Goal: Task Accomplishment & Management: Complete application form

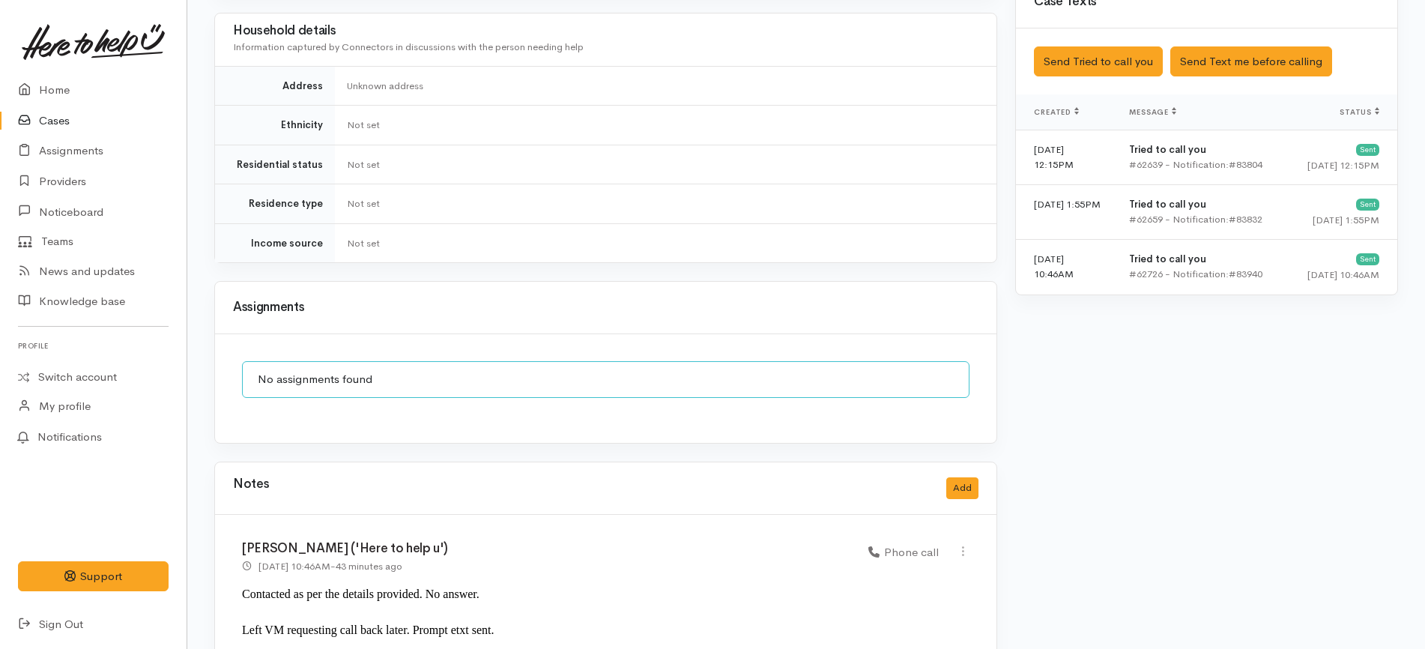
scroll to position [1445, 0]
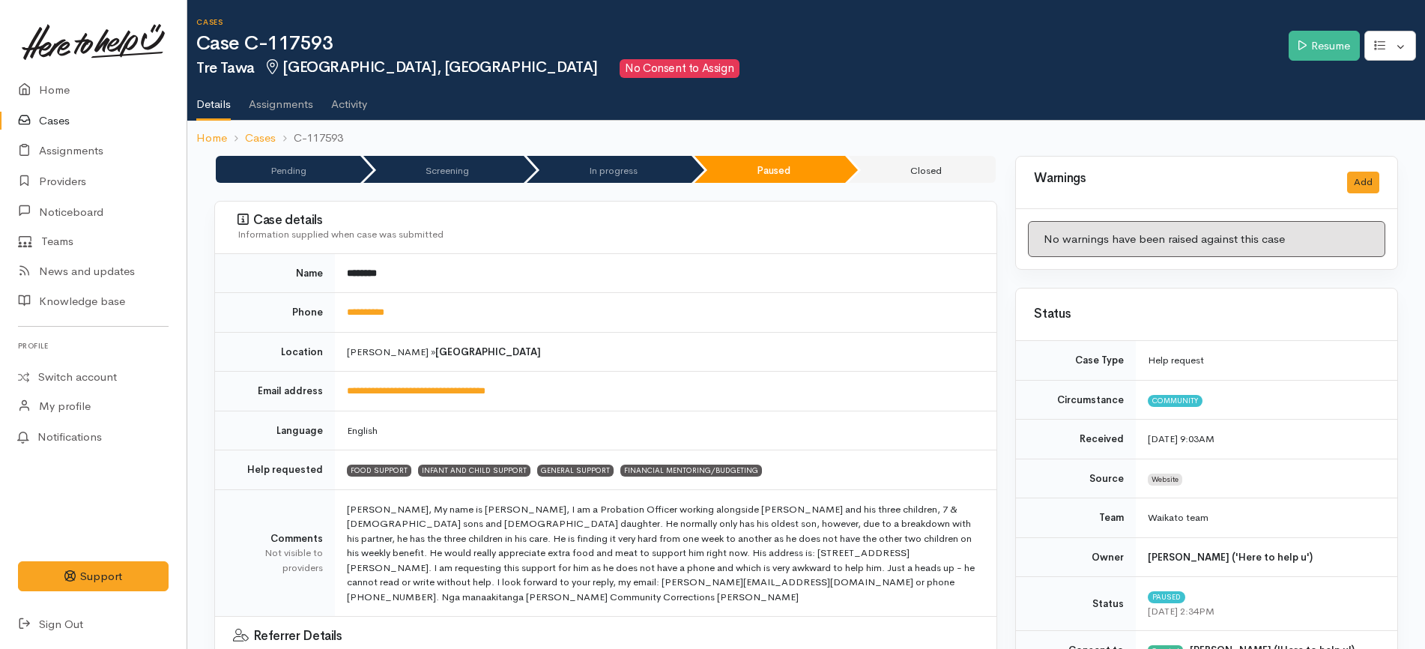
scroll to position [1592, 0]
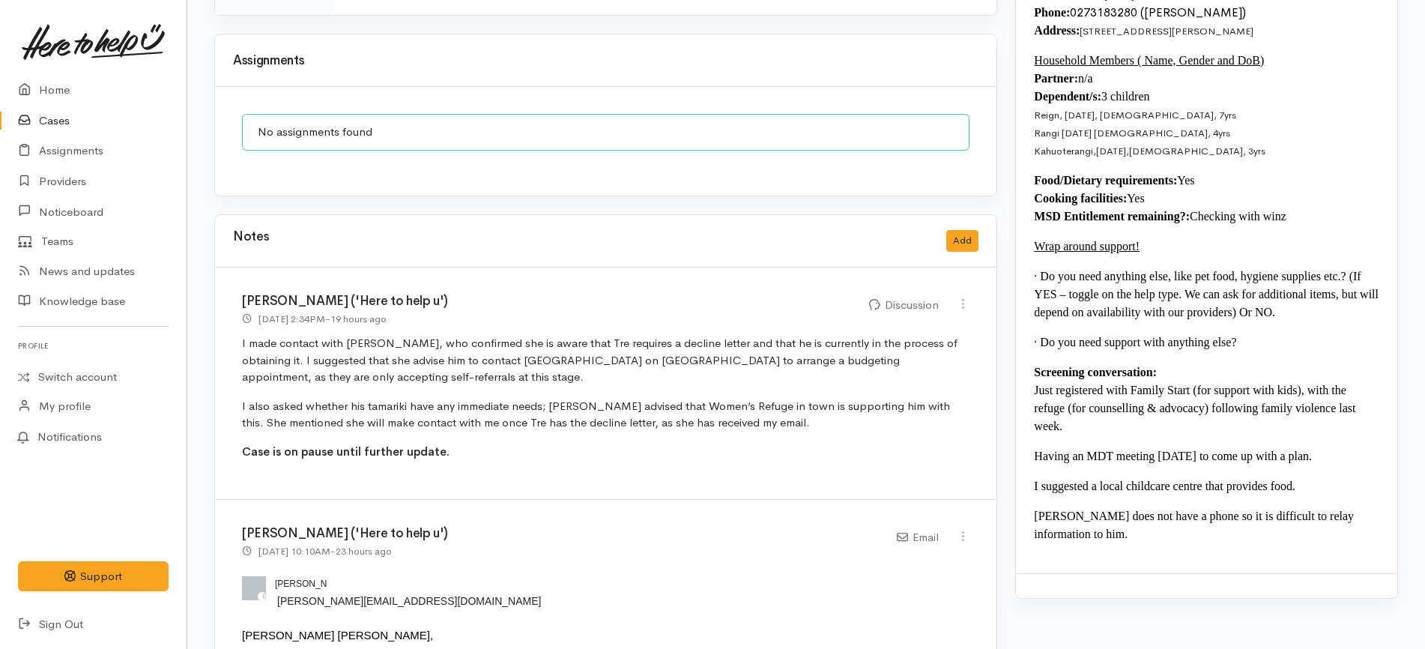
drag, startPoint x: 0, startPoint y: 0, endPoint x: 70, endPoint y: 118, distance: 137.1
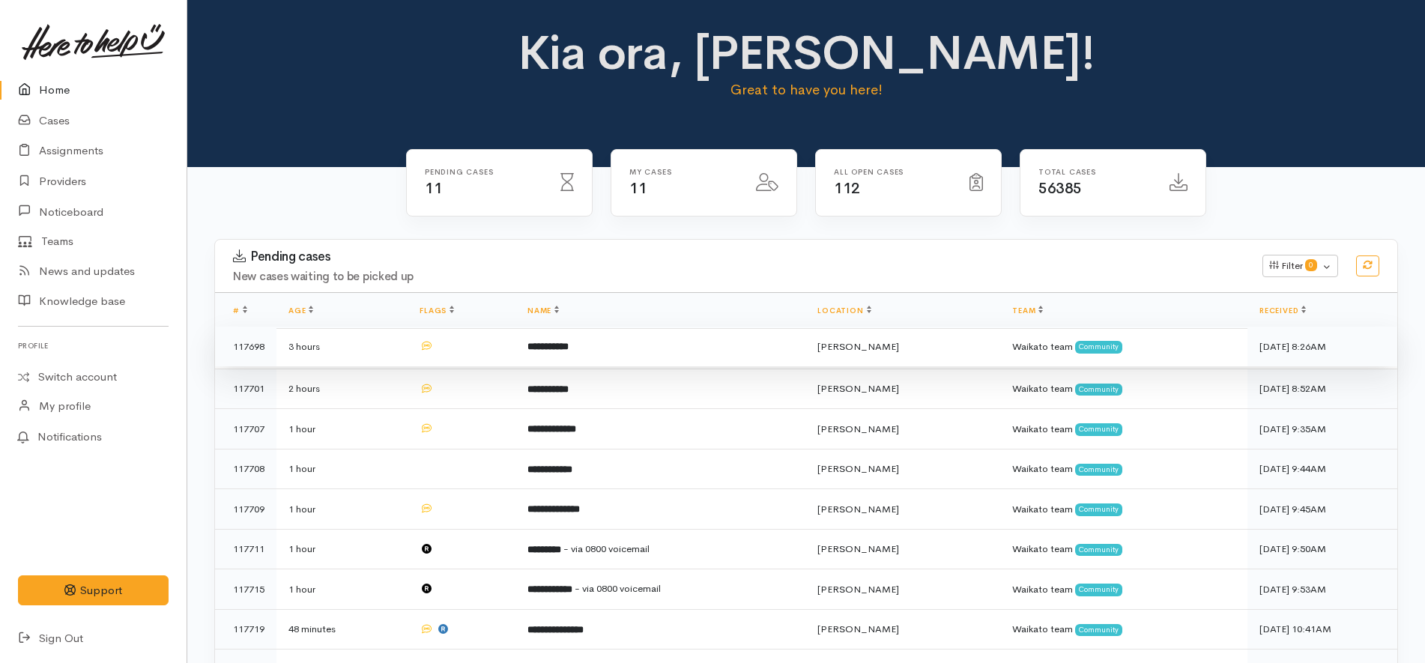
click at [610, 345] on td "**********" at bounding box center [660, 347] width 290 height 40
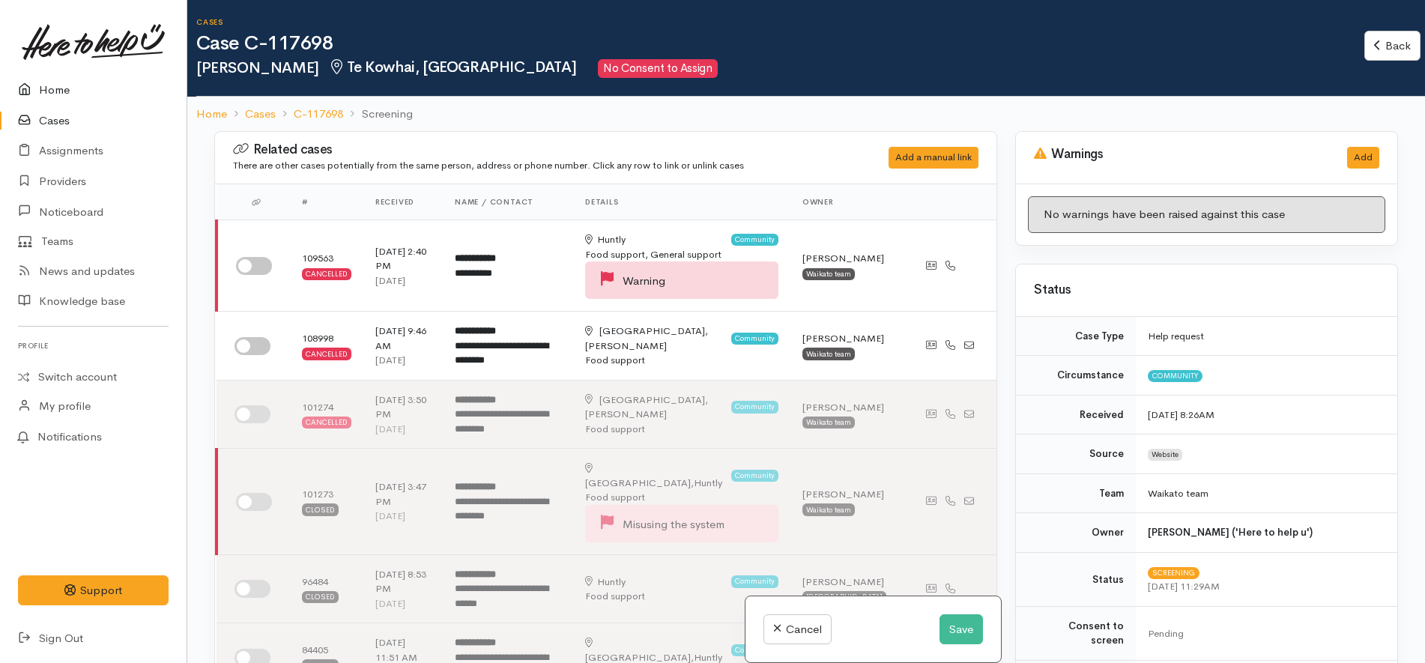
click at [65, 91] on link "Home" at bounding box center [93, 90] width 187 height 31
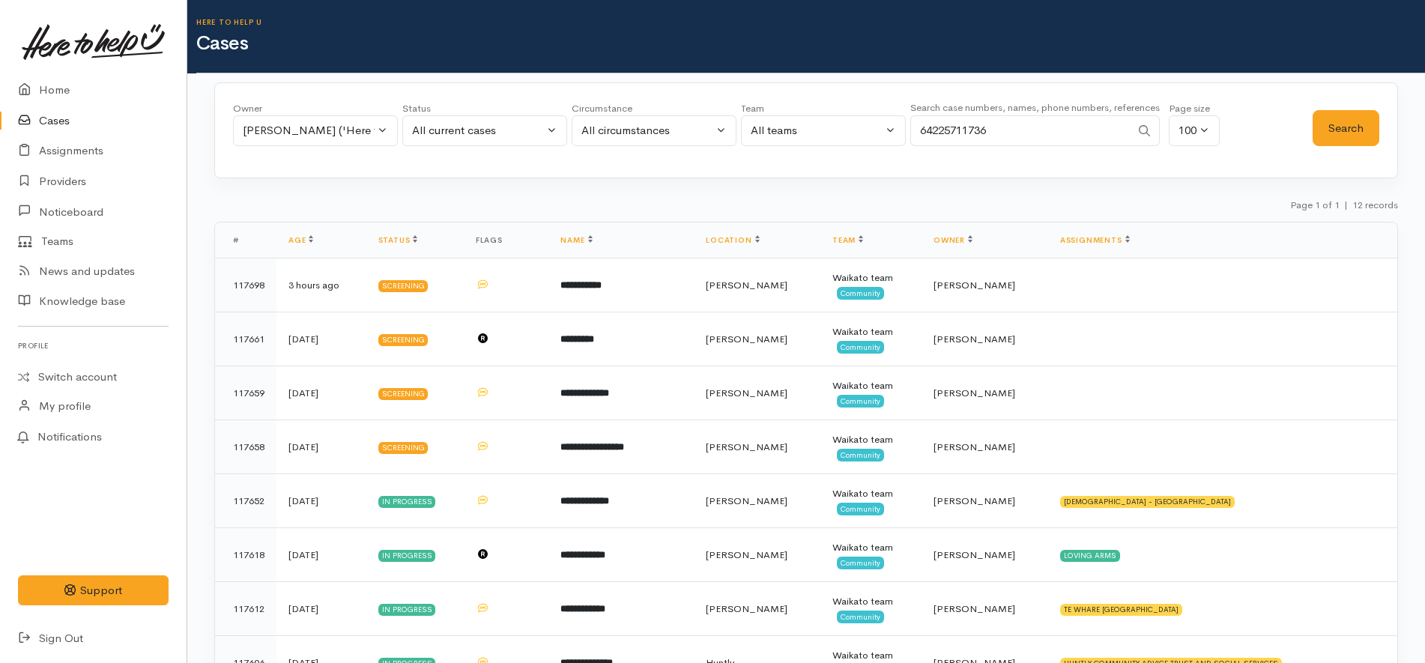
type input "64225711736"
click at [258, 125] on div "Katarina Daly ('Here to help u')" at bounding box center [309, 130] width 132 height 17
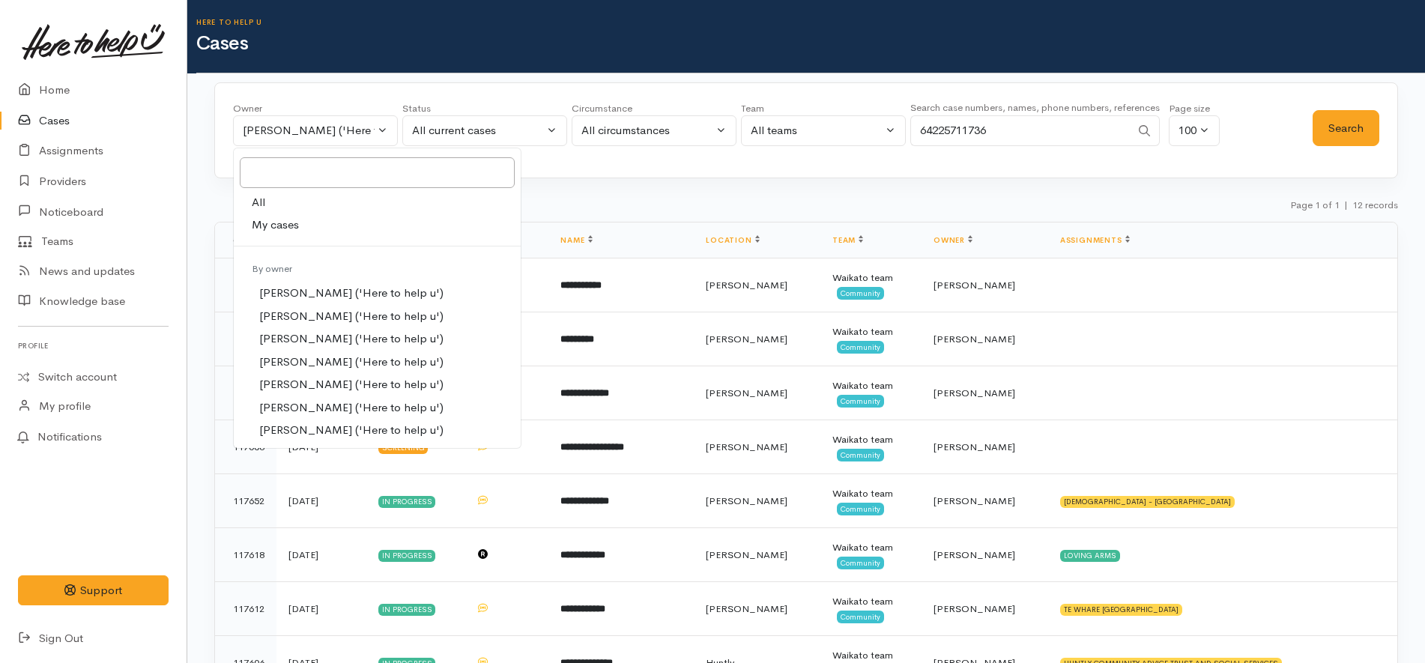
click at [260, 199] on span "All" at bounding box center [258, 202] width 13 height 17
select select "-1"
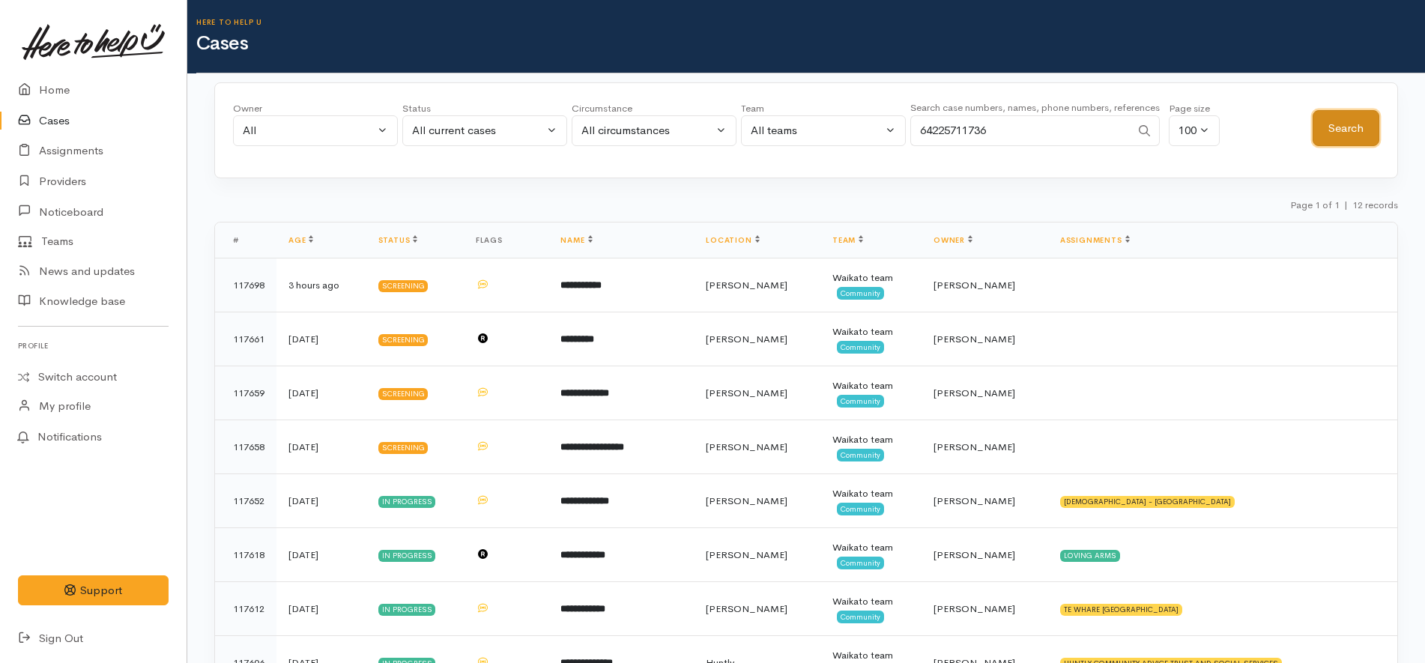
click at [1366, 115] on button "Search" at bounding box center [1346, 128] width 67 height 37
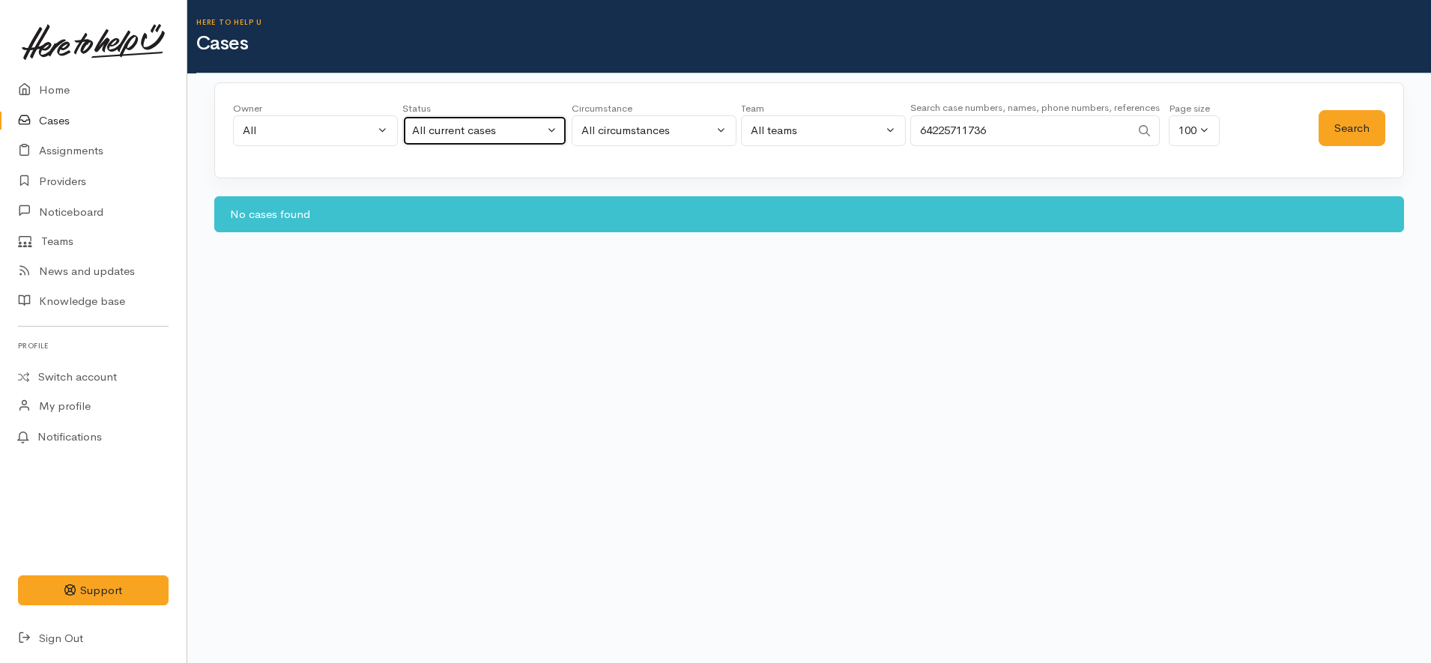
click at [470, 128] on div "All current cases" at bounding box center [478, 130] width 132 height 17
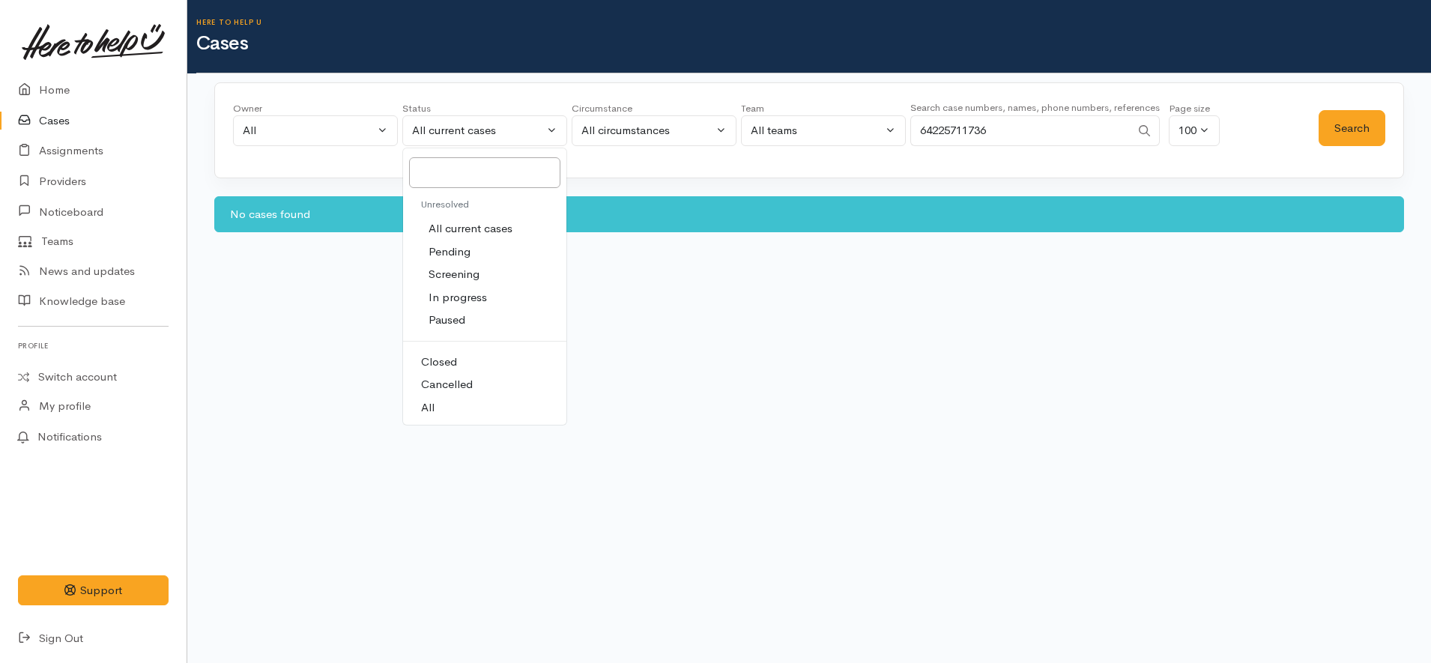
click at [483, 412] on link "All" at bounding box center [484, 407] width 163 height 23
select select "All"
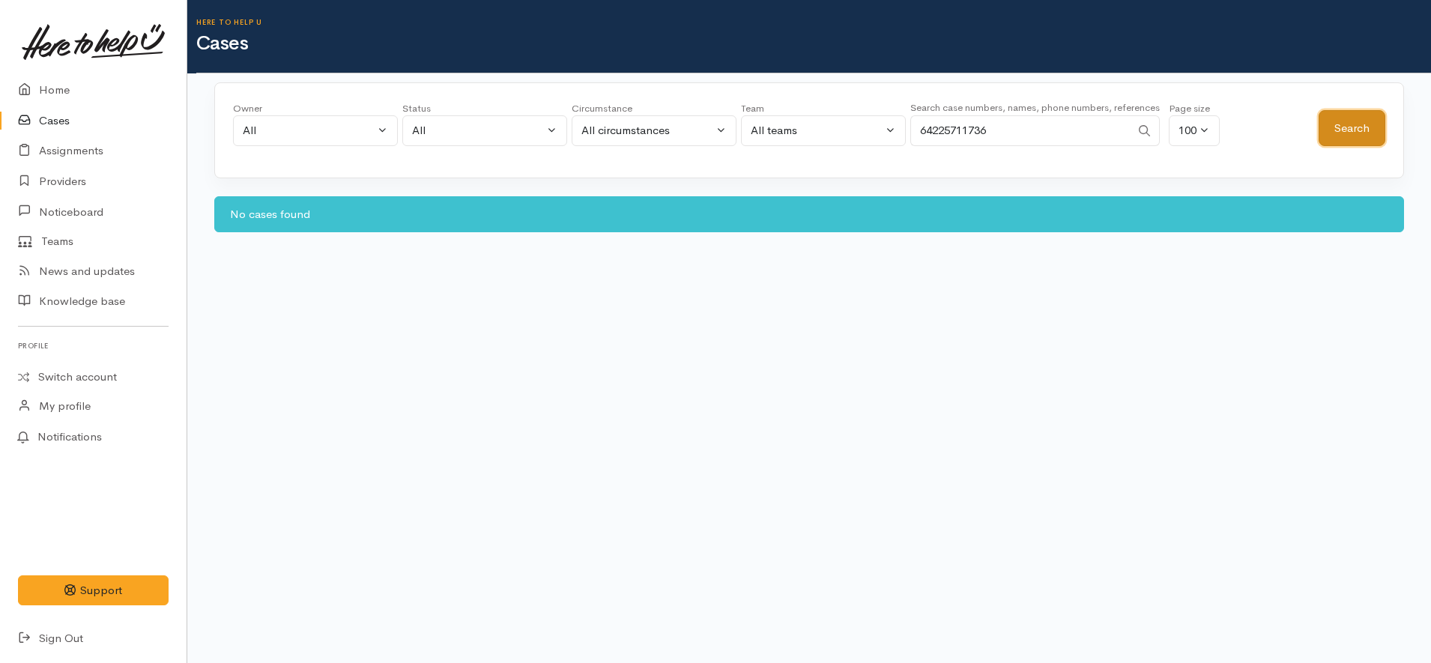
click at [1362, 137] on button "Search" at bounding box center [1352, 128] width 67 height 37
drag, startPoint x: 930, startPoint y: 128, endPoint x: 907, endPoint y: 130, distance: 23.3
click at [907, 130] on div "Owner All My cases Aandrea Murray ('Here to help u') Akash Prakash ('Here to he…" at bounding box center [776, 128] width 1086 height 54
type input "0225711736"
click at [1355, 130] on button "Search" at bounding box center [1352, 128] width 67 height 37
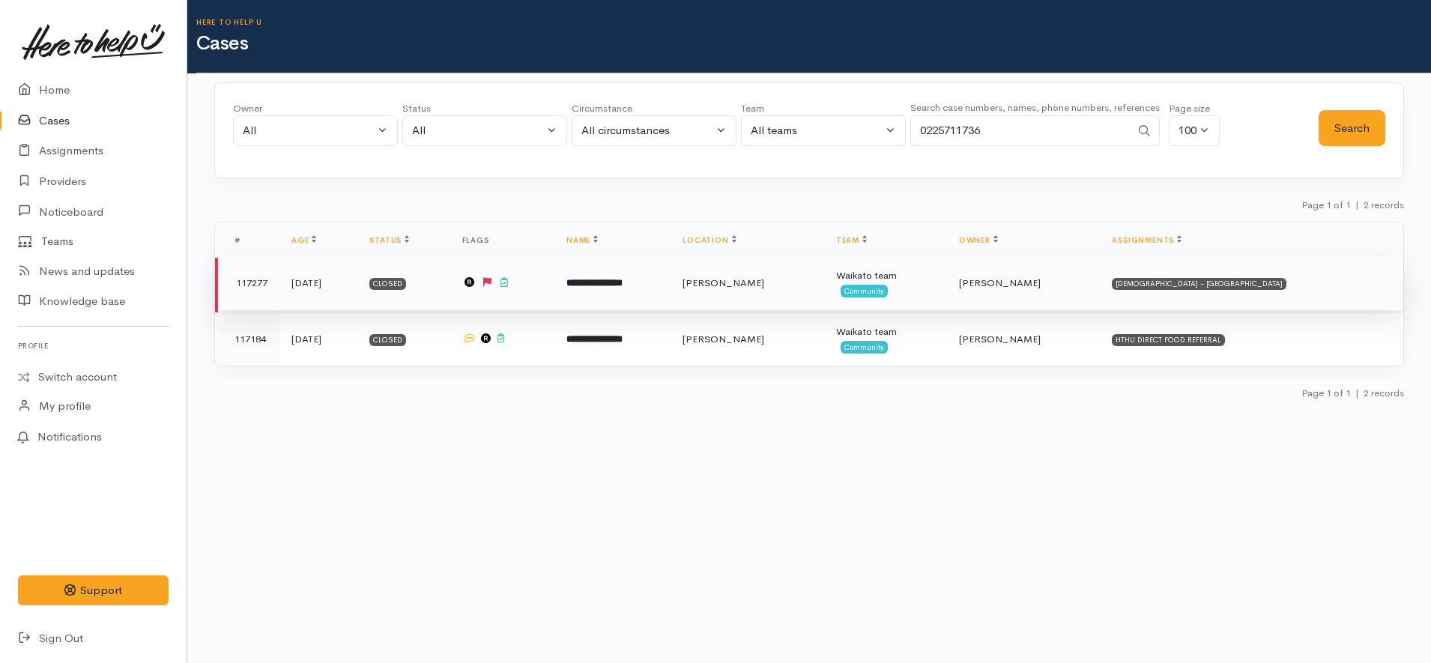
click at [671, 289] on td "**********" at bounding box center [612, 283] width 116 height 54
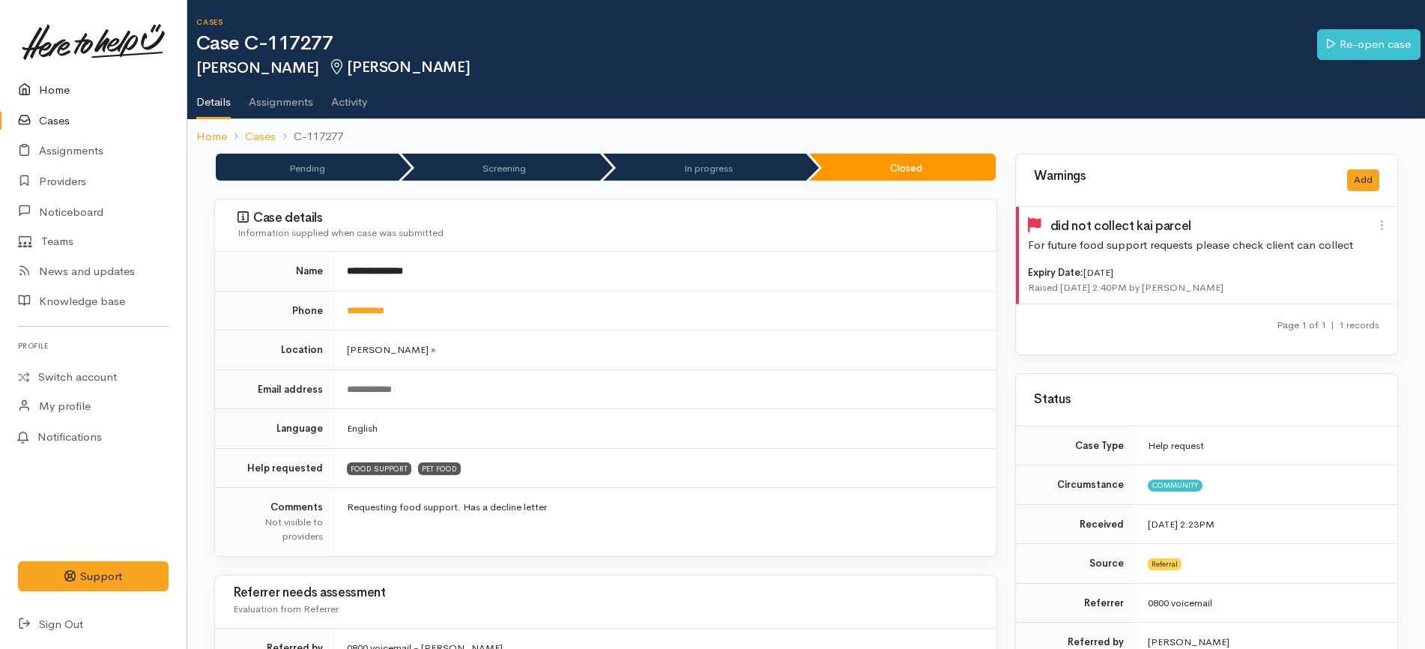
click at [97, 91] on link "Home" at bounding box center [93, 90] width 187 height 31
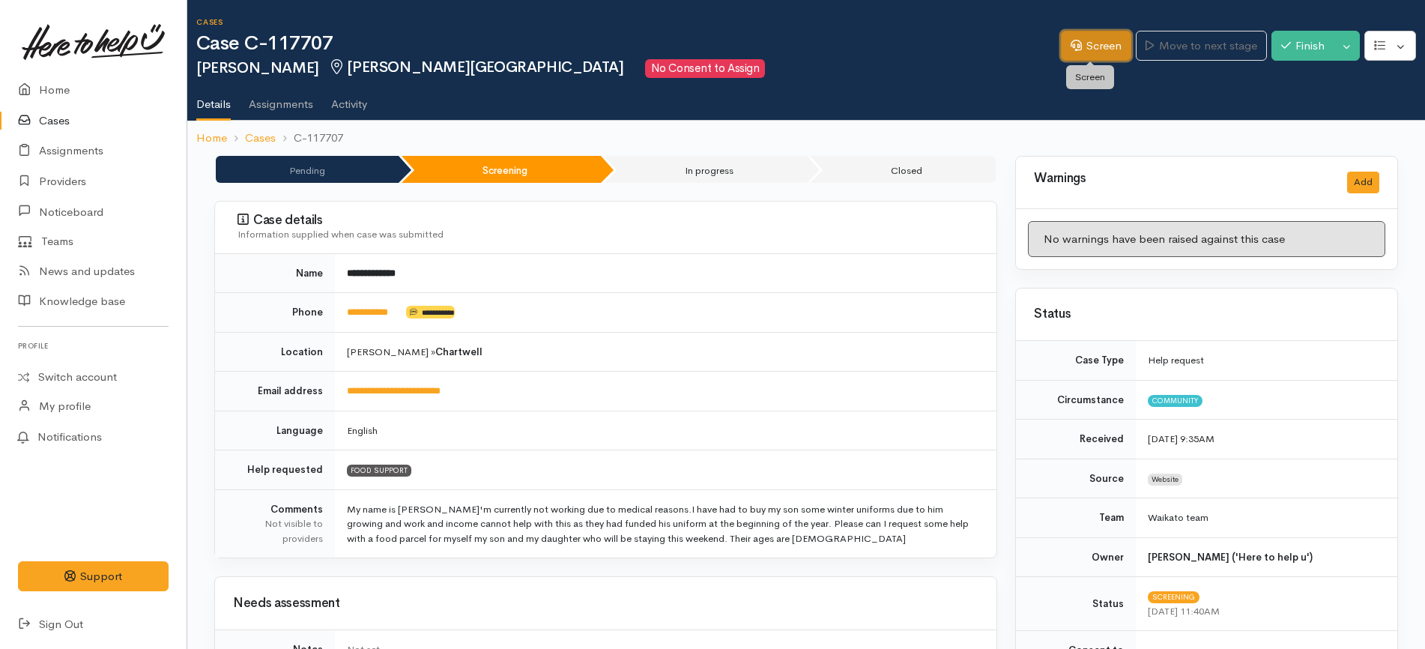
click at [1090, 45] on link "Screen" at bounding box center [1096, 46] width 70 height 31
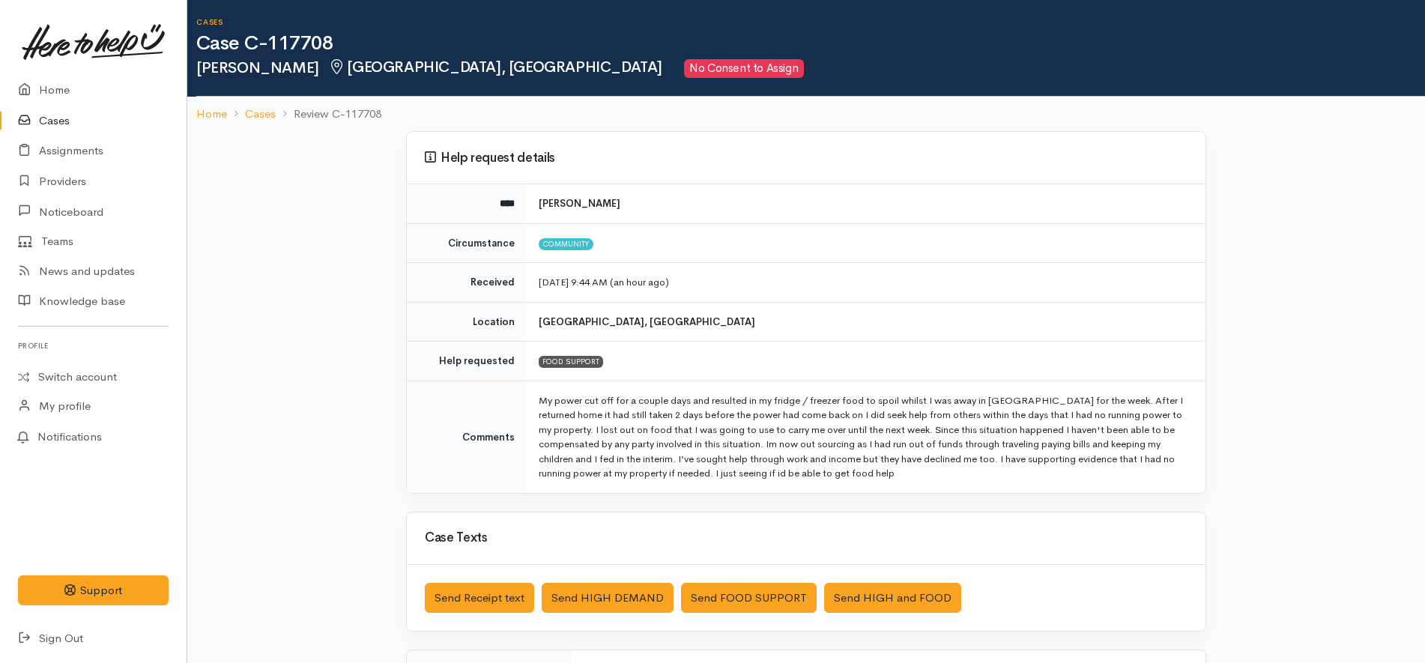
scroll to position [261, 0]
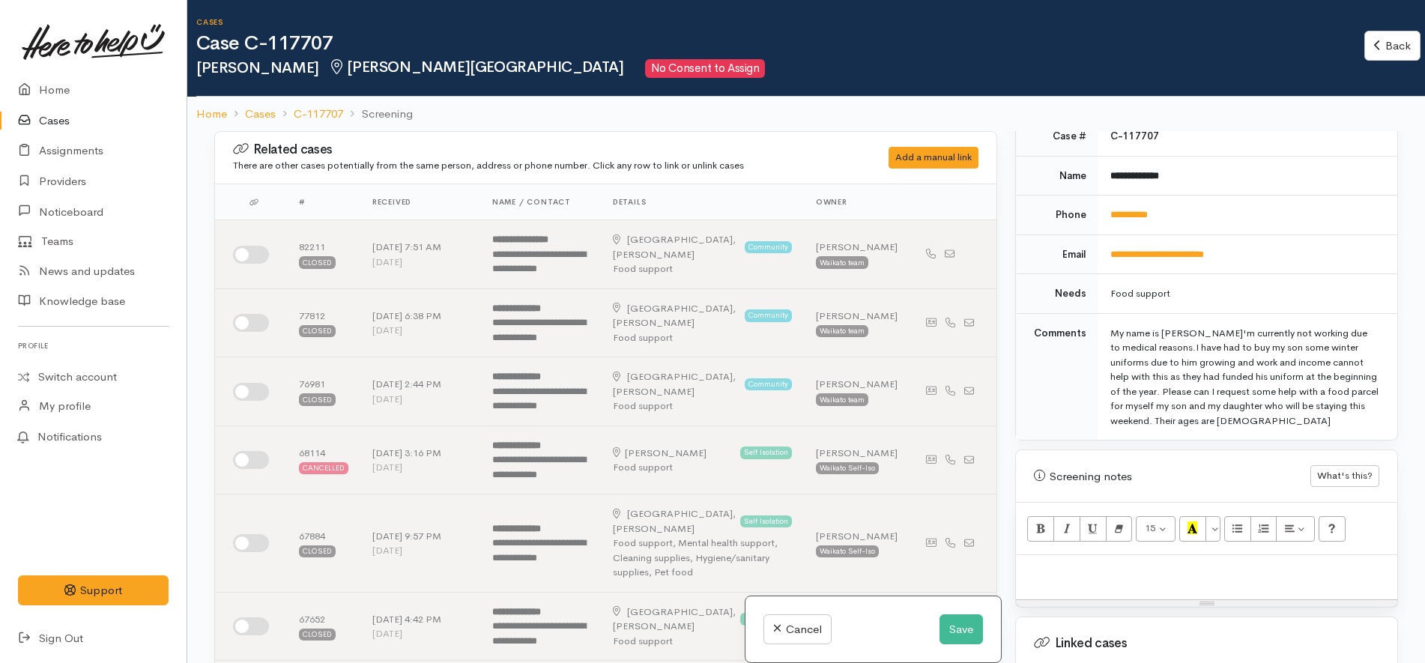
scroll to position [656, 0]
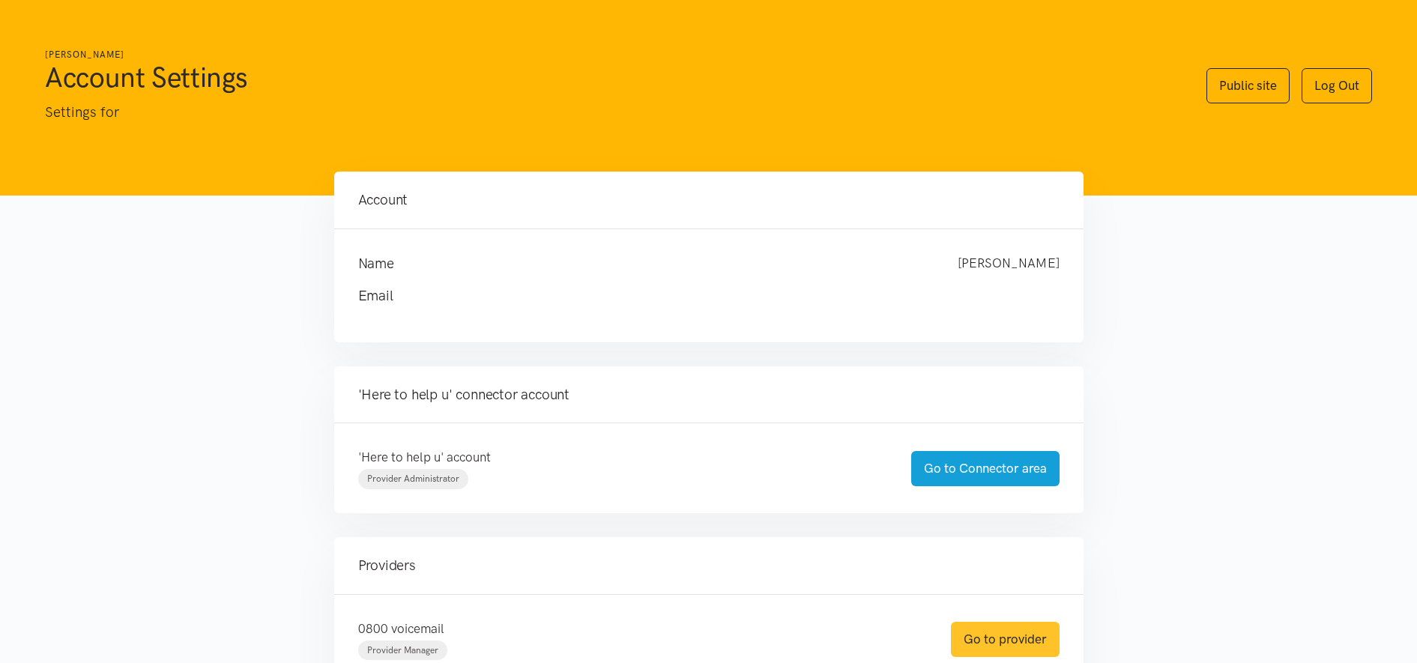
click at [1032, 632] on link "Go to provider" at bounding box center [1005, 639] width 109 height 35
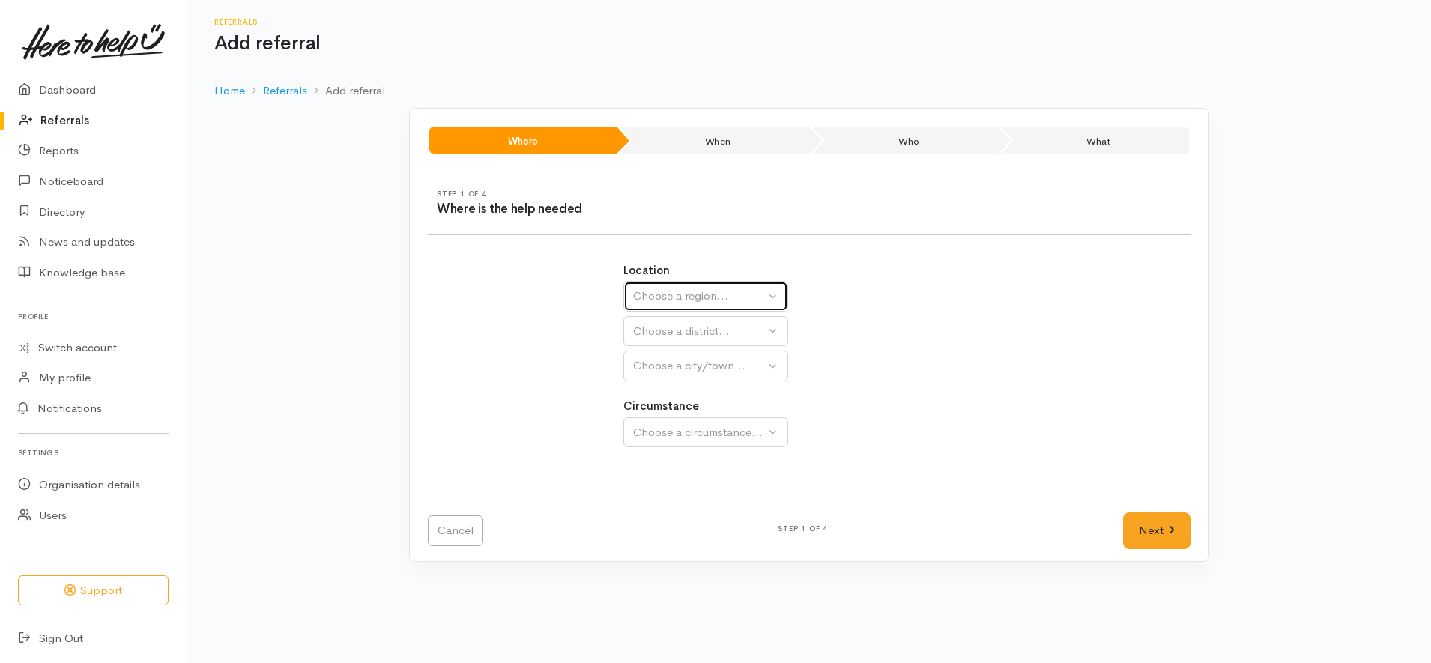
click at [665, 303] on div "Choose a region..." at bounding box center [699, 296] width 132 height 17
click at [694, 388] on link "Waikato" at bounding box center [705, 390] width 163 height 23
select select "3"
select select
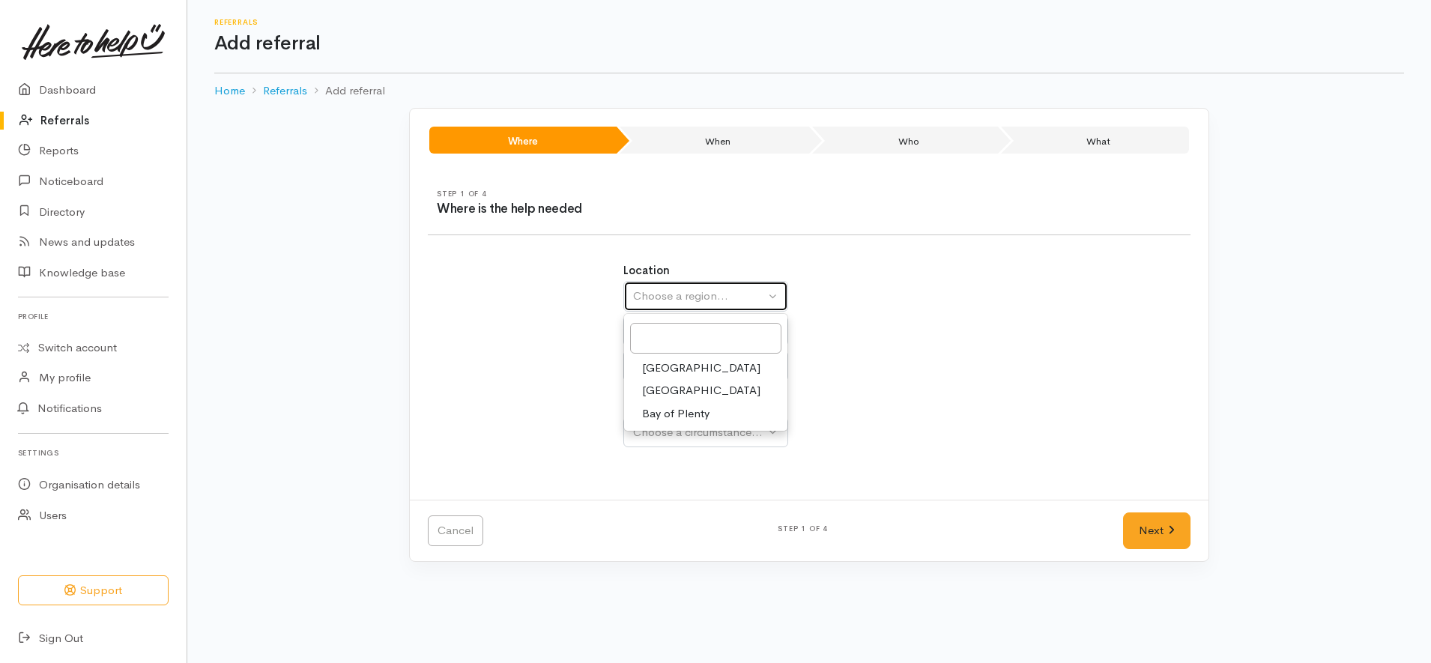
select select
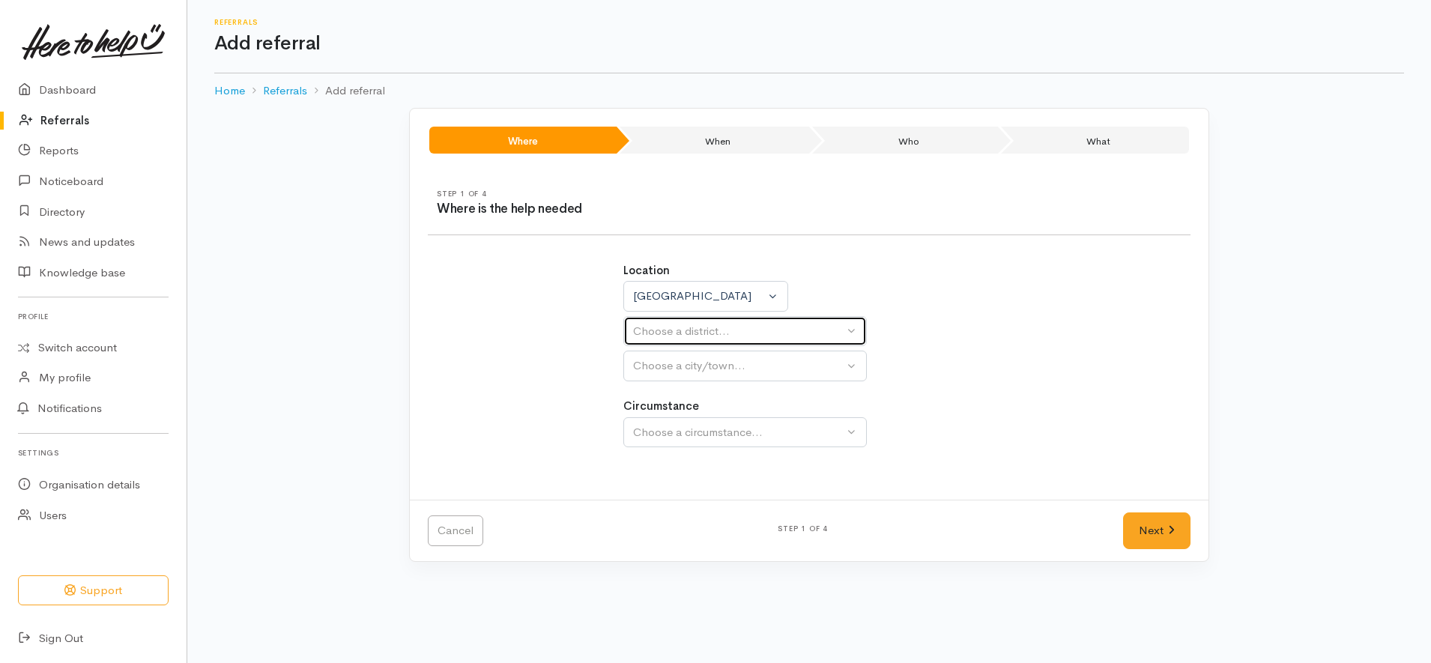
click at [699, 330] on div "Choose a district..." at bounding box center [738, 331] width 211 height 17
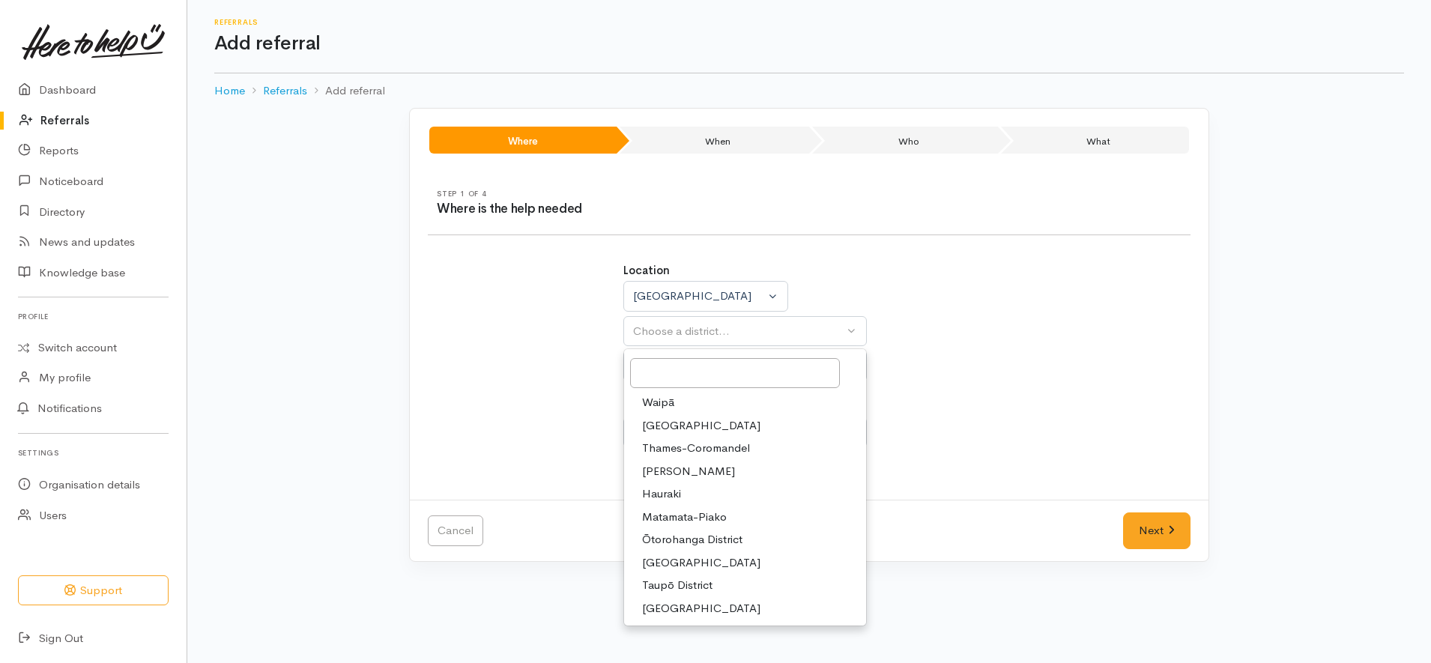
click at [663, 470] on span "[PERSON_NAME]" at bounding box center [688, 471] width 93 height 17
select select "4"
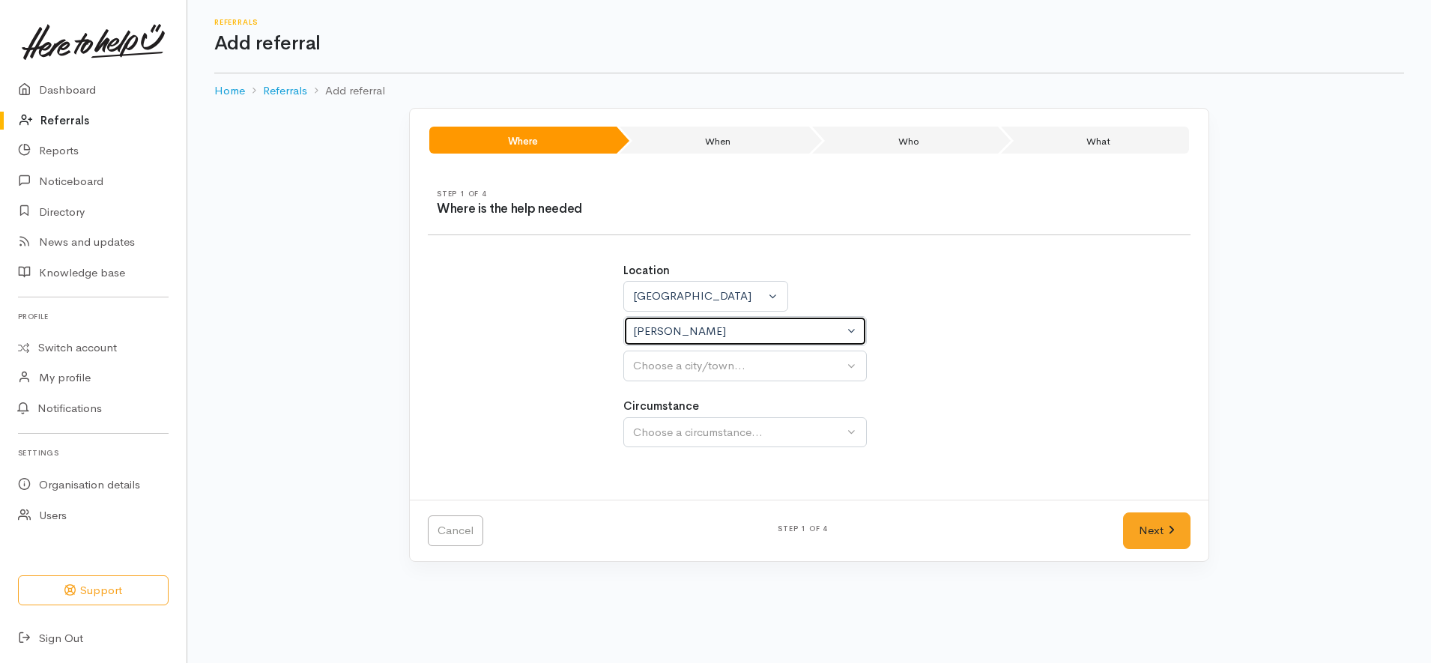
select select
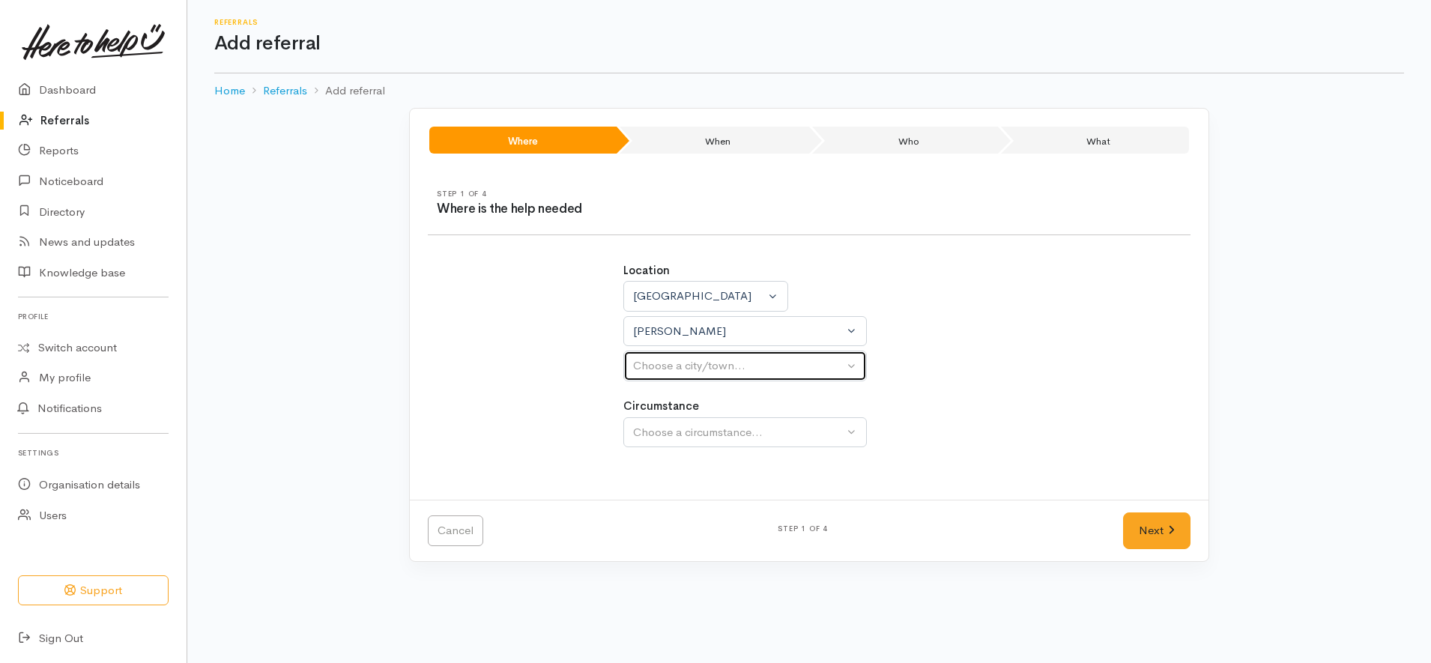
click at [702, 361] on div "Choose a city/town..." at bounding box center [738, 365] width 211 height 17
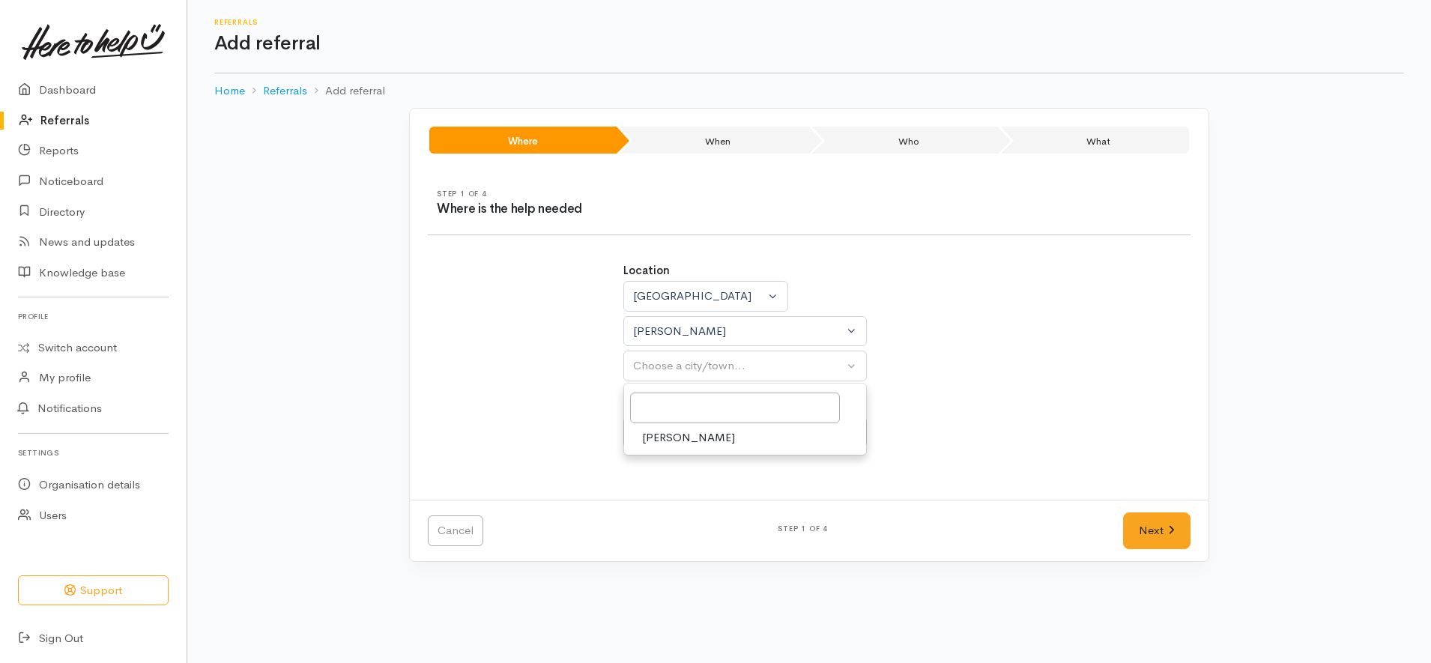
click at [698, 453] on div "[PERSON_NAME]" at bounding box center [745, 419] width 244 height 73
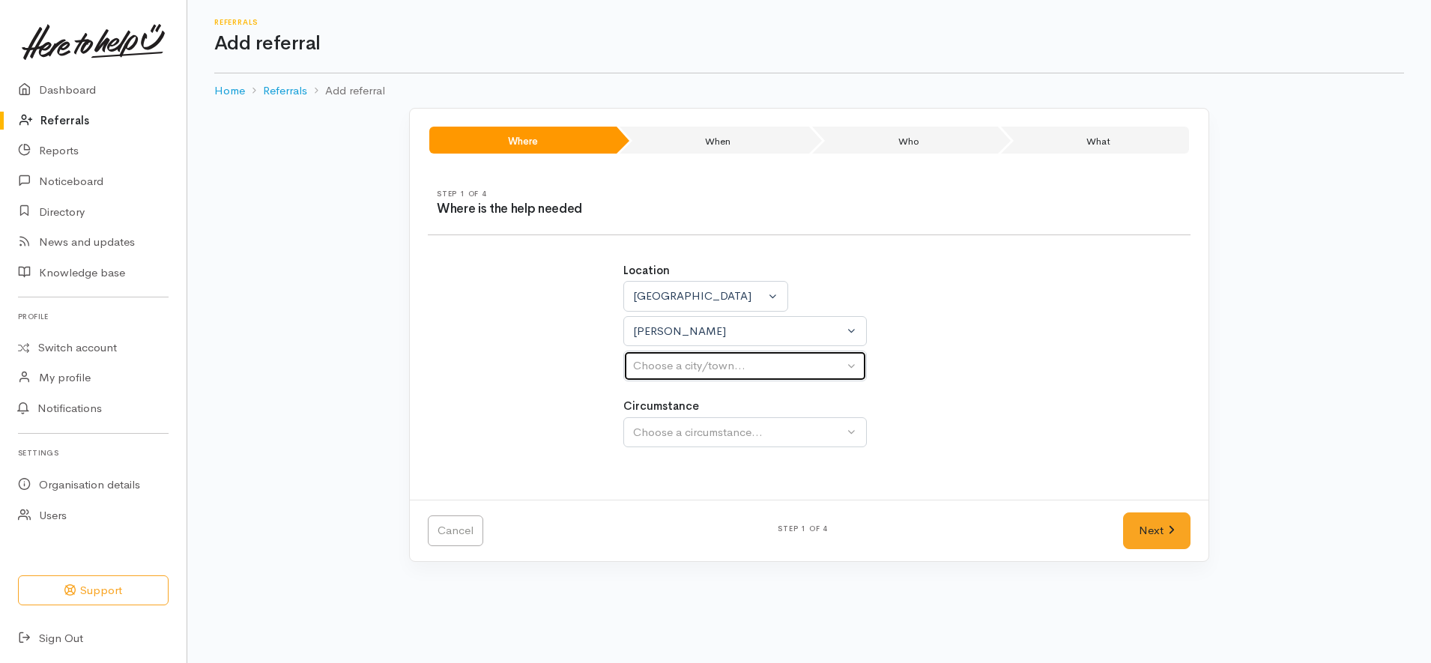
click at [715, 364] on div "Choose a city/town..." at bounding box center [738, 365] width 211 height 17
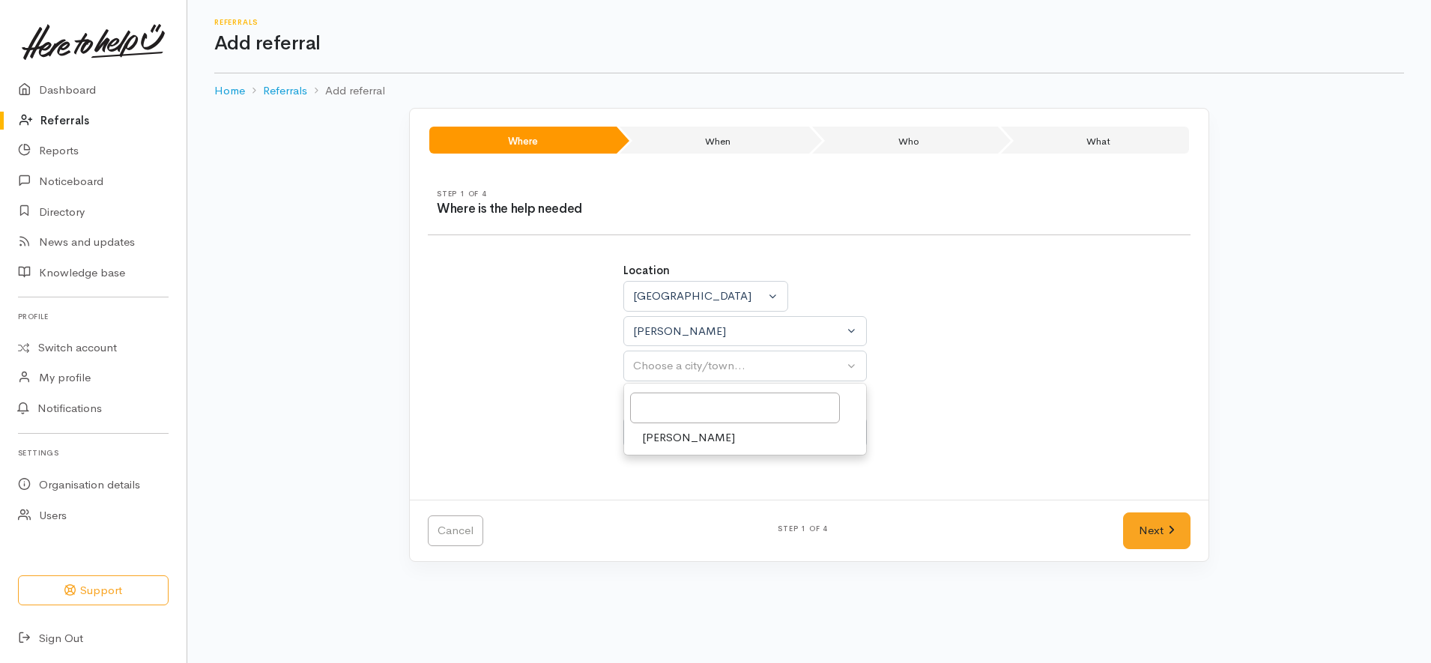
click at [683, 438] on span "[PERSON_NAME]" at bounding box center [688, 437] width 93 height 17
select select "1"
drag, startPoint x: 689, startPoint y: 497, endPoint x: 838, endPoint y: 487, distance: 148.7
click at [690, 497] on span "Community" at bounding box center [670, 503] width 57 height 17
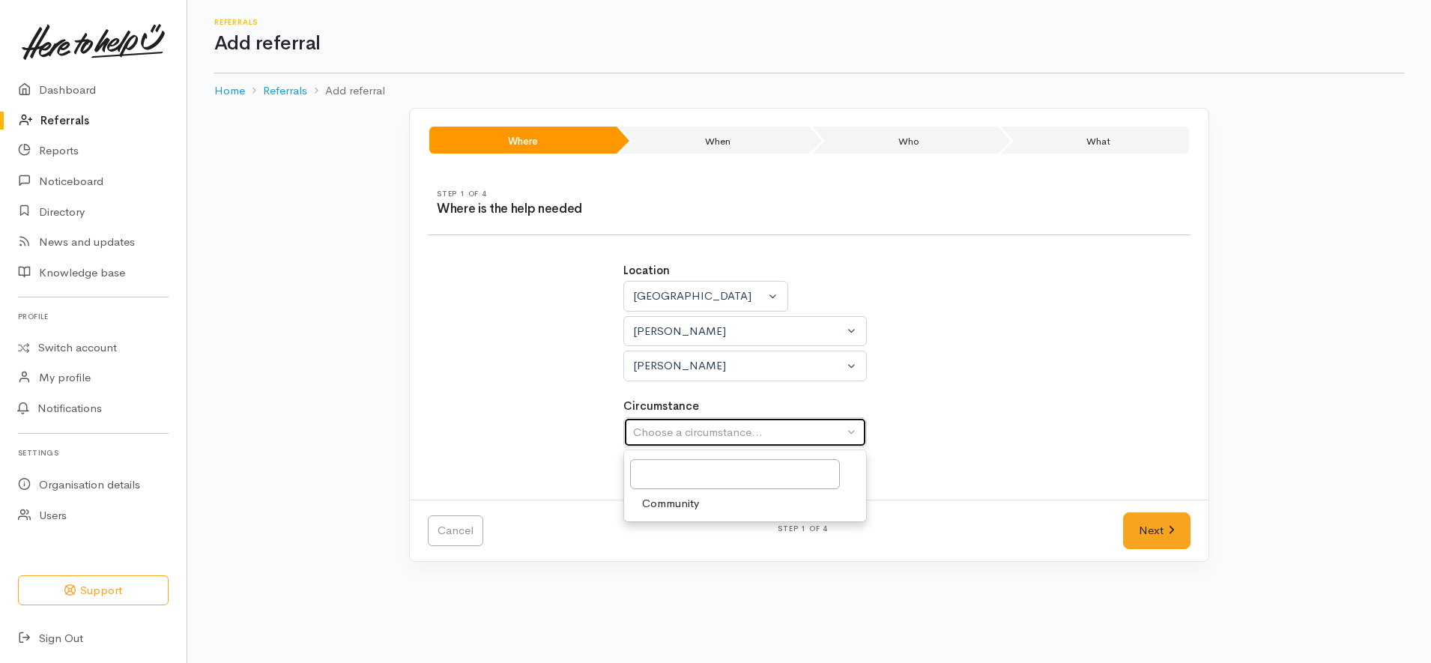
select select "2"
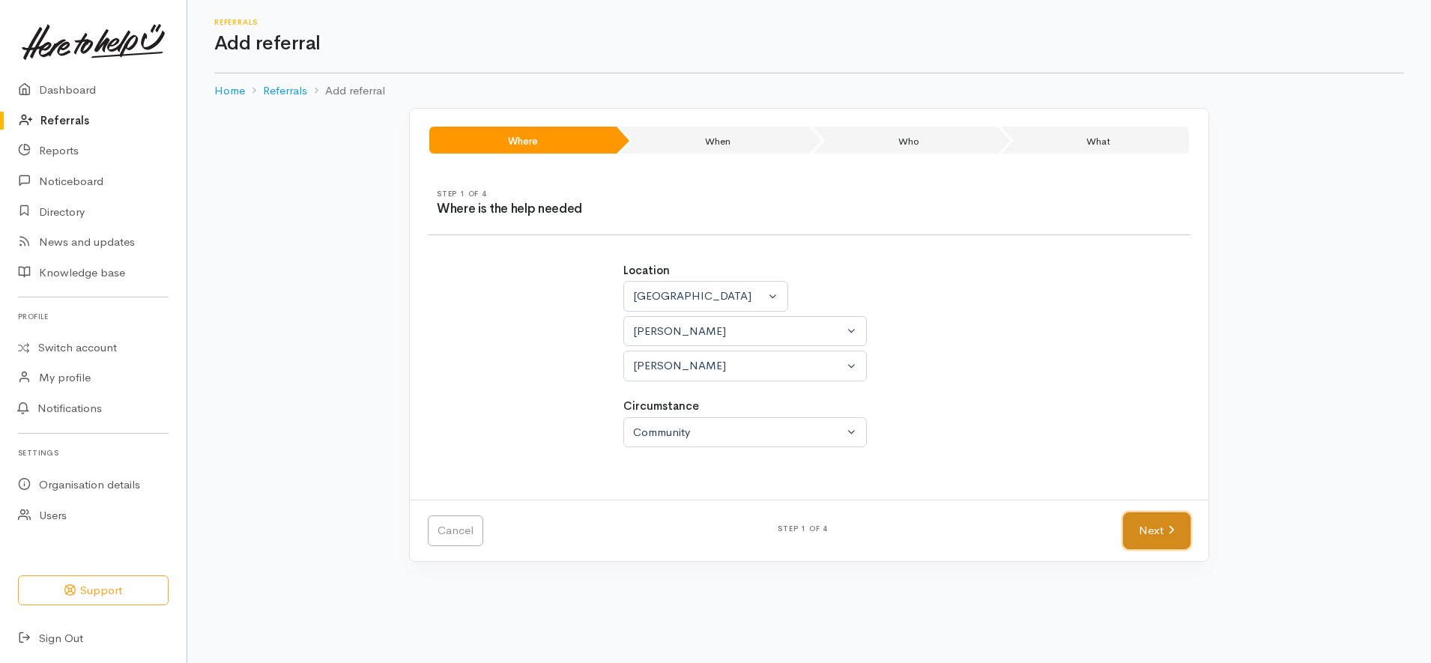
click at [1145, 527] on link "Next" at bounding box center [1156, 530] width 67 height 37
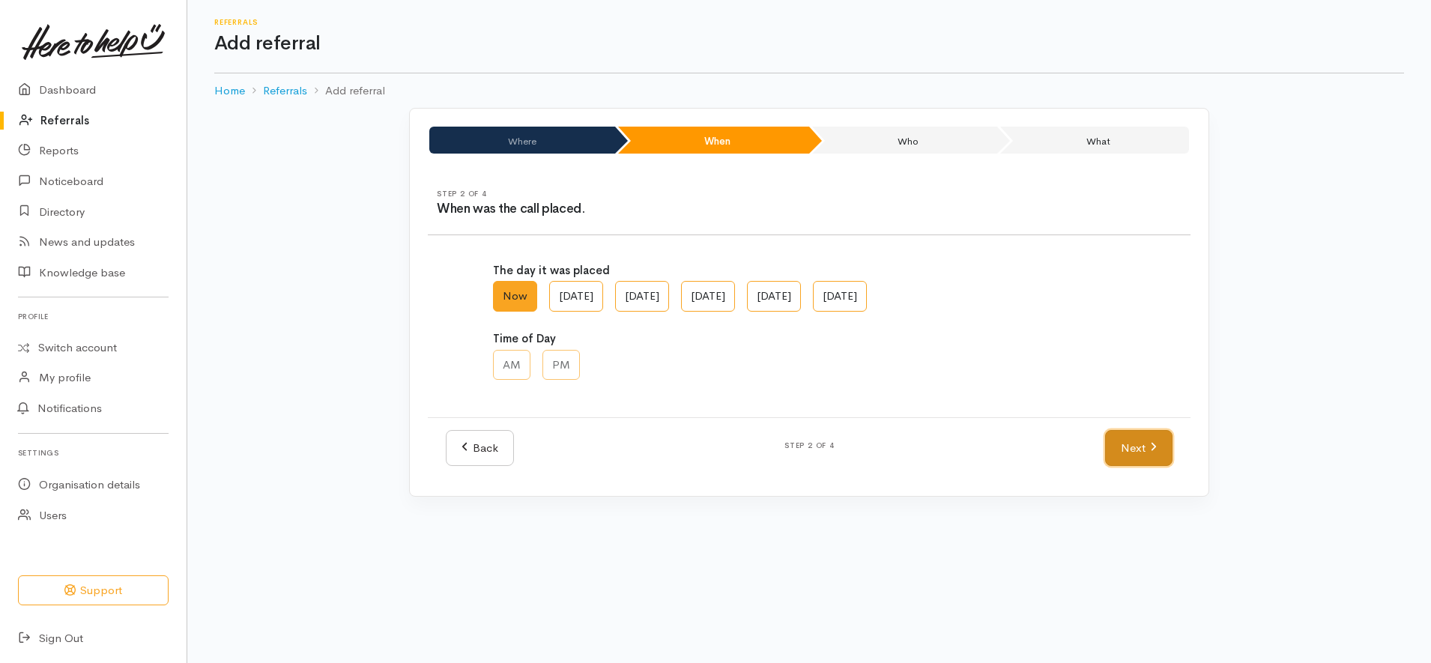
click at [1138, 451] on link "Next" at bounding box center [1138, 448] width 67 height 37
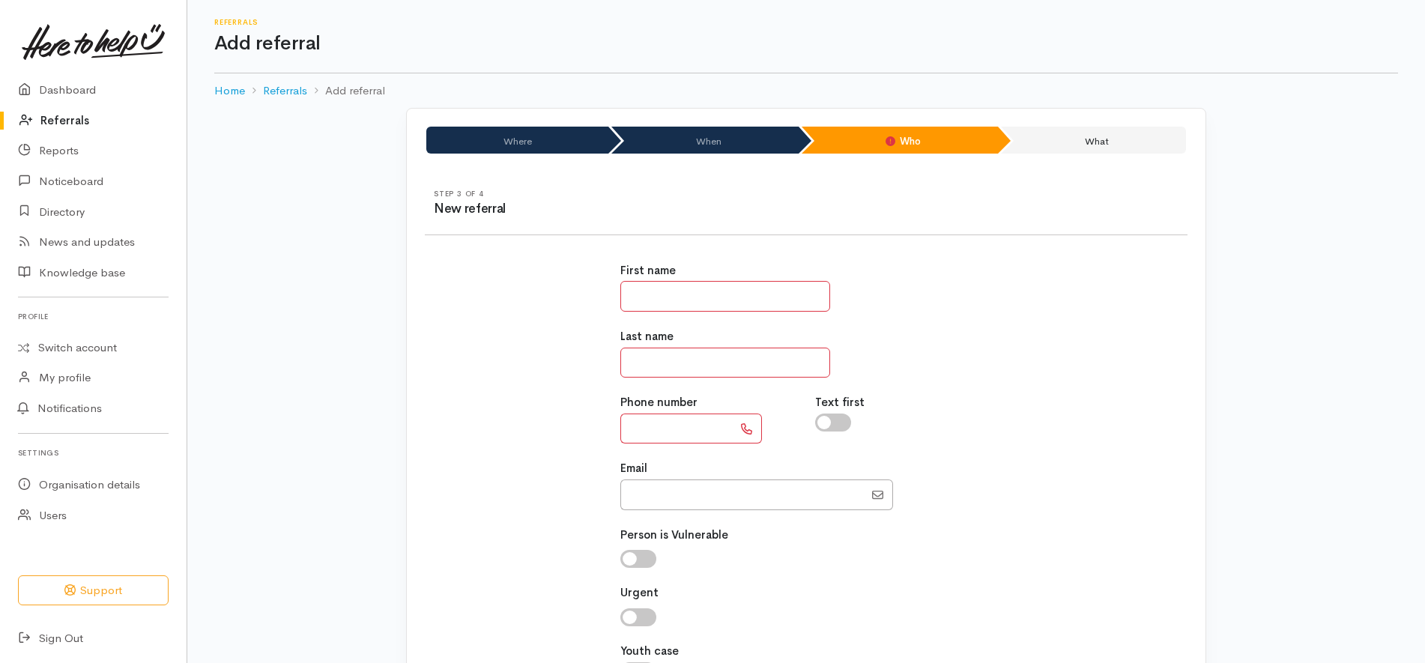
click at [701, 292] on input "text" at bounding box center [725, 296] width 210 height 31
type input "*"
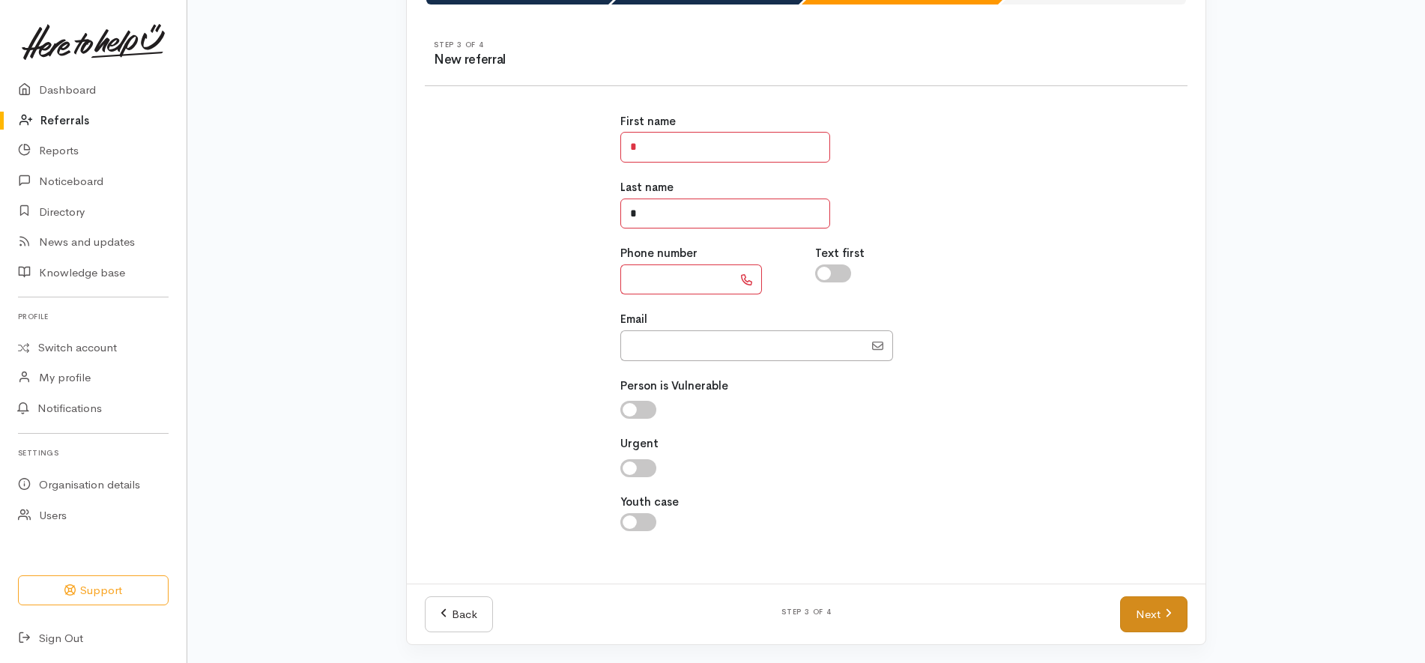
type input "*"
click at [1164, 624] on link "Next" at bounding box center [1153, 614] width 67 height 37
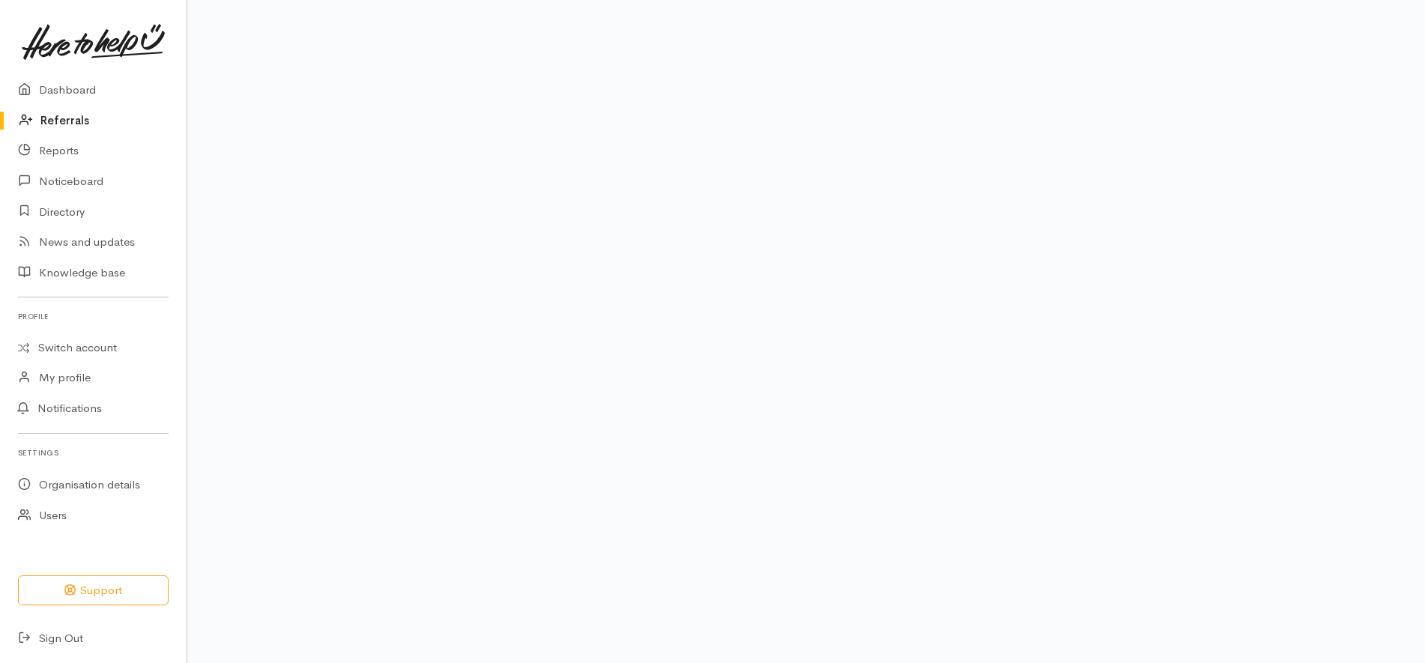
scroll to position [121, 0]
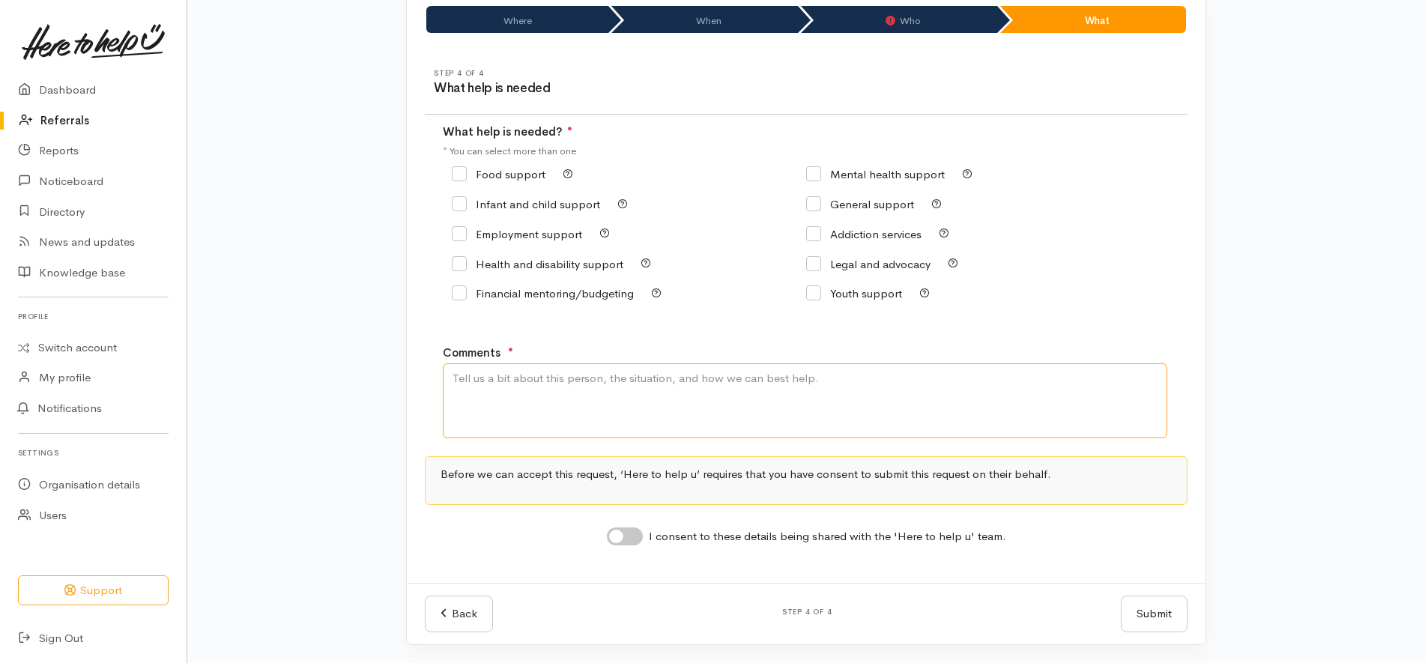
click at [755, 405] on textarea "Comments" at bounding box center [805, 400] width 725 height 75
paste textarea "​hi could someone ring me on 0225711736 please and ask for money thank you"
type textarea "A"
type textarea "asked to call"
click at [883, 194] on div "General support" at bounding box center [983, 204] width 354 height 21
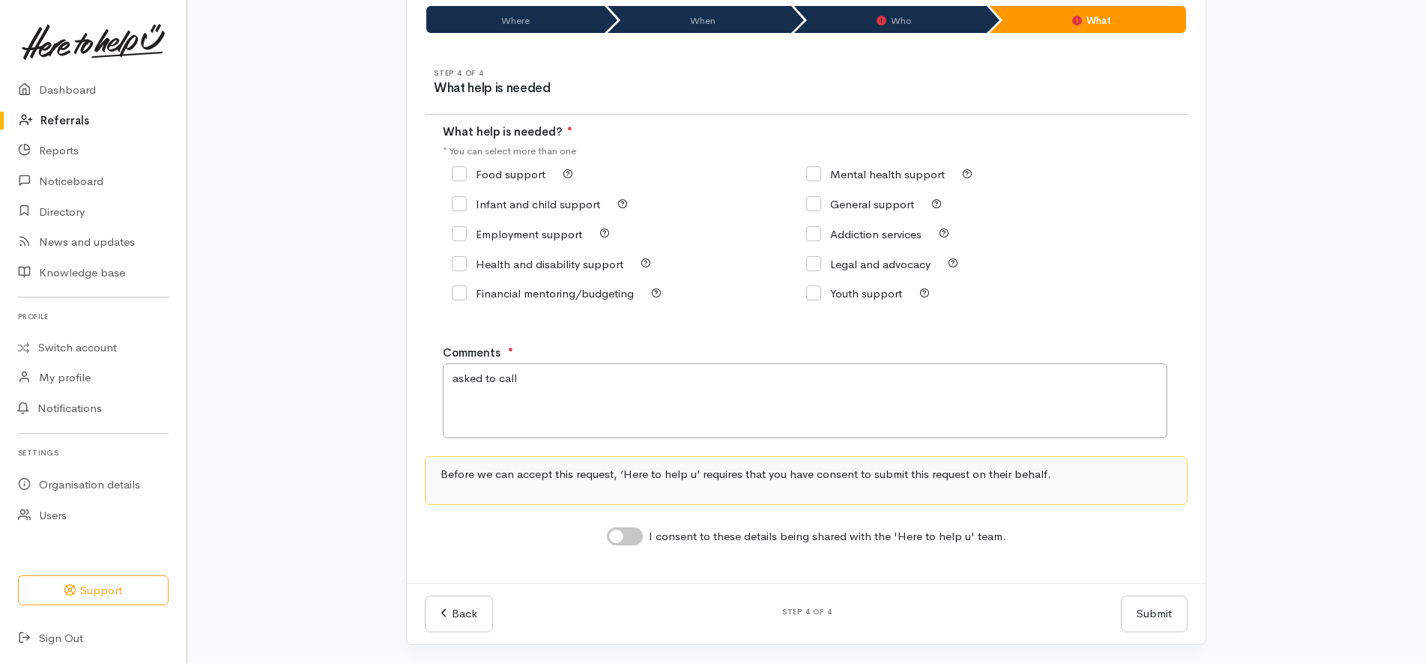
drag, startPoint x: 886, startPoint y: 206, endPoint x: 862, endPoint y: 229, distance: 32.8
click at [890, 205] on input "General support" at bounding box center [860, 204] width 108 height 11
checkbox input "true"
click at [624, 535] on input "I consent to these details being shared with the 'Here to help u' team." at bounding box center [625, 536] width 36 height 18
checkbox input "true"
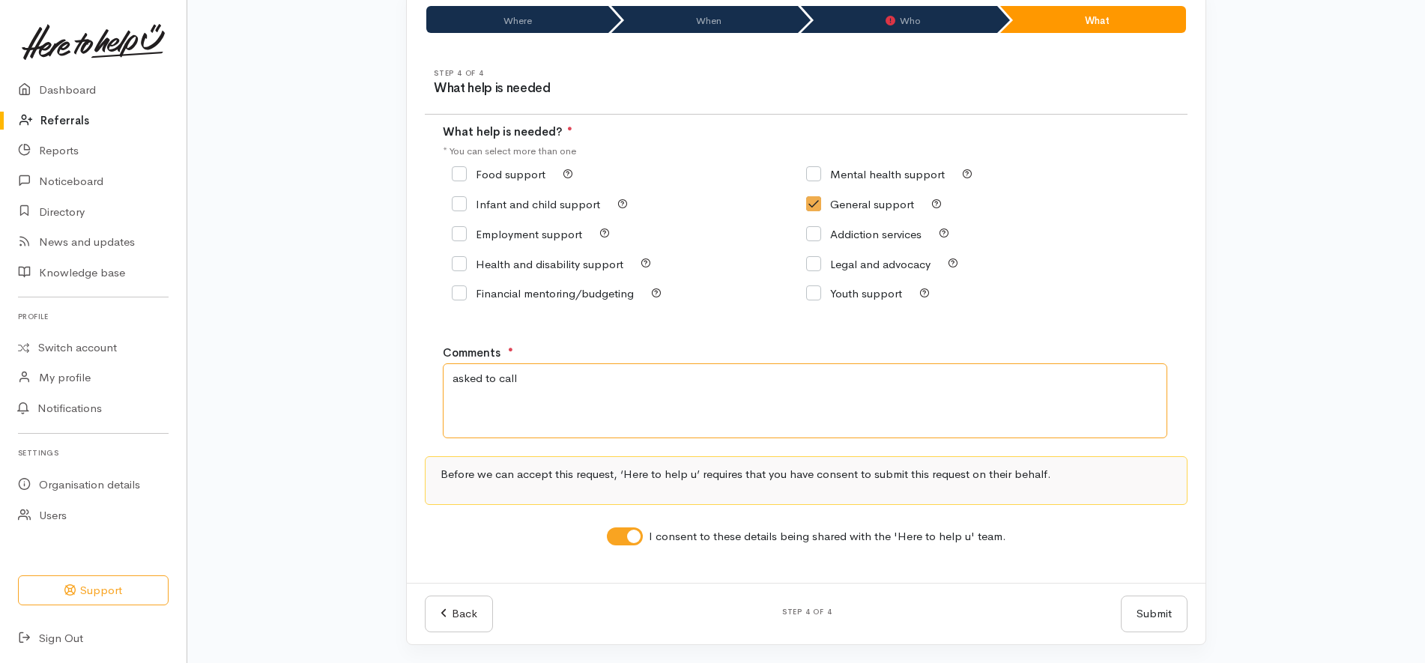
click at [620, 375] on textarea "asked to call" at bounding box center [805, 400] width 725 height 75
paste textarea "​hi could someone ring me on 0225711736 please and ask for money thank you"
click at [632, 398] on textarea "asked to call ​hi could someone ring me on 0225711736 please and ask for money …" at bounding box center [805, 400] width 725 height 75
type textarea "asked to call"
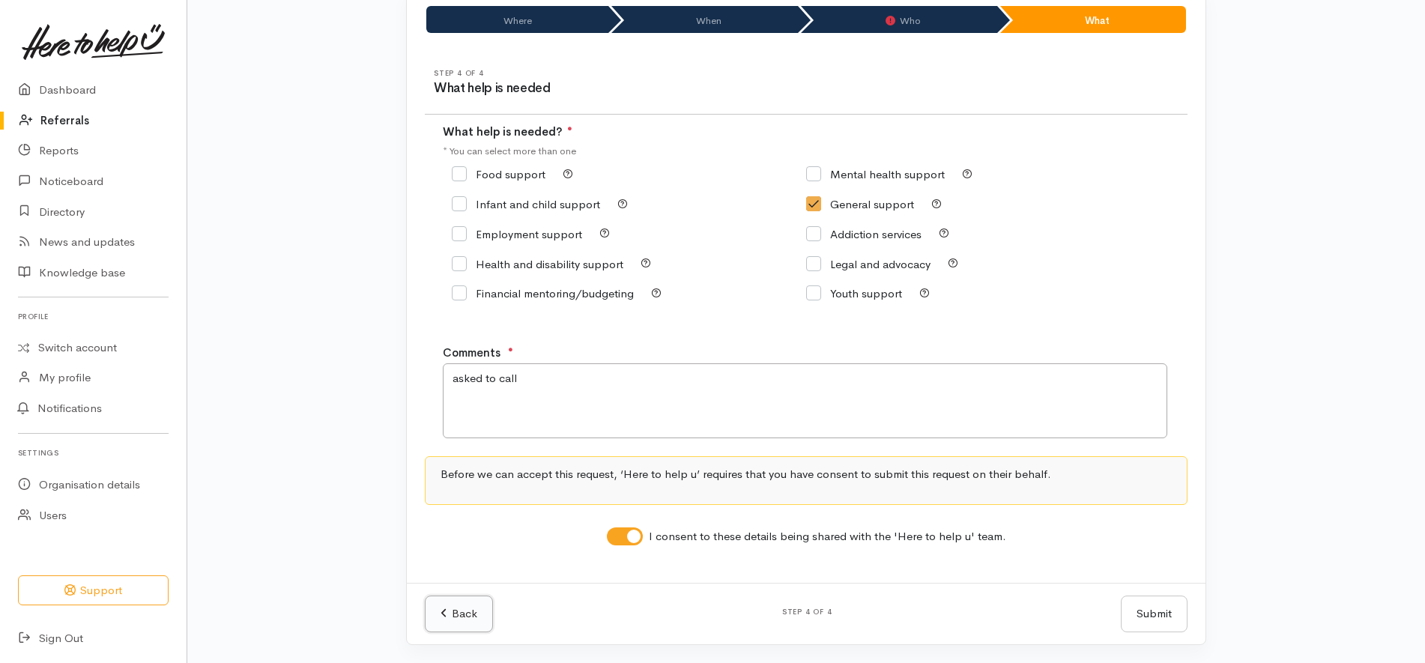
click at [432, 607] on link "Back" at bounding box center [459, 614] width 68 height 37
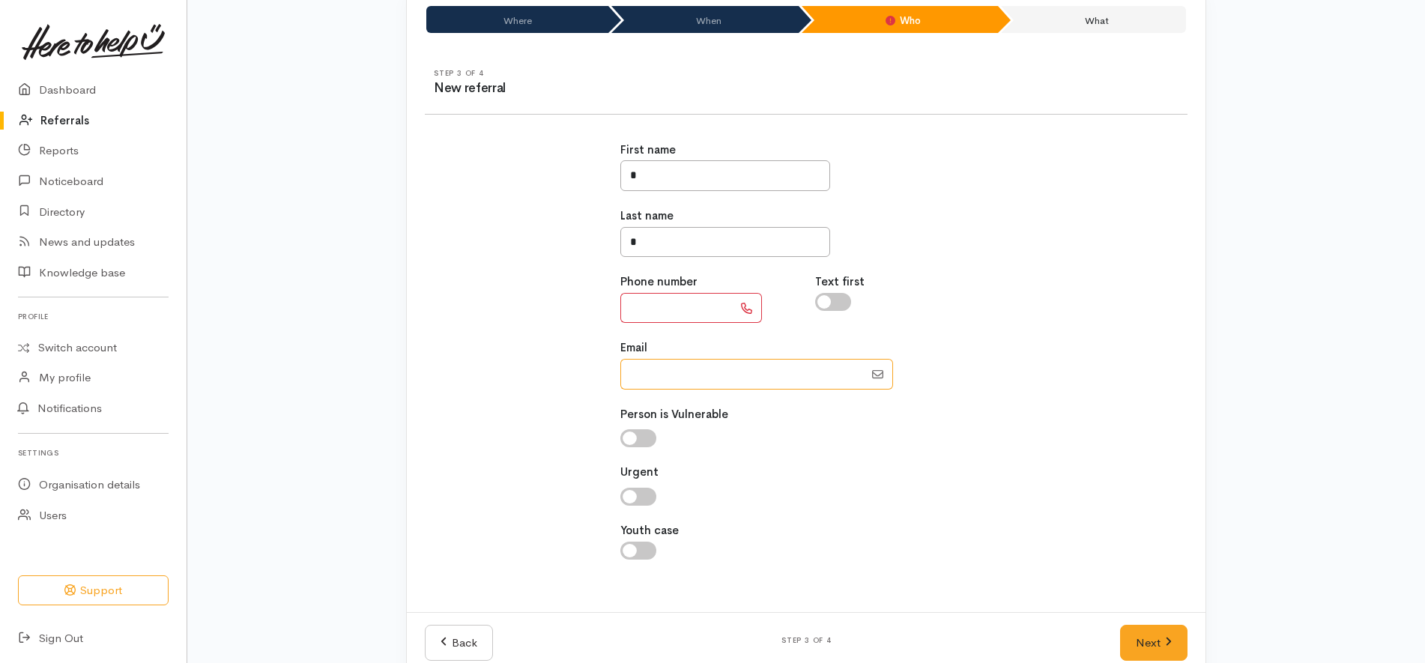
click at [701, 366] on input "Email" at bounding box center [742, 374] width 244 height 31
paste input "0225711736"
type input "0225711736"
click at [701, 298] on input "text" at bounding box center [676, 308] width 112 height 31
type input "**********"
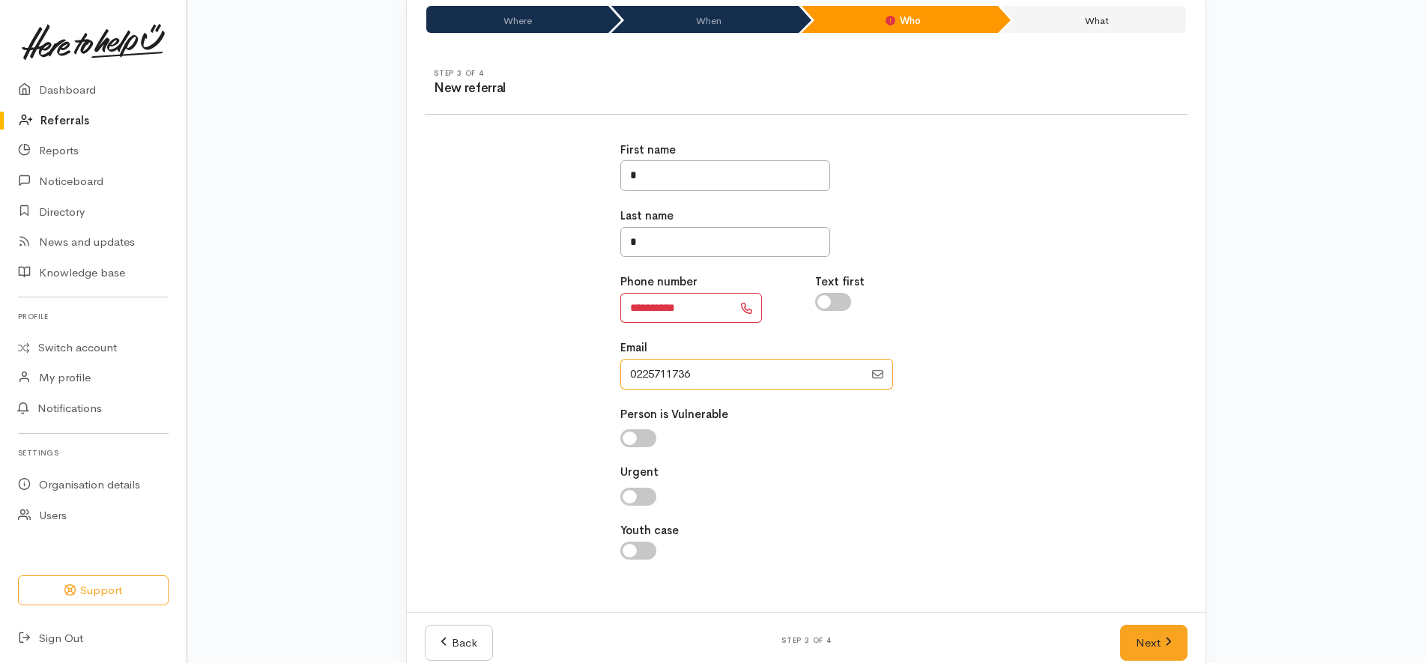
click at [708, 378] on input "Email" at bounding box center [742, 374] width 244 height 31
click at [1079, 370] on div "**********" at bounding box center [806, 359] width 781 height 471
click at [1143, 637] on link "Next" at bounding box center [1153, 643] width 67 height 37
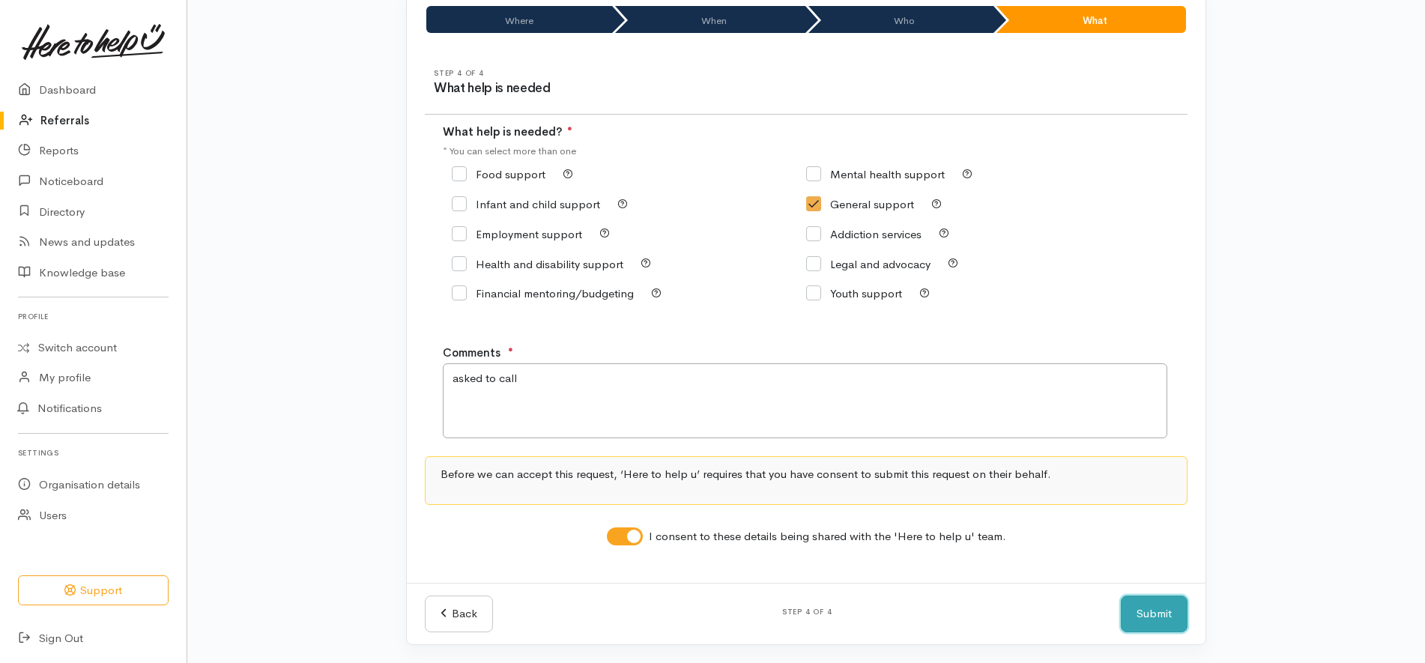
click at [1164, 620] on button "Submit" at bounding box center [1154, 614] width 67 height 37
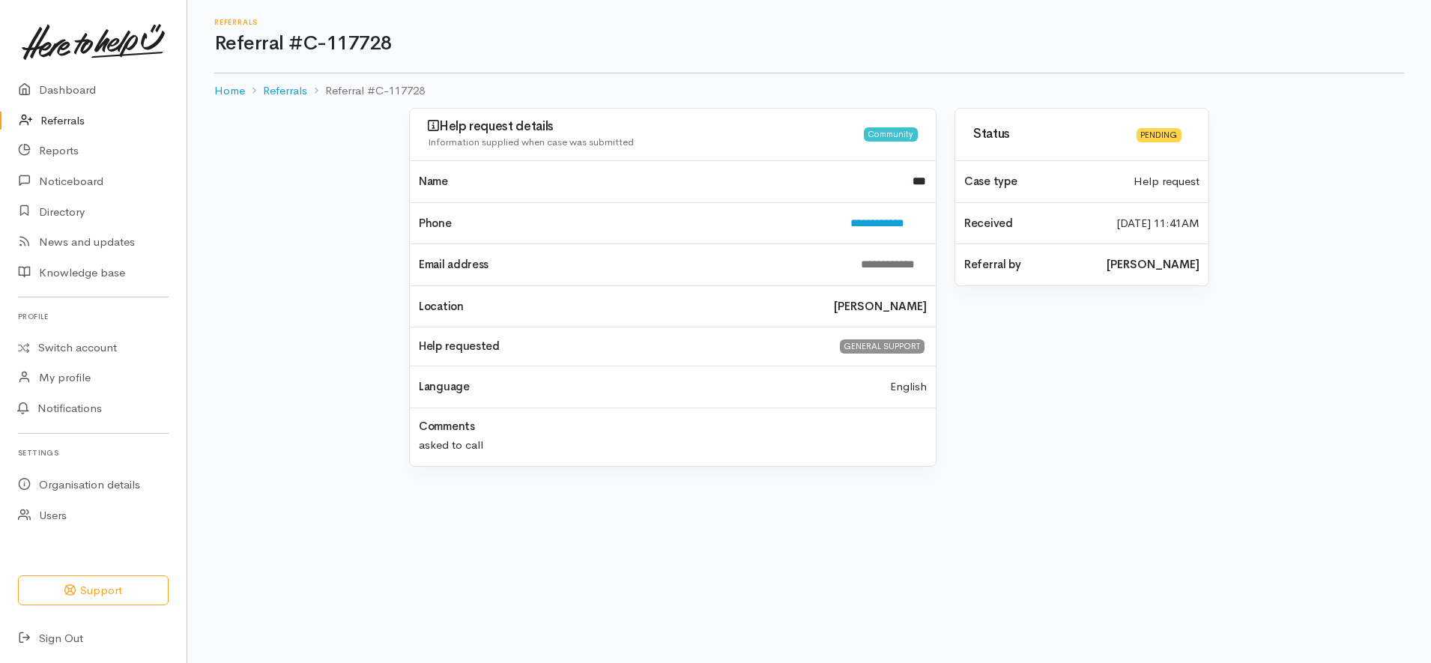
click at [70, 120] on link "Referrals" at bounding box center [93, 121] width 187 height 31
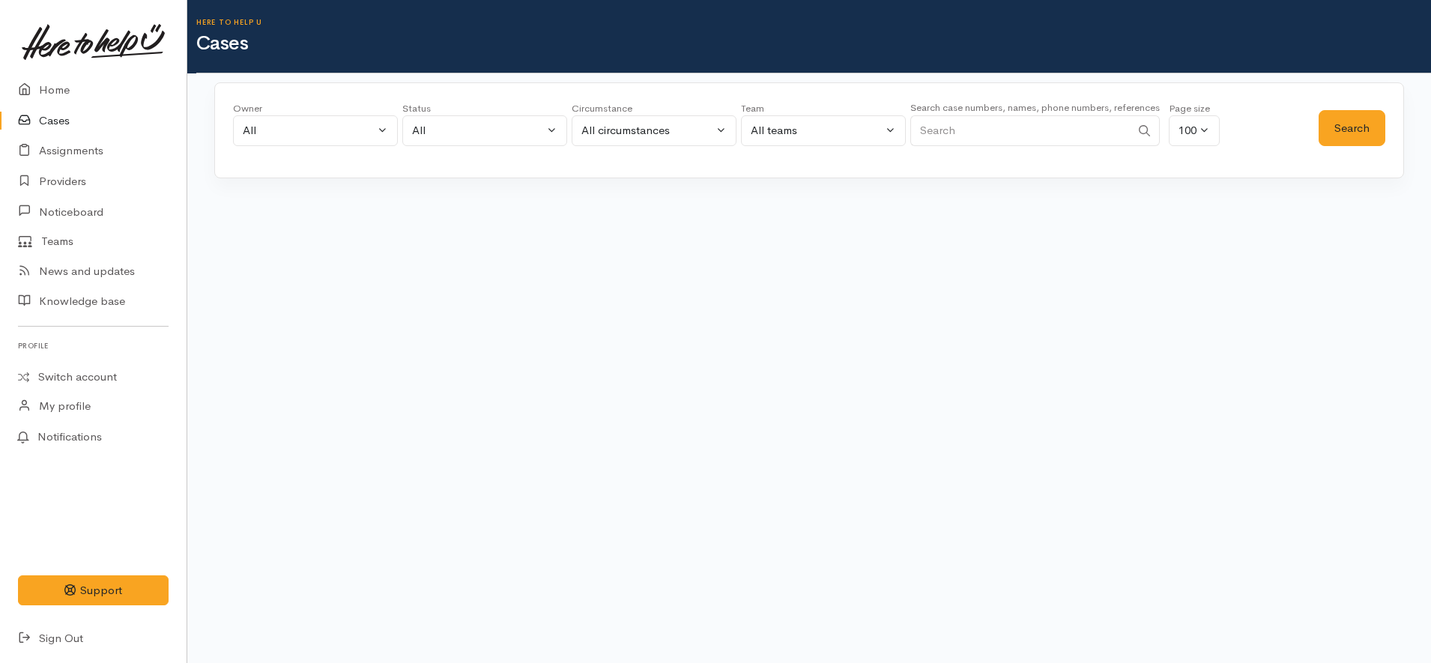
click at [986, 129] on input "Search" at bounding box center [1020, 130] width 220 height 31
paste input "64221346172"
click at [1346, 131] on button "Search" at bounding box center [1352, 128] width 67 height 37
click at [1051, 131] on input "64221346172" at bounding box center [1020, 130] width 220 height 31
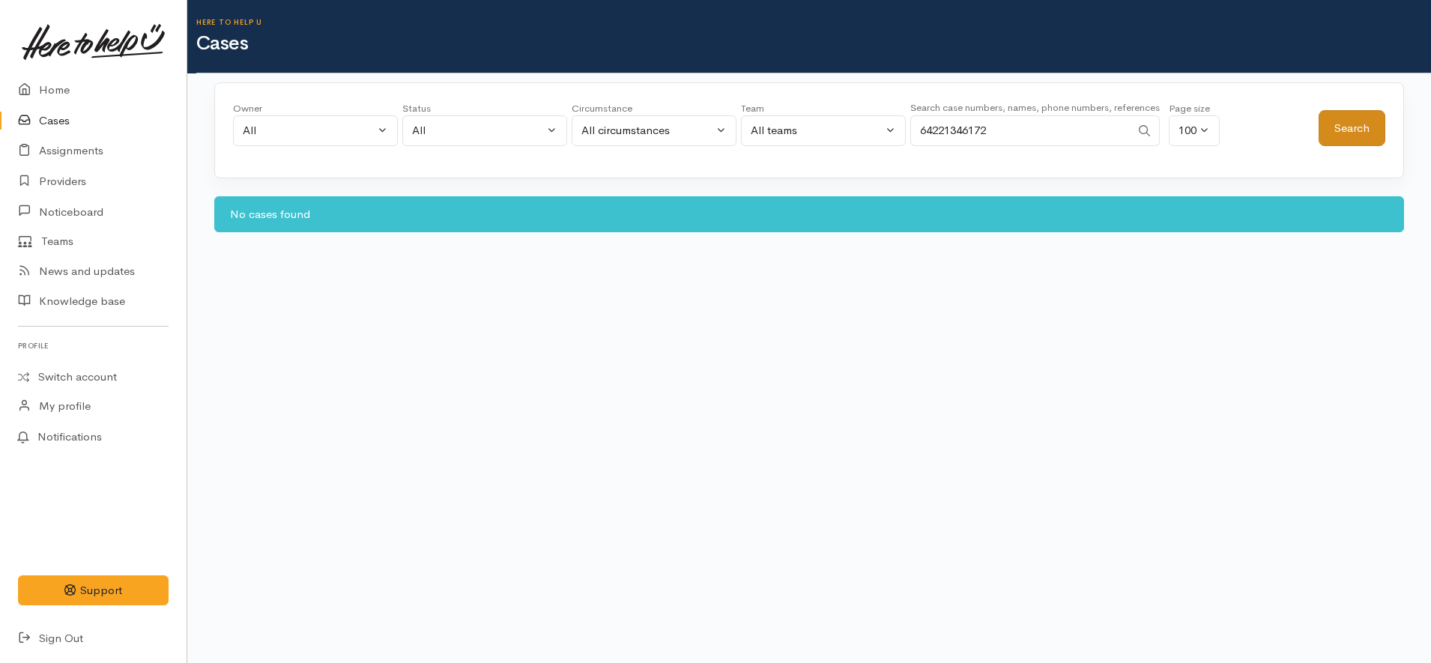
type input "64221346172"
click at [1345, 121] on button "Search" at bounding box center [1352, 128] width 67 height 37
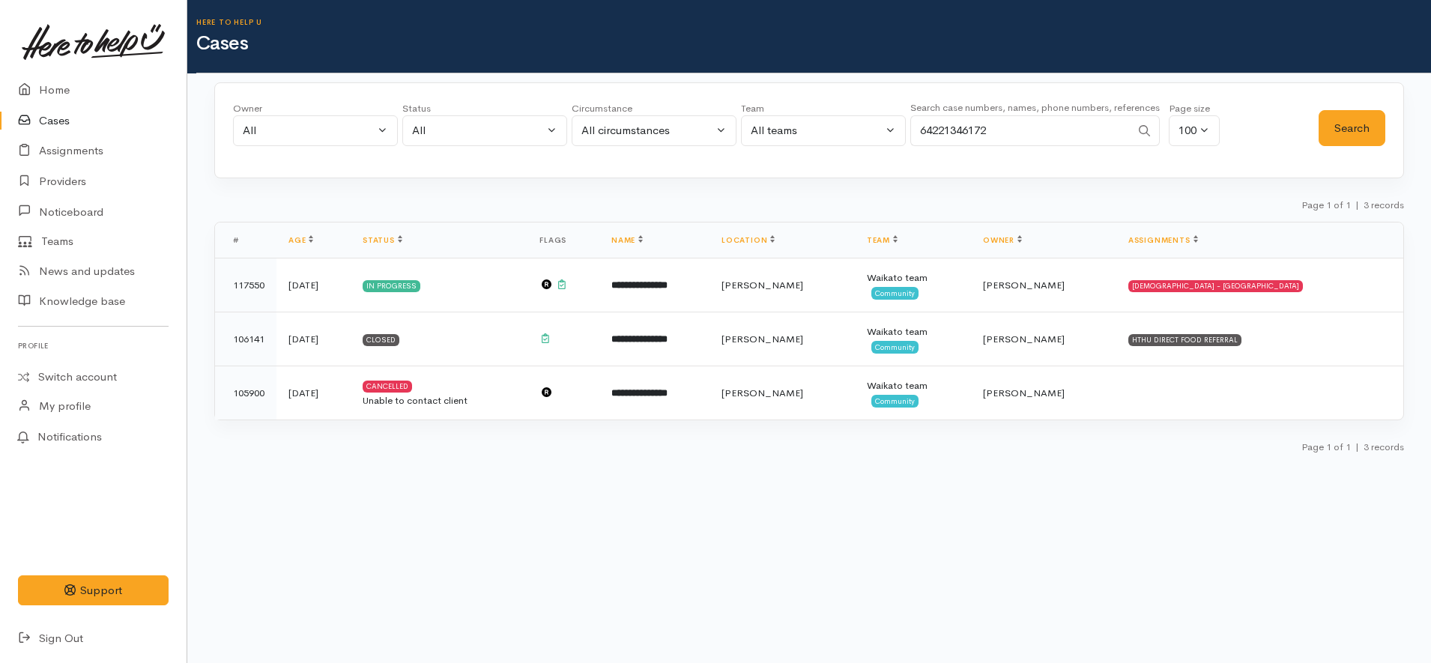
drag, startPoint x: 933, startPoint y: 130, endPoint x: 910, endPoint y: 131, distance: 22.5
click at [910, 131] on input "64221346172" at bounding box center [1020, 130] width 220 height 31
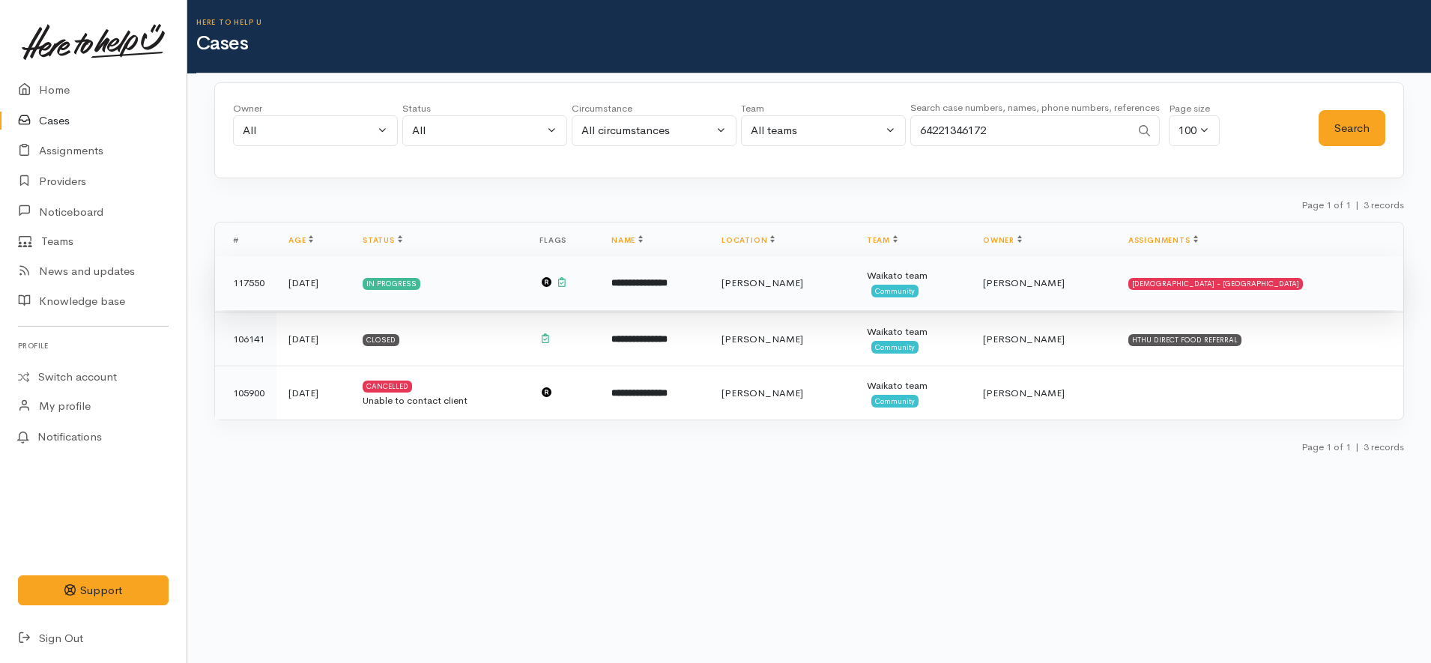
click at [710, 292] on td "**********" at bounding box center [654, 283] width 110 height 54
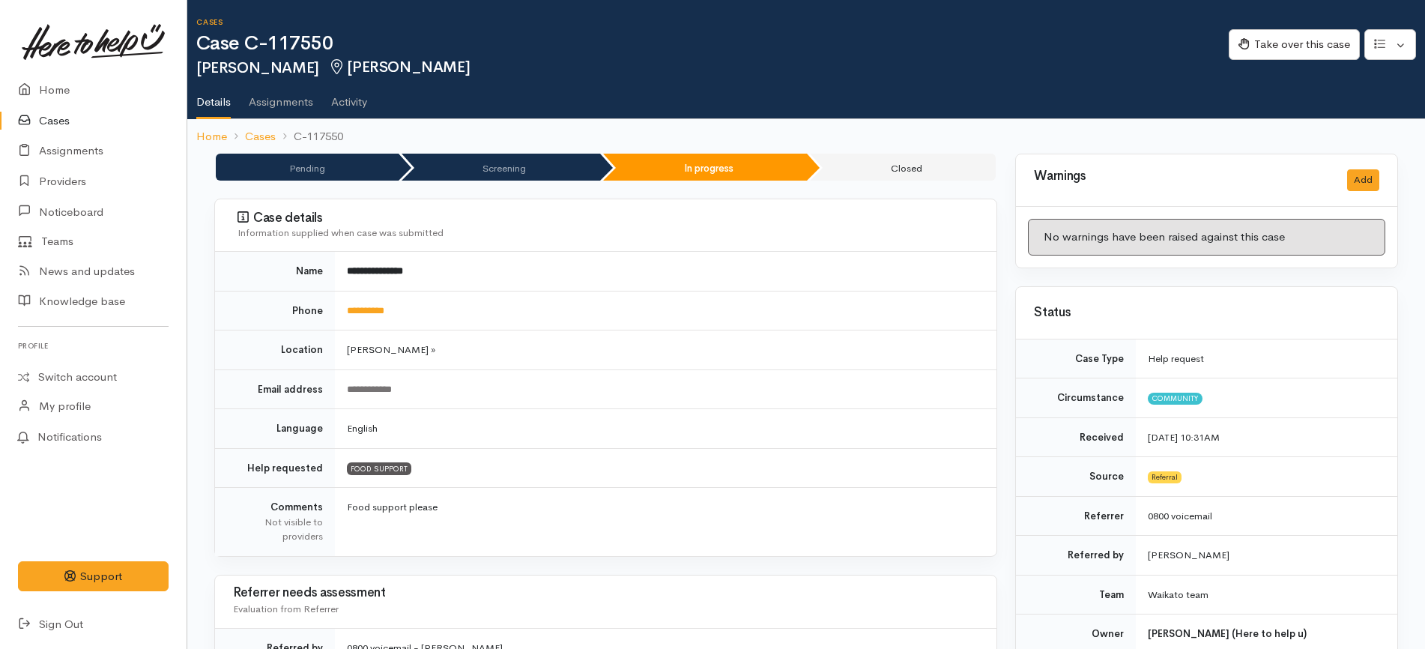
click at [75, 122] on link "Cases" at bounding box center [93, 121] width 187 height 31
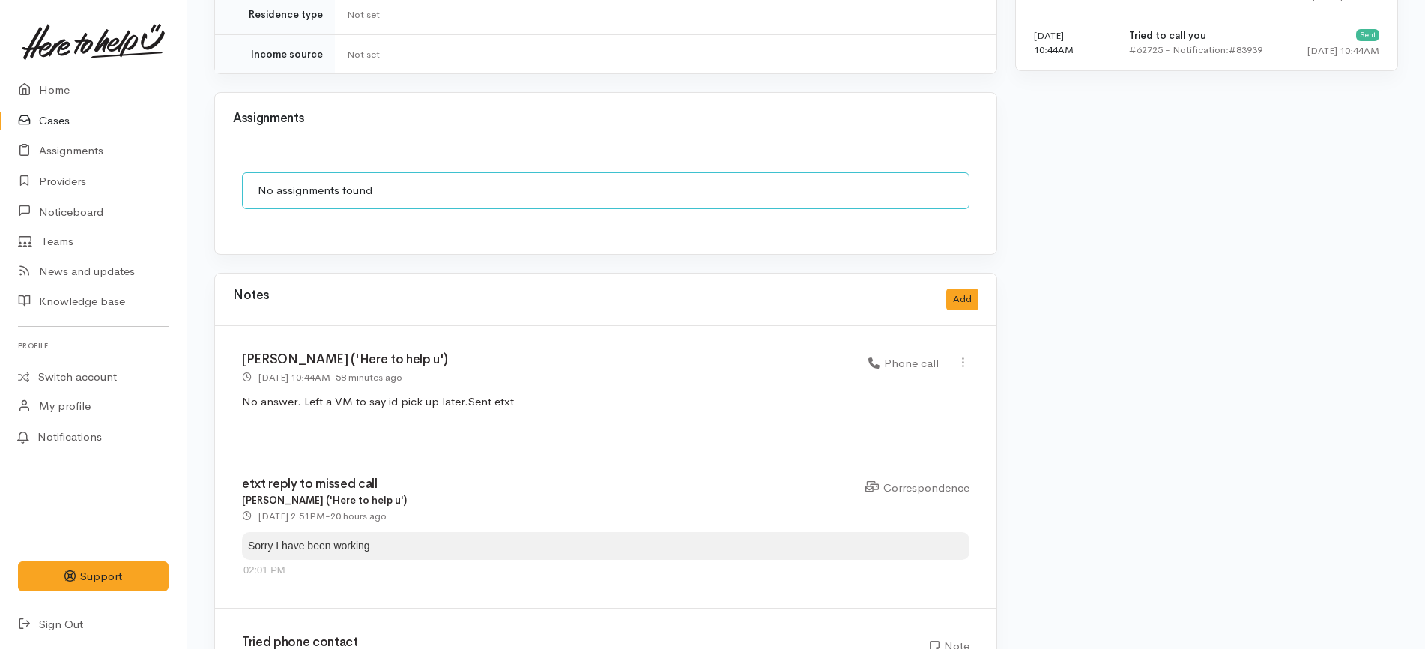
scroll to position [1187, 0]
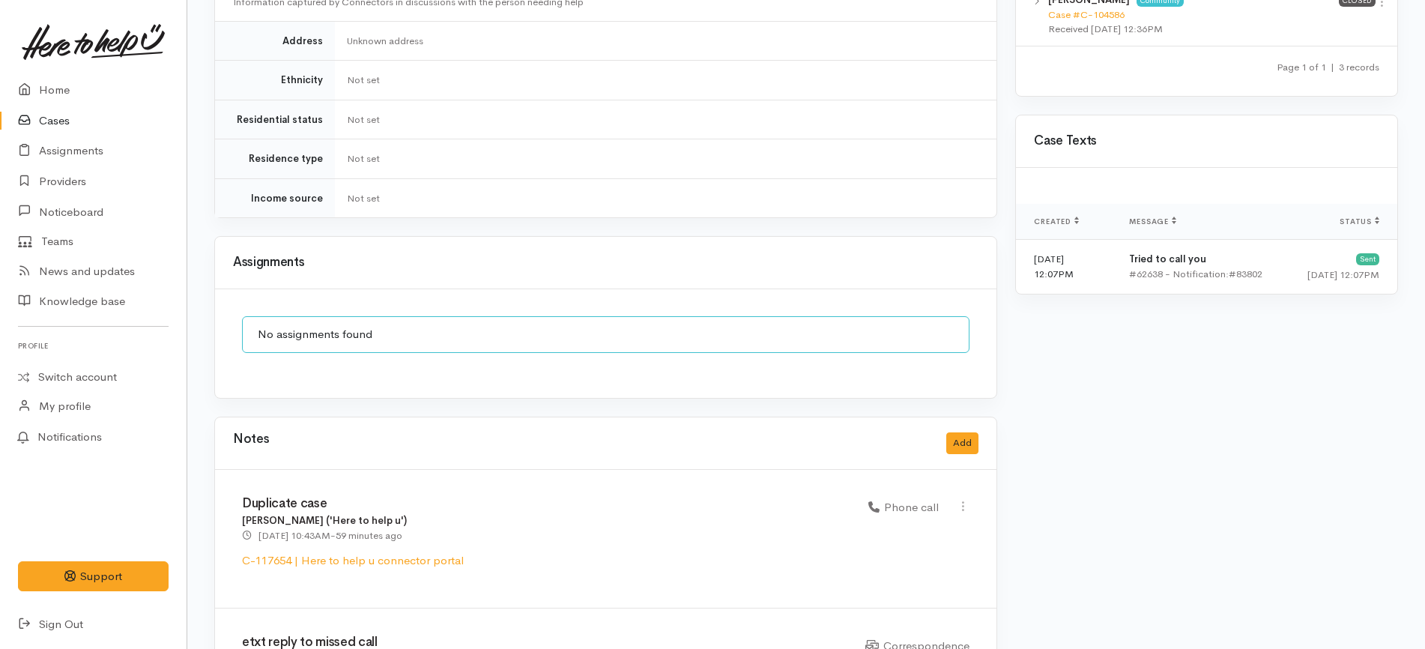
scroll to position [1218, 0]
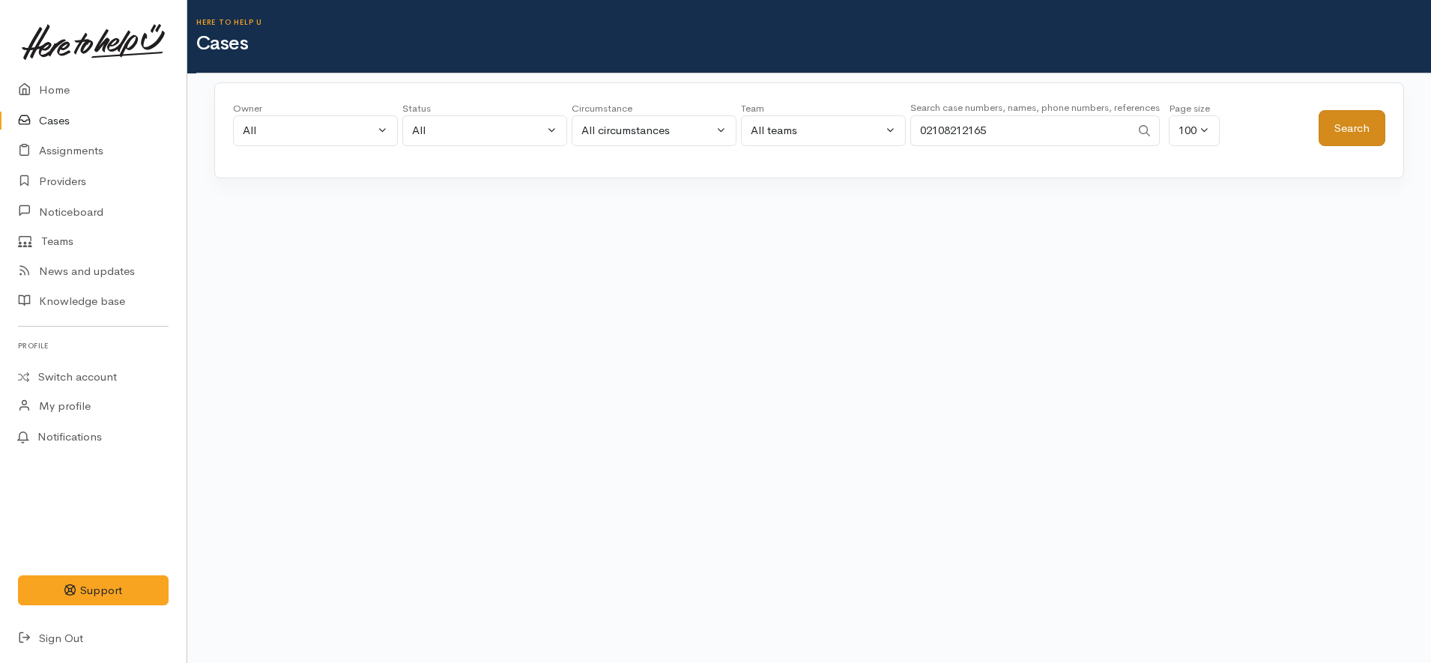
type input "02108212165"
click at [1357, 124] on button "Search" at bounding box center [1352, 128] width 67 height 37
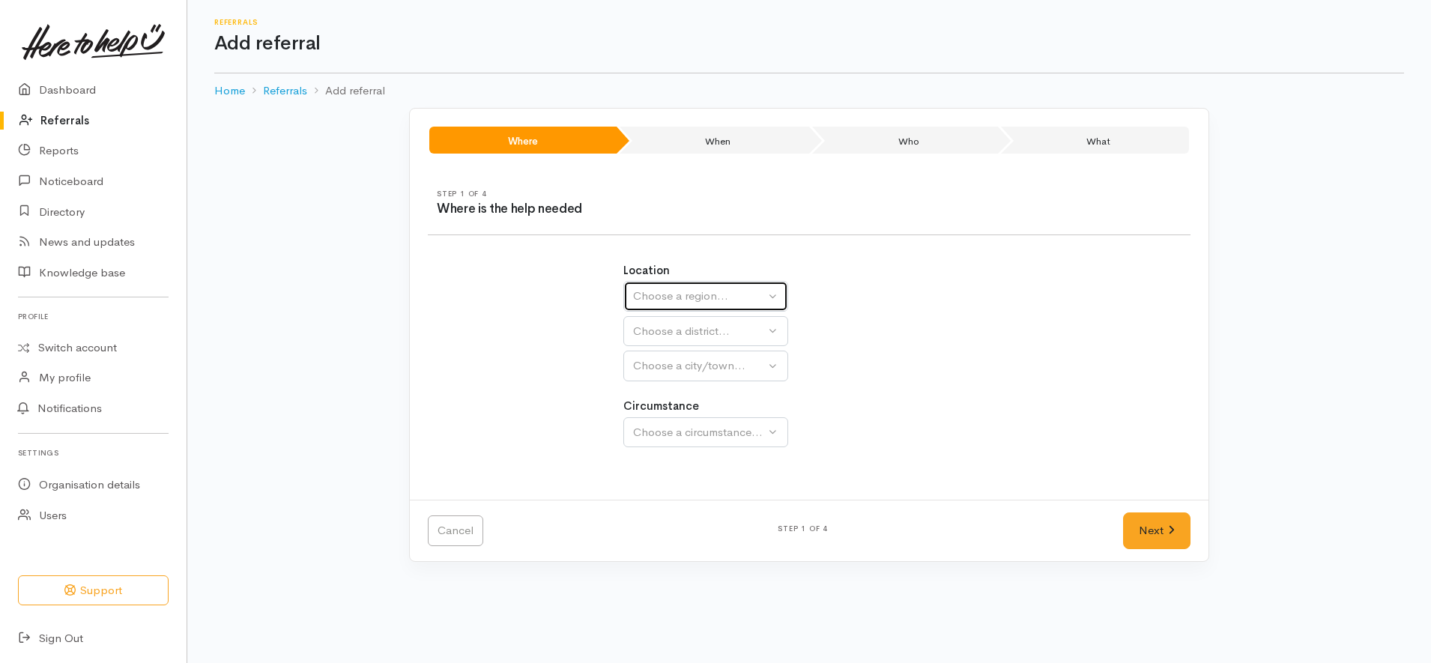
click at [722, 294] on div "Choose a region..." at bounding box center [699, 296] width 132 height 17
click at [708, 390] on link "[GEOGRAPHIC_DATA]" at bounding box center [705, 390] width 163 height 23
select select "3"
select select
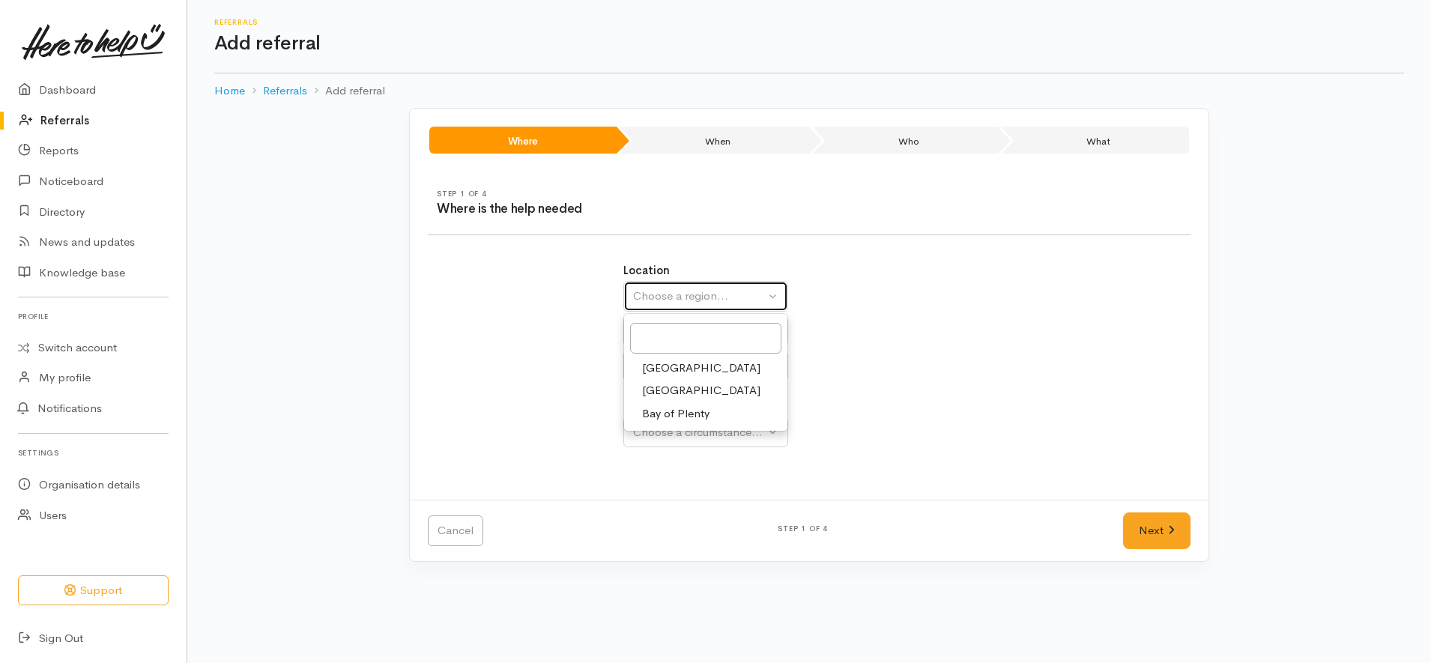
select select
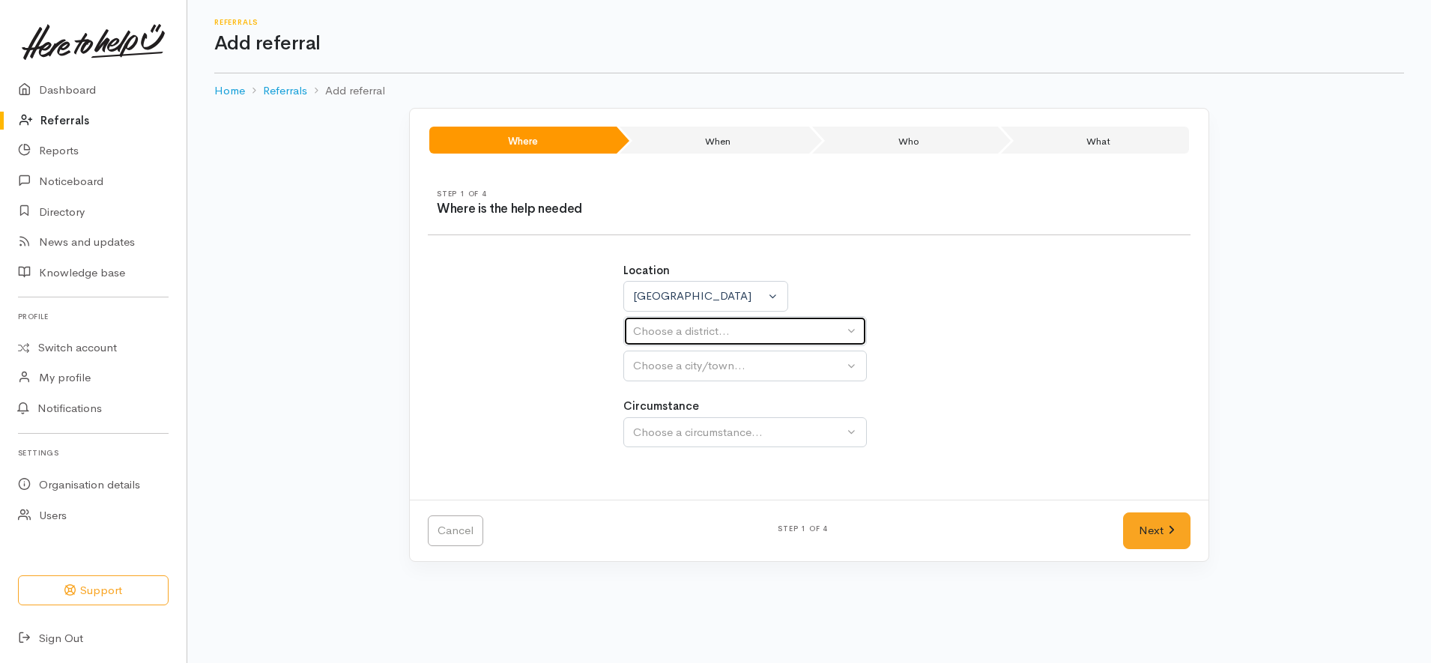
click at [748, 324] on div "Choose a district..." at bounding box center [738, 331] width 211 height 17
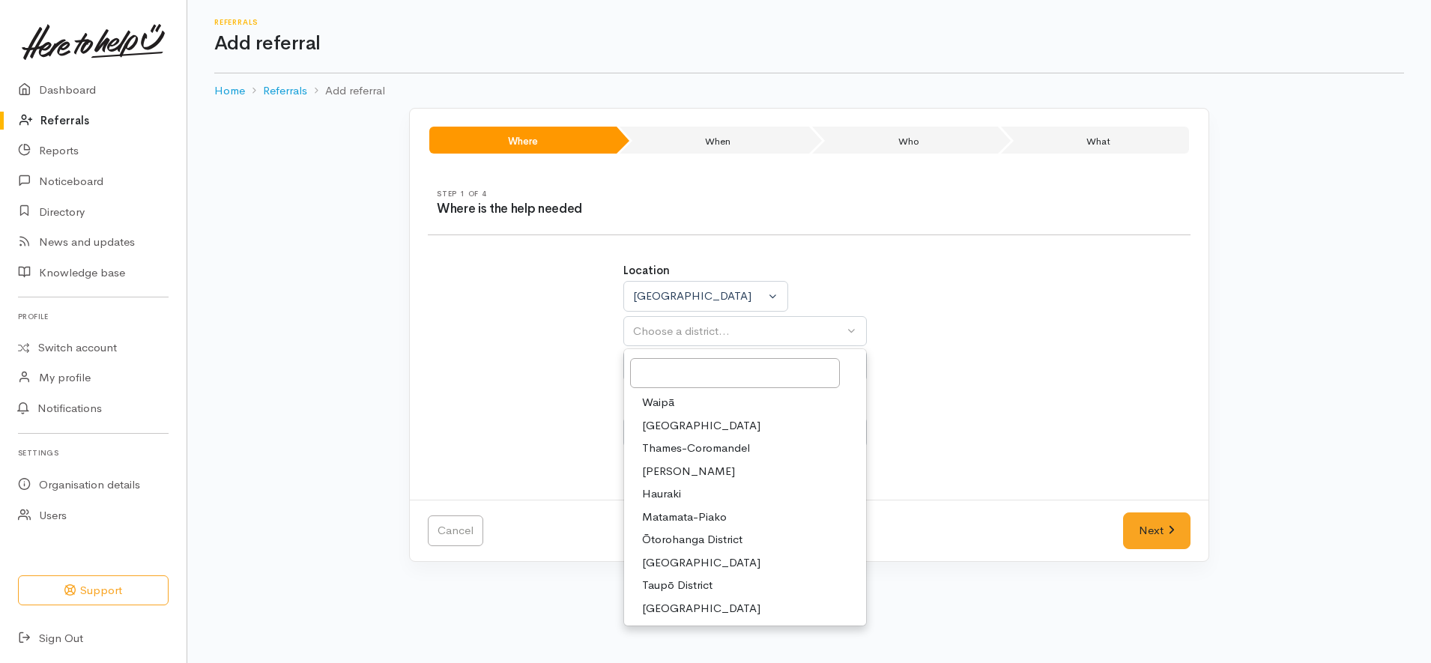
click at [659, 474] on span "Hamilton" at bounding box center [688, 471] width 93 height 17
select select "4"
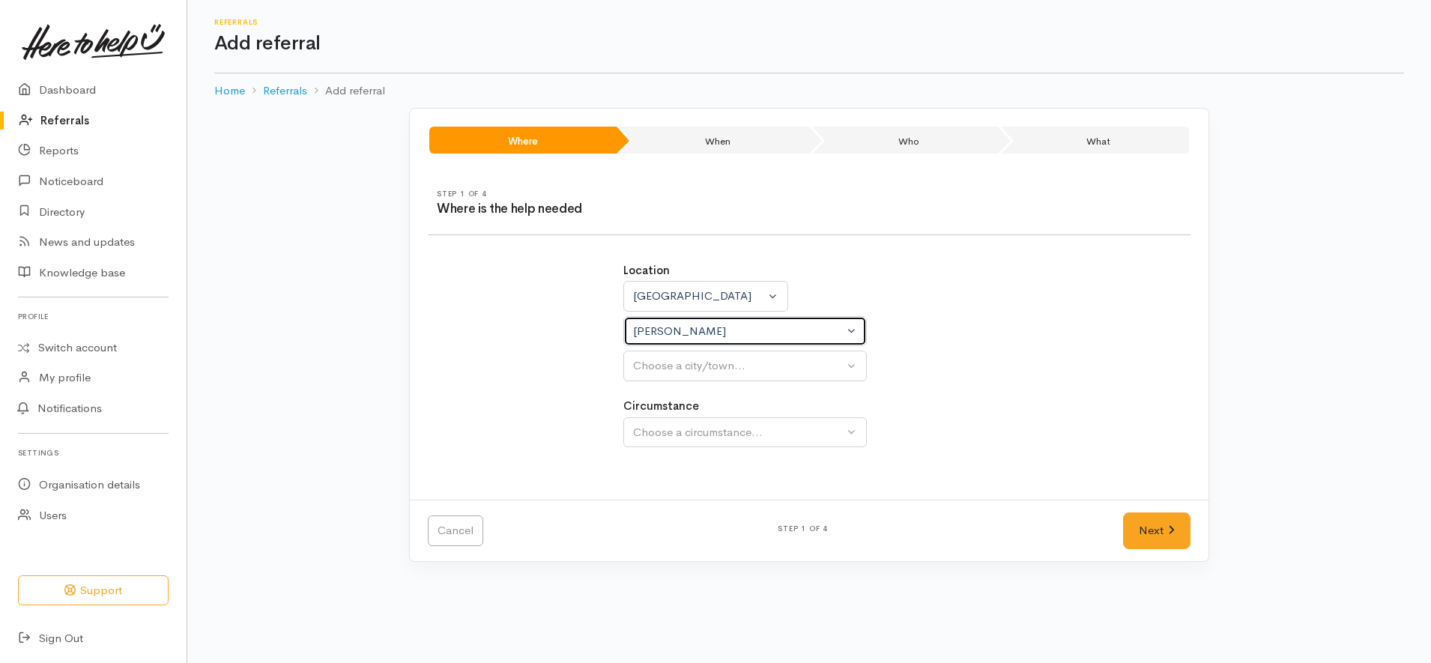
select select
click at [714, 399] on div "Circumstance Choose a circumstance..." at bounding box center [809, 422] width 372 height 49
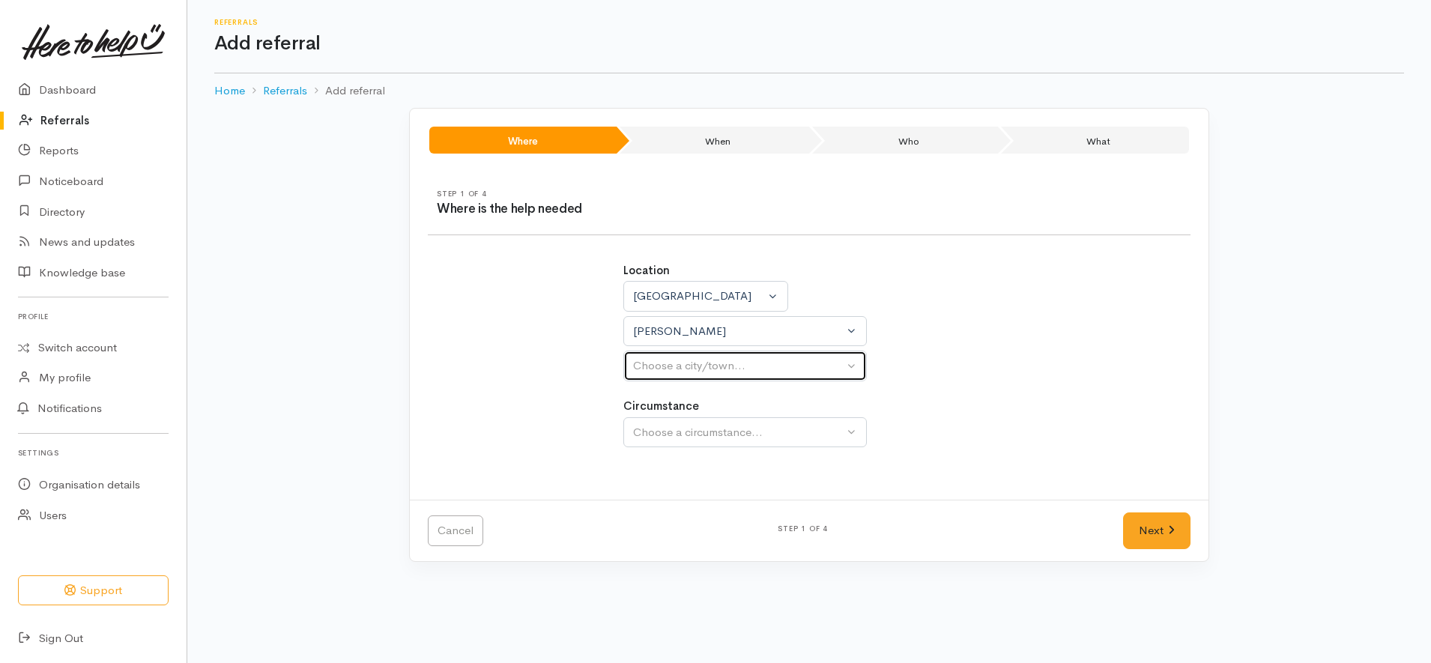
click at [716, 366] on div "Choose a city/town..." at bounding box center [738, 365] width 211 height 17
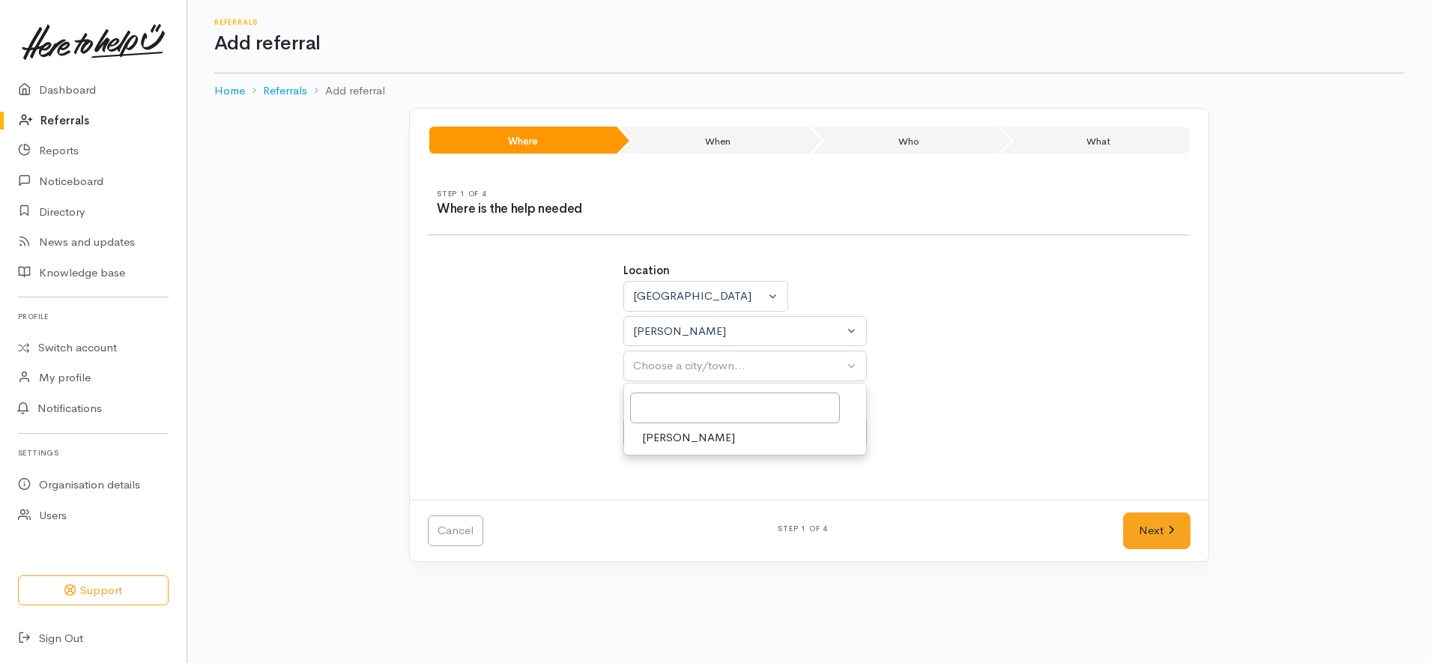
click at [693, 443] on link "[PERSON_NAME]" at bounding box center [745, 437] width 242 height 23
select select "1"
drag, startPoint x: 704, startPoint y: 432, endPoint x: 708, endPoint y: 453, distance: 20.7
click at [705, 432] on div "Choose a circumstance..." at bounding box center [738, 432] width 211 height 17
click at [718, 441] on div "Choose a circumstance..." at bounding box center [738, 432] width 211 height 17
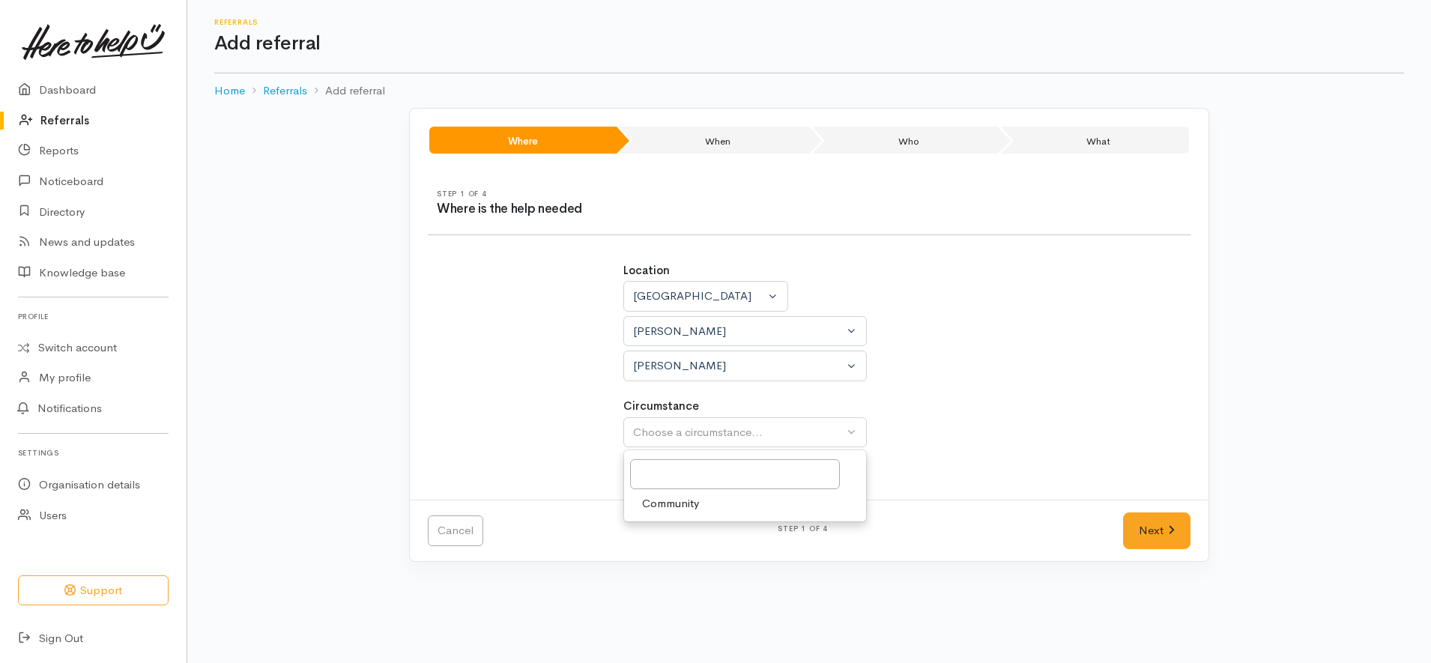
click at [704, 506] on link "Community" at bounding box center [745, 503] width 242 height 23
select select "2"
click at [1131, 525] on link "Next" at bounding box center [1156, 530] width 67 height 37
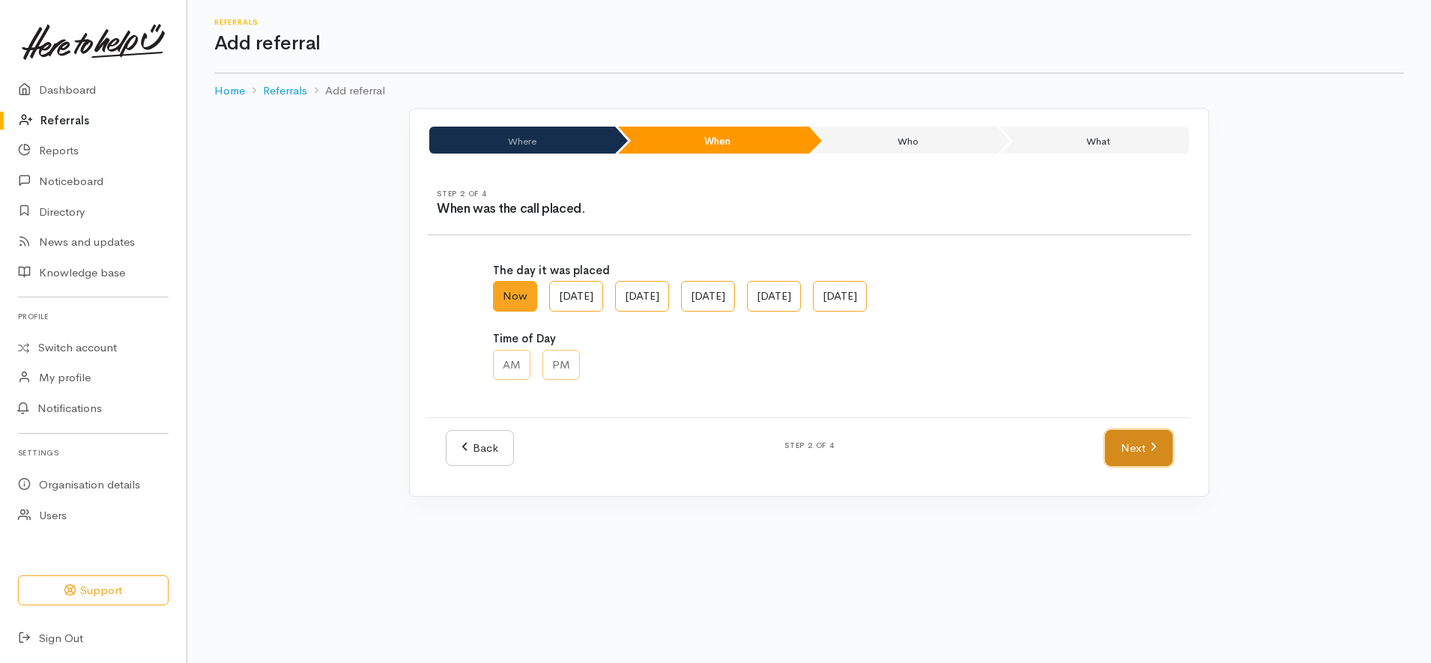
click at [1135, 444] on link "Next" at bounding box center [1138, 448] width 67 height 37
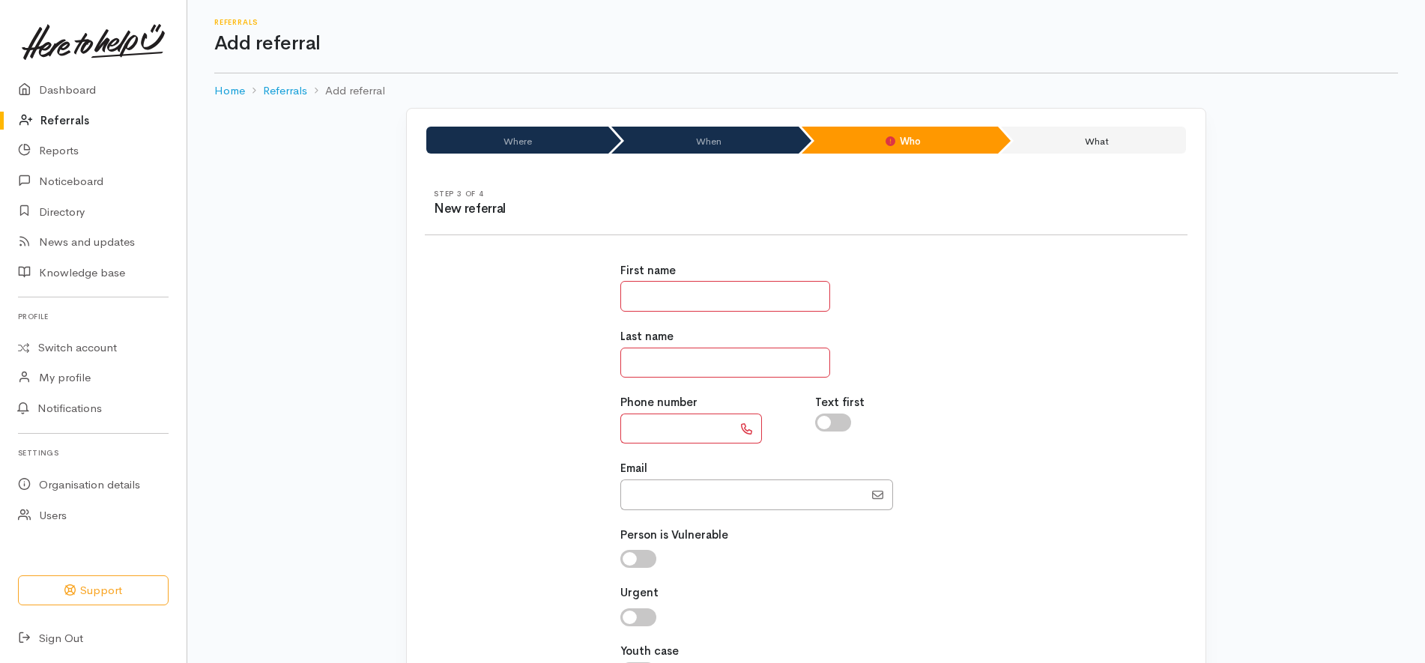
click at [762, 291] on input "text" at bounding box center [725, 296] width 210 height 31
type input "*****"
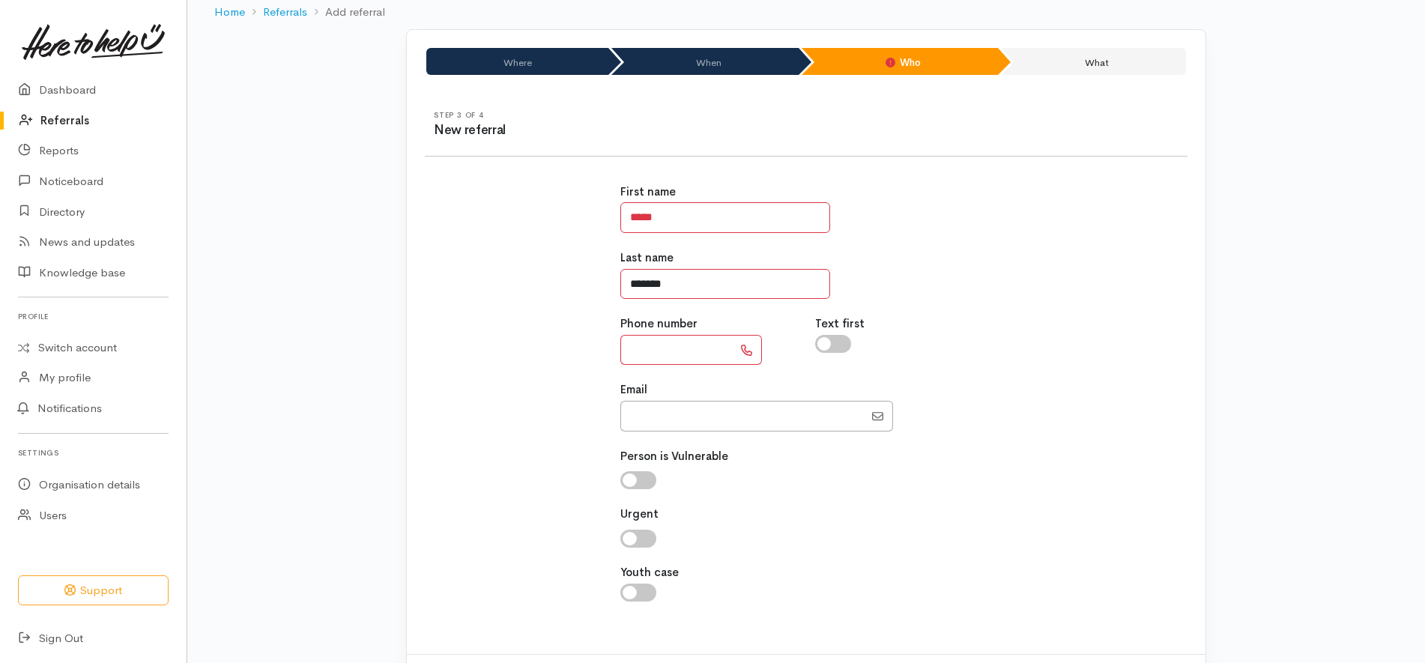
scroll to position [149, 0]
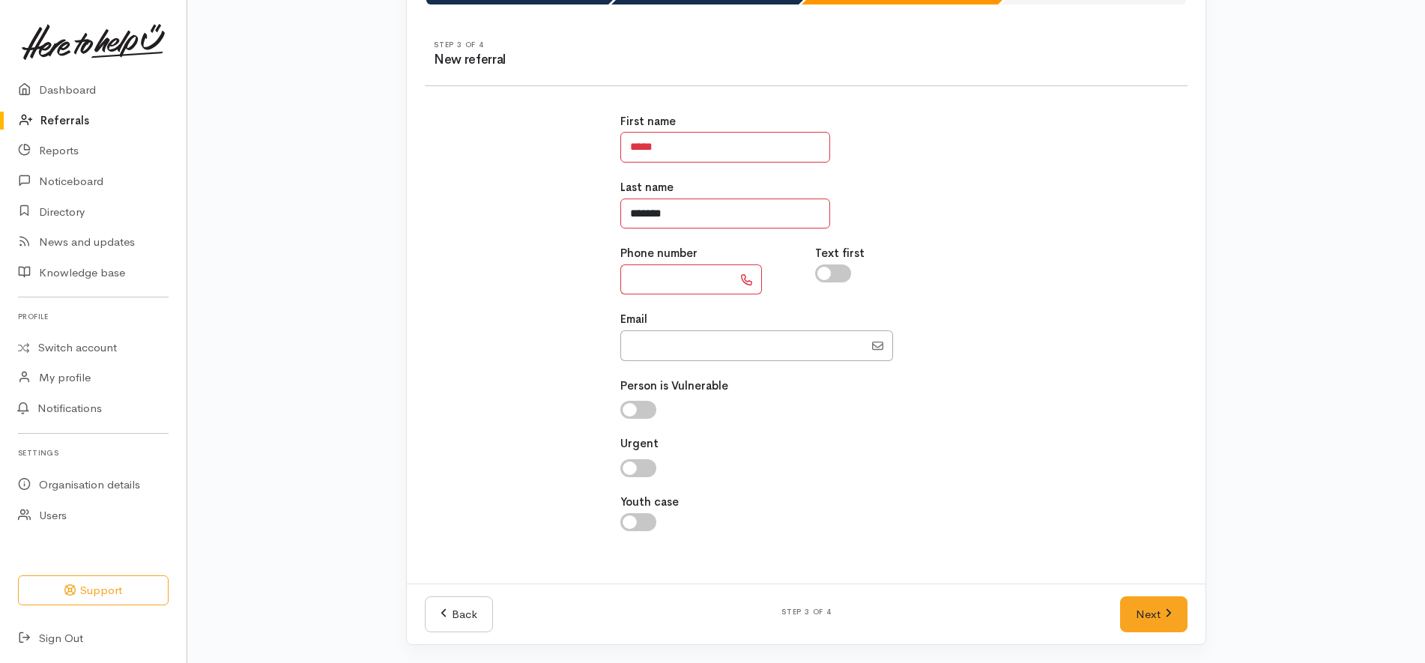
type input "*******"
click at [1088, 244] on div "First name ***** Last name ******* Phone number Text first Email" at bounding box center [806, 330] width 781 height 471
click at [751, 354] on input "Email" at bounding box center [742, 345] width 244 height 31
paste input "02108212165"
type input "02108212165"
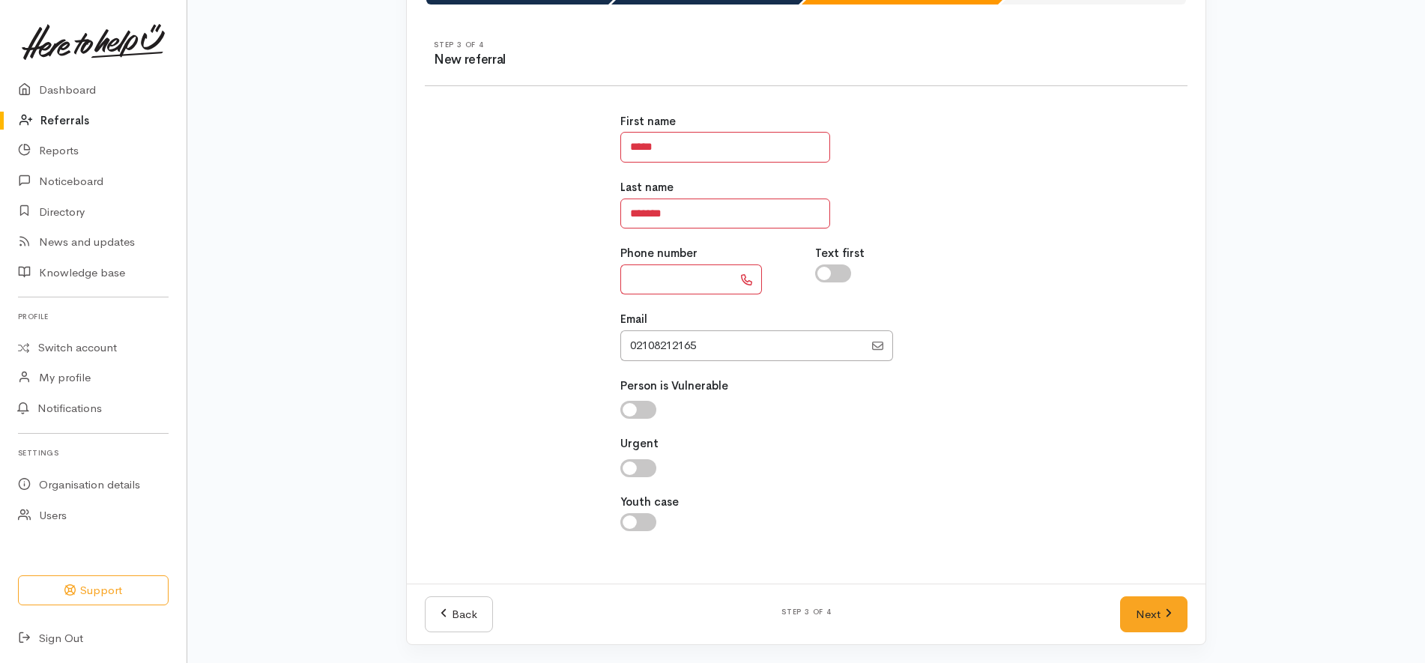
click at [698, 270] on input "text" at bounding box center [676, 279] width 112 height 31
click at [560, 285] on div "First name ***** Last name ******* Phone number **** Text first Email" at bounding box center [806, 330] width 781 height 471
click at [706, 277] on input "****" at bounding box center [676, 279] width 112 height 31
click at [1030, 217] on div "First name ***** Last name ******* Phone number ****** Text first Email" at bounding box center [806, 330] width 781 height 471
click at [694, 276] on input "******" at bounding box center [676, 279] width 112 height 31
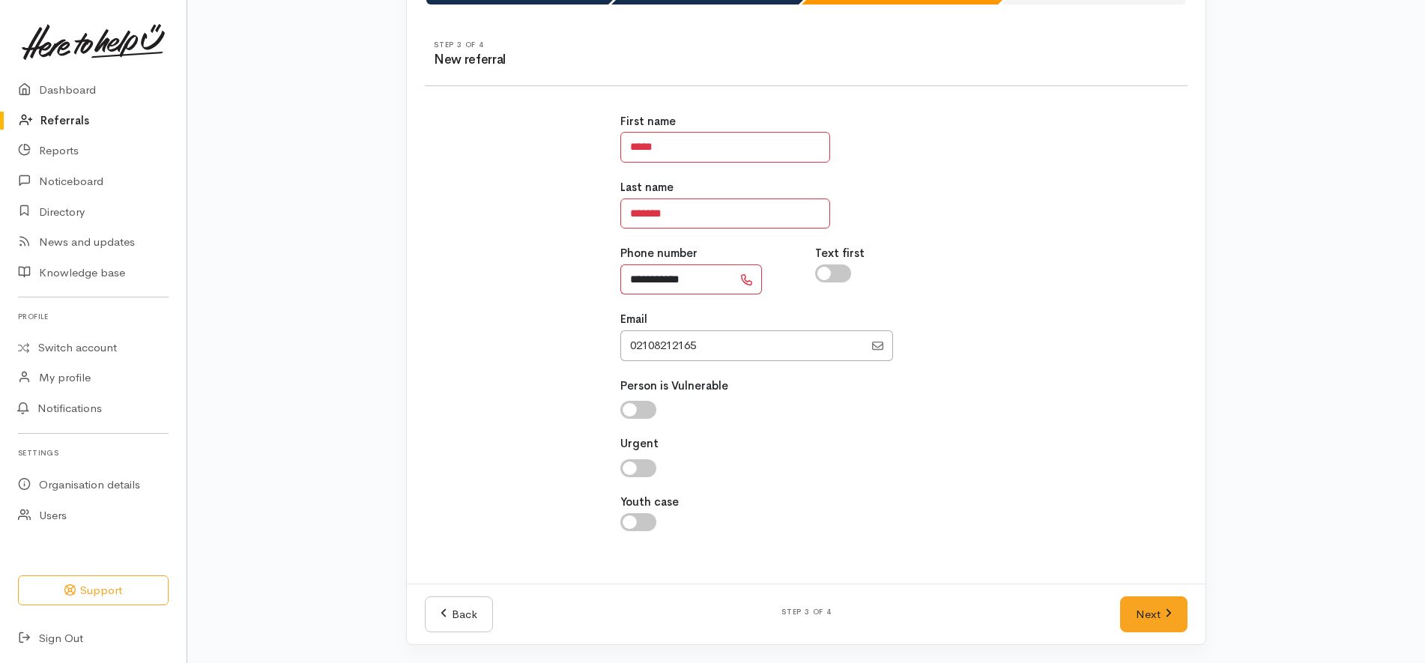
type input "**********"
click at [732, 335] on input "Email" at bounding box center [742, 345] width 244 height 31
click at [972, 366] on div "**********" at bounding box center [806, 330] width 390 height 471
drag, startPoint x: 1174, startPoint y: 643, endPoint x: 1173, endPoint y: 630, distance: 12.8
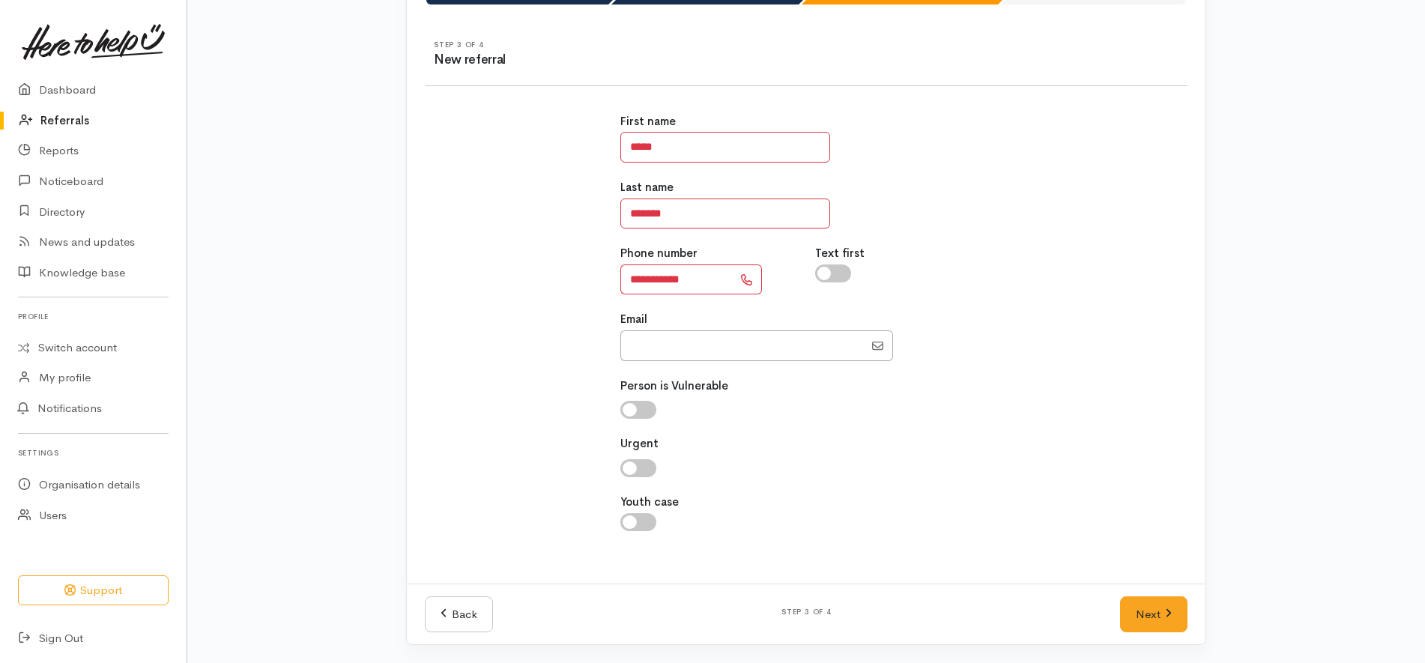
click at [1173, 634] on div "Back Step 3 of 4 Next" at bounding box center [806, 614] width 799 height 61
click at [1172, 615] on link "Next" at bounding box center [1153, 614] width 67 height 37
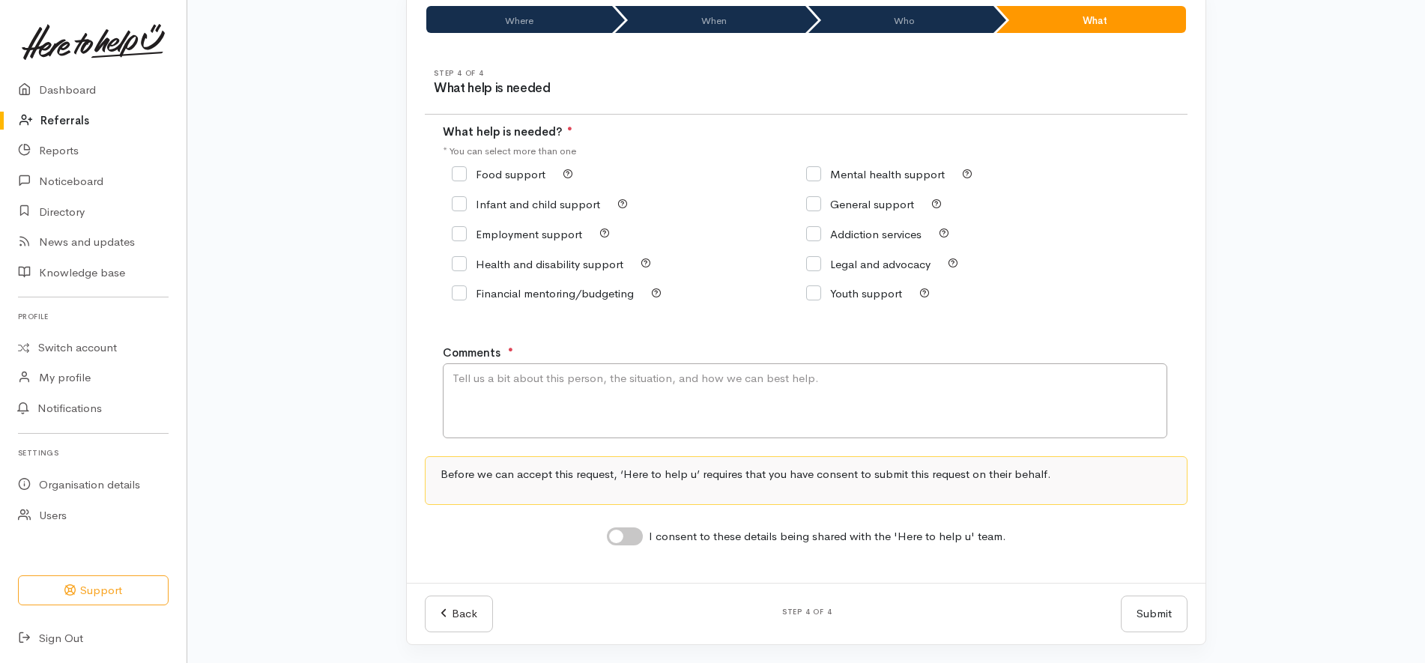
scroll to position [121, 0]
click at [494, 169] on label "Food support" at bounding box center [499, 174] width 94 height 11
click at [494, 169] on input "Food support" at bounding box center [499, 174] width 94 height 11
click at [494, 175] on input "Food support" at bounding box center [499, 174] width 94 height 11
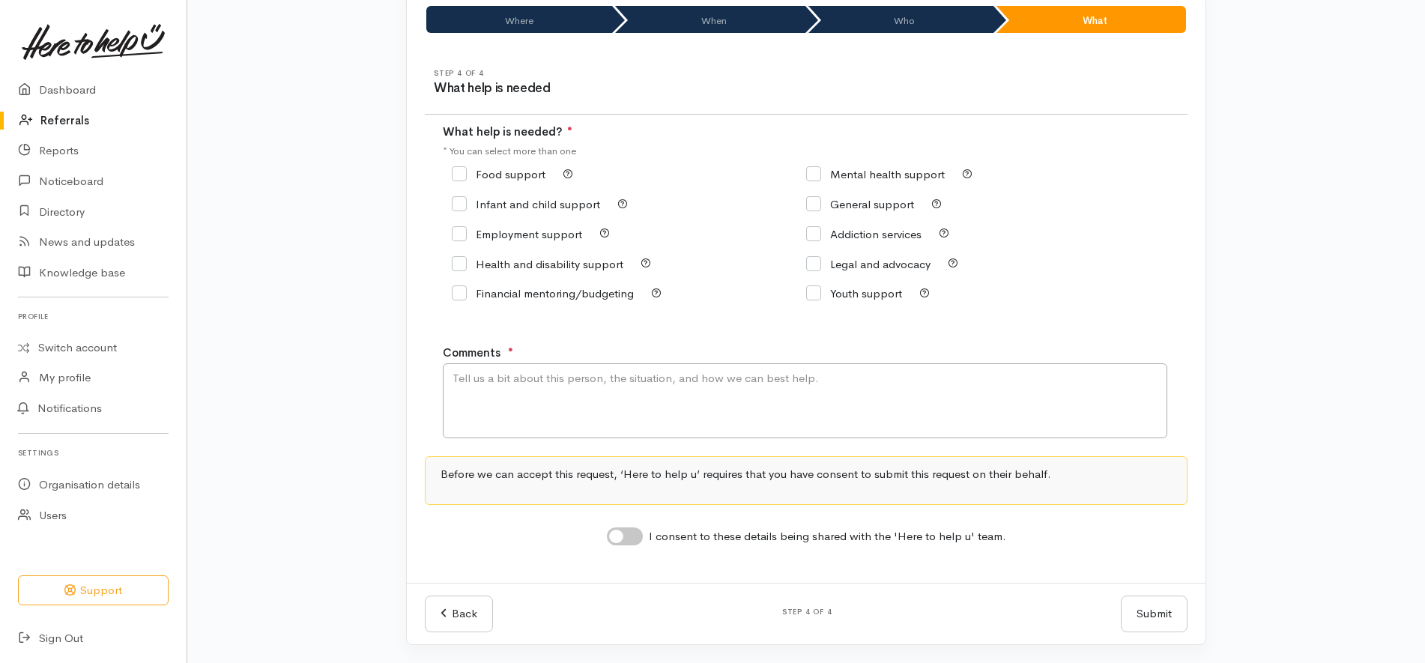
checkbox input "true"
click at [626, 530] on input "I consent to these details being shared with the 'Here to help u' team." at bounding box center [625, 536] width 36 height 18
checkbox input "true"
click at [567, 402] on textarea "Comments" at bounding box center [805, 400] width 725 height 75
type textarea "Food support"
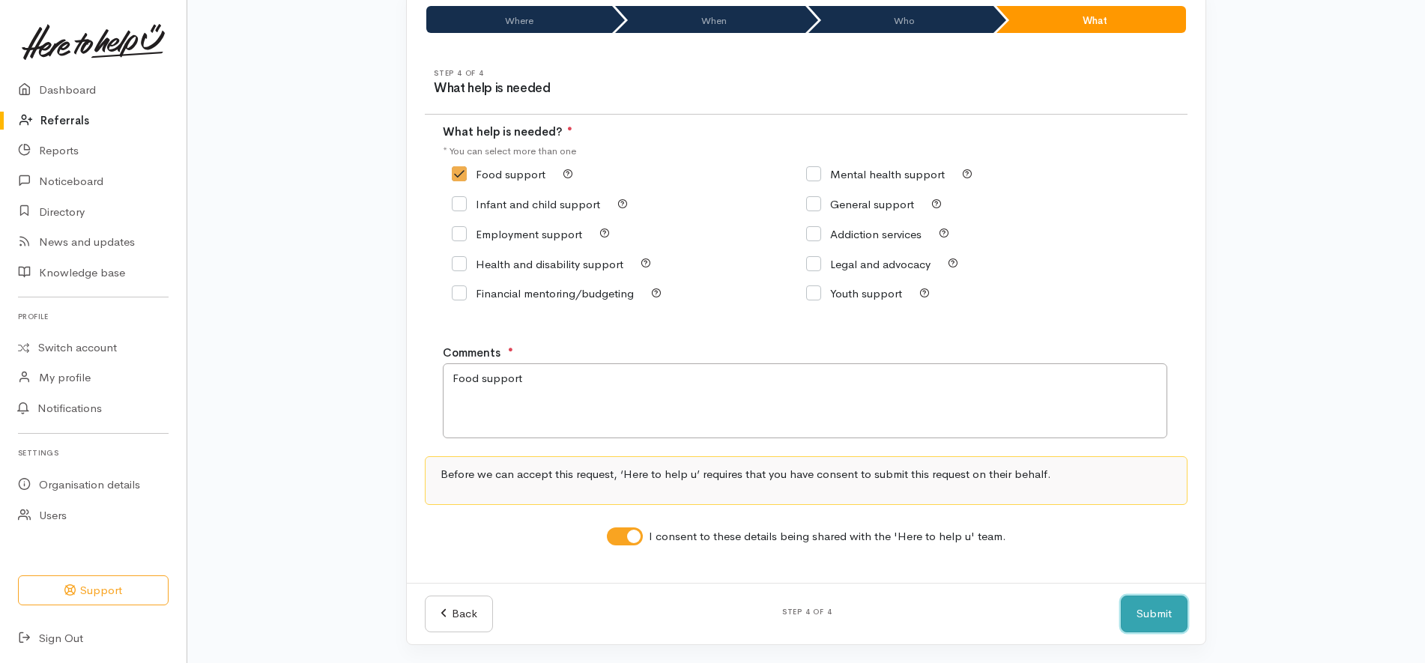
click at [1167, 619] on button "Submit" at bounding box center [1154, 614] width 67 height 37
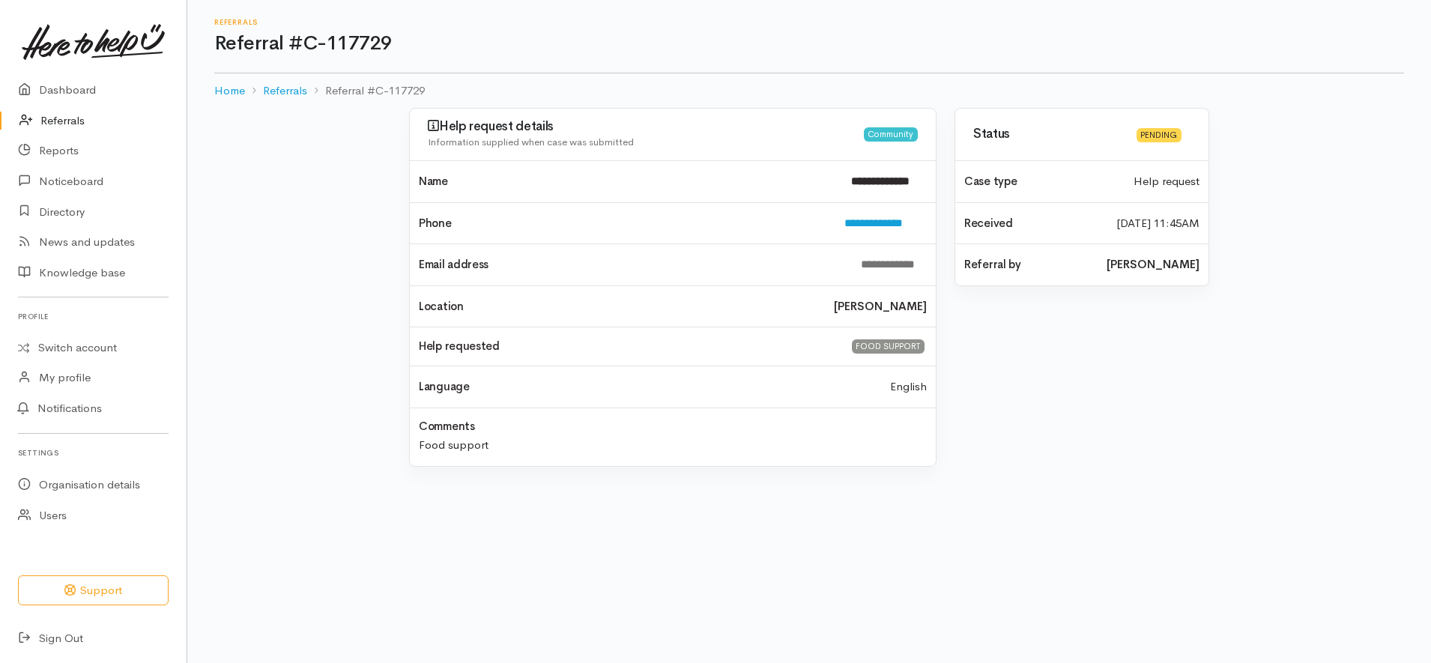
click at [384, 195] on div "**********" at bounding box center [809, 296] width 854 height 376
click at [70, 119] on link "Referrals" at bounding box center [93, 121] width 187 height 31
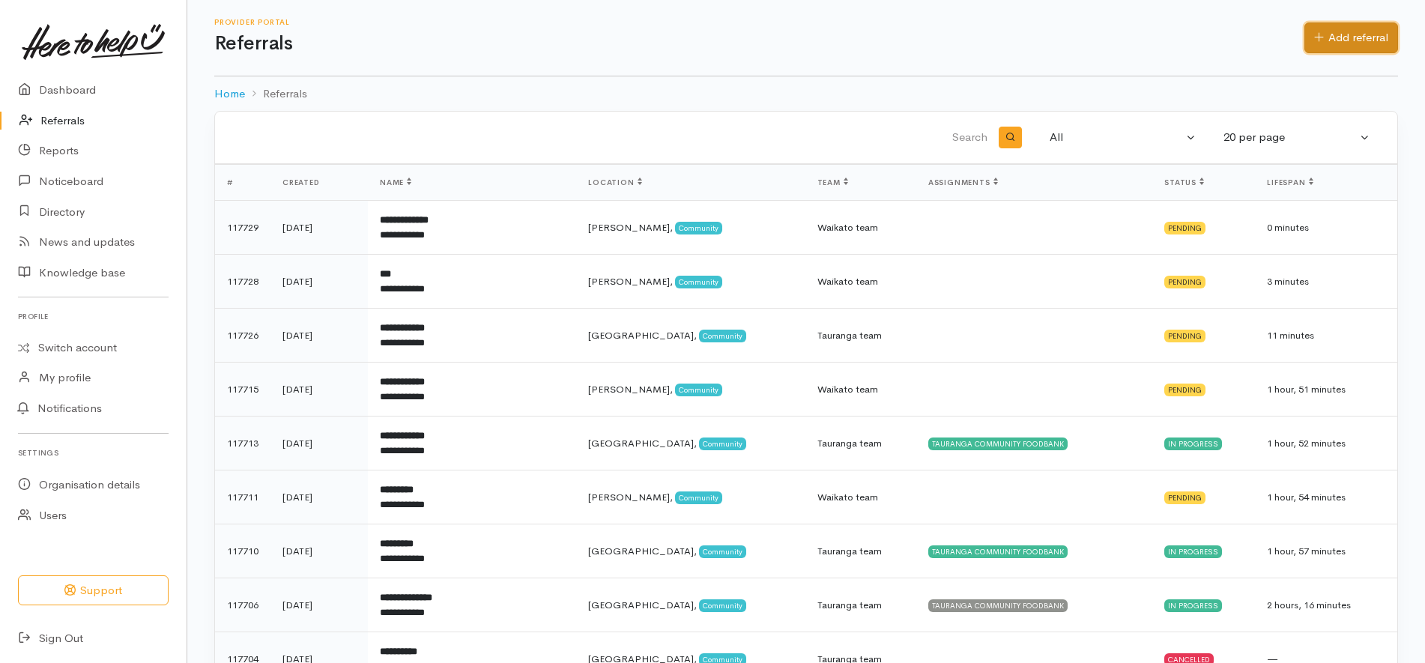
click at [1340, 22] on link "Add referral" at bounding box center [1351, 37] width 94 height 31
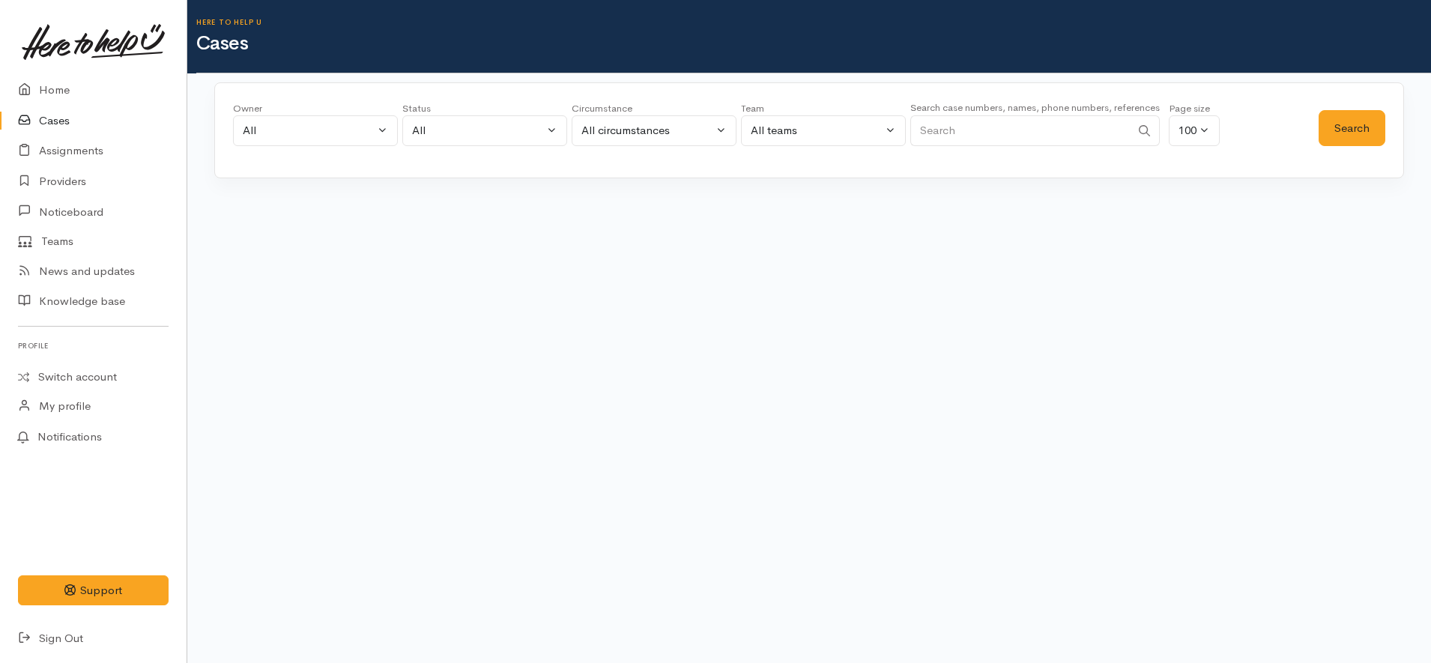
click at [1077, 139] on input "Search" at bounding box center [1020, 130] width 220 height 31
paste input "64225711736"
click at [1358, 129] on button "Search" at bounding box center [1352, 128] width 67 height 37
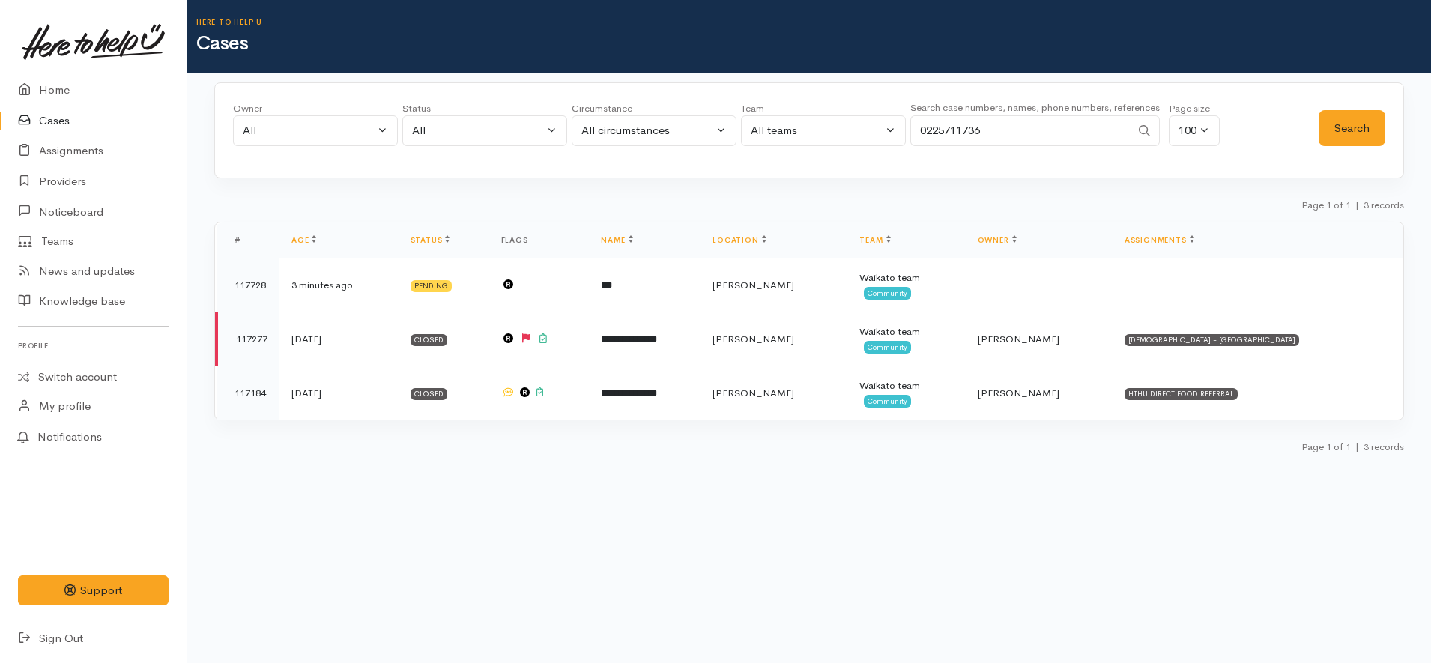
drag, startPoint x: 819, startPoint y: 136, endPoint x: 761, endPoint y: 136, distance: 57.7
click at [761, 136] on div "Owner All My cases Aandrea Murray ('Here to help u') Akash Prakash ('Here to he…" at bounding box center [776, 128] width 1086 height 54
paste input "102210505"
type input "02102210505"
click at [1318, 115] on div "Owner All My cases Aandrea Murray ('Here to help u') Akash Prakash ('Here to he…" at bounding box center [776, 128] width 1086 height 54
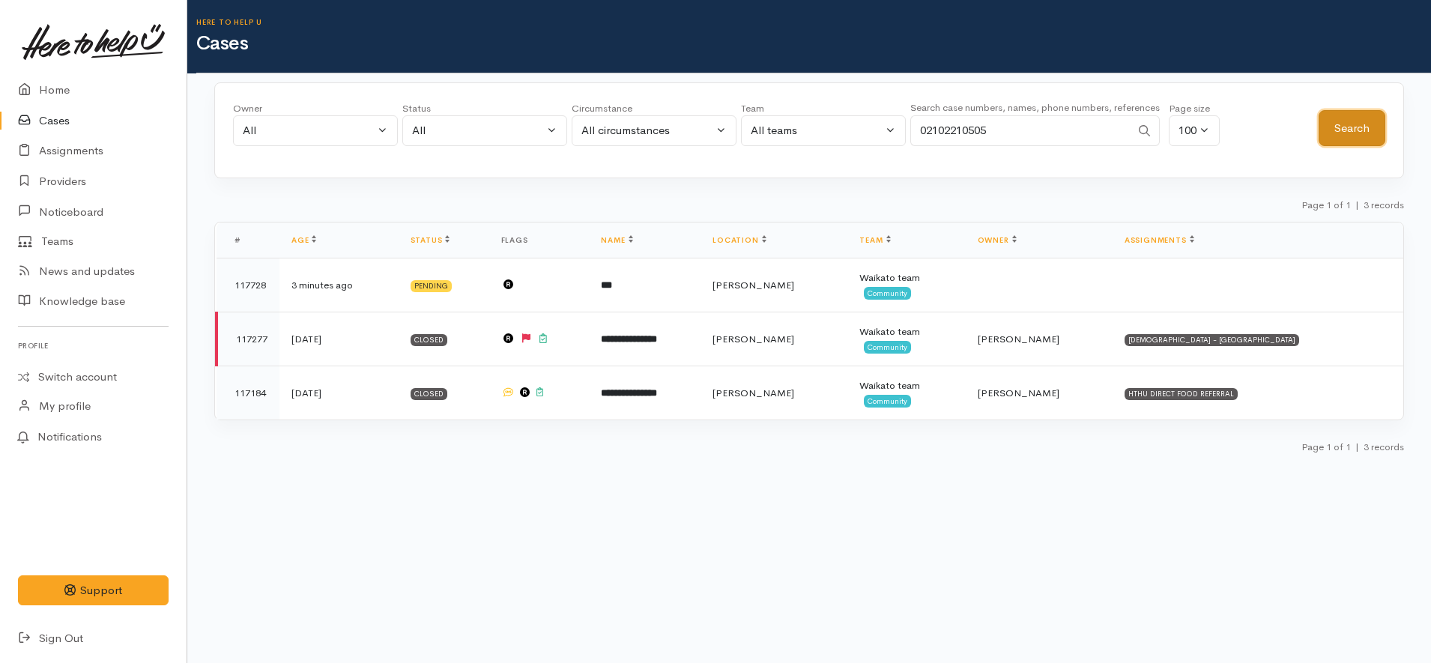
click at [1319, 115] on button "Search" at bounding box center [1352, 128] width 67 height 37
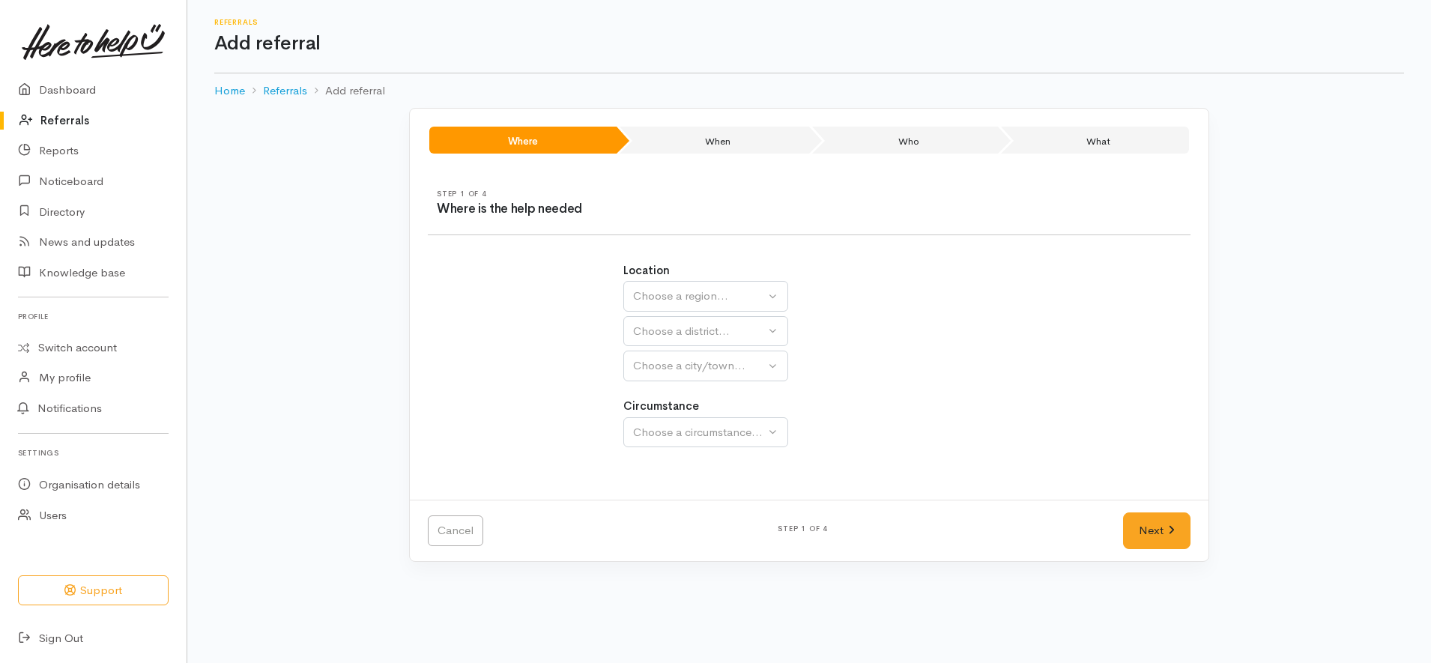
click at [725, 285] on button "Choose a region..." at bounding box center [705, 296] width 165 height 31
click at [686, 387] on link "[GEOGRAPHIC_DATA]" at bounding box center [705, 390] width 163 height 23
select select "3"
select select
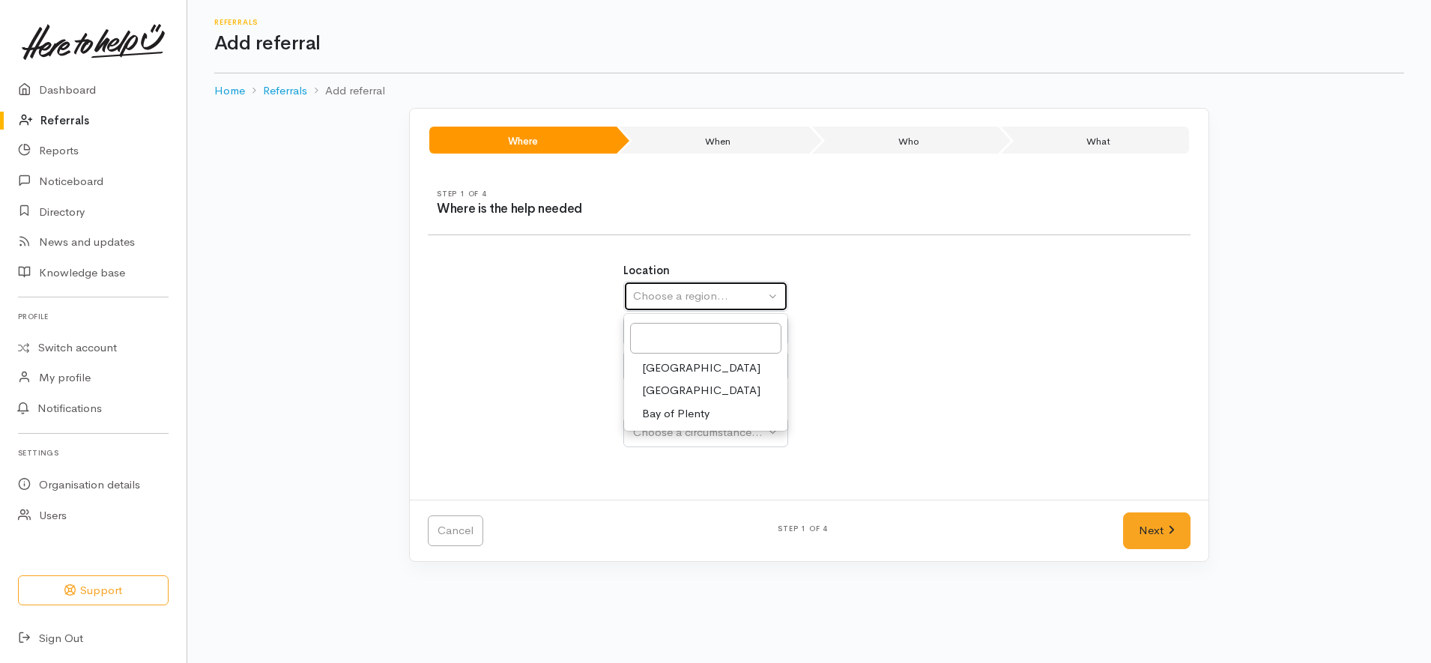
select select
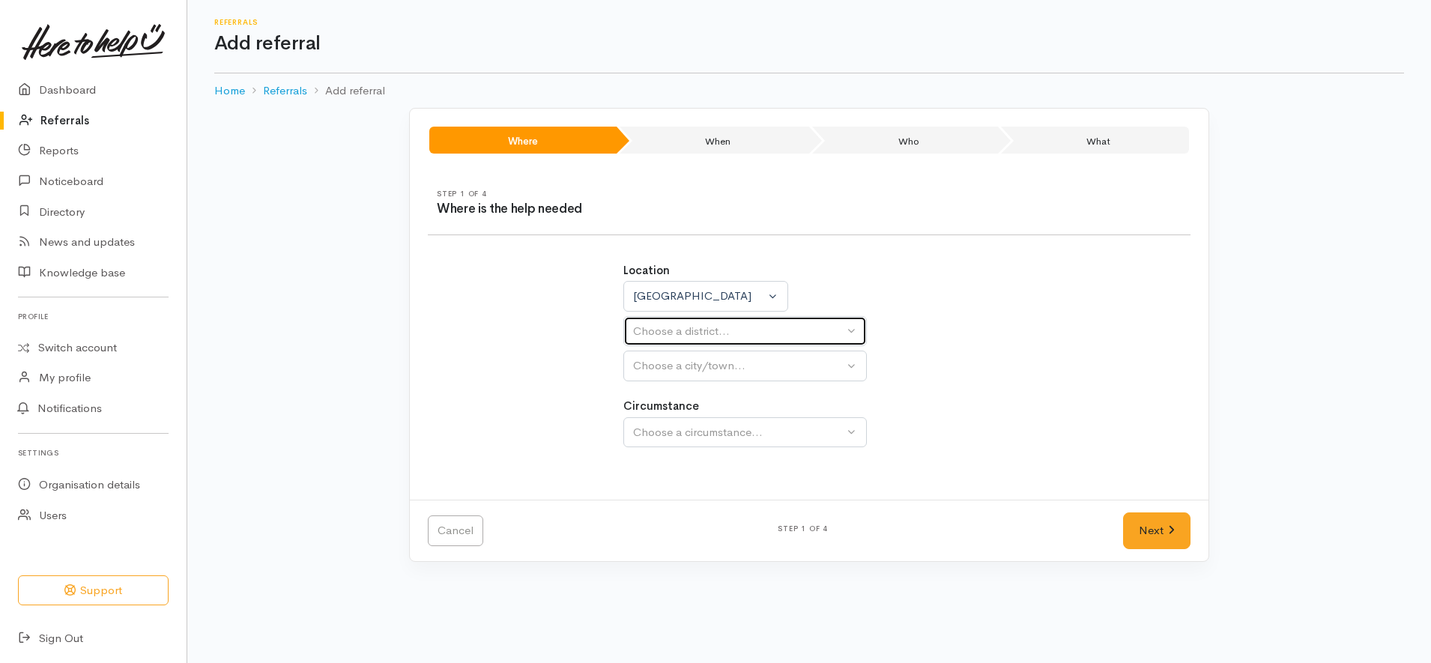
click at [703, 331] on div "Choose a district..." at bounding box center [738, 331] width 211 height 17
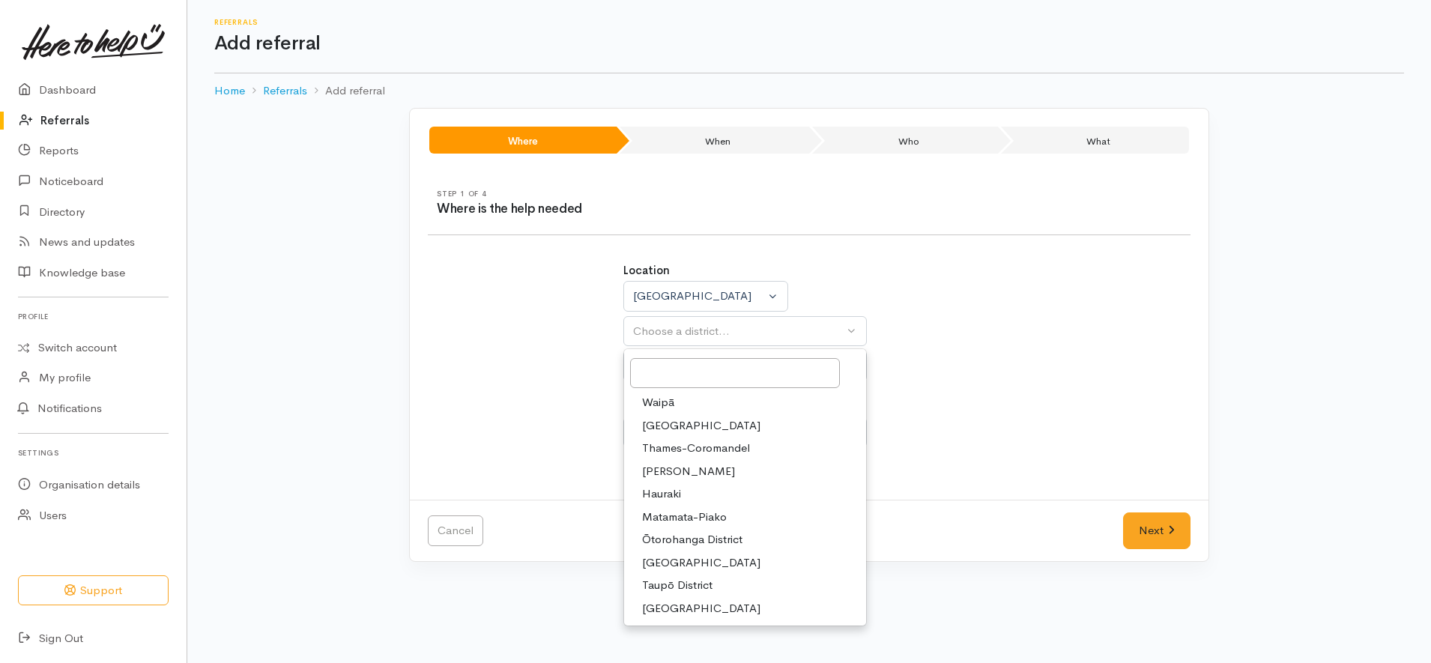
click at [681, 467] on span "[PERSON_NAME]" at bounding box center [688, 471] width 93 height 17
select select "4"
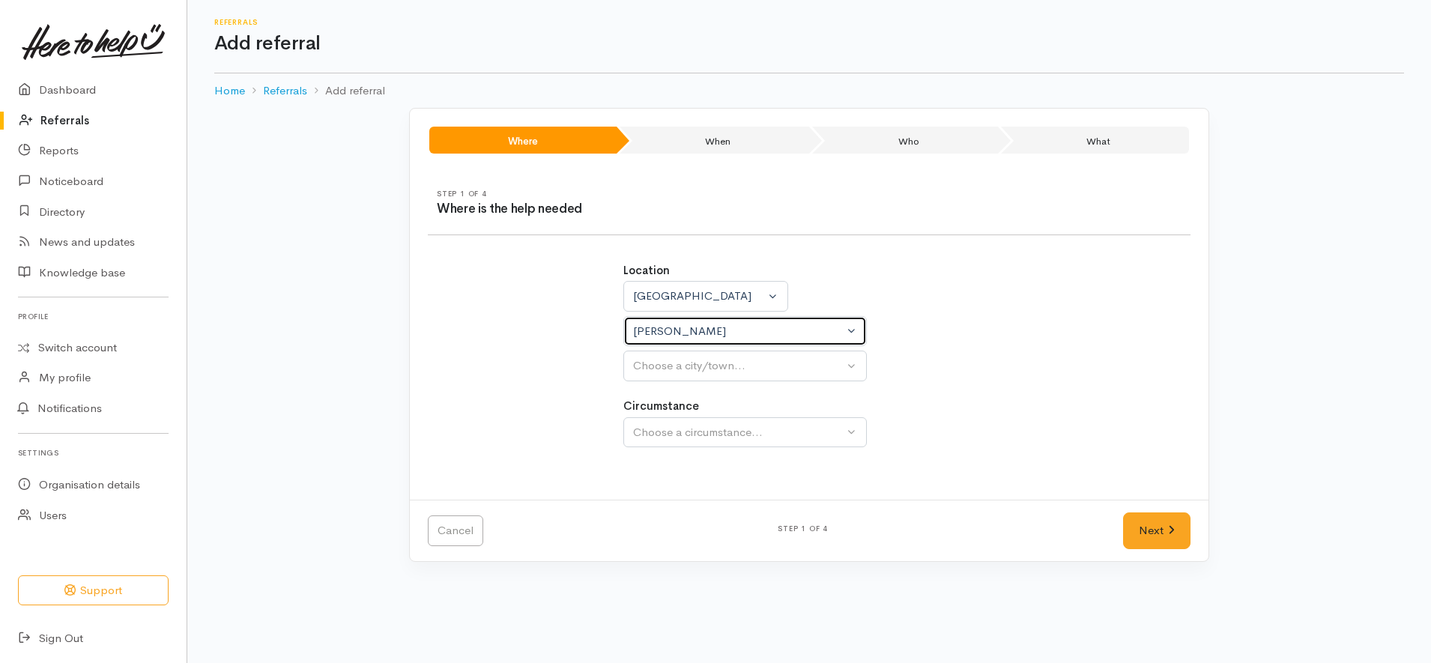
select select
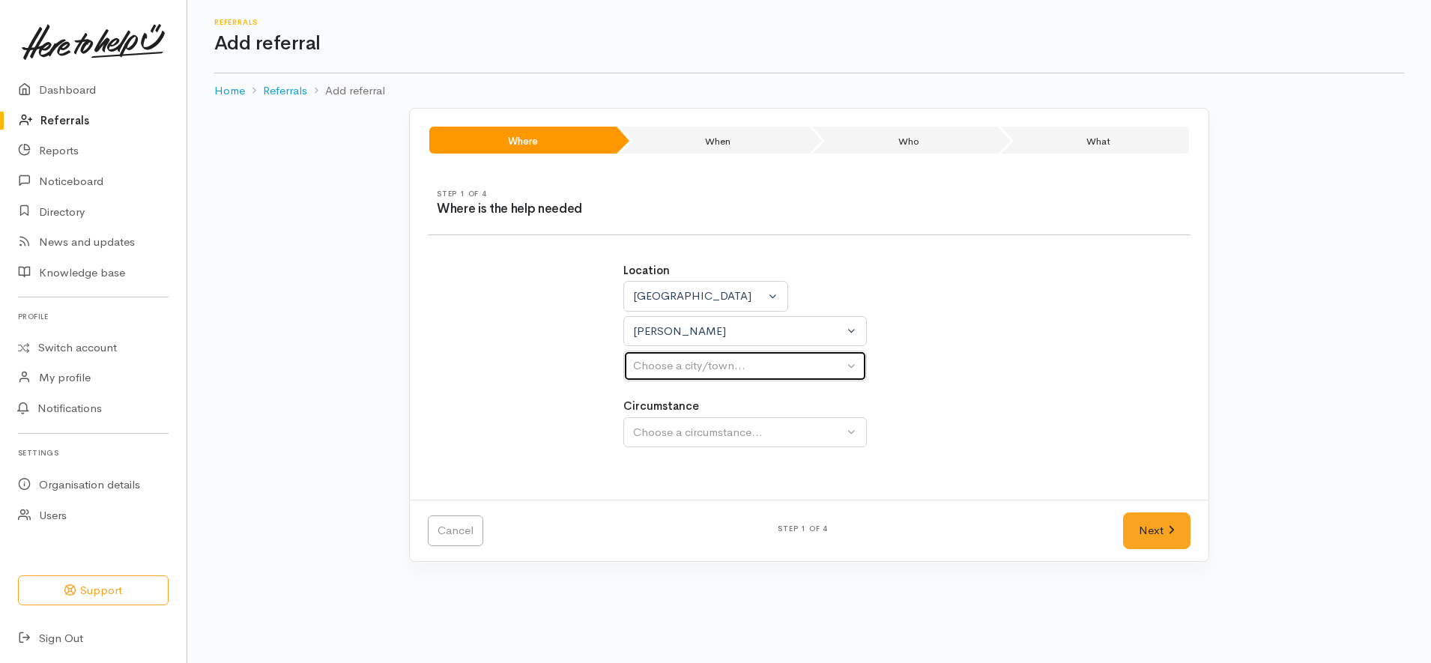
click at [732, 365] on div "Choose a city/town..." at bounding box center [738, 365] width 211 height 17
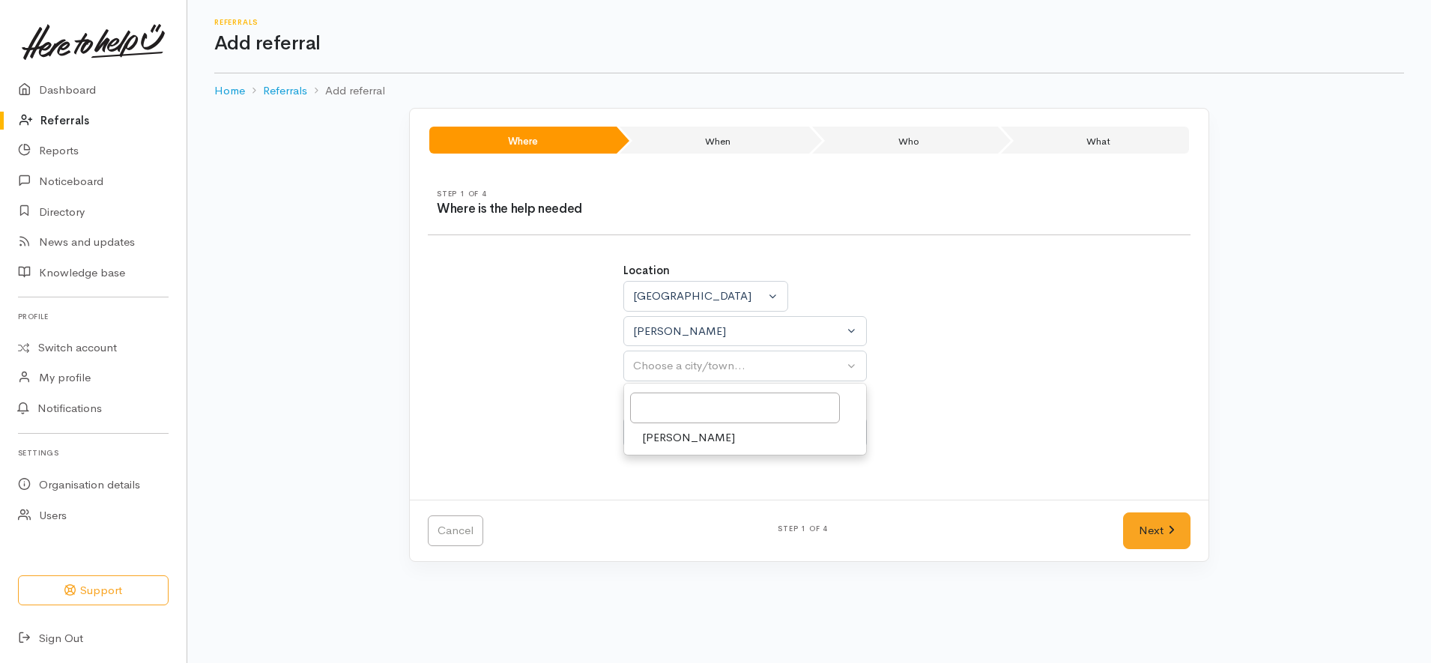
click at [716, 436] on link "[PERSON_NAME]" at bounding box center [745, 437] width 242 height 23
select select "1"
click at [687, 503] on span "Community" at bounding box center [670, 503] width 57 height 17
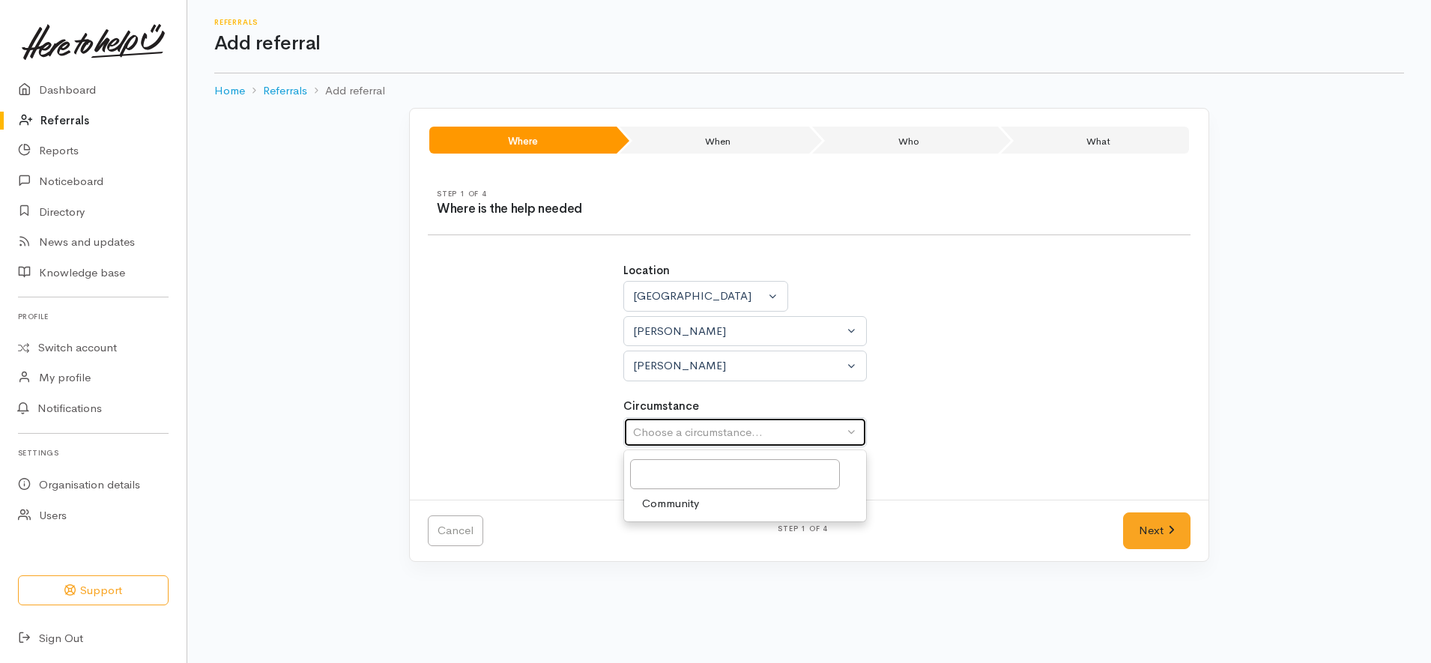
select select "2"
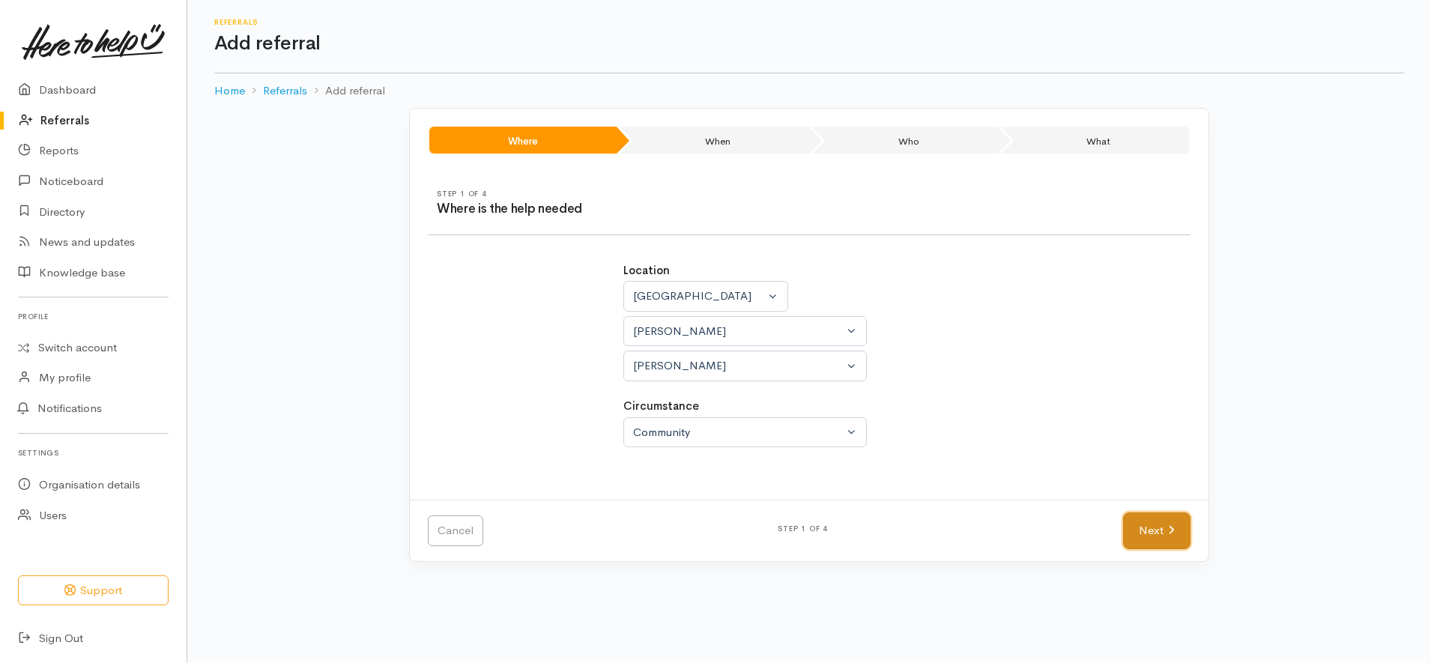
click at [1147, 534] on link "Next" at bounding box center [1156, 530] width 67 height 37
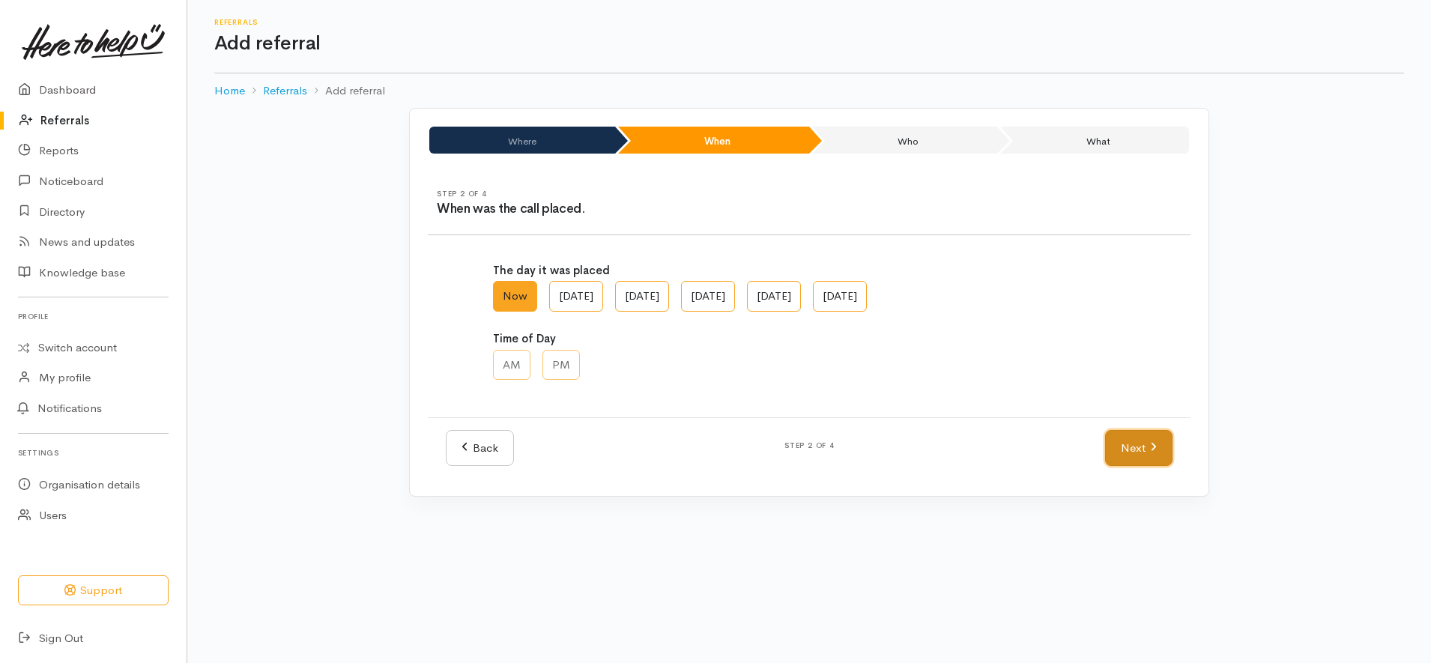
click at [1149, 450] on link "Next" at bounding box center [1138, 448] width 67 height 37
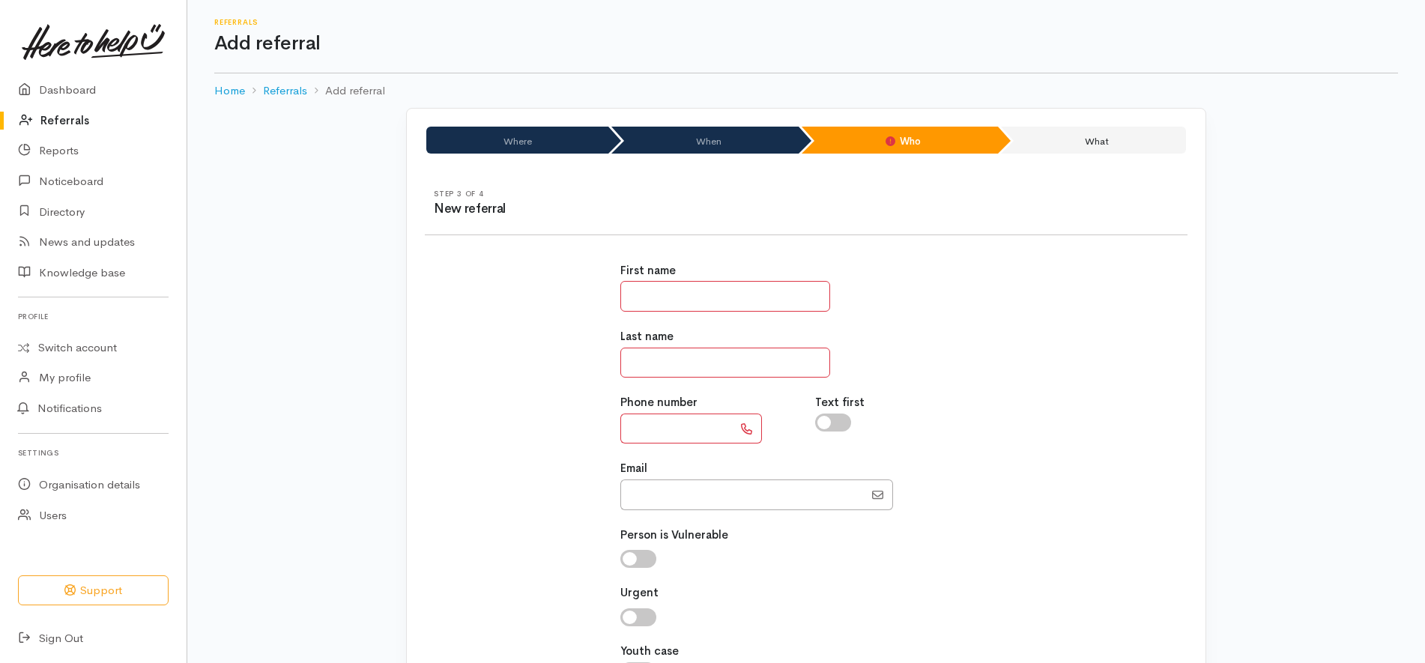
click at [677, 280] on div "First name" at bounding box center [806, 286] width 372 height 49
click at [674, 292] on input "text" at bounding box center [725, 296] width 210 height 31
paste input "**********"
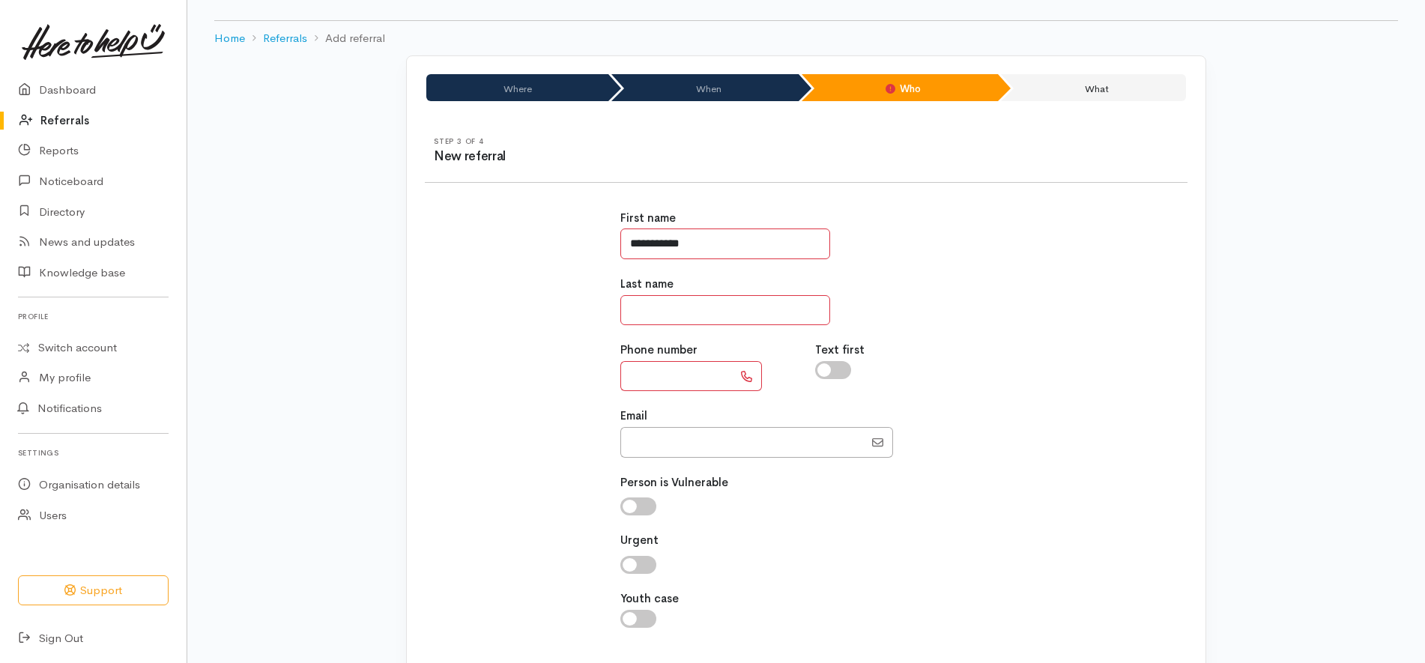
scroll to position [149, 0]
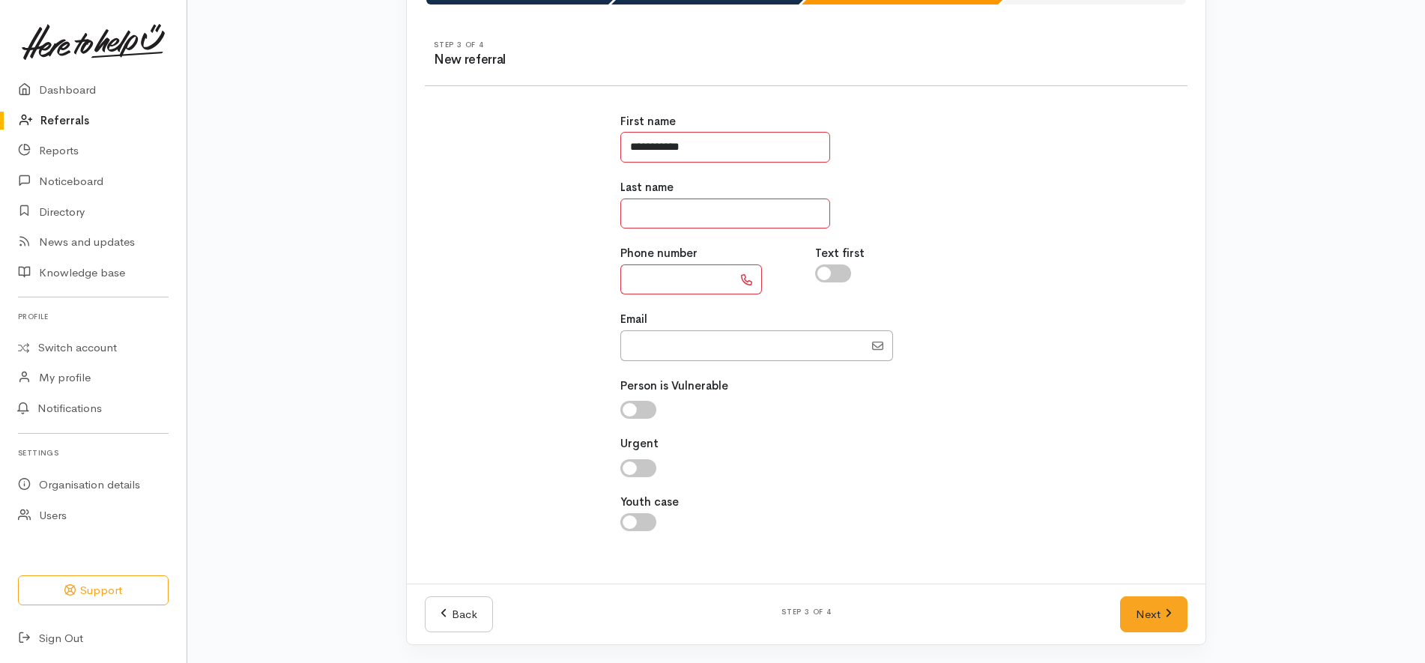
type input "**********"
click at [672, 271] on input "text" at bounding box center [676, 279] width 112 height 31
type input "**********"
drag, startPoint x: 716, startPoint y: 151, endPoint x: 547, endPoint y: 150, distance: 169.3
click at [547, 150] on div "**********" at bounding box center [806, 330] width 781 height 471
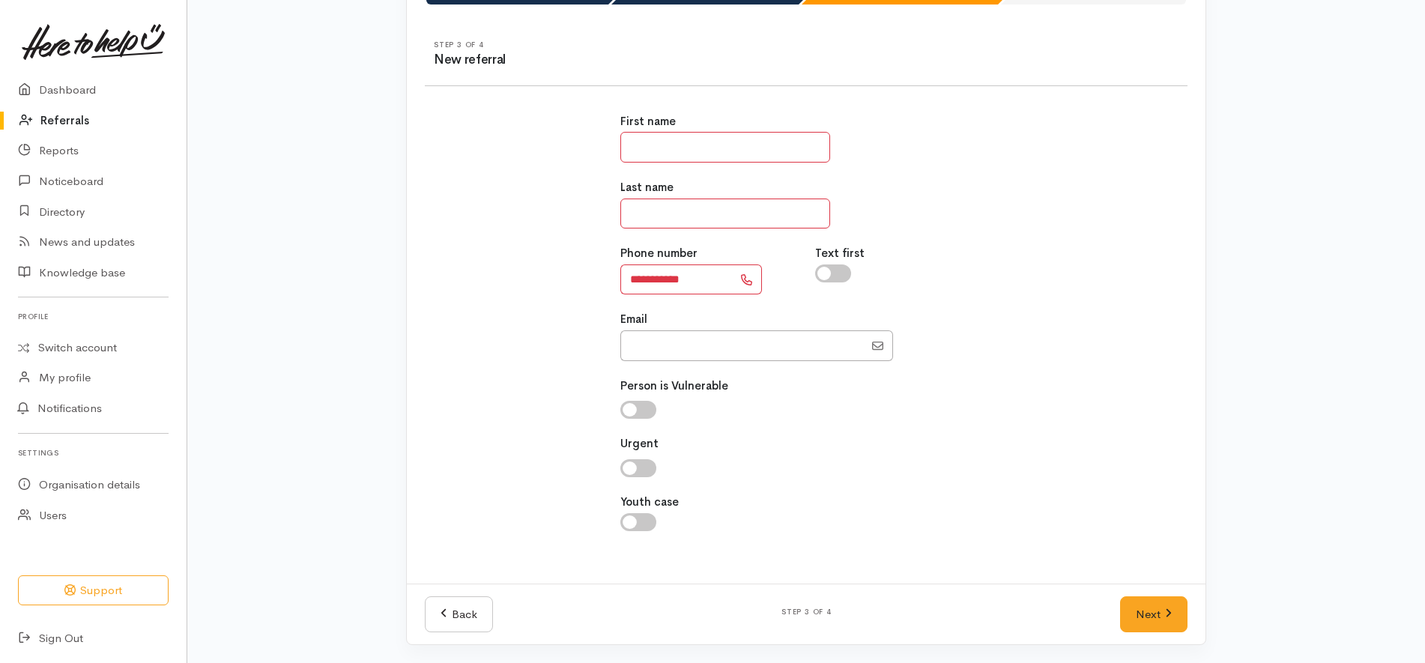
paste input "**********"
click at [671, 148] on input "**********" at bounding box center [725, 147] width 210 height 31
type input "*****"
click at [681, 226] on input "text" at bounding box center [725, 214] width 210 height 31
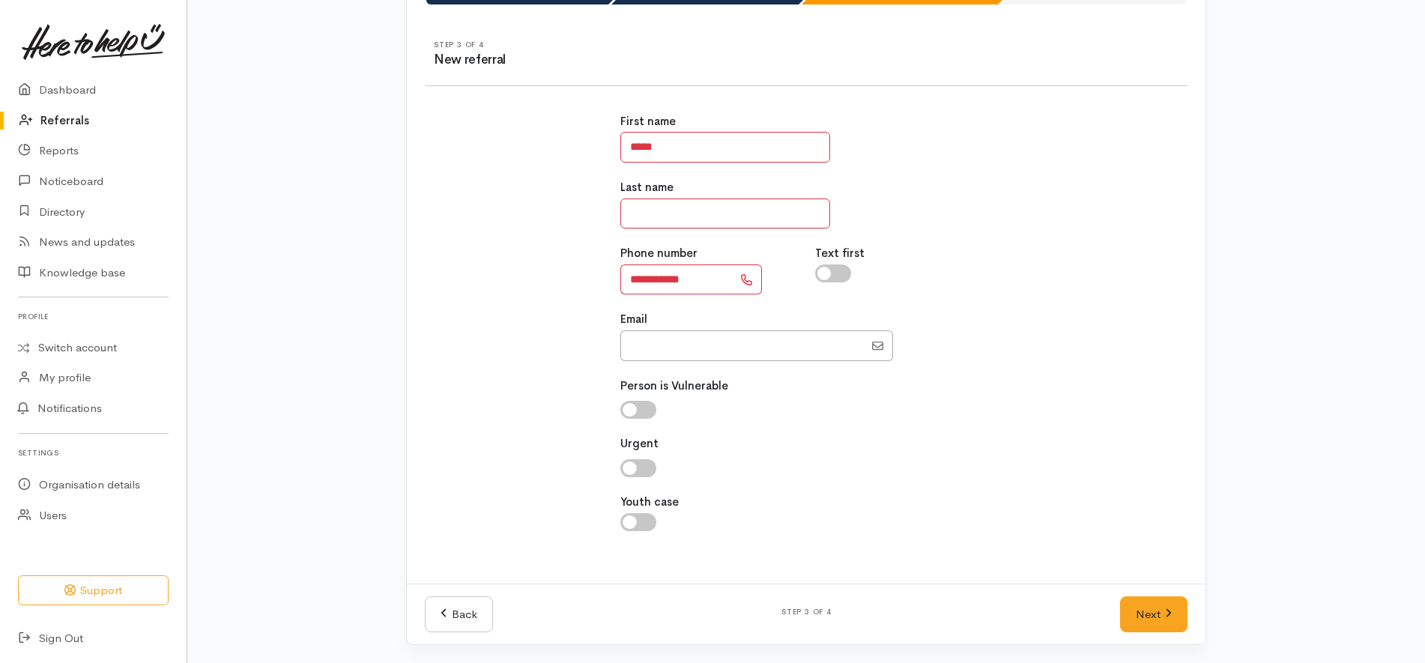
paste input "*****"
type input "*****"
click at [1019, 311] on div "**********" at bounding box center [806, 330] width 781 height 471
click at [1161, 622] on link "Next" at bounding box center [1153, 614] width 67 height 37
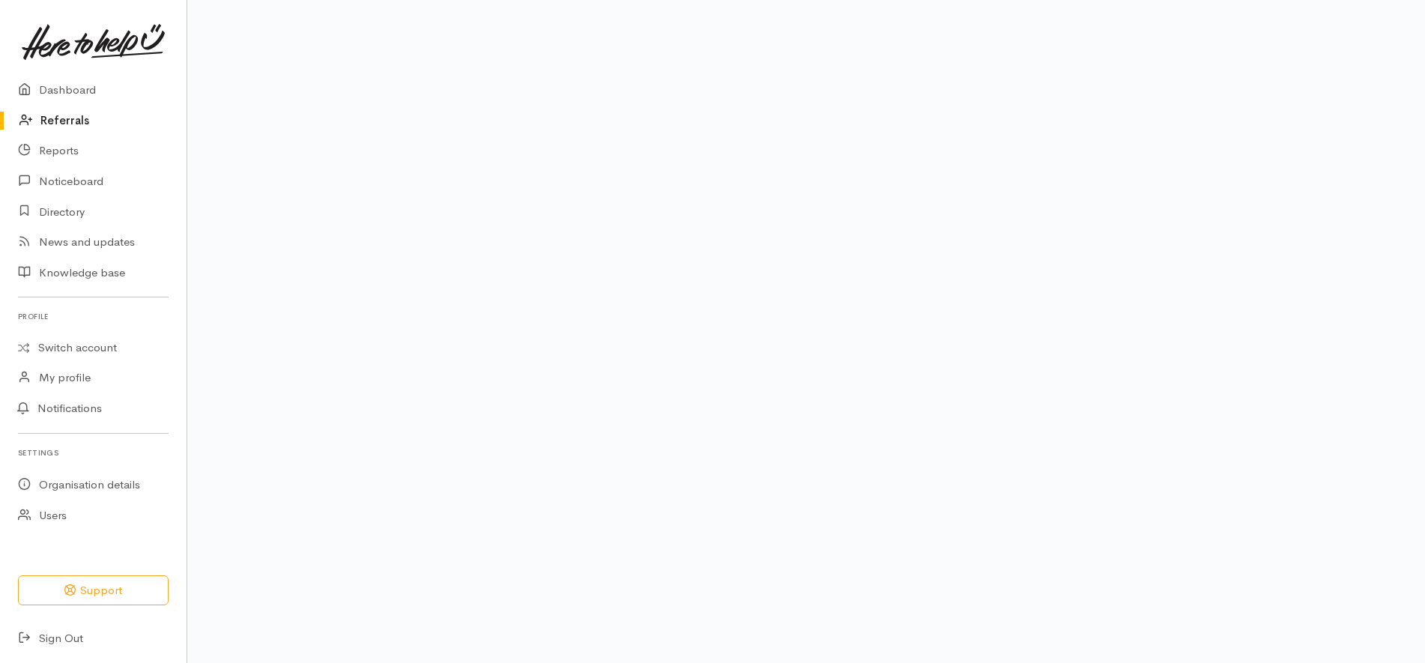
scroll to position [121, 0]
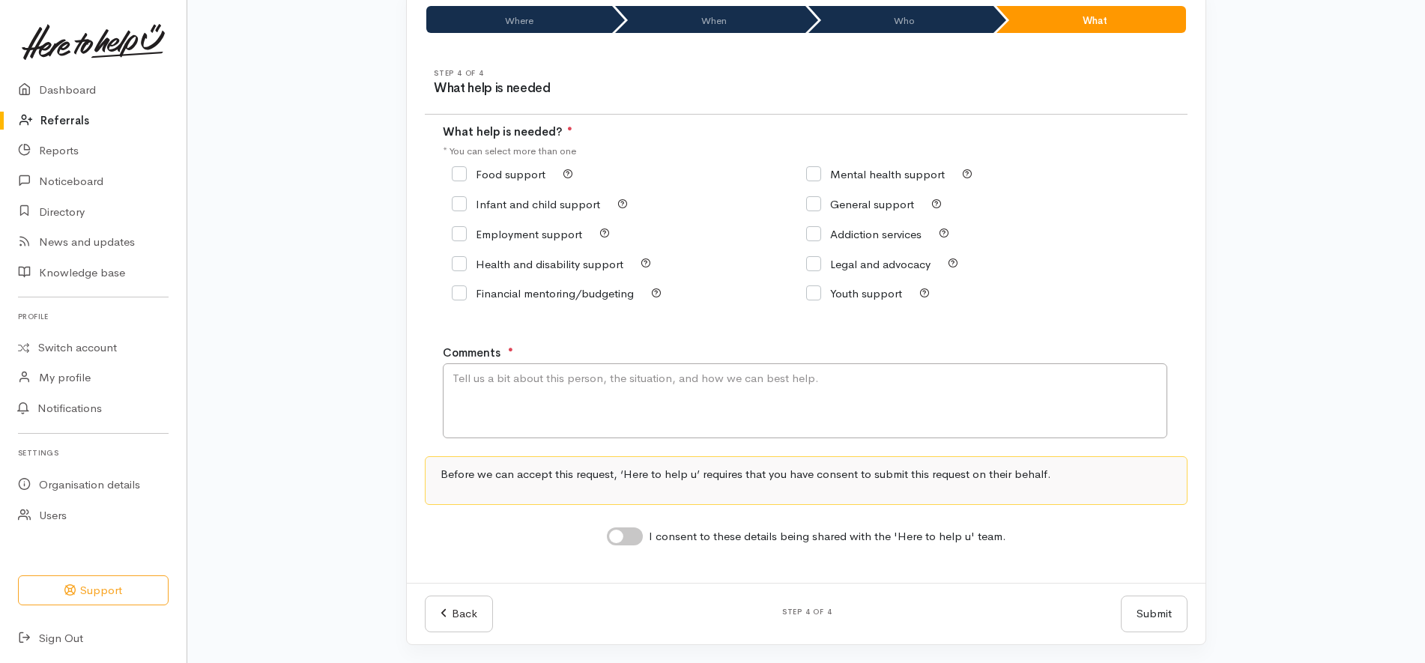
click at [512, 169] on input "Food support" at bounding box center [499, 174] width 94 height 11
checkbox input "true"
click at [626, 537] on input "I consent to these details being shared with the 'Here to help u' team." at bounding box center [625, 536] width 36 height 18
checkbox input "true"
click at [688, 415] on textarea "Comments" at bounding box center [805, 400] width 725 height 75
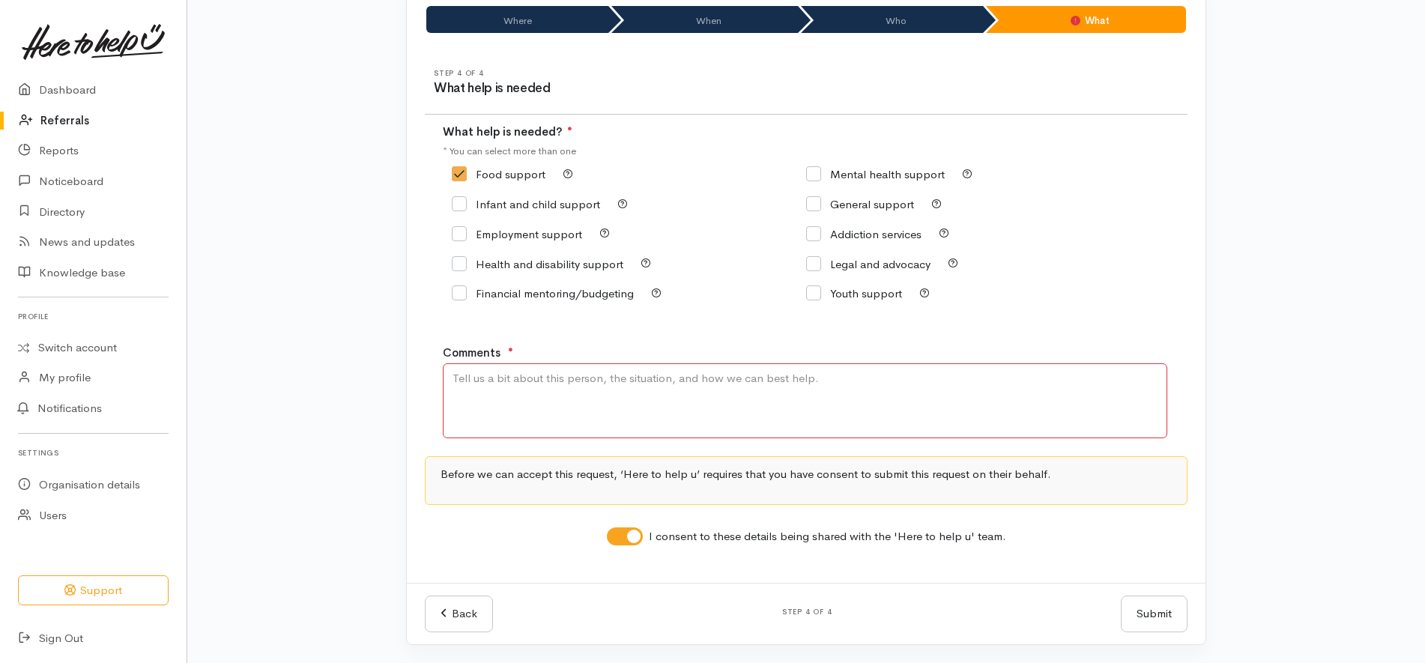
click at [574, 409] on textarea "Comments" at bounding box center [805, 400] width 725 height 75
type textarea "food assistance"
click at [1325, 306] on div "Where When Who What Step 1 of 4 Where is the help needed Location Auckland Waik…" at bounding box center [806, 325] width 1238 height 676
click at [1142, 616] on button "Submit" at bounding box center [1154, 614] width 67 height 37
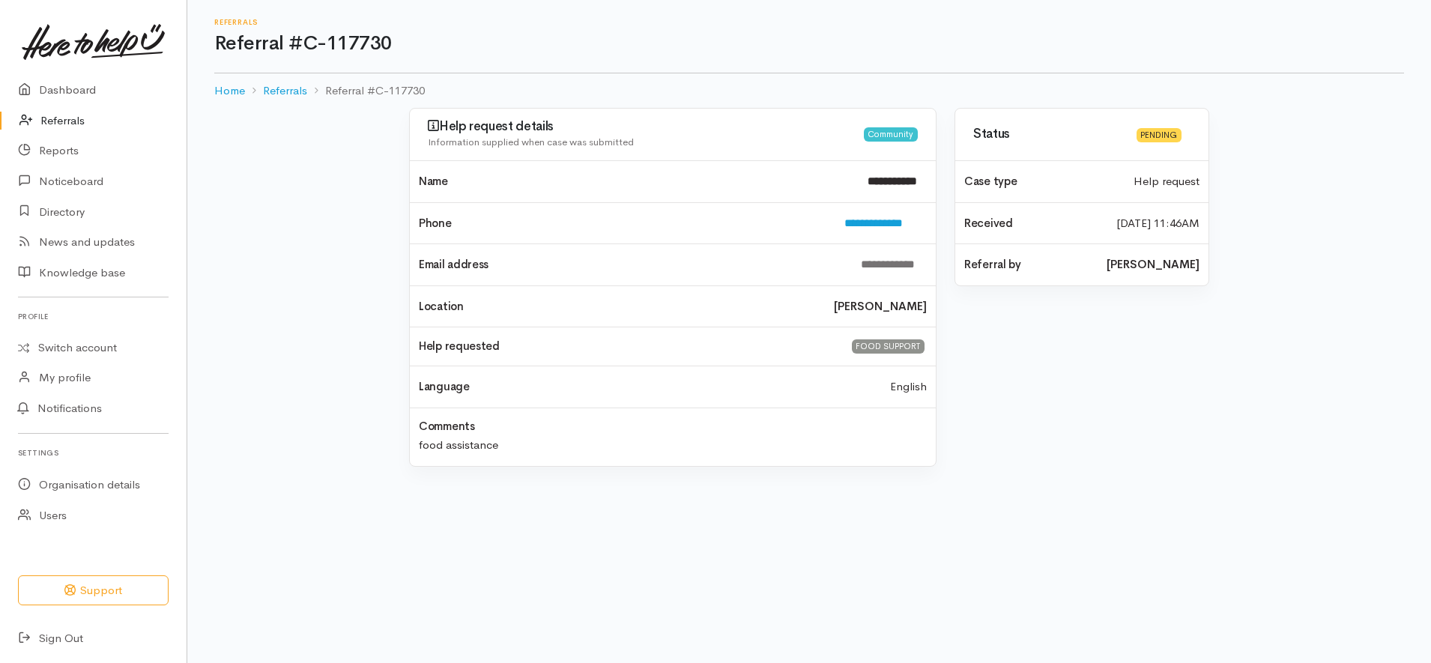
click at [83, 123] on link "Referrals" at bounding box center [93, 121] width 187 height 31
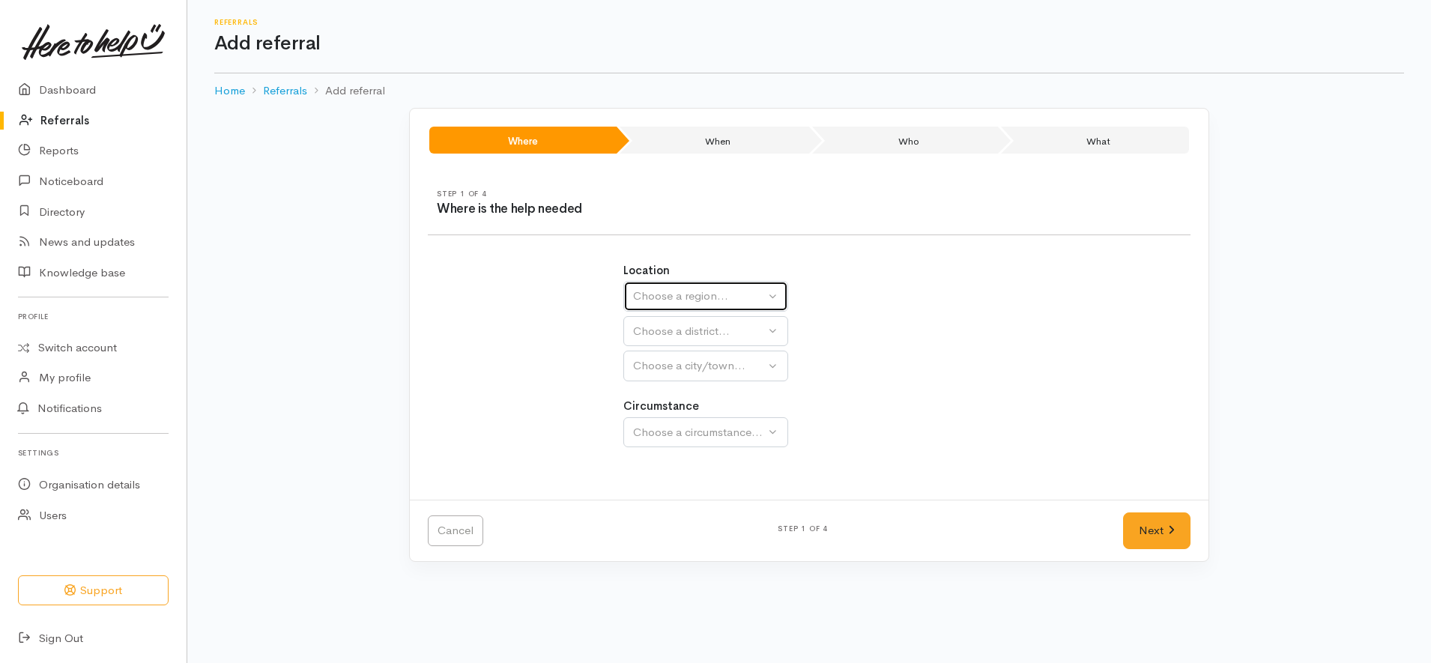
click at [730, 295] on div "Choose a region..." at bounding box center [699, 296] width 132 height 17
click at [685, 390] on link "[GEOGRAPHIC_DATA]" at bounding box center [705, 390] width 163 height 23
select select "3"
select select
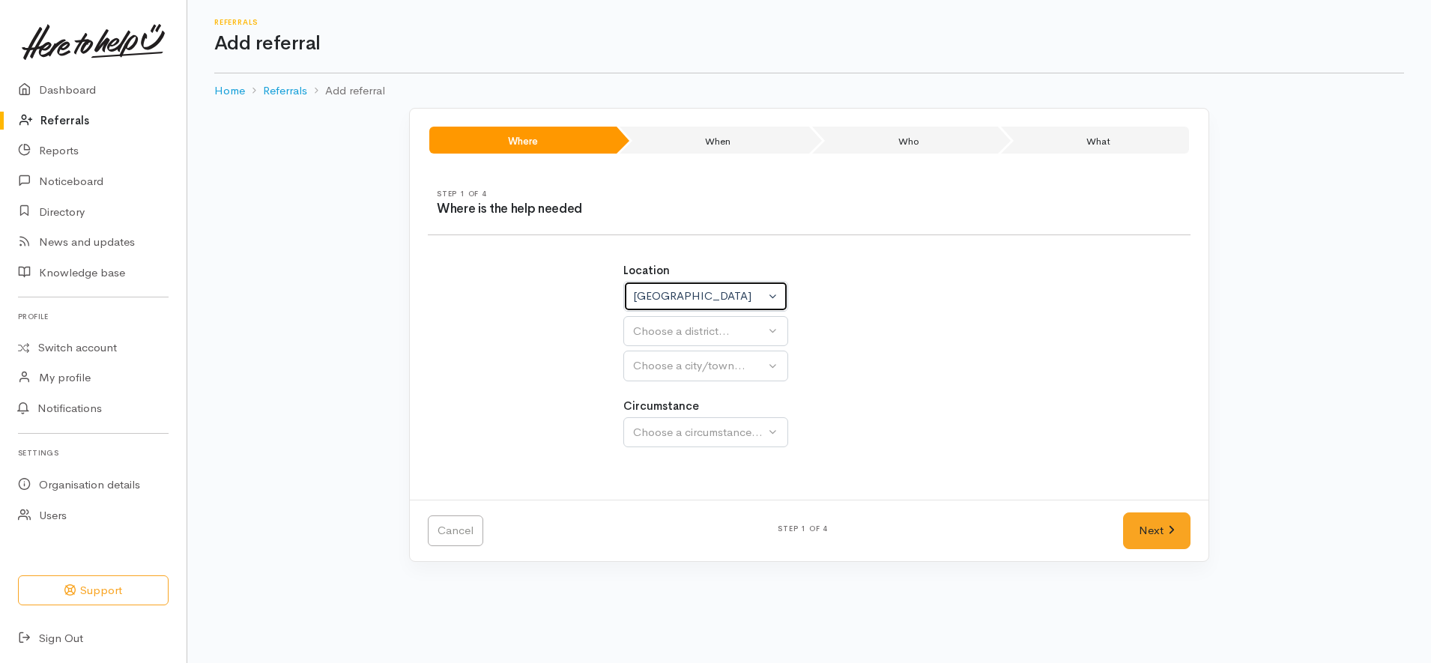
select select
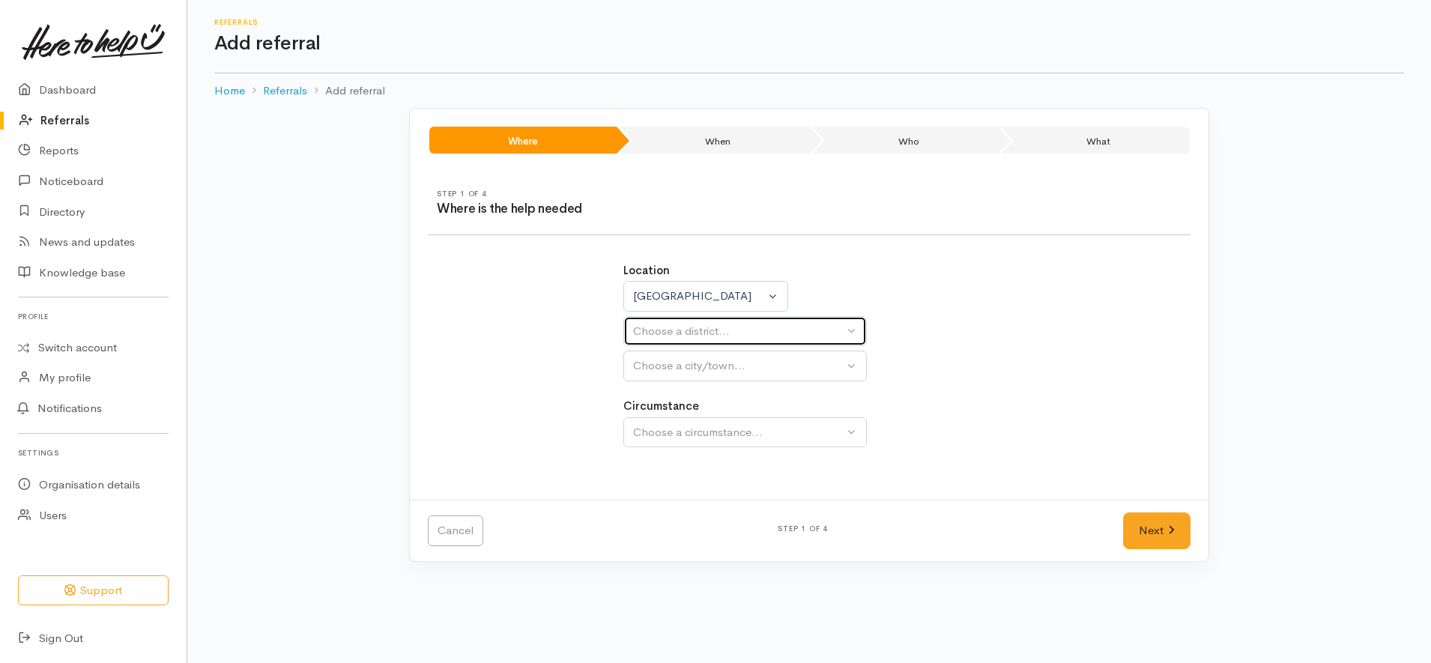
click at [719, 329] on div "Choose a district..." at bounding box center [738, 331] width 211 height 17
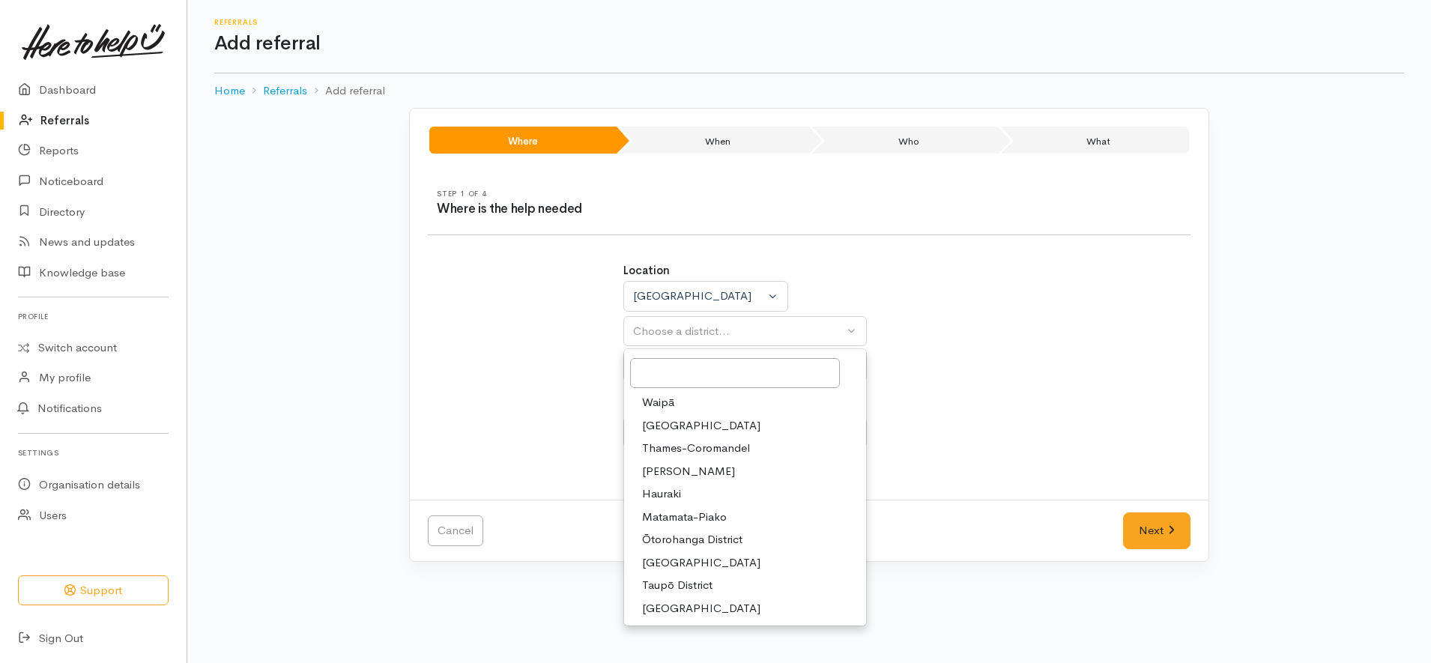
drag, startPoint x: 679, startPoint y: 477, endPoint x: 719, endPoint y: 402, distance: 84.1
click at [678, 475] on span "[PERSON_NAME]" at bounding box center [688, 471] width 93 height 17
select select "4"
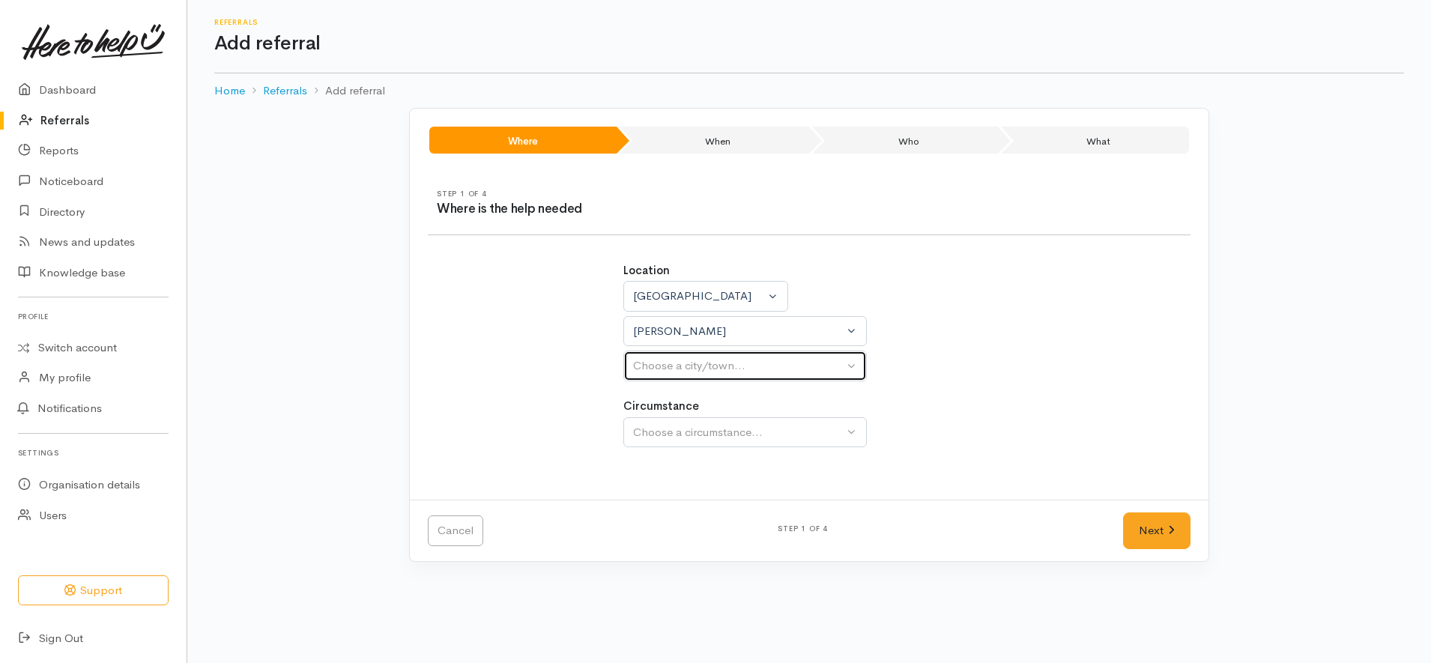
click at [728, 378] on button "Choose a city/town..." at bounding box center [745, 366] width 244 height 31
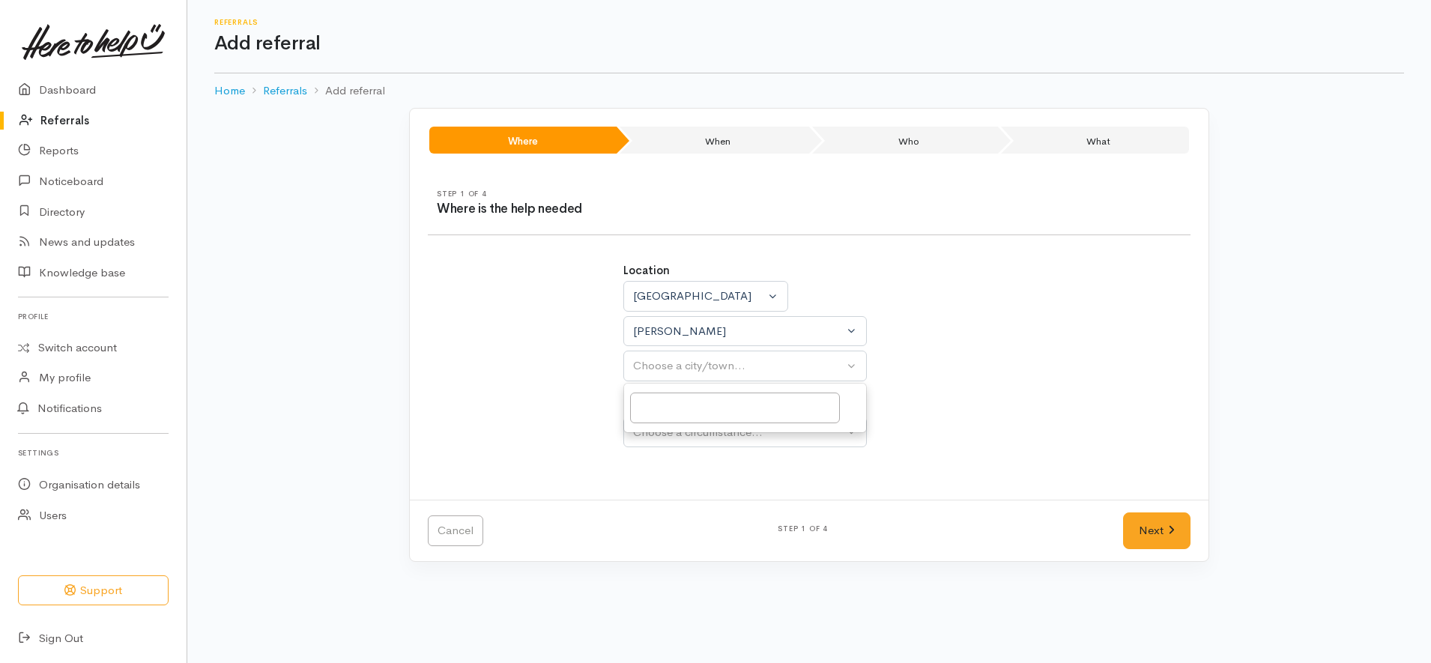
select select
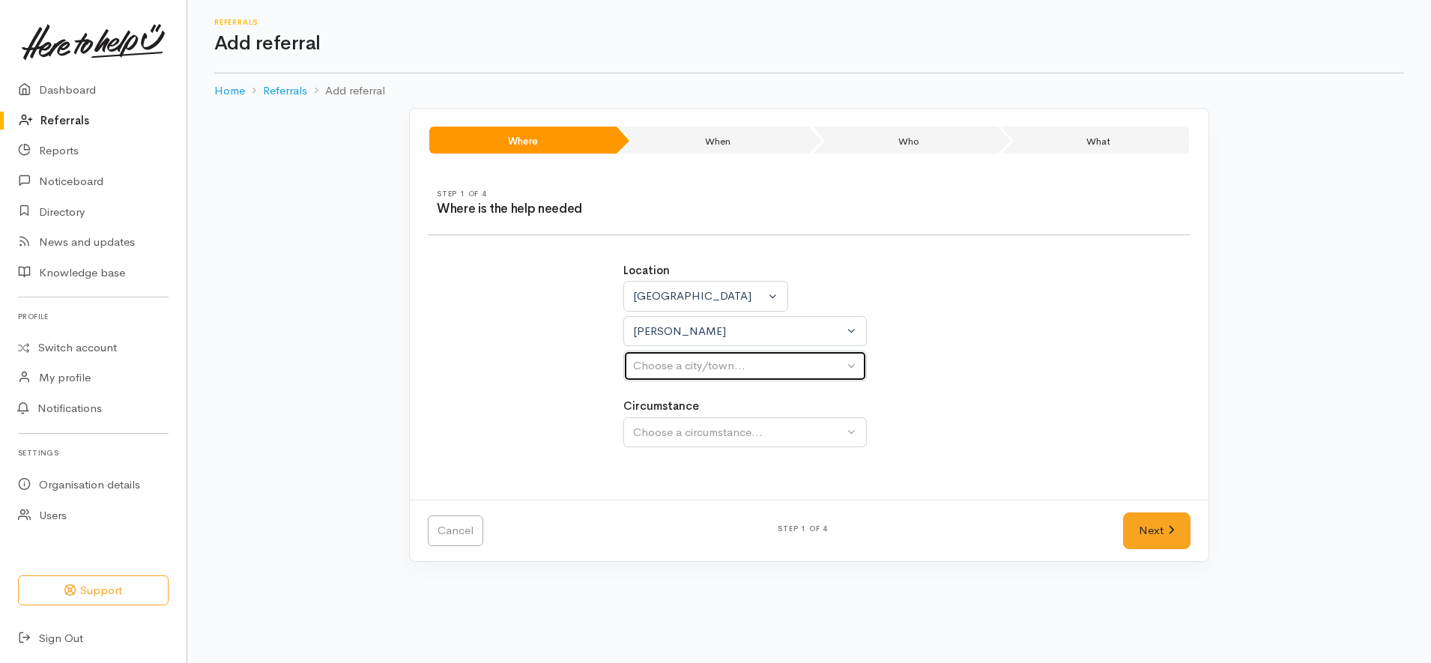
click at [757, 362] on div "Choose a city/town..." at bounding box center [738, 365] width 211 height 17
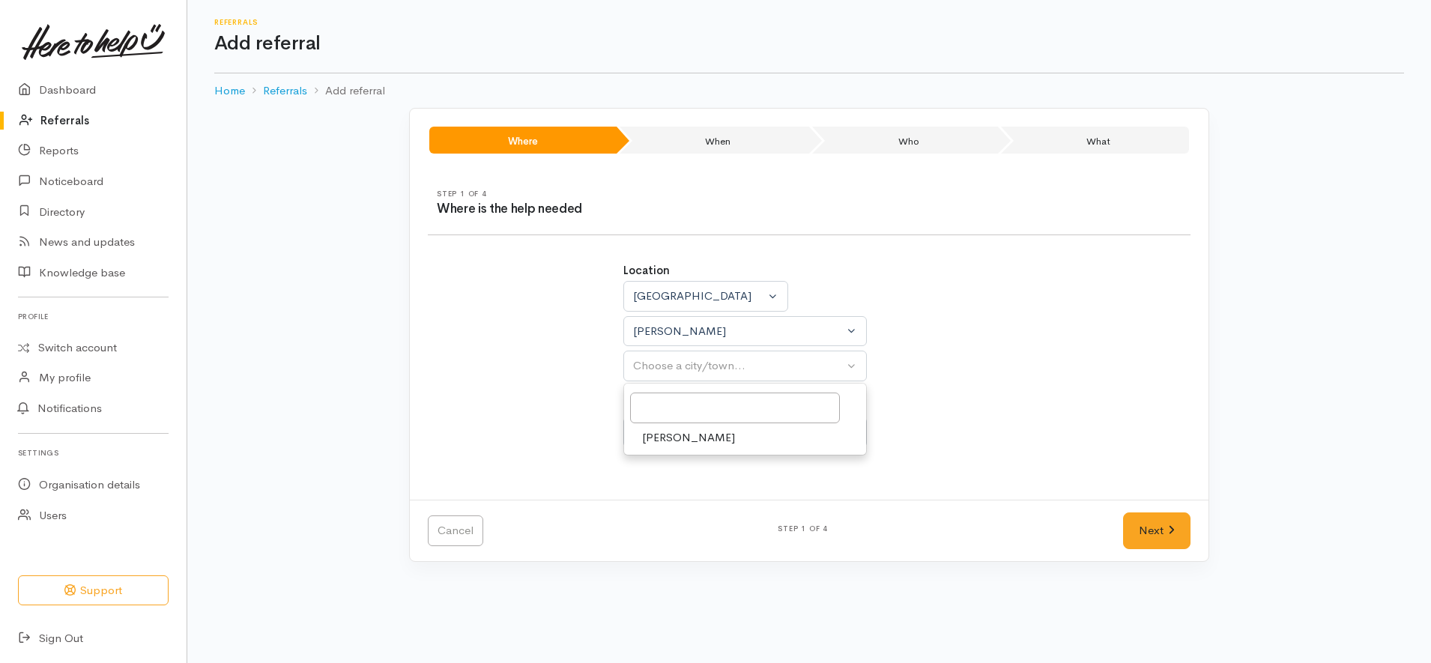
click at [719, 442] on link "[PERSON_NAME]" at bounding box center [745, 437] width 242 height 23
select select "1"
click at [717, 450] on div "Location Auckland Waikato Bay of Plenty Waikato Auckland Waikato Bay of Plenty …" at bounding box center [809, 363] width 390 height 238
click at [721, 444] on button "Choose a circumstance..." at bounding box center [745, 432] width 244 height 31
click at [728, 437] on div "Choose a circumstance..." at bounding box center [738, 432] width 211 height 17
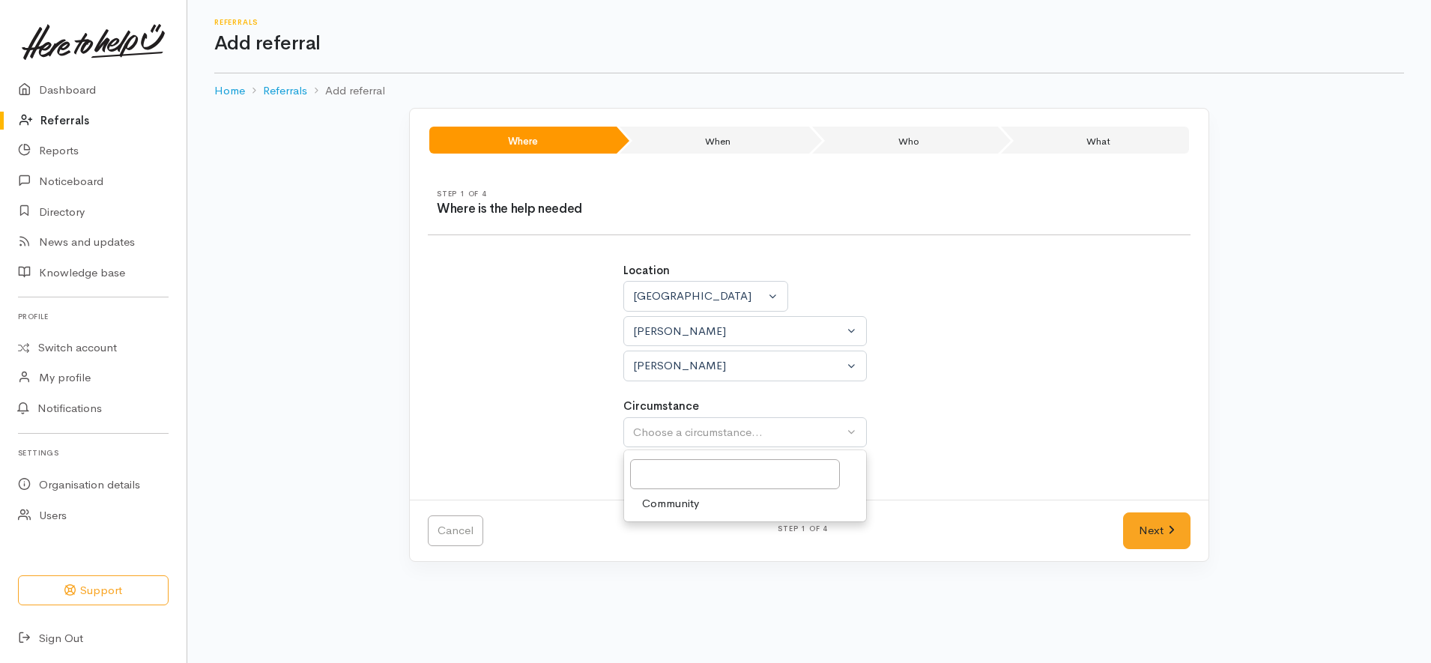
click at [700, 503] on link "Community" at bounding box center [745, 503] width 242 height 23
select select "2"
click at [1137, 520] on link "Next" at bounding box center [1156, 530] width 67 height 37
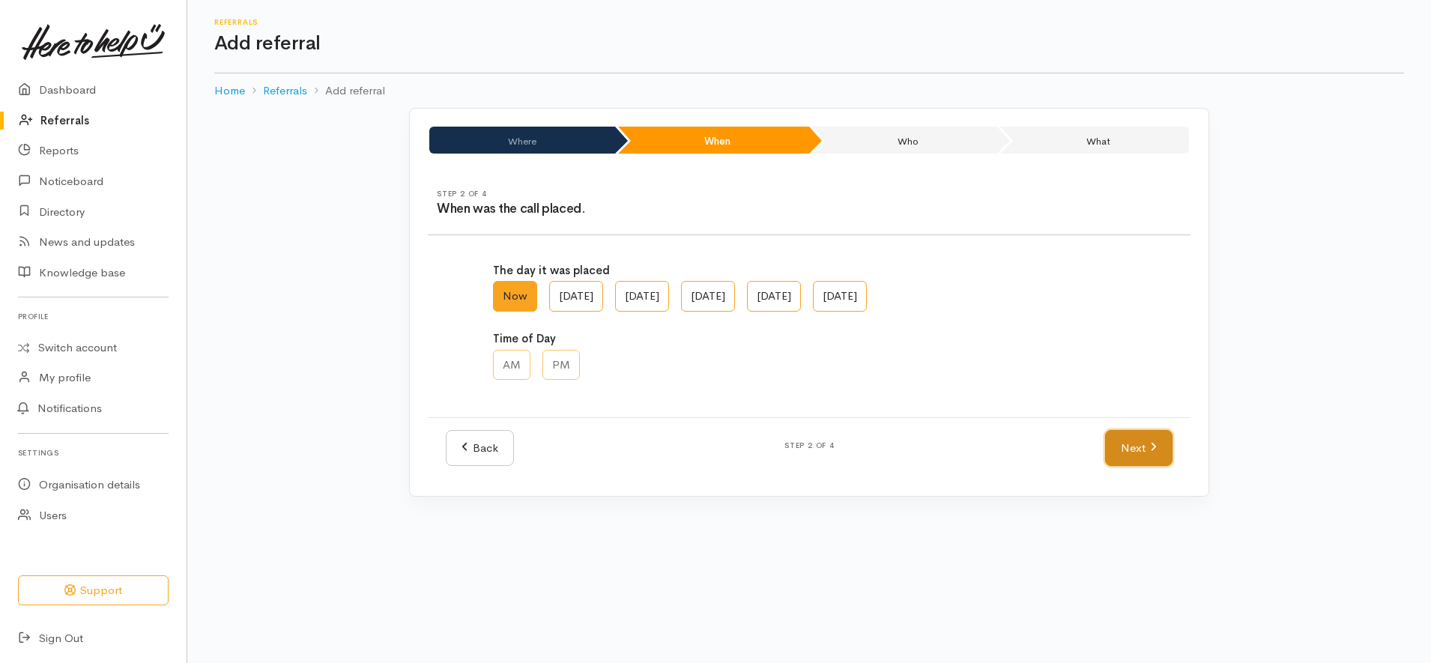
click at [1127, 446] on link "Next" at bounding box center [1138, 448] width 67 height 37
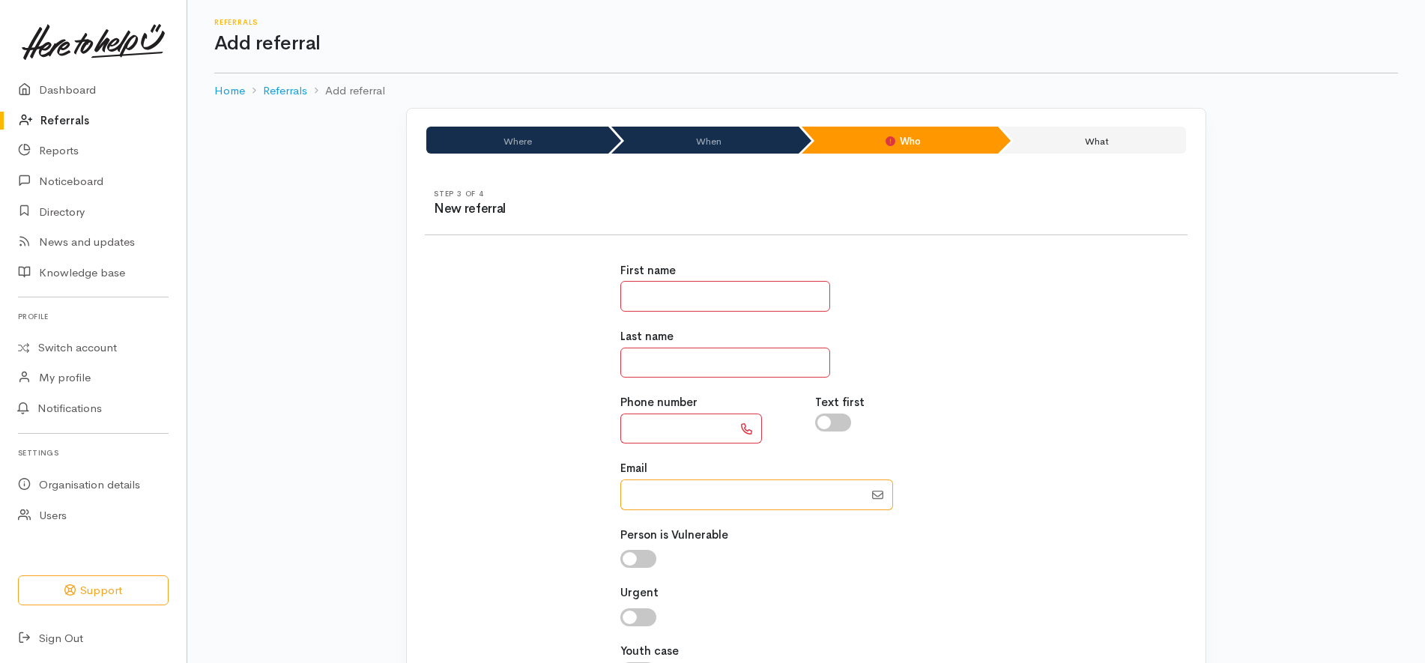
click at [651, 497] on input "Email" at bounding box center [742, 495] width 244 height 31
paste input "0221346172"
type input "0221346172"
click at [692, 425] on input "text" at bounding box center [676, 429] width 112 height 31
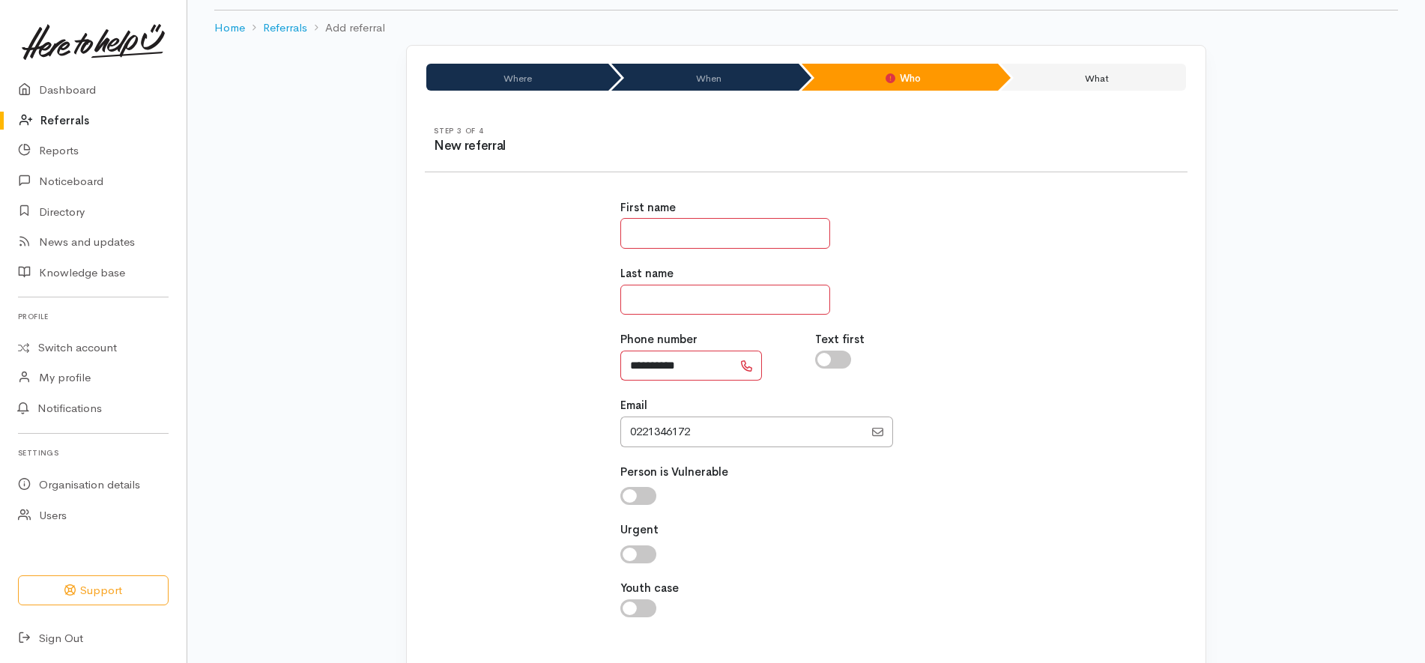
scroll to position [149, 0]
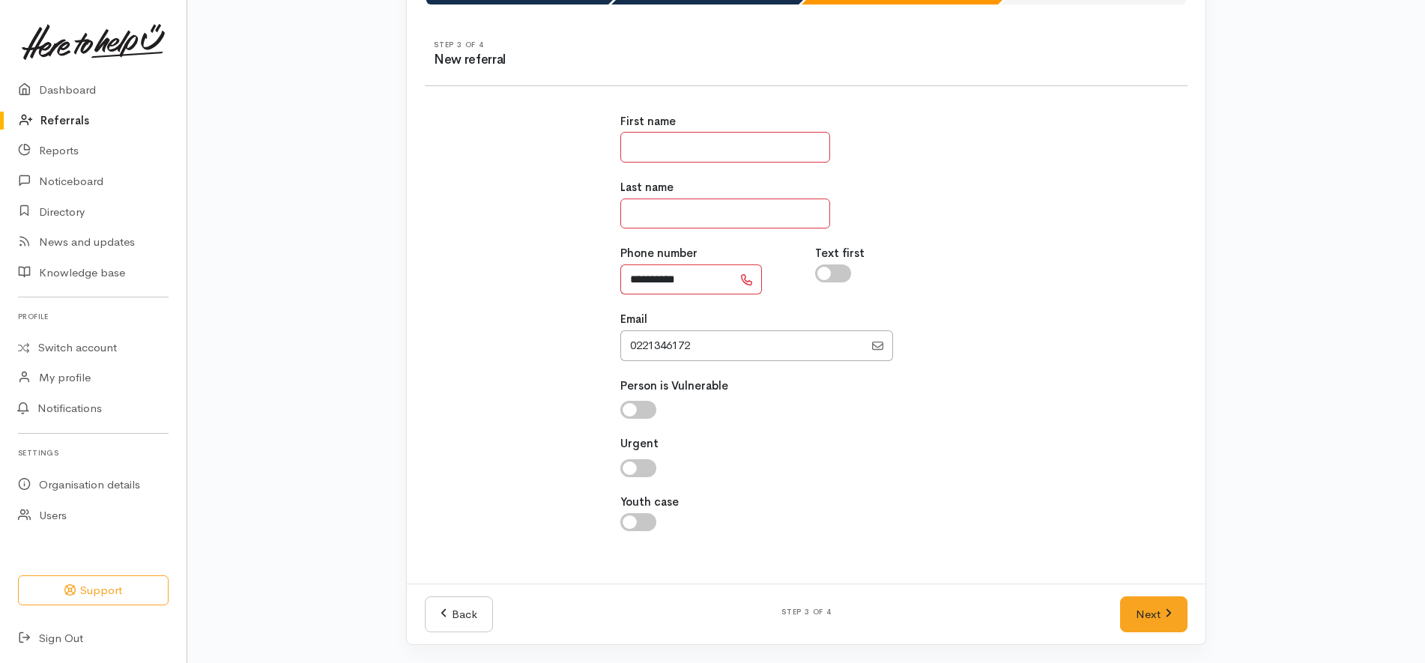
type input "**********"
click at [729, 327] on div "Email" at bounding box center [806, 335] width 372 height 49
click at [715, 351] on input "Email" at bounding box center [742, 345] width 244 height 31
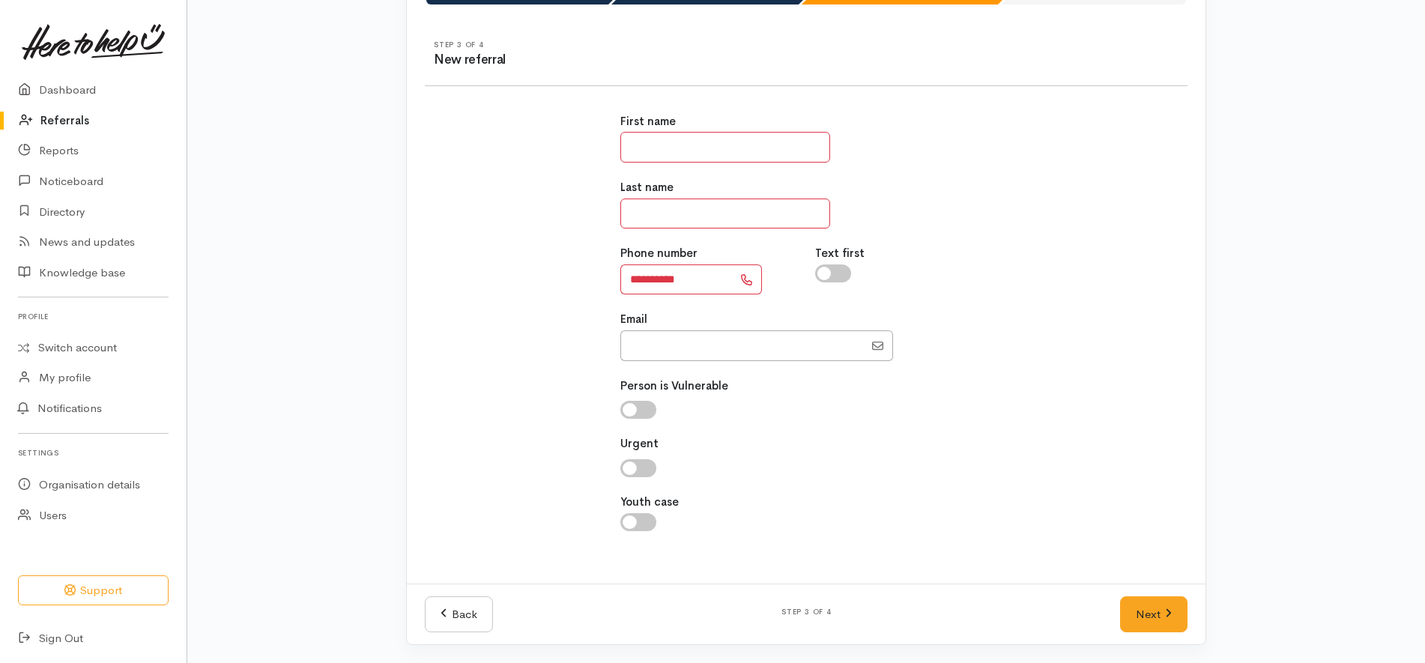
click at [792, 153] on input "text" at bounding box center [725, 147] width 210 height 31
type input "*****"
click at [762, 209] on input "text" at bounding box center [725, 214] width 210 height 31
type input "*"
click at [1056, 232] on div "**********" at bounding box center [806, 330] width 781 height 471
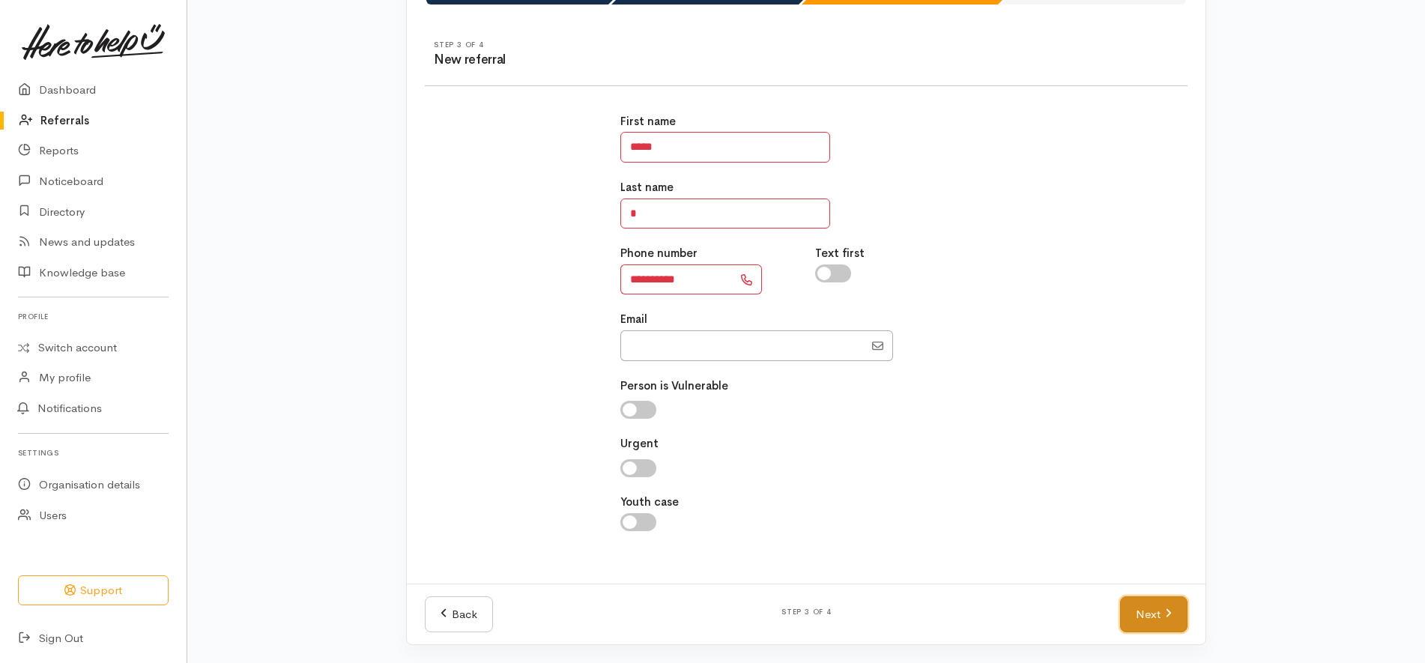
click at [1163, 610] on link "Next" at bounding box center [1153, 614] width 67 height 37
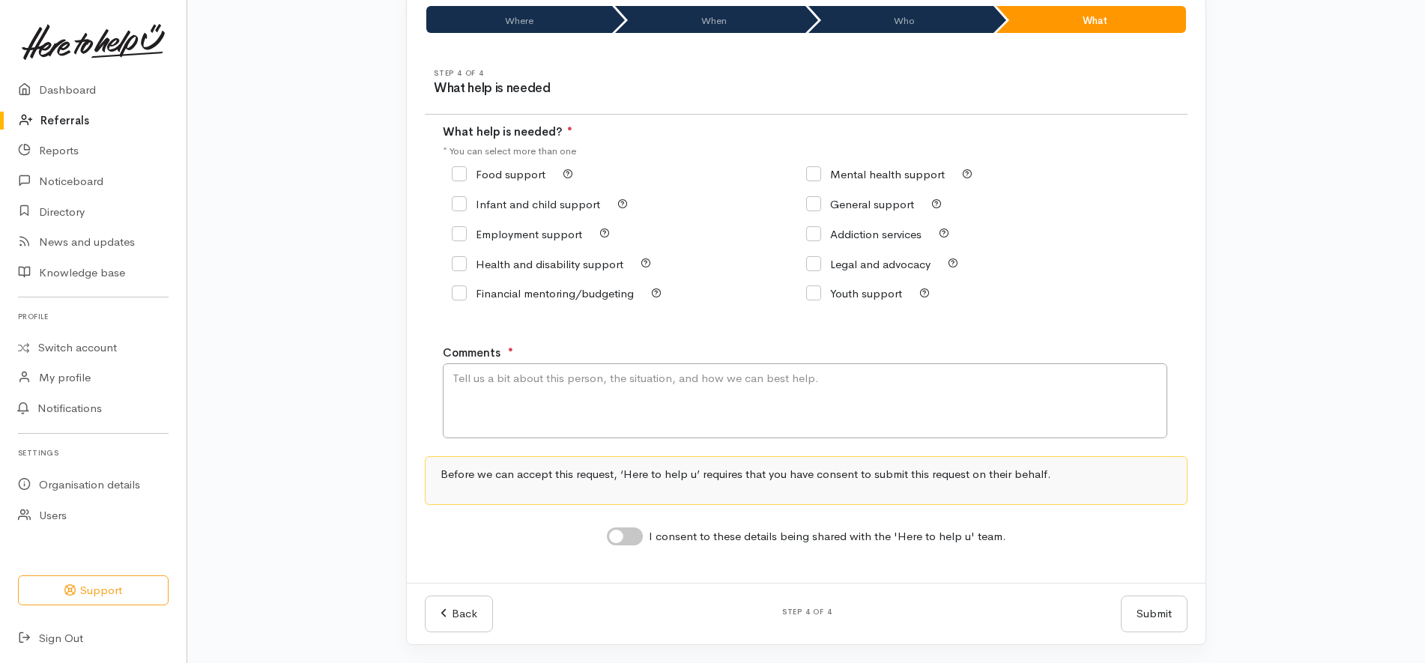
scroll to position [121, 0]
click at [528, 180] on label "Food support" at bounding box center [499, 174] width 94 height 11
click at [528, 180] on input "Food support" at bounding box center [499, 174] width 94 height 11
checkbox input "true"
click at [599, 414] on textarea "Comments" at bounding box center [805, 400] width 725 height 75
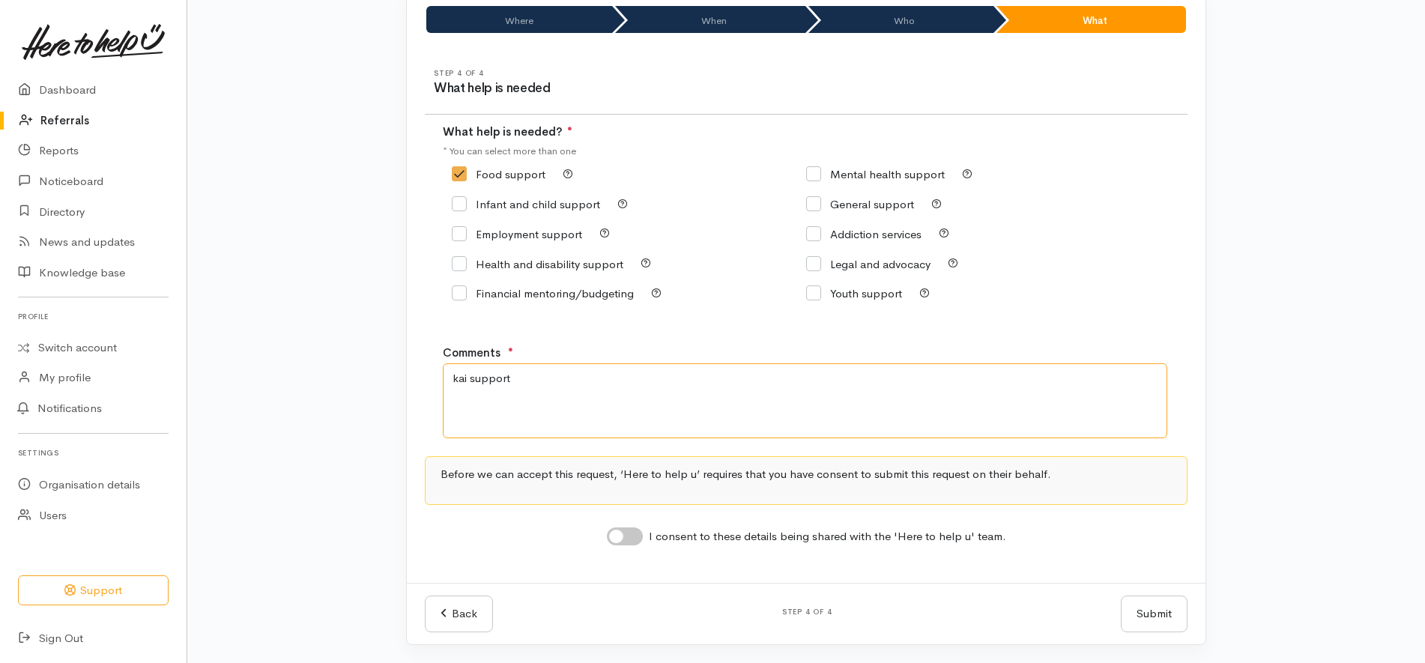
type textarea "kai support"
click at [620, 531] on input "I consent to these details being shared with the 'Here to help u' team." at bounding box center [625, 536] width 36 height 18
checkbox input "true"
click at [1130, 557] on div "Step 4 of 4 What help is needed What help is needed? ● * You can select more th…" at bounding box center [806, 317] width 799 height 532
click at [1162, 615] on button "Submit" at bounding box center [1154, 614] width 67 height 37
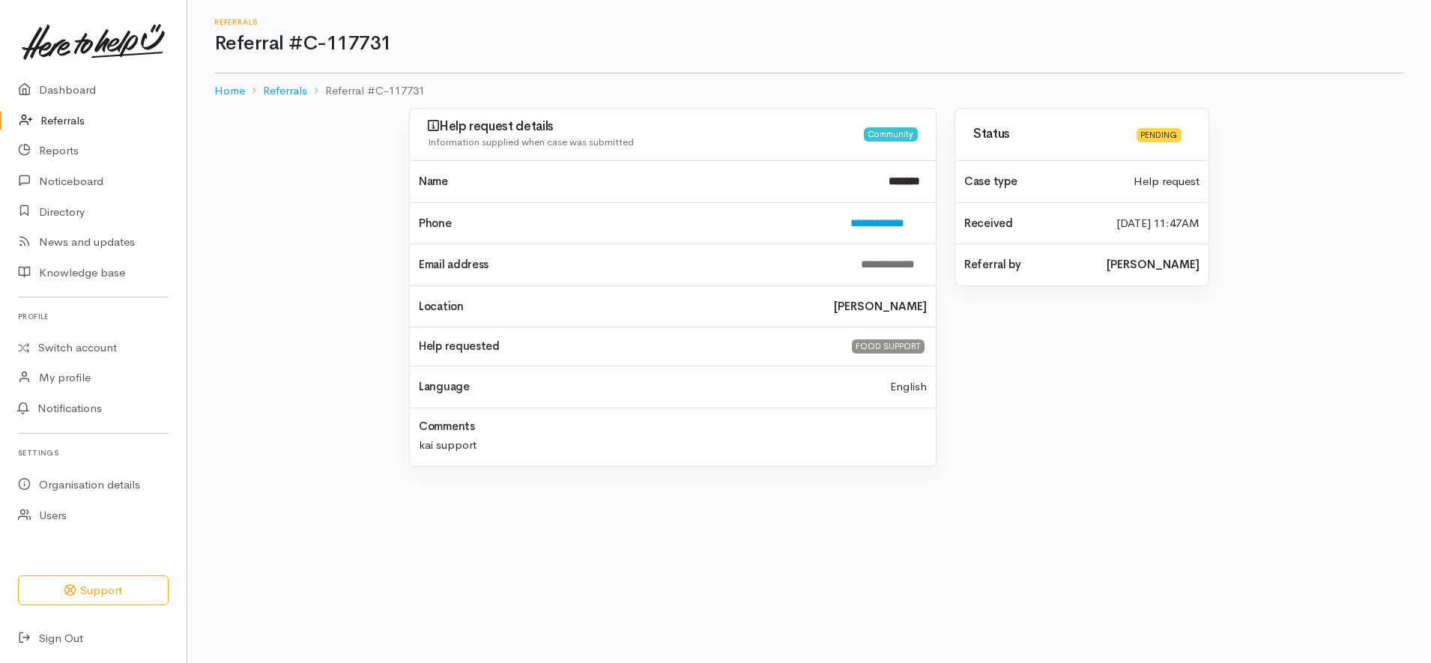
click at [45, 118] on link "Referrals" at bounding box center [93, 121] width 187 height 31
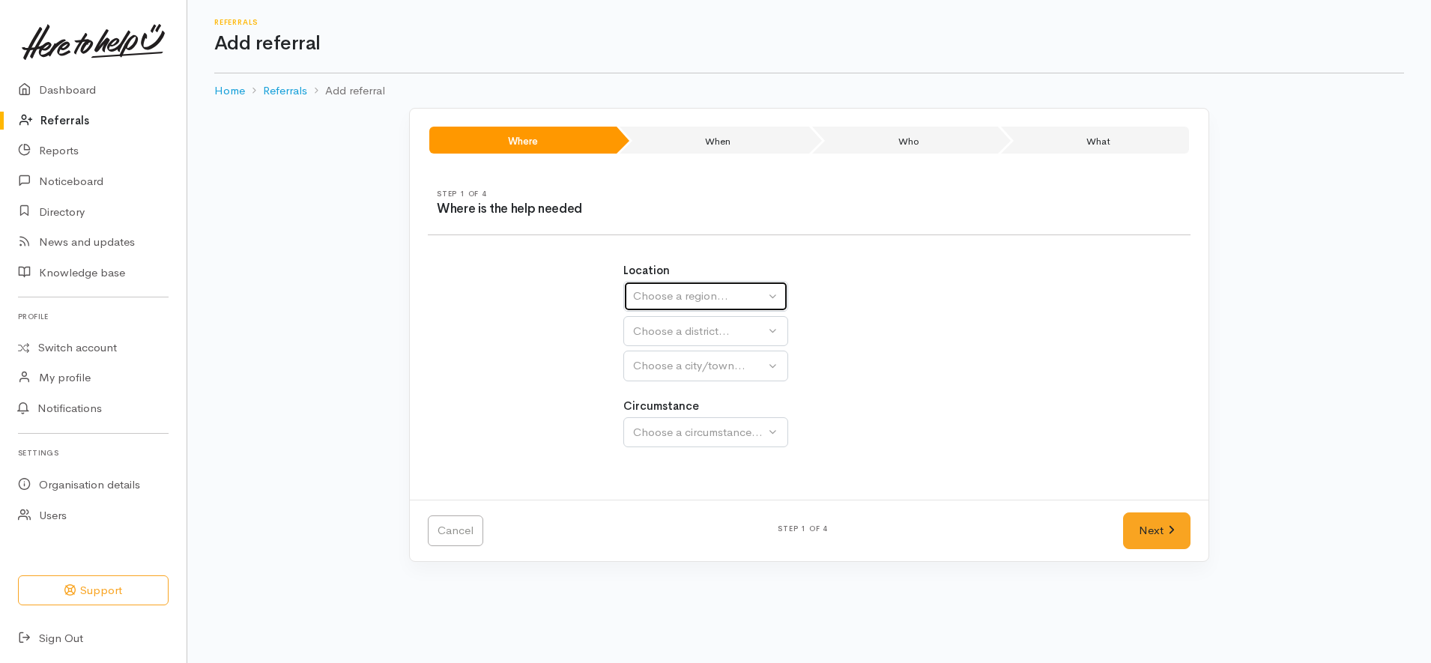
click at [664, 299] on div "Choose a region..." at bounding box center [699, 296] width 132 height 17
click at [684, 390] on link "[GEOGRAPHIC_DATA]" at bounding box center [705, 390] width 163 height 23
select select "3"
select select
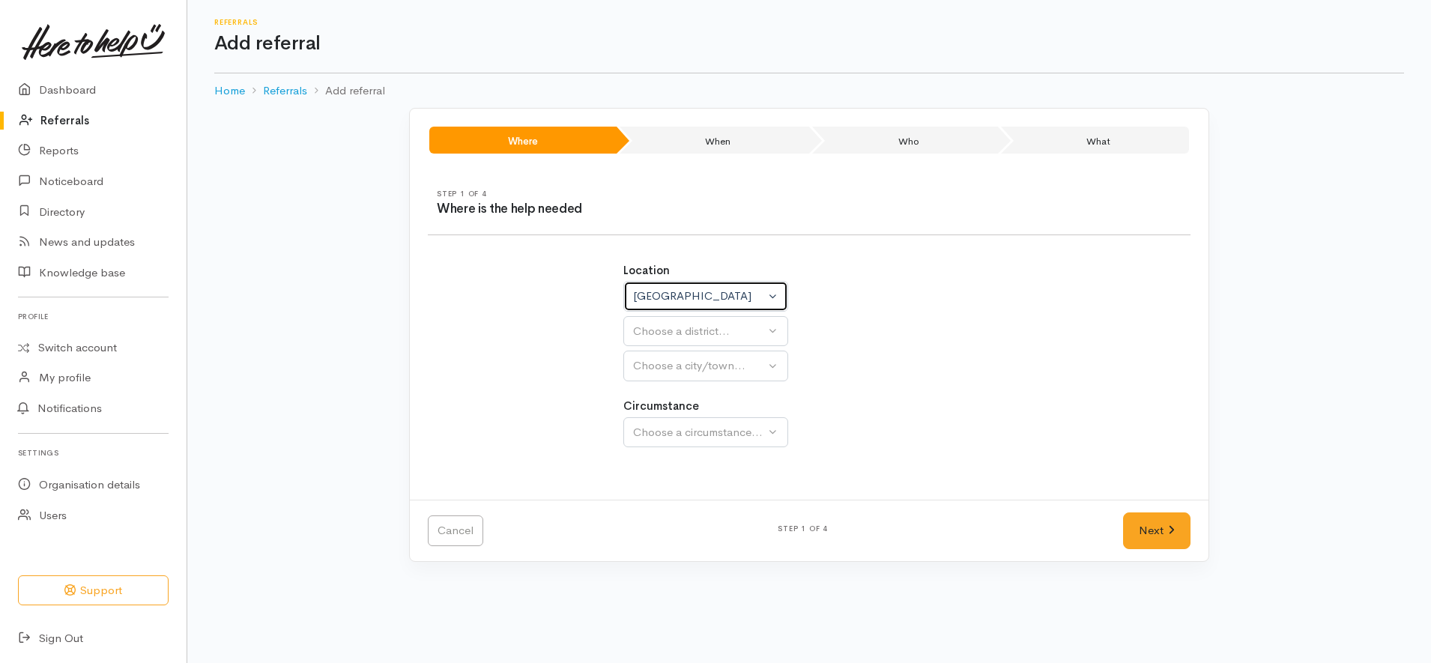
select select
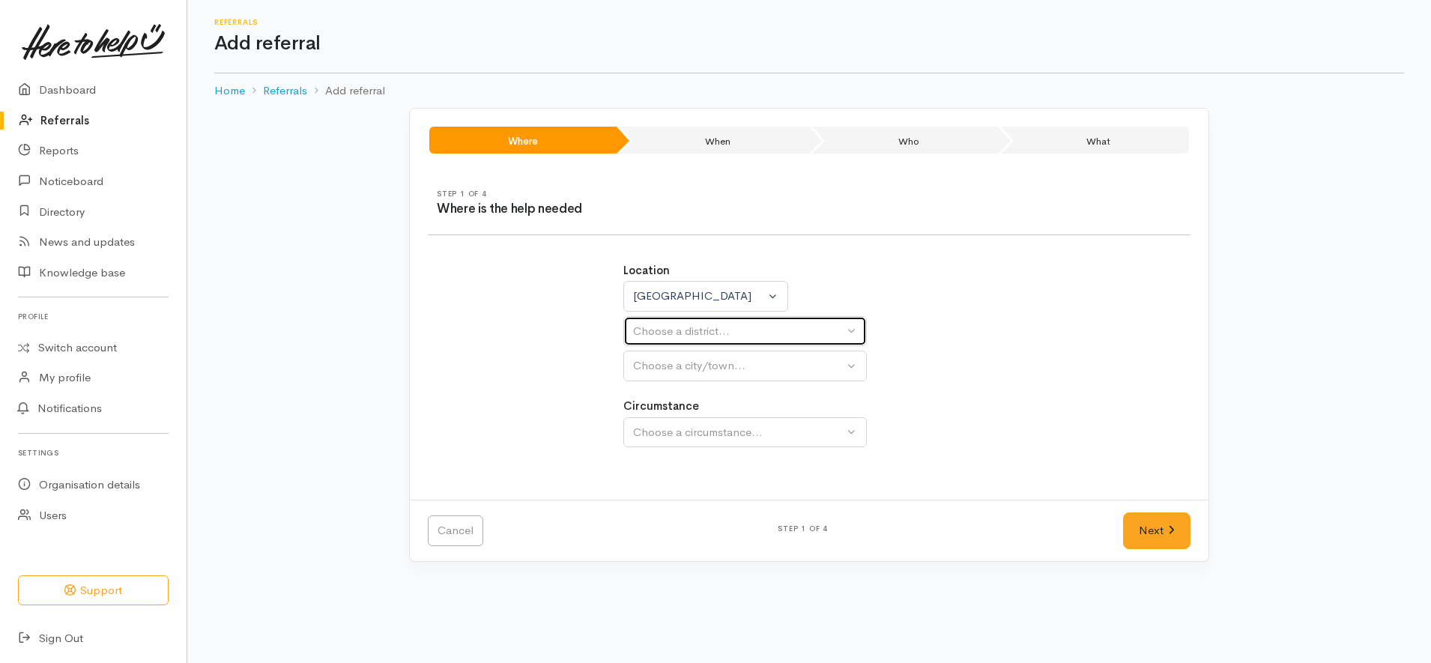
click at [697, 333] on div "Choose a district..." at bounding box center [738, 331] width 211 height 17
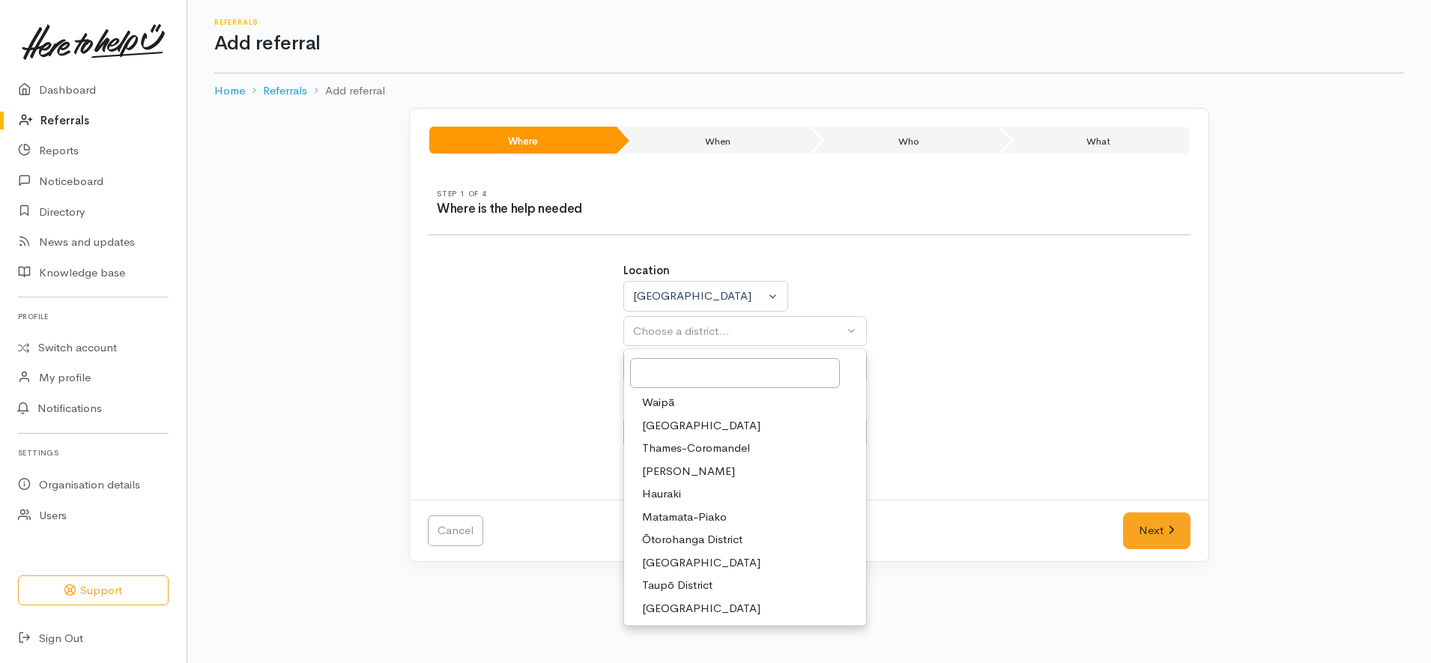
click at [673, 578] on span "Taupō District" at bounding box center [677, 585] width 70 height 17
select select "14"
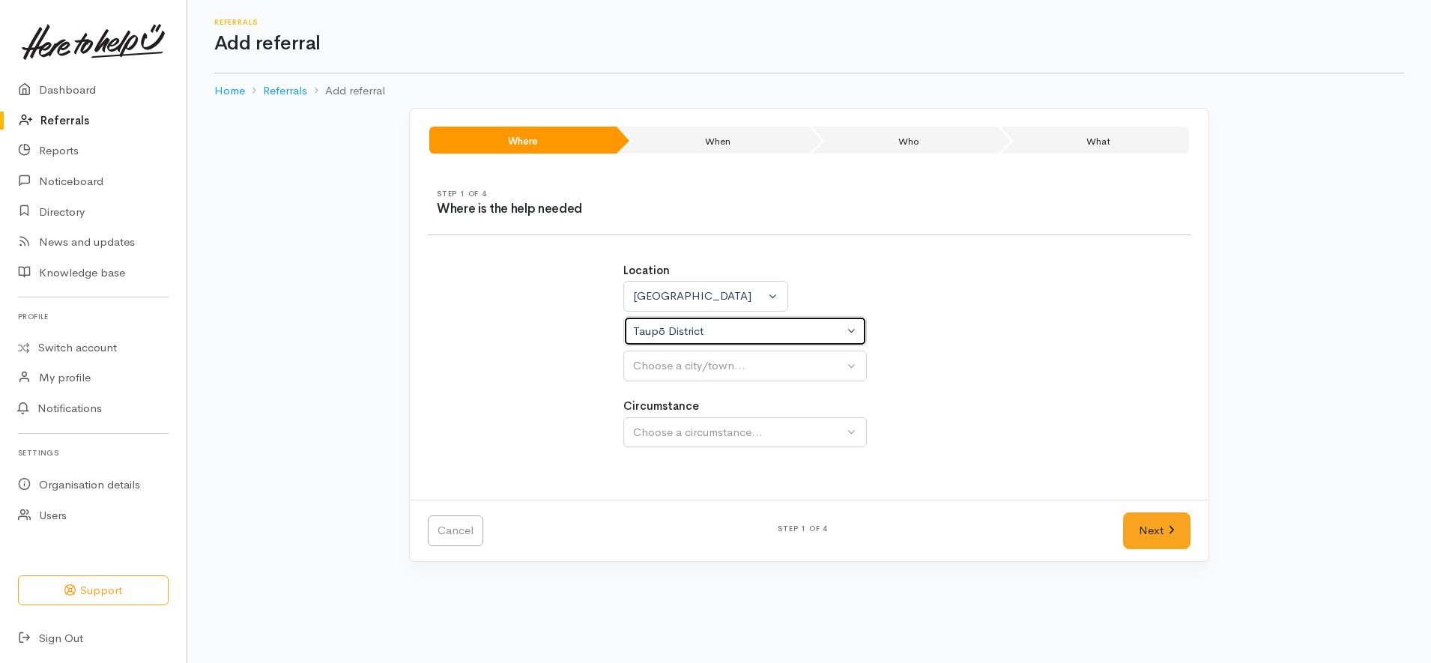
select select
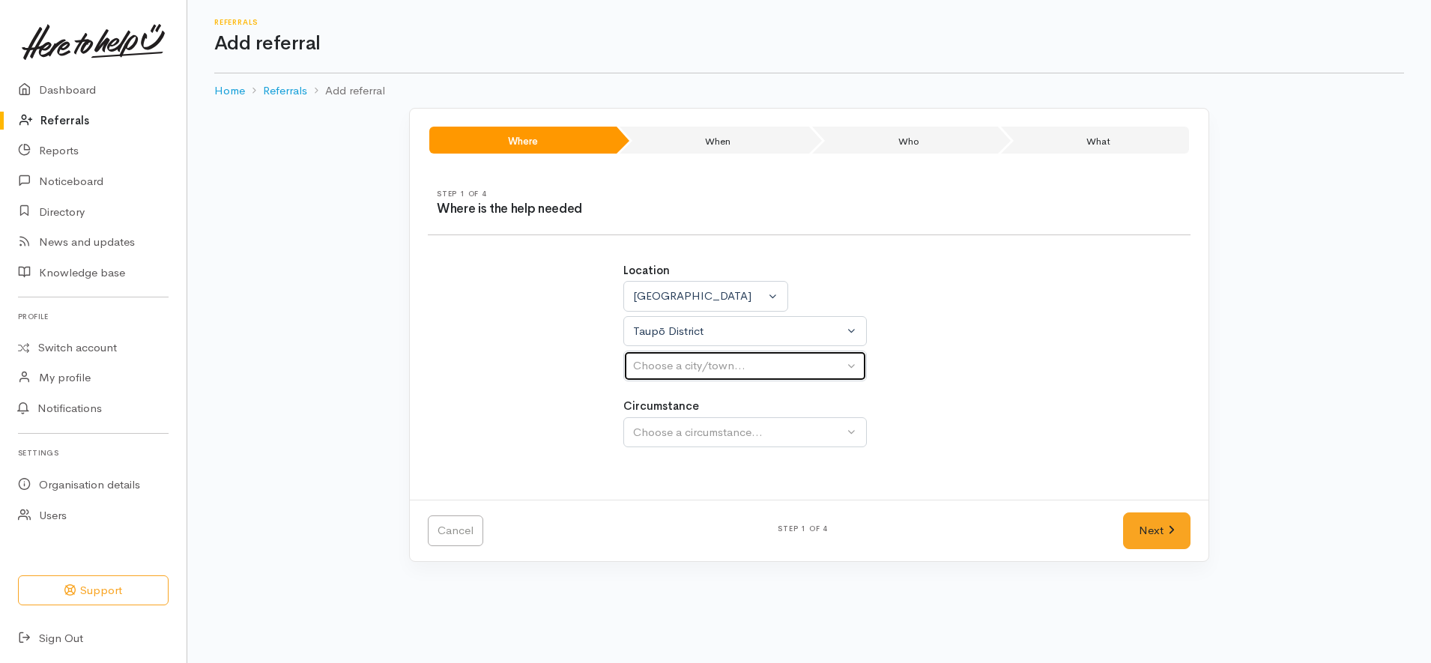
click at [689, 377] on button "Choose a city/town..." at bounding box center [745, 366] width 244 height 31
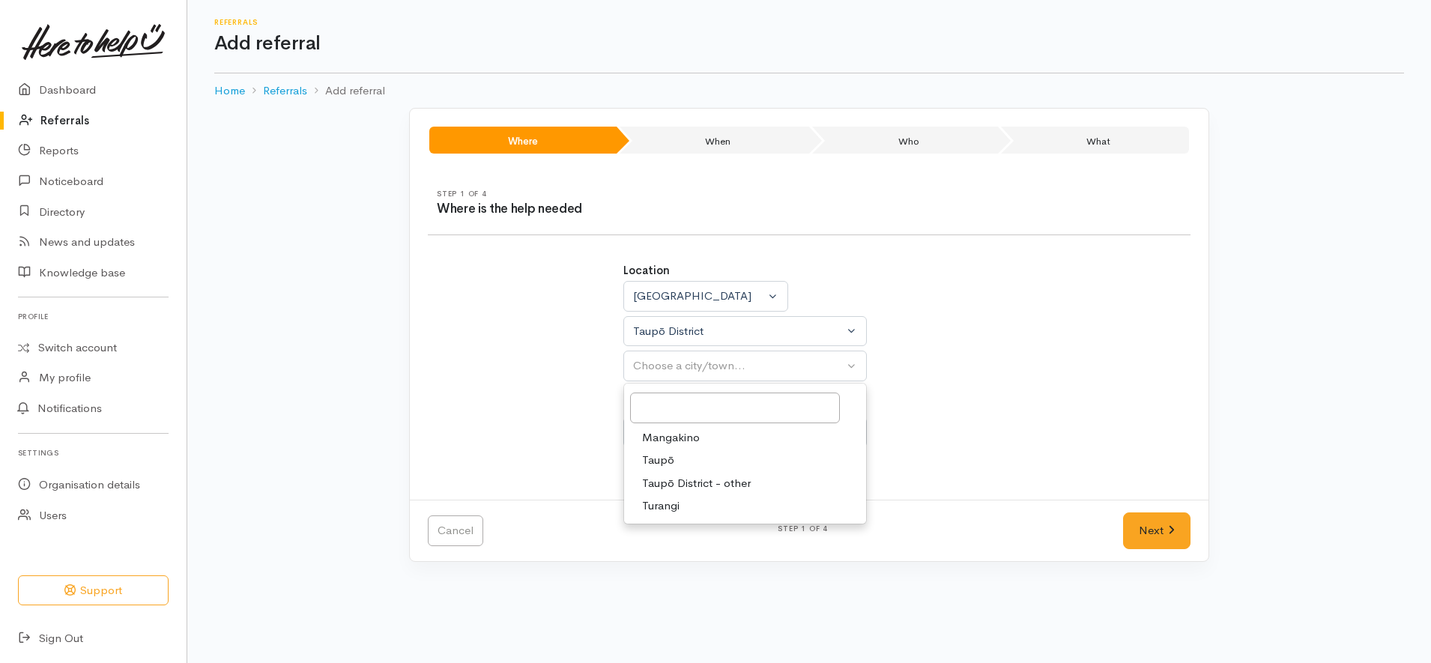
click at [683, 461] on link "Taupō" at bounding box center [745, 460] width 242 height 23
select select "183"
click at [716, 413] on div "Circumstance Community Choose a circumstance..." at bounding box center [809, 422] width 372 height 49
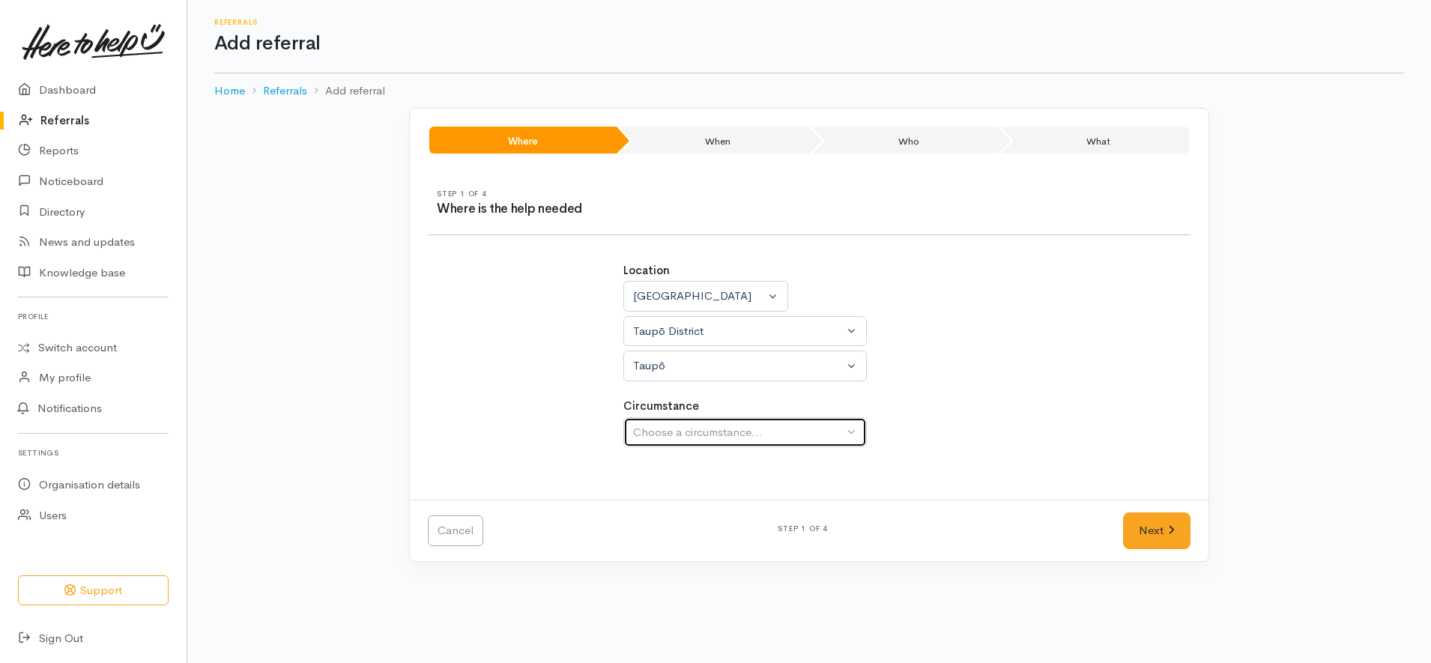
click at [716, 422] on button "Choose a circumstance..." at bounding box center [745, 432] width 244 height 31
click at [695, 502] on span "Community" at bounding box center [670, 503] width 57 height 17
select select "2"
click at [1167, 524] on link "Next" at bounding box center [1156, 530] width 67 height 37
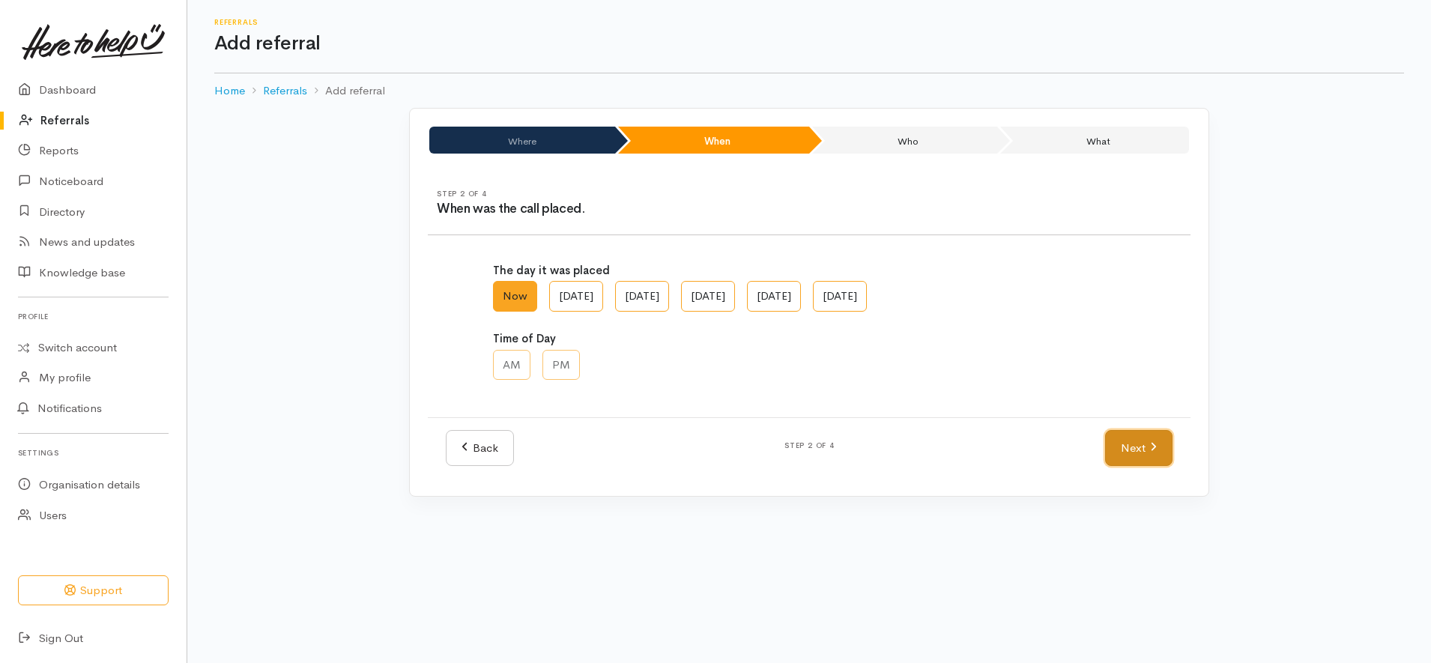
click at [1134, 435] on link "Next" at bounding box center [1138, 448] width 67 height 37
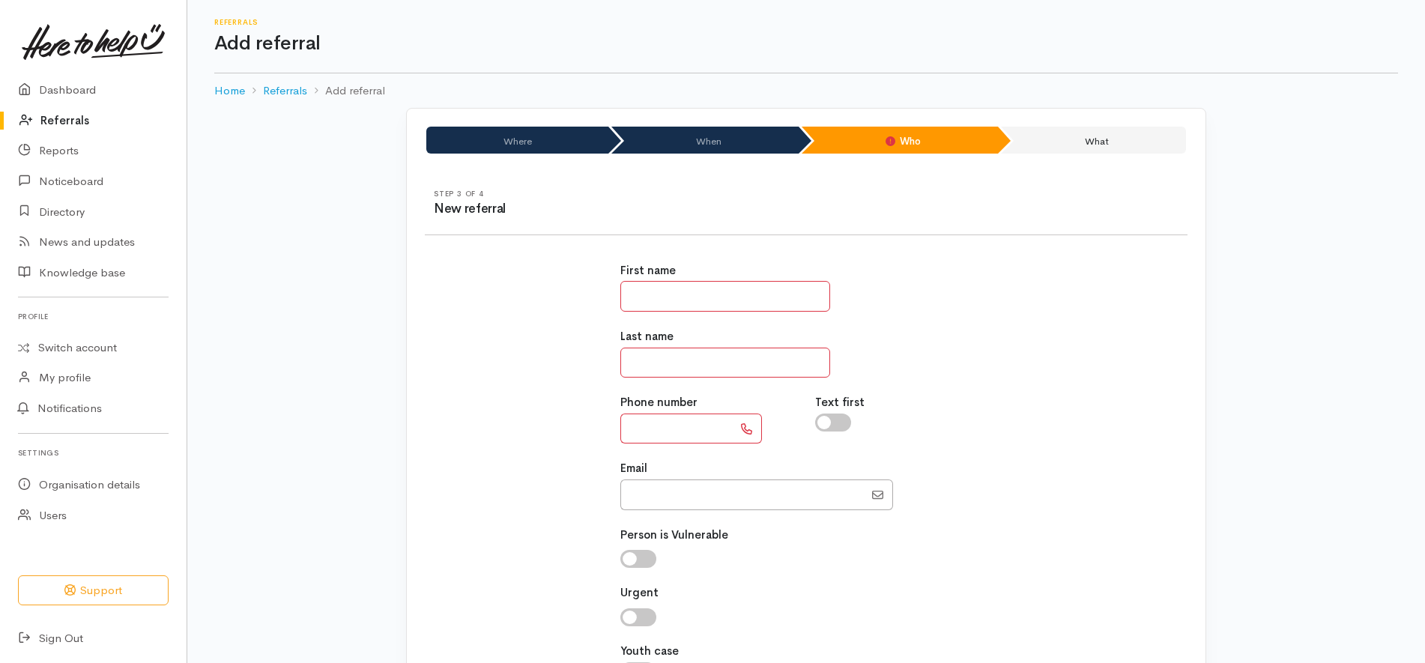
click at [701, 360] on input "text" at bounding box center [725, 363] width 210 height 31
paste input "**********"
type input "**********"
click at [665, 414] on input "text" at bounding box center [676, 429] width 112 height 31
type input "**********"
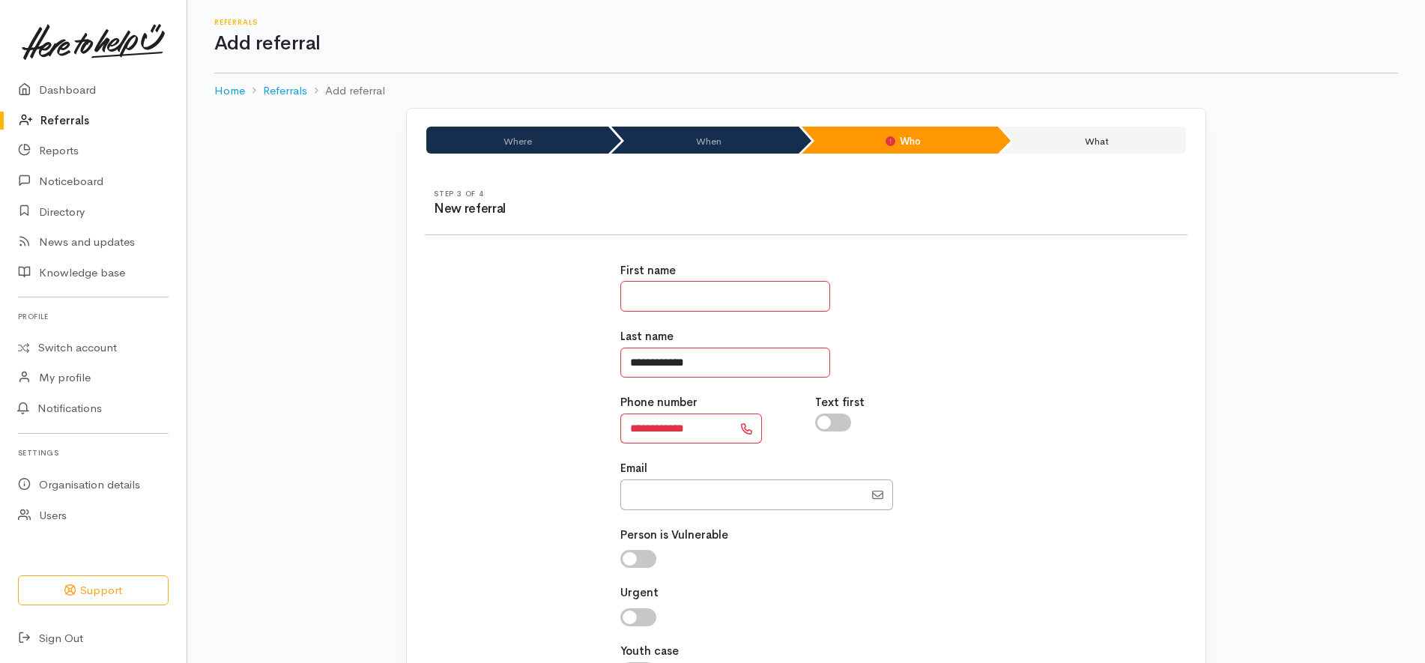
click at [711, 365] on input "**********" at bounding box center [725, 363] width 210 height 31
click at [679, 295] on input "text" at bounding box center [725, 296] width 210 height 31
type input "*"
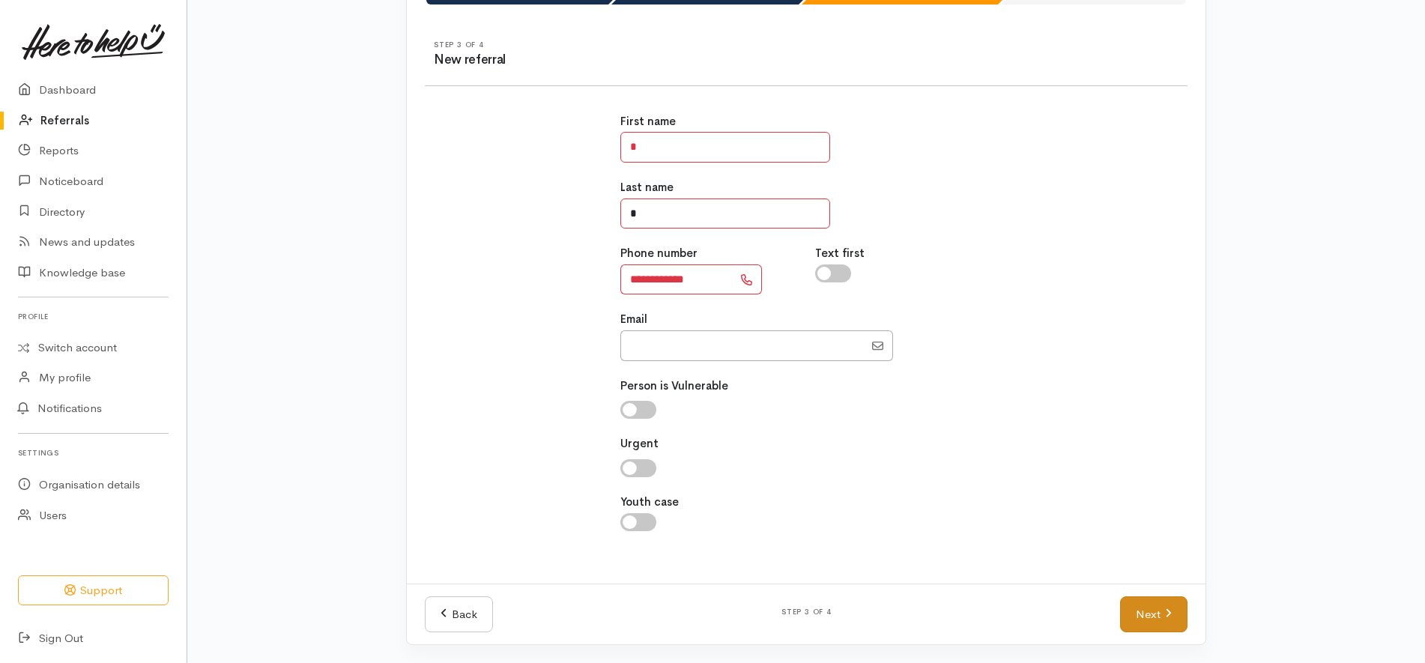
type input "*"
click at [1152, 617] on link "Next" at bounding box center [1153, 614] width 67 height 37
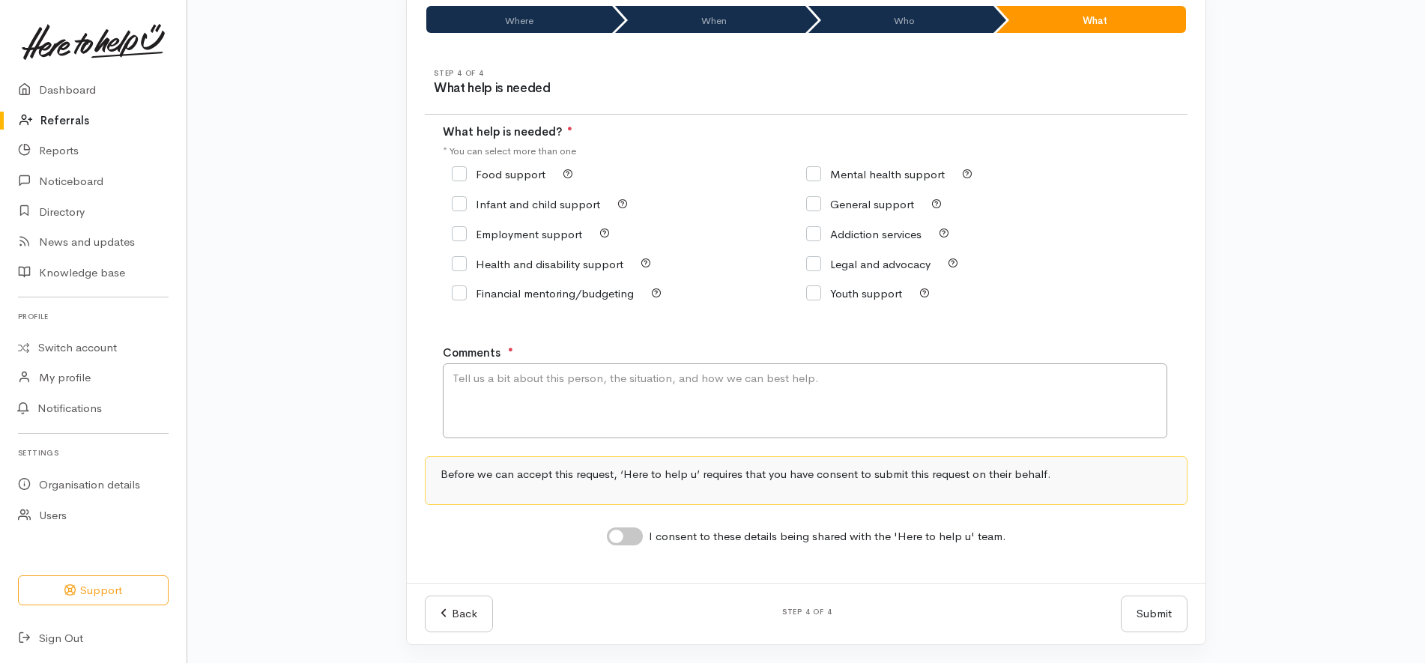
scroll to position [121, 0]
click at [654, 397] on textarea "Comments" at bounding box center [805, 400] width 725 height 75
type textarea "Mum of [DEMOGRAPHIC_DATA] in [GEOGRAPHIC_DATA] needing kai"
click at [483, 169] on input "Food support" at bounding box center [499, 174] width 94 height 11
checkbox input "true"
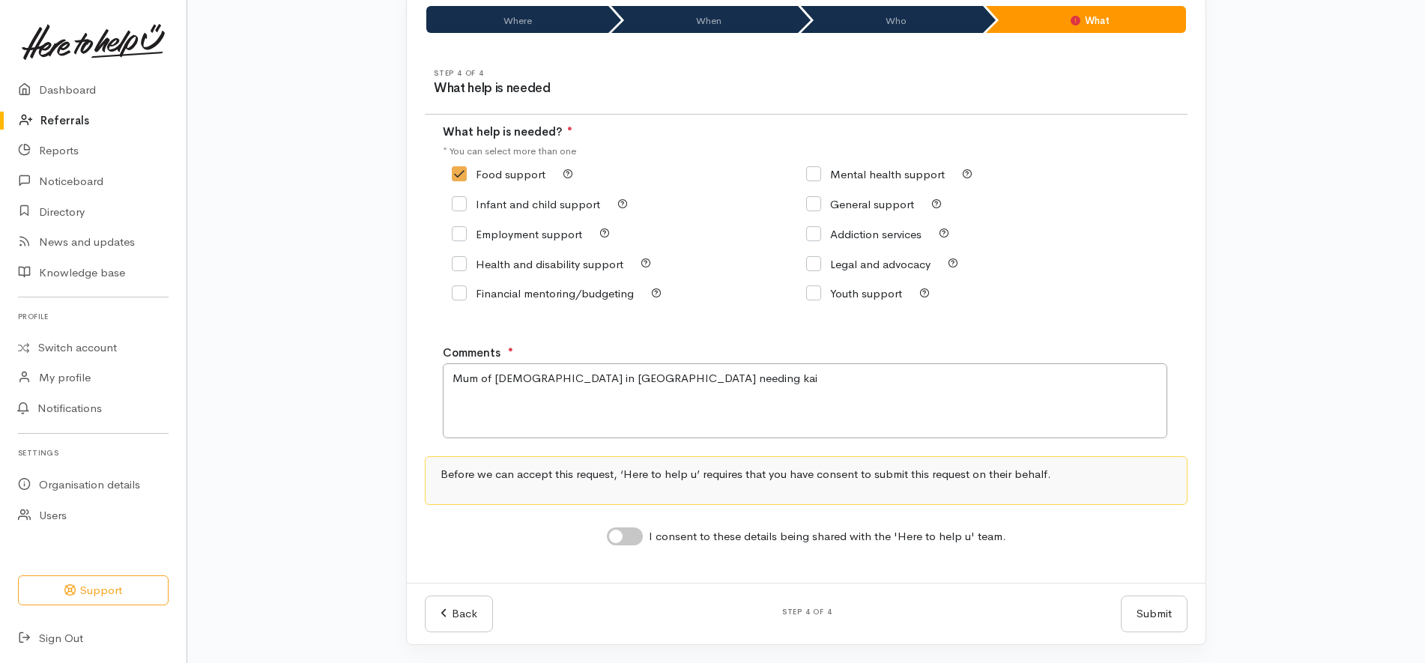
click at [628, 538] on input "I consent to these details being shared with the 'Here to help u' team." at bounding box center [625, 536] width 36 height 18
checkbox input "true"
click at [1212, 429] on div "Where When Who What Step 1 of 4 Where is the help needed Location Auckland Waik…" at bounding box center [806, 316] width 854 height 658
click at [1160, 611] on button "Submit" at bounding box center [1154, 614] width 67 height 37
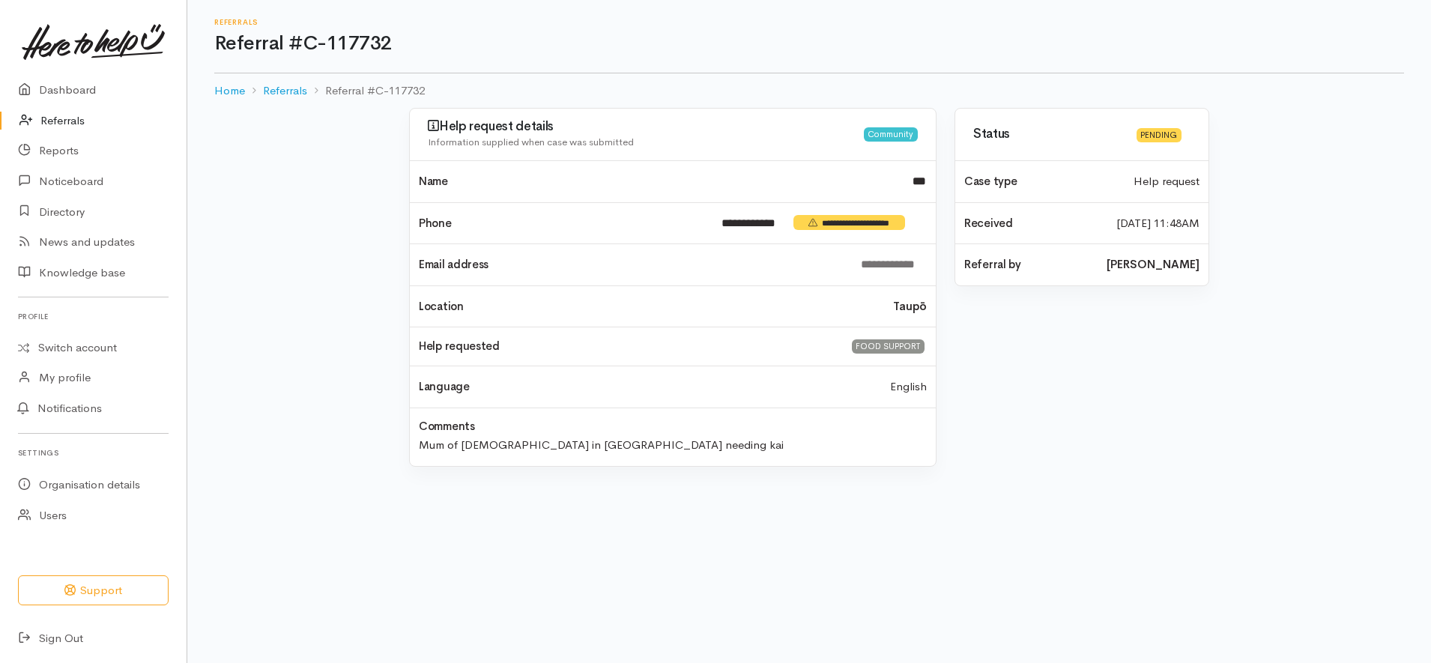
click at [75, 123] on link "Referrals" at bounding box center [93, 121] width 187 height 31
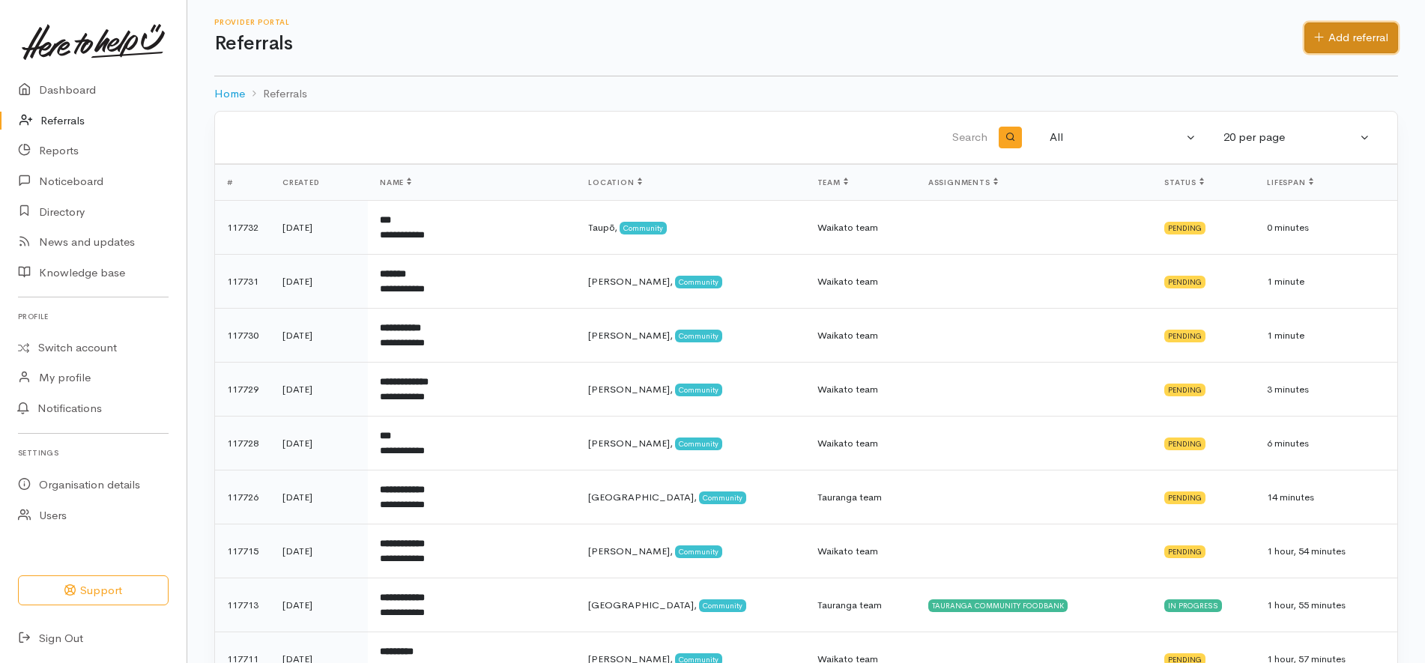
click at [1376, 46] on link "Add referral" at bounding box center [1351, 37] width 94 height 31
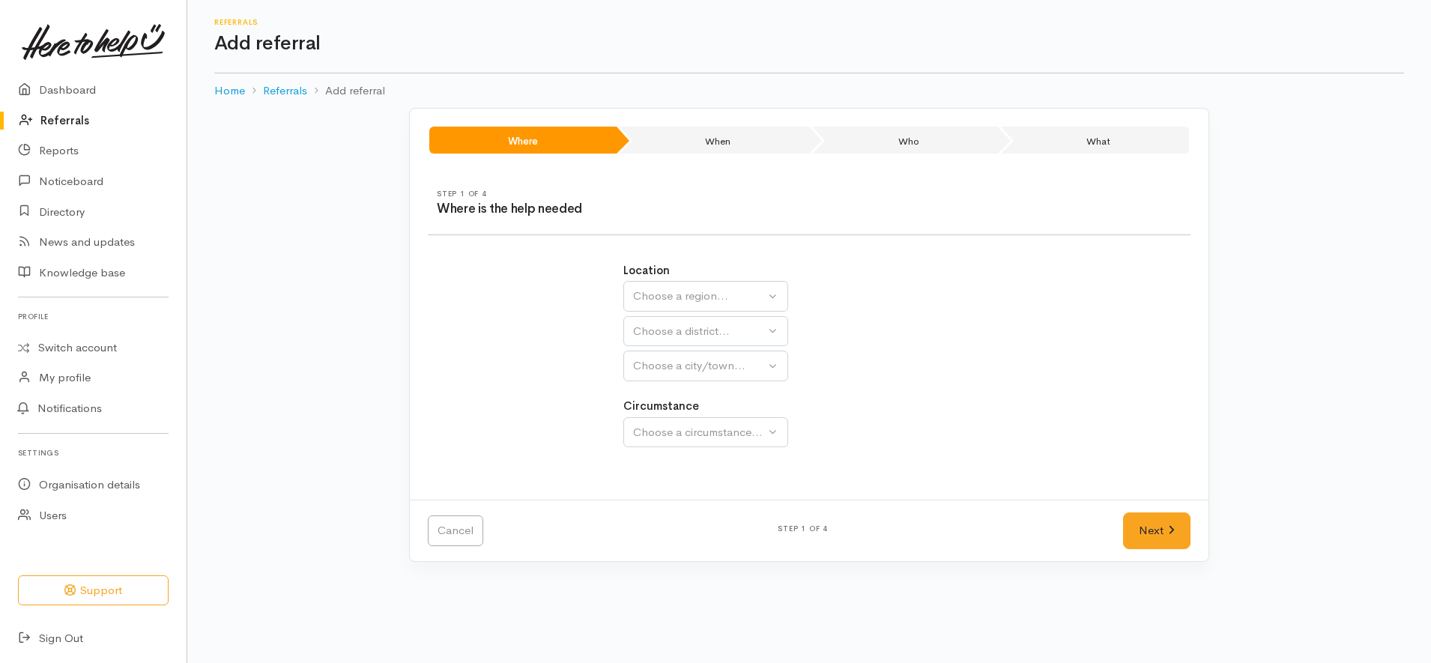
click at [716, 301] on div "Choose a region..." at bounding box center [699, 296] width 132 height 17
click at [701, 387] on link "Waikato" at bounding box center [705, 390] width 163 height 23
select select "3"
select select
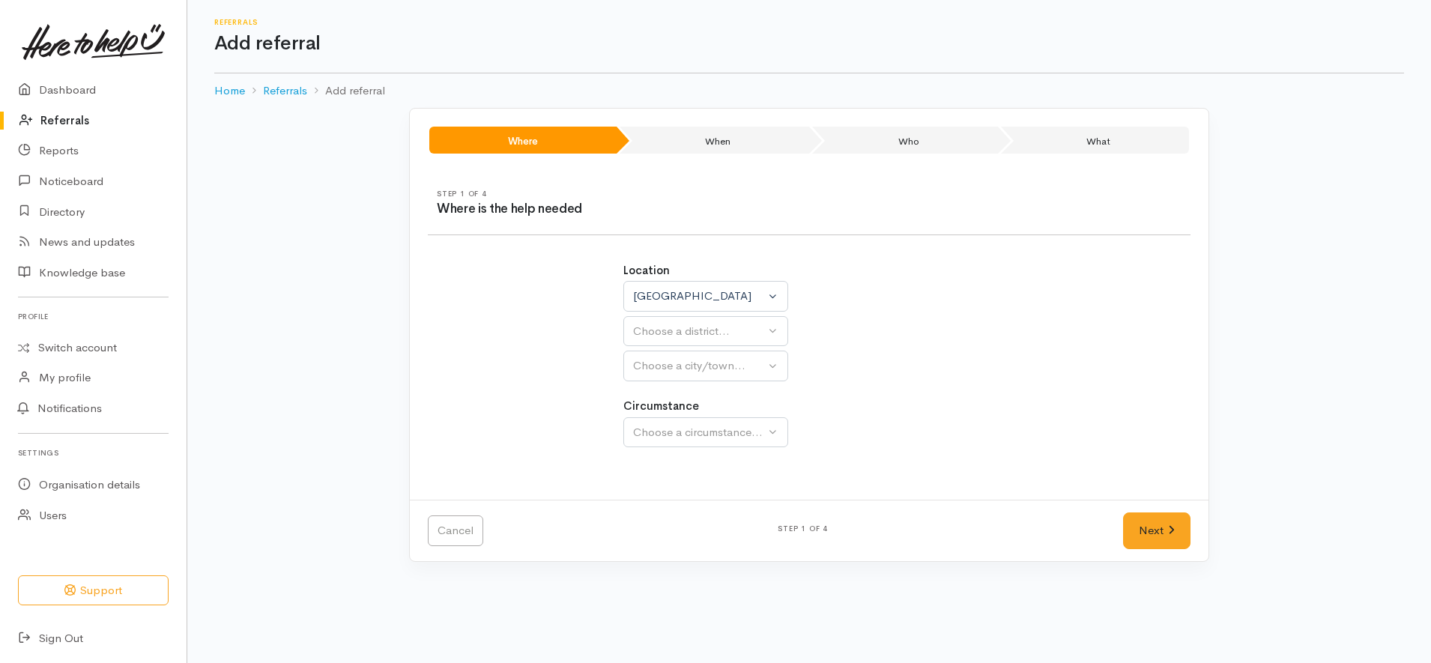
select select
click at [722, 327] on div "Choose a district..." at bounding box center [738, 331] width 211 height 17
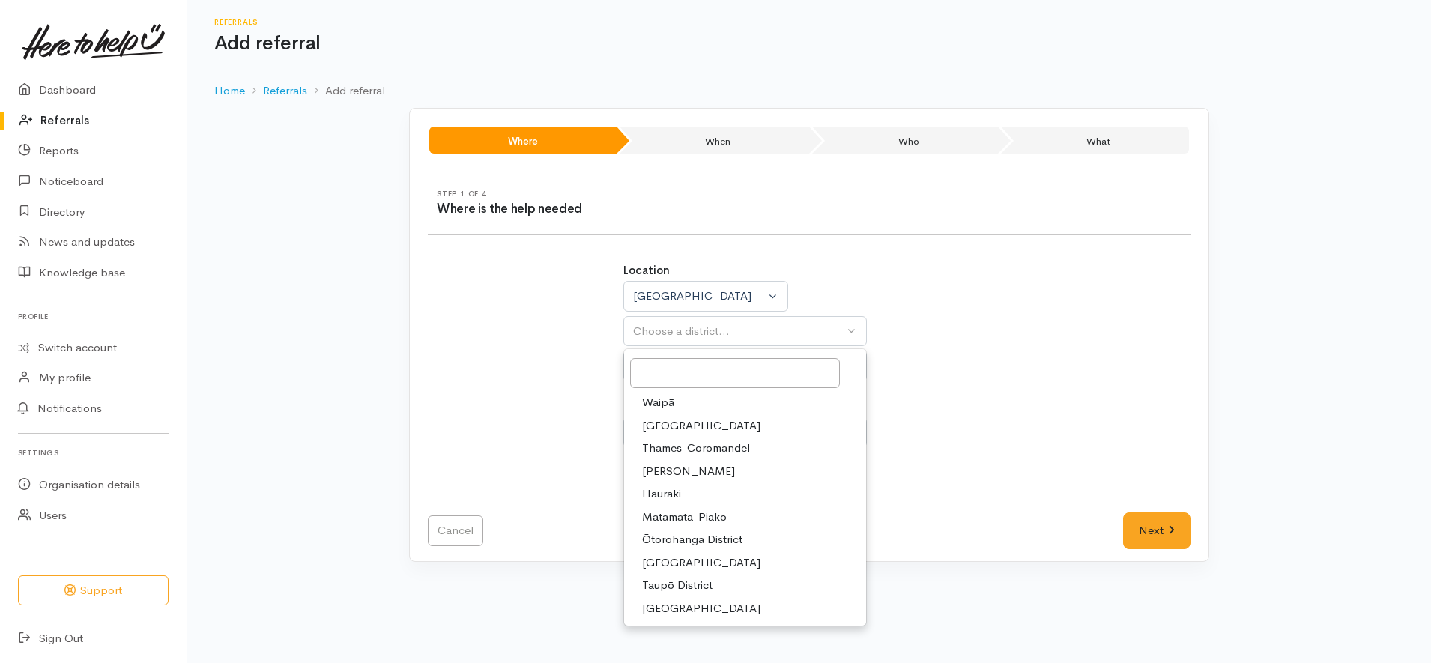
click at [667, 473] on span "Hamilton" at bounding box center [688, 471] width 93 height 17
select select "4"
select select
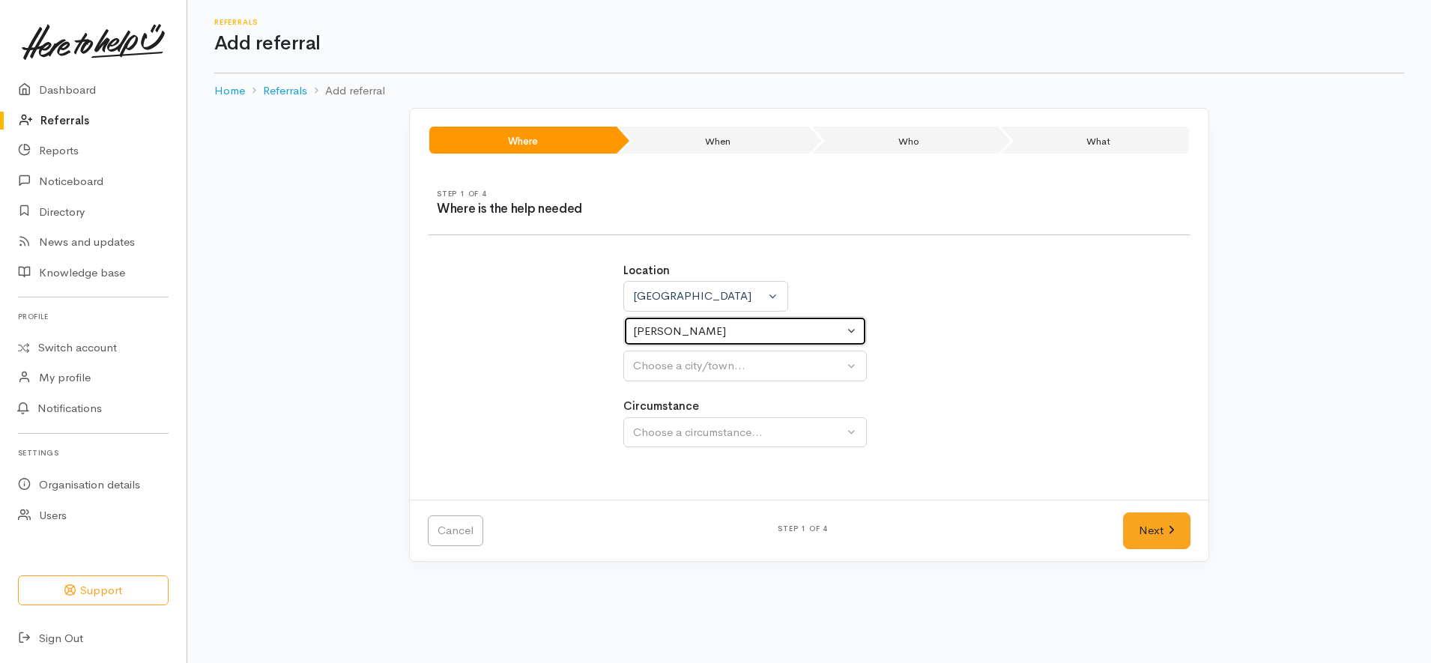
click at [706, 327] on div "Hamilton" at bounding box center [738, 331] width 211 height 17
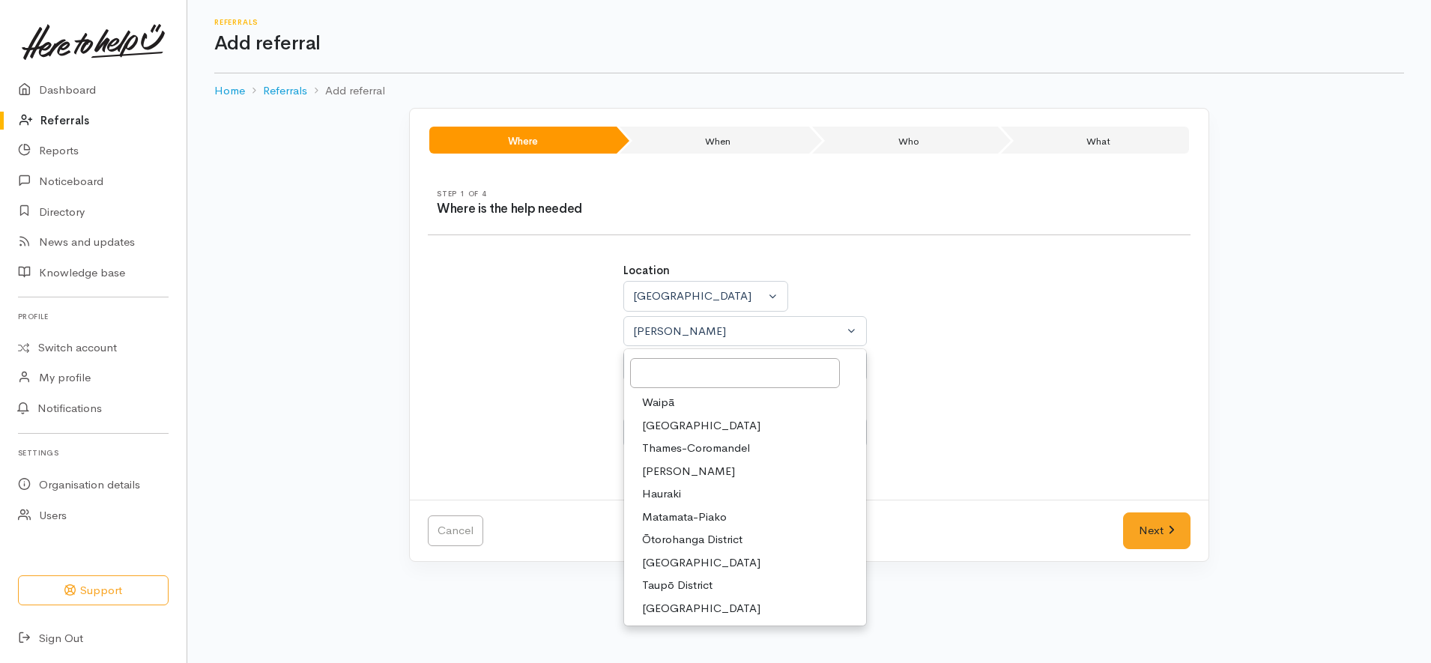
click at [707, 425] on span "Waikato District" at bounding box center [701, 425] width 118 height 17
select select "2"
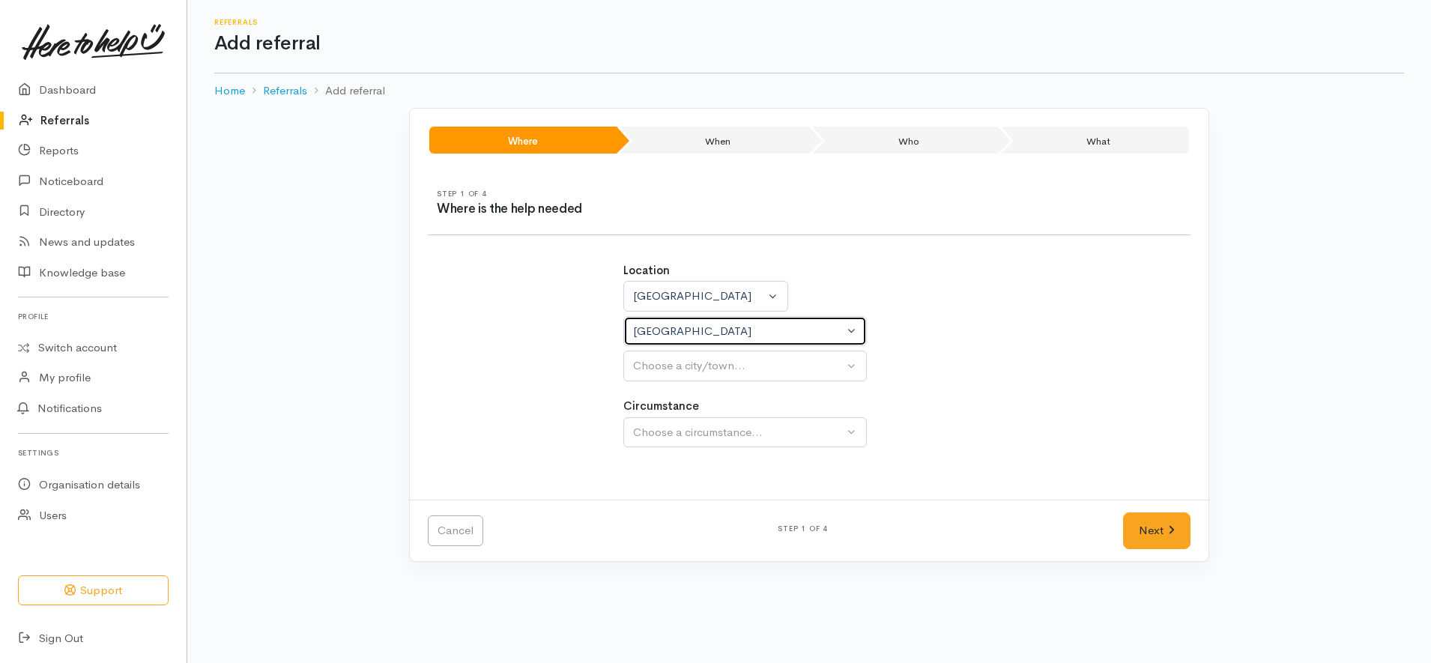
select select
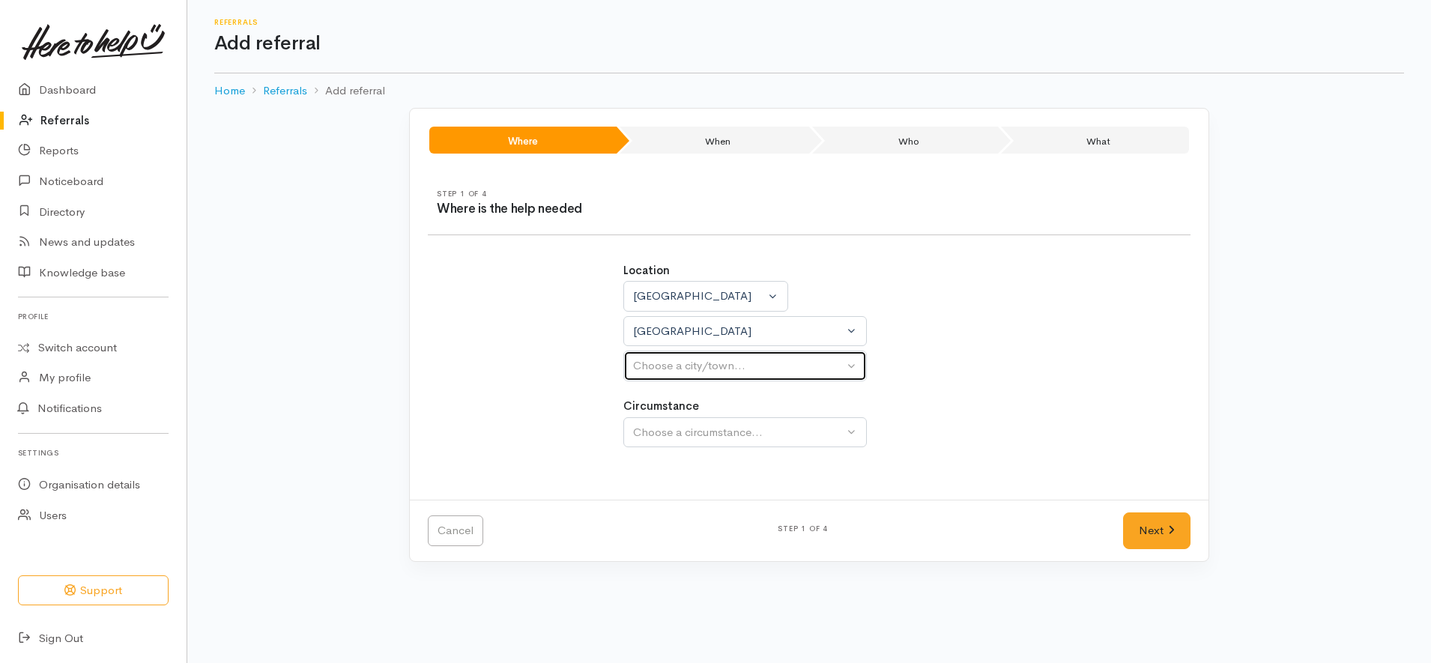
click at [732, 360] on div "Choose a city/town..." at bounding box center [738, 365] width 211 height 17
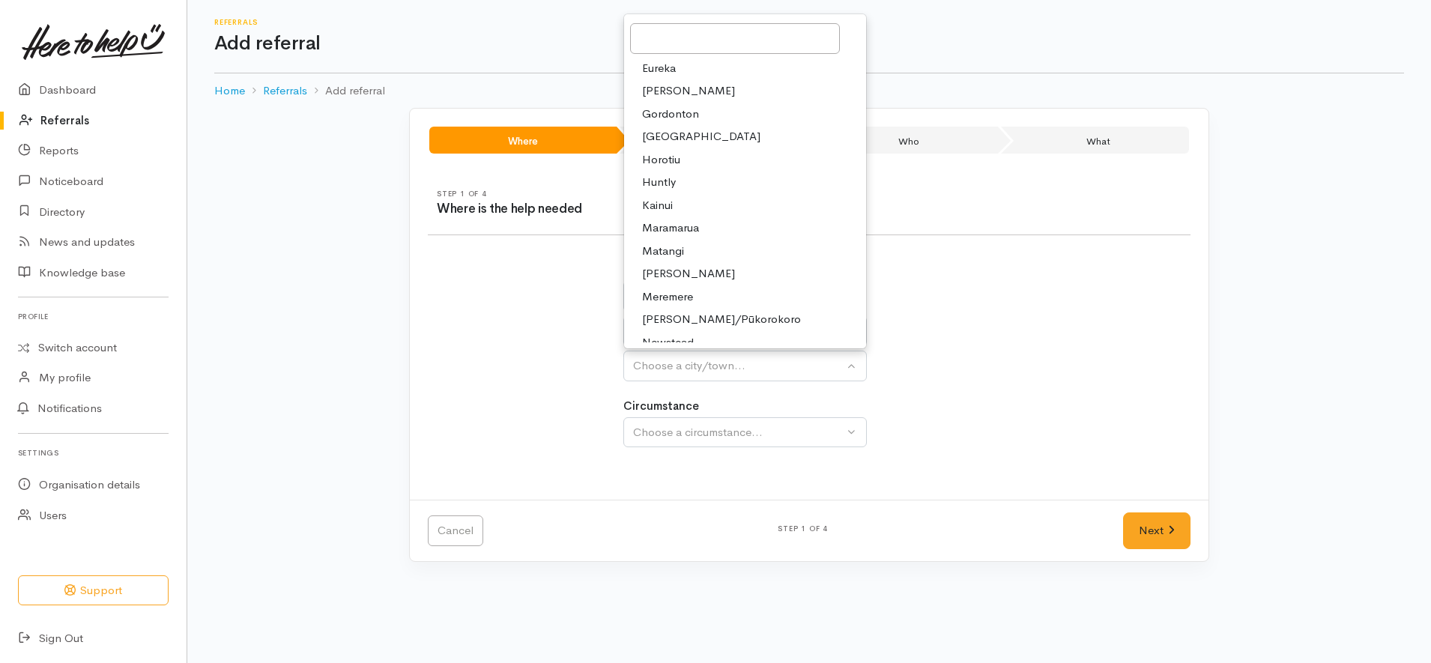
click at [690, 181] on link "Huntly" at bounding box center [745, 182] width 242 height 23
select select "110"
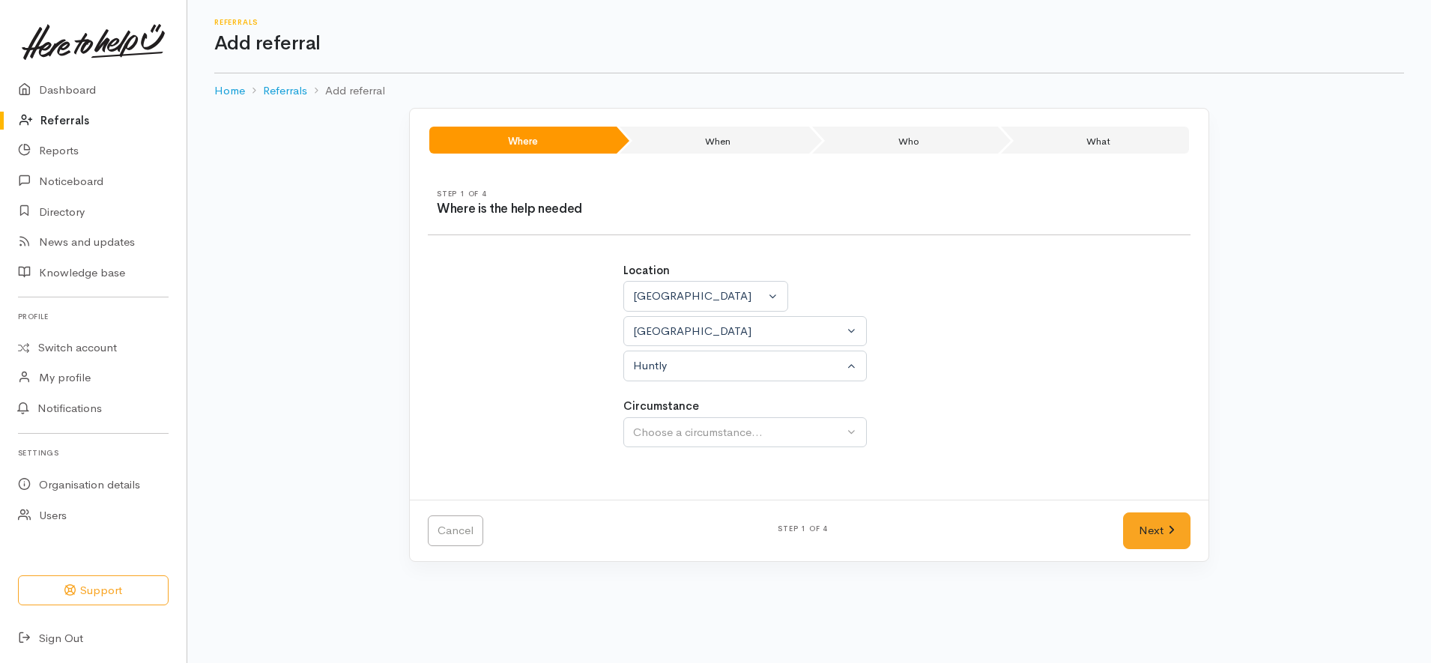
click at [806, 453] on div "Location Auckland Waikato Bay of Plenty Waikato Auckland Waikato Bay of Plenty …" at bounding box center [809, 363] width 390 height 238
click at [807, 435] on div "Choose a circumstance..." at bounding box center [738, 432] width 211 height 17
click at [802, 437] on div "Choose a circumstance..." at bounding box center [738, 432] width 211 height 17
click at [755, 501] on link "Community" at bounding box center [745, 503] width 242 height 23
select select "2"
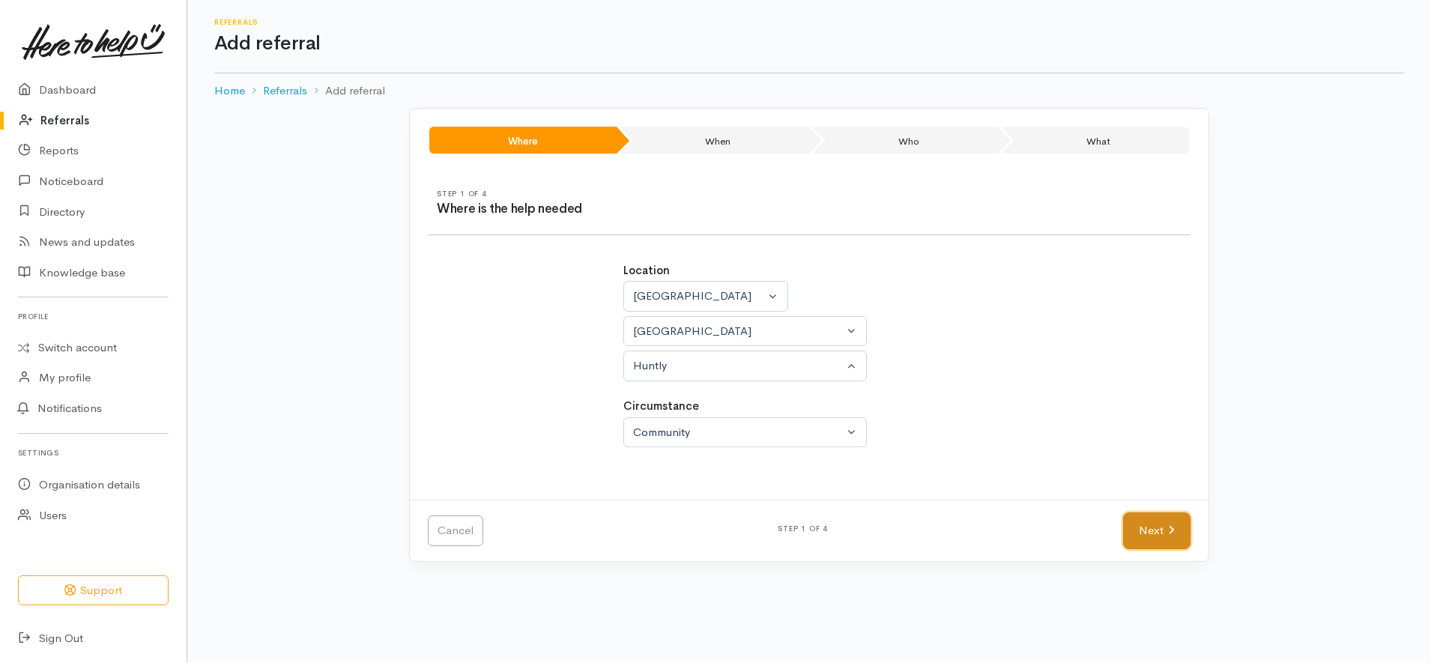
click at [1154, 537] on link "Next" at bounding box center [1156, 530] width 67 height 37
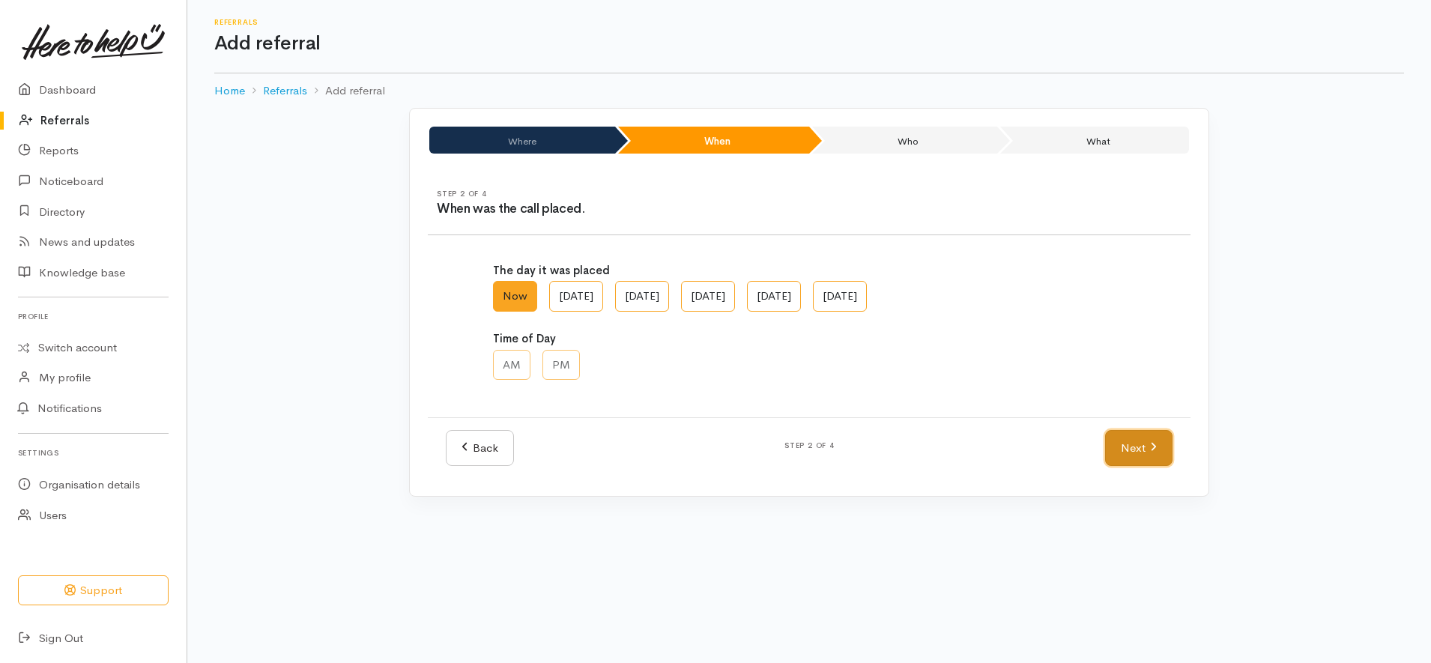
click at [1137, 452] on link "Next" at bounding box center [1138, 448] width 67 height 37
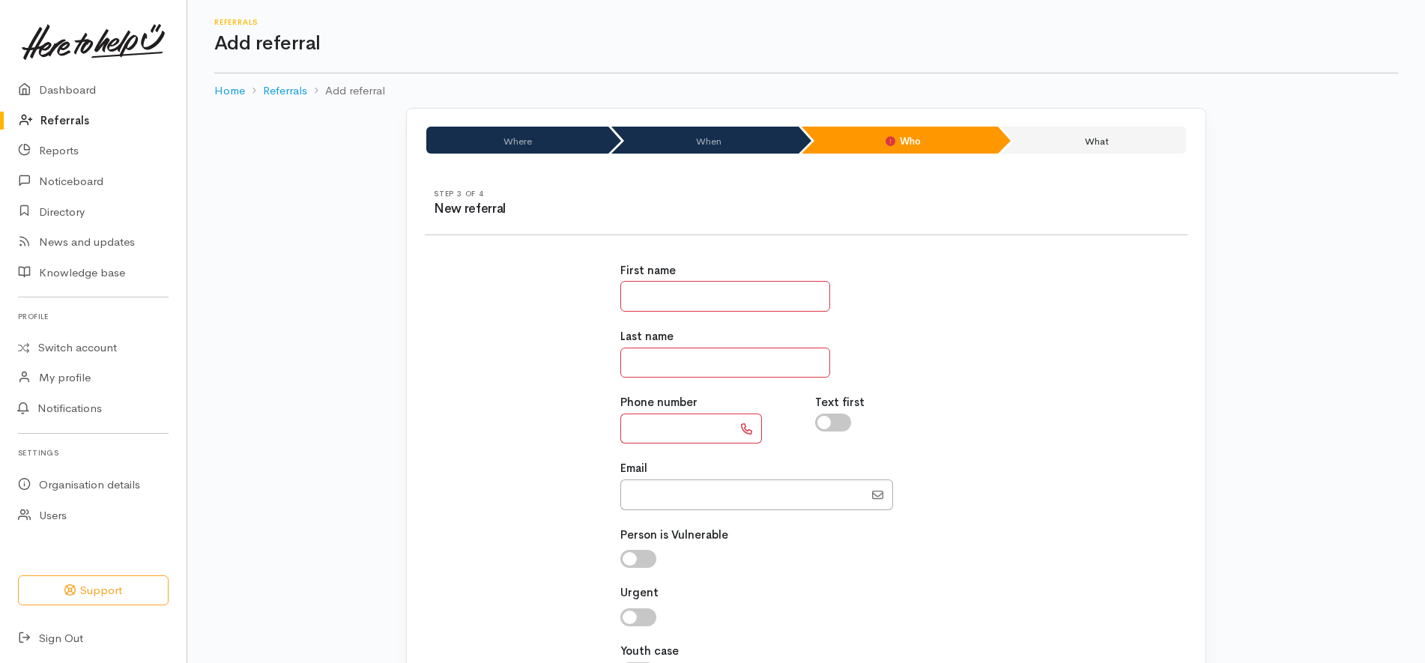
click at [786, 299] on input "text" at bounding box center [725, 296] width 210 height 31
paste input "**********"
click at [644, 305] on input "**********" at bounding box center [725, 296] width 210 height 31
type input "**********"
click at [667, 431] on input "text" at bounding box center [676, 429] width 112 height 31
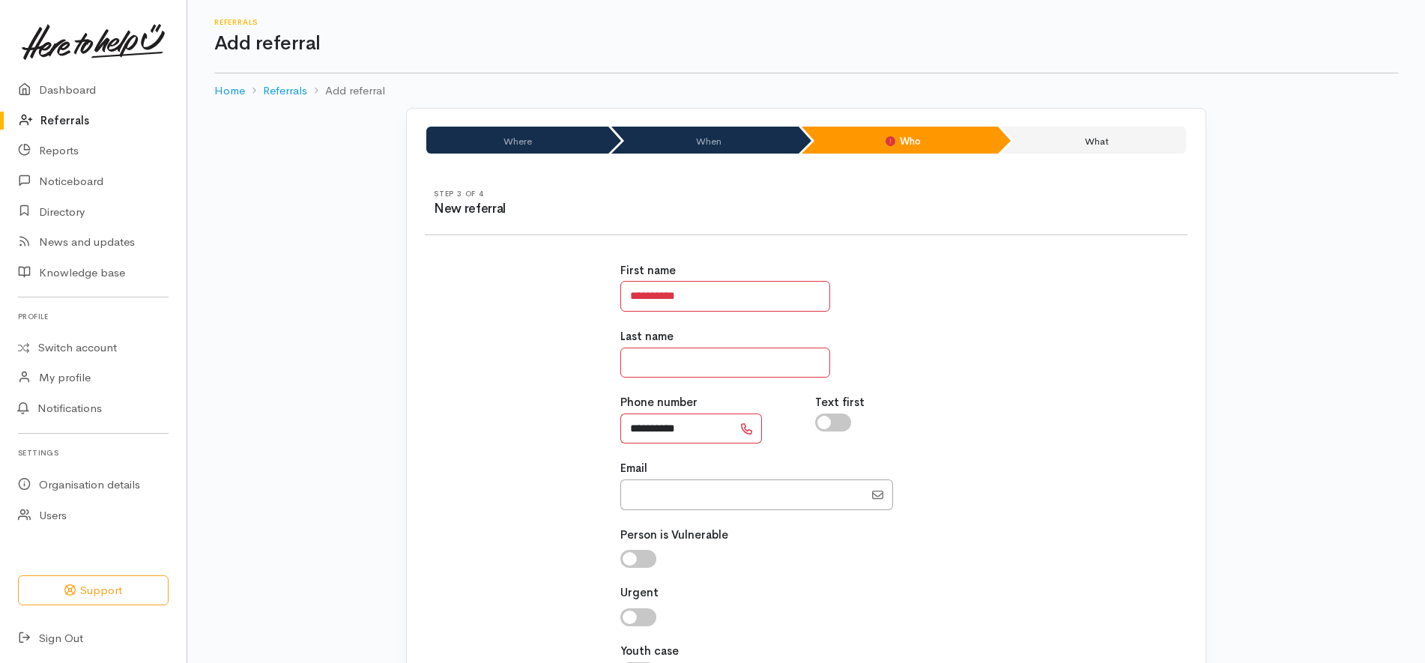
type input "**********"
click at [731, 286] on input "**********" at bounding box center [725, 296] width 210 height 31
type input "*****"
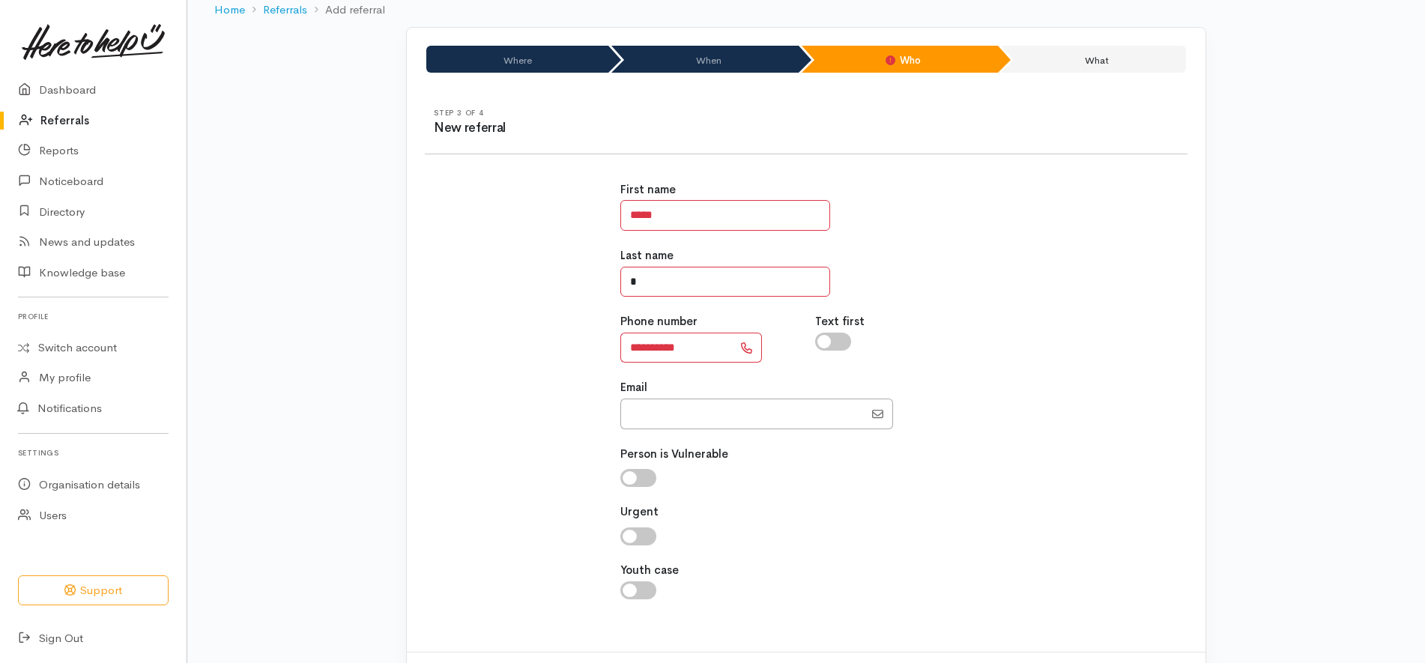
scroll to position [149, 0]
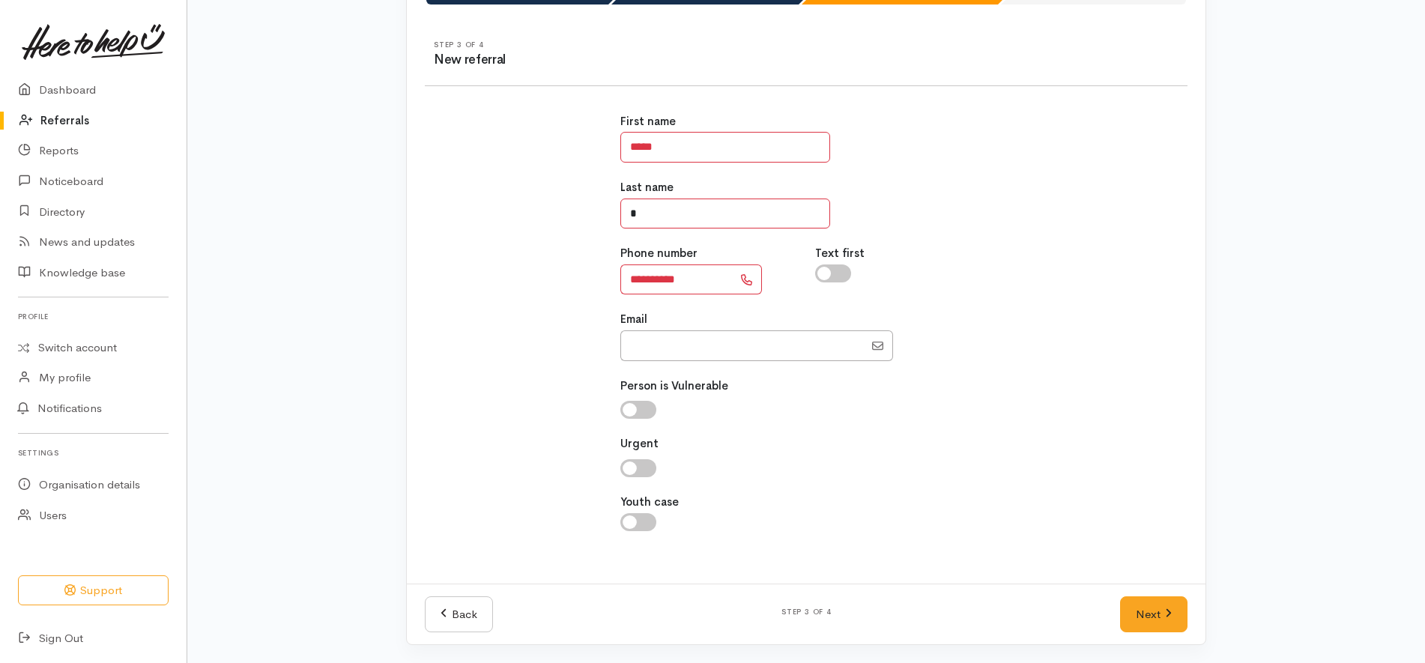
type input "*"
click at [1155, 638] on div "Back Step 3 of 4 Next" at bounding box center [806, 614] width 799 height 61
click at [1164, 602] on link "Next" at bounding box center [1153, 614] width 67 height 37
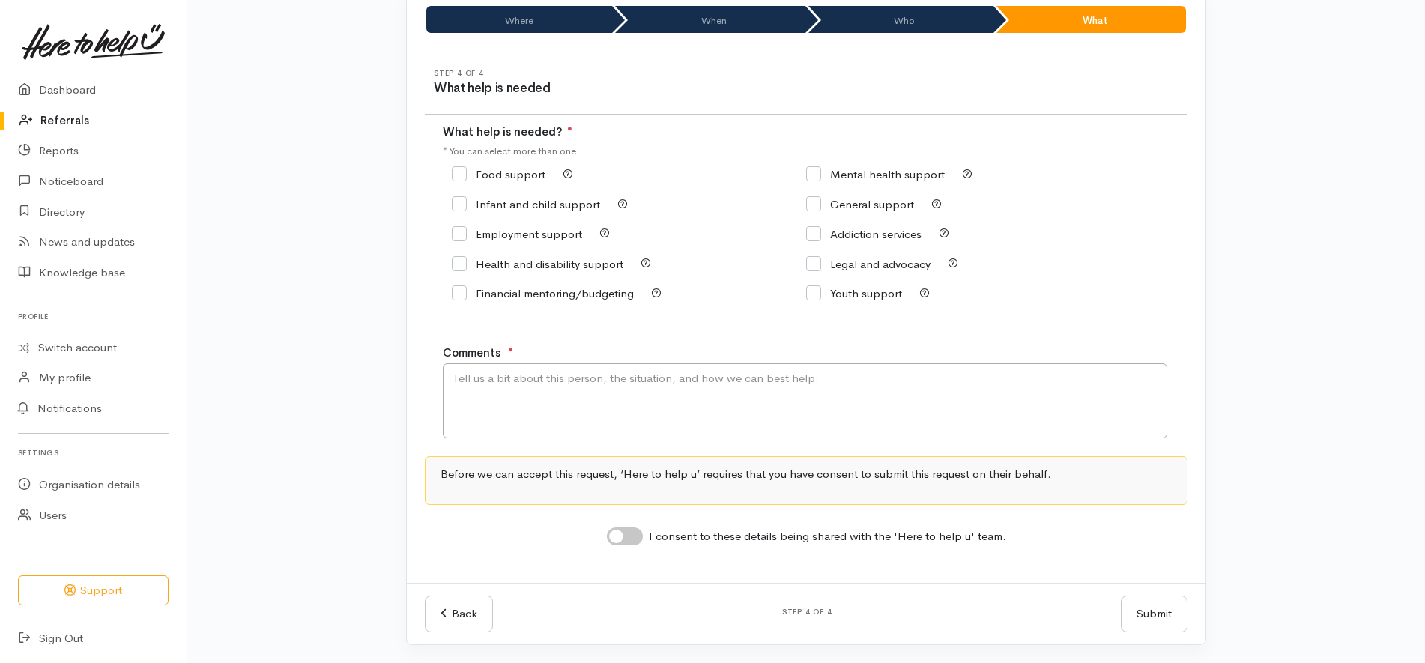
scroll to position [121, 0]
click at [671, 393] on textarea "Comments" at bounding box center [805, 400] width 725 height 75
type textarea "Kai support"
click at [511, 163] on div "Food support" at bounding box center [629, 175] width 354 height 30
click at [506, 170] on input "Food support" at bounding box center [499, 174] width 94 height 11
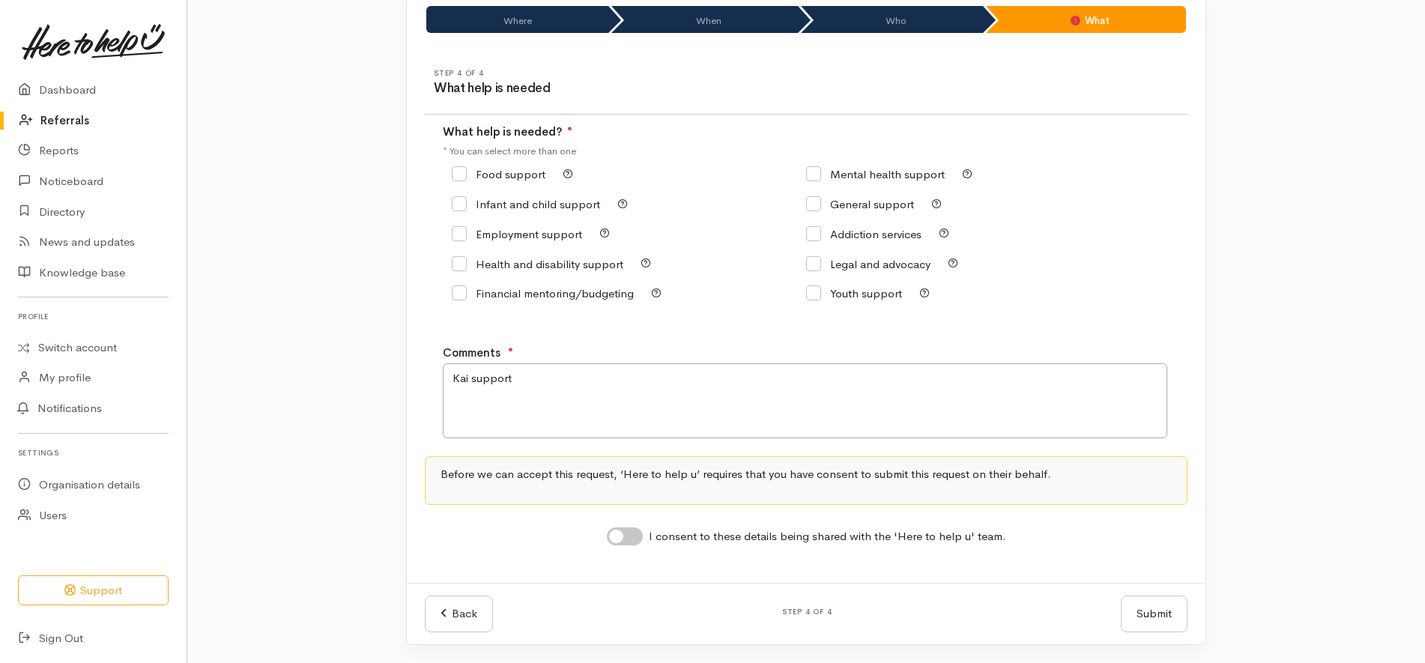
checkbox input "true"
click at [639, 538] on input "I consent to these details being shared with the 'Here to help u' team." at bounding box center [625, 536] width 36 height 18
checkbox input "true"
click at [1206, 581] on div "Where When Who What Step 4 of 4 What help is needed What help is needed? ● * Yo…" at bounding box center [806, 316] width 800 height 658
click at [1146, 610] on button "Submit" at bounding box center [1154, 614] width 67 height 37
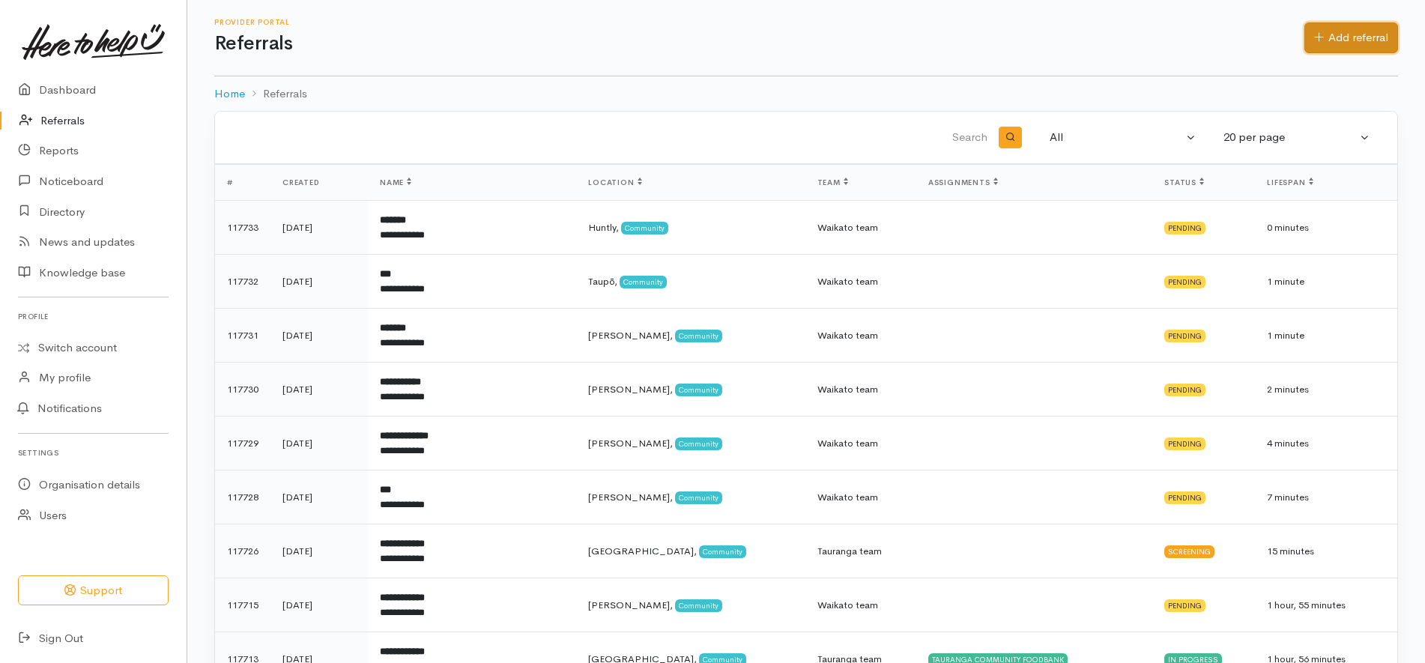
click at [1322, 36] on link "Add referral" at bounding box center [1351, 37] width 94 height 31
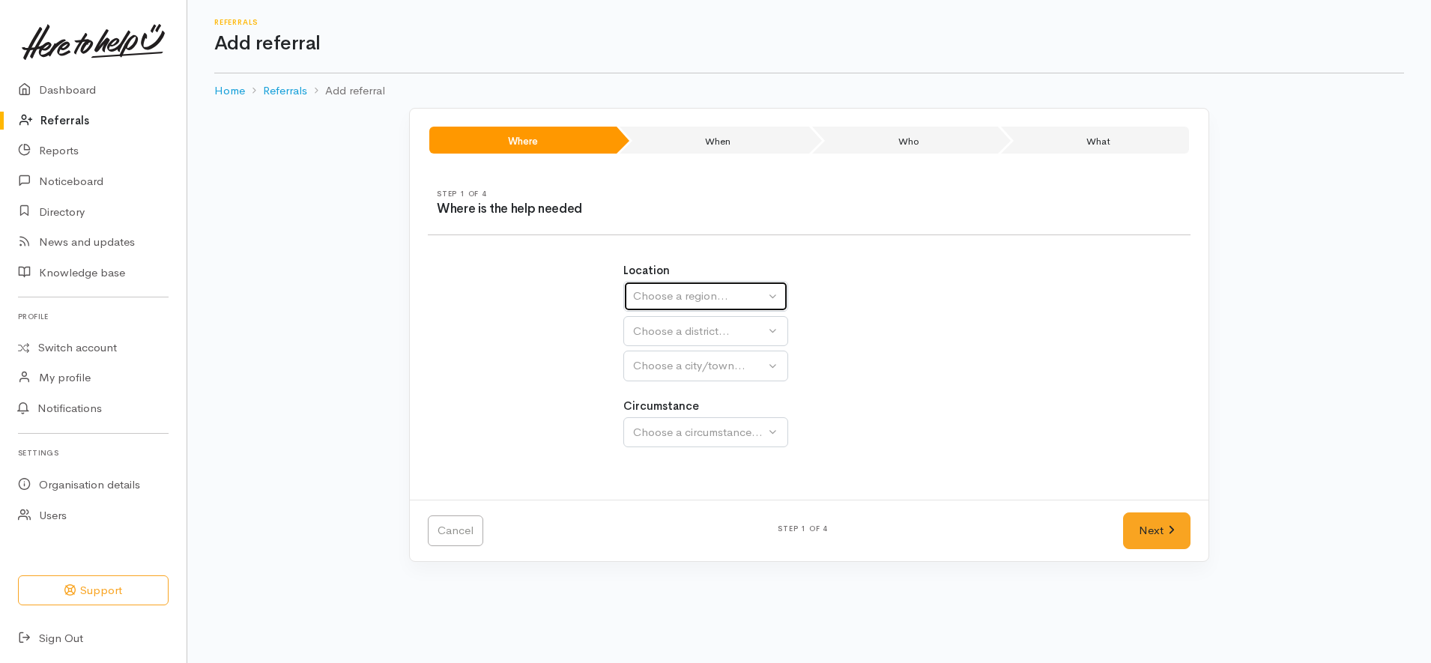
click at [712, 302] on div "Choose a region..." at bounding box center [699, 296] width 132 height 17
click at [667, 390] on span "Waikato" at bounding box center [701, 390] width 118 height 17
select select "3"
select select
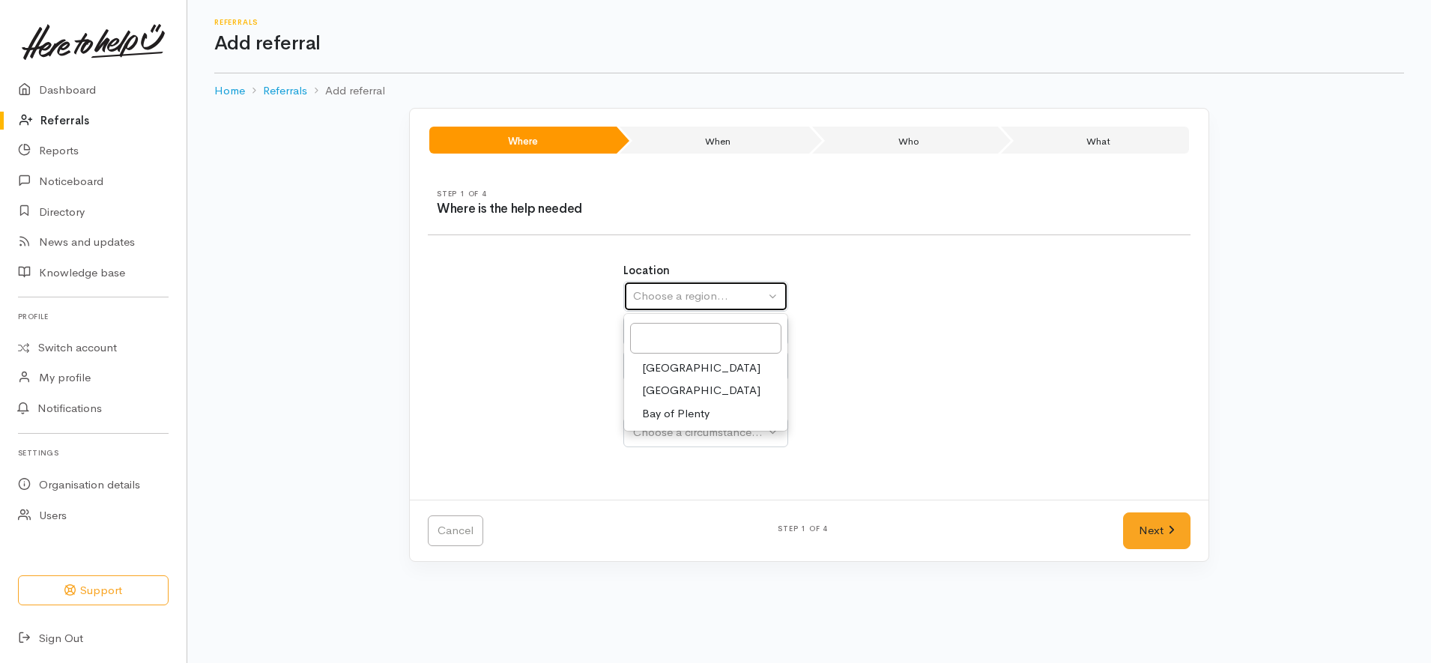
select select
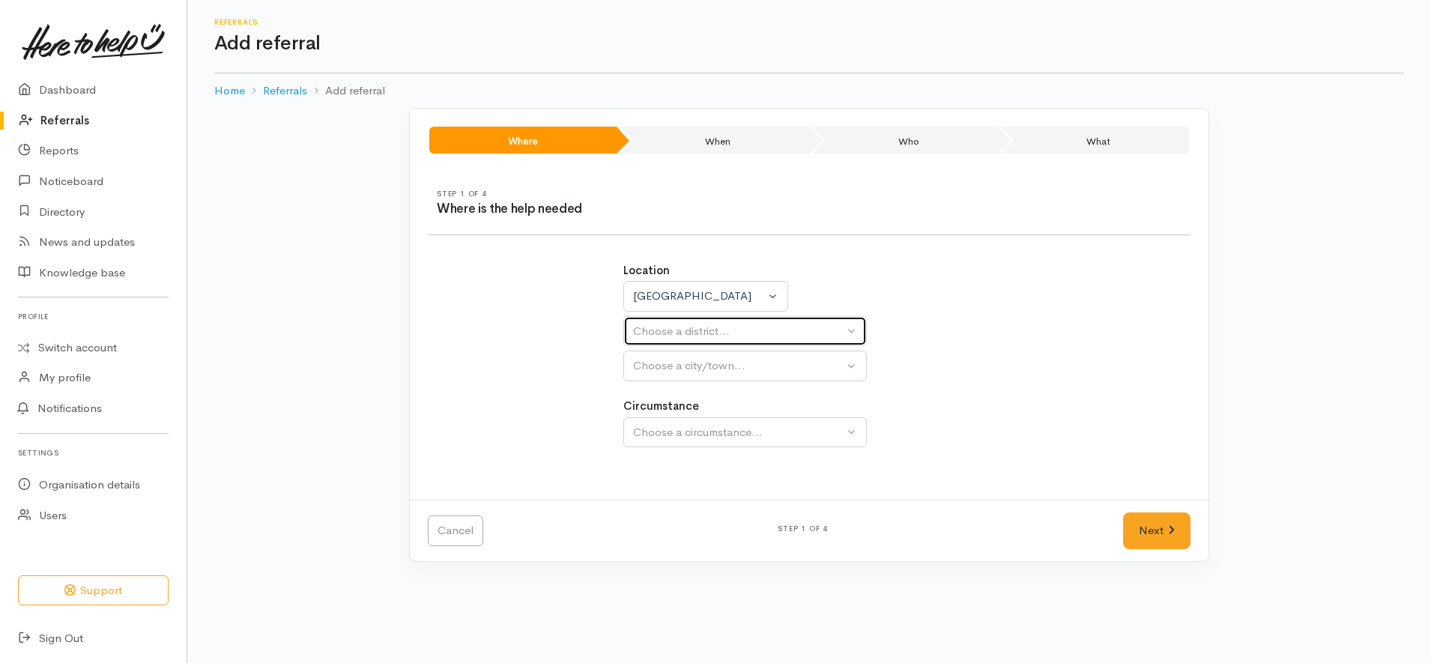
click at [697, 327] on div "Choose a district..." at bounding box center [738, 331] width 211 height 17
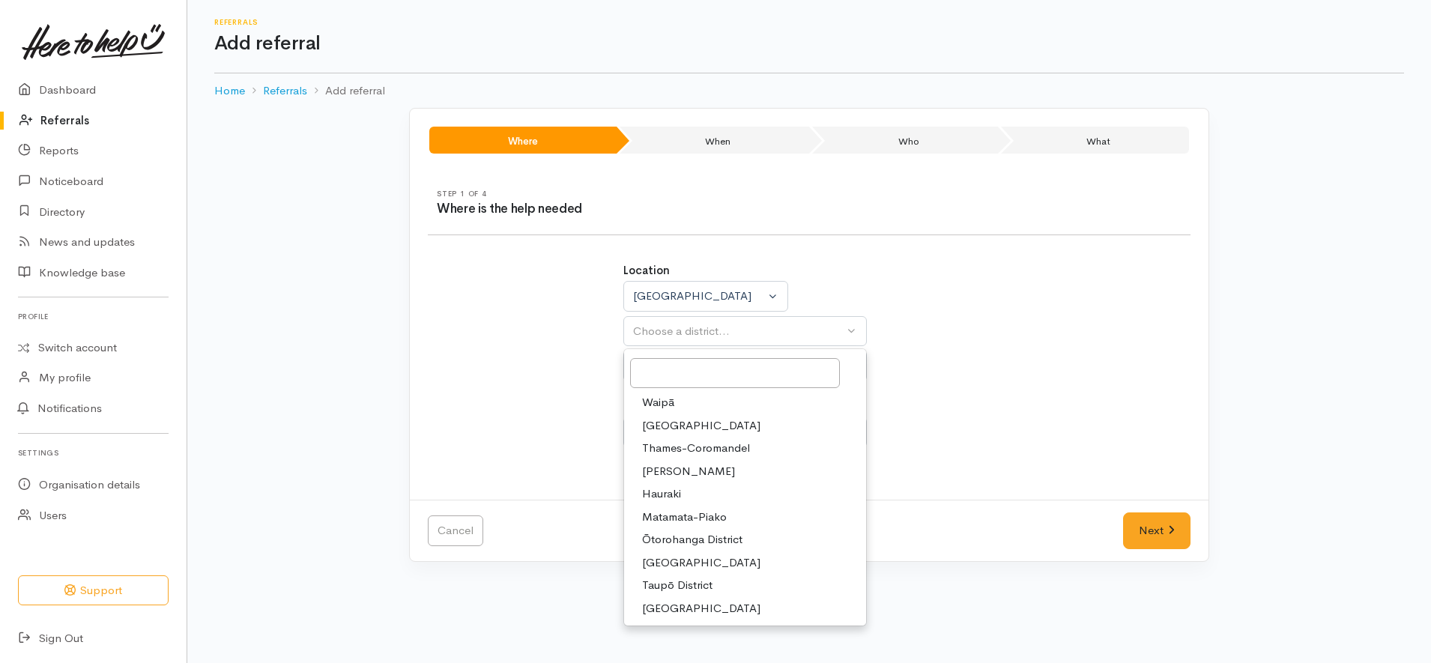
click at [678, 560] on span "South Waikato District" at bounding box center [701, 562] width 118 height 17
select select "11"
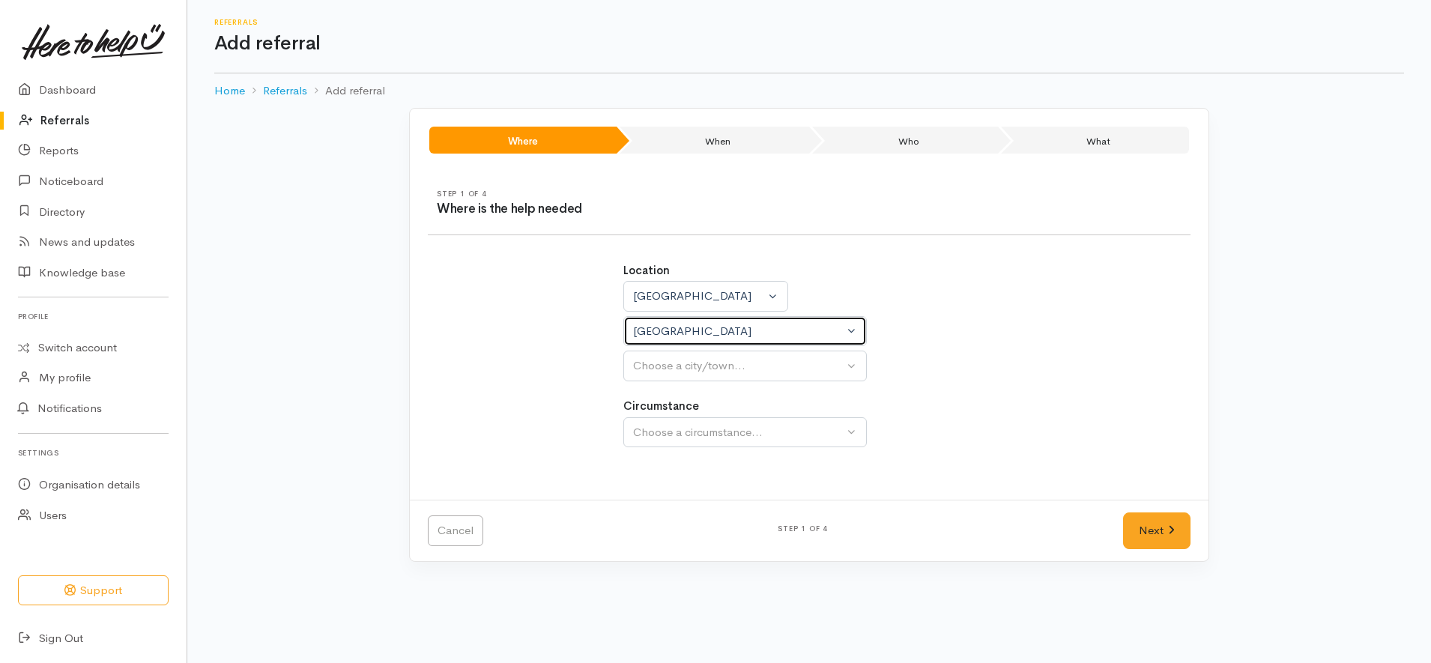
select select
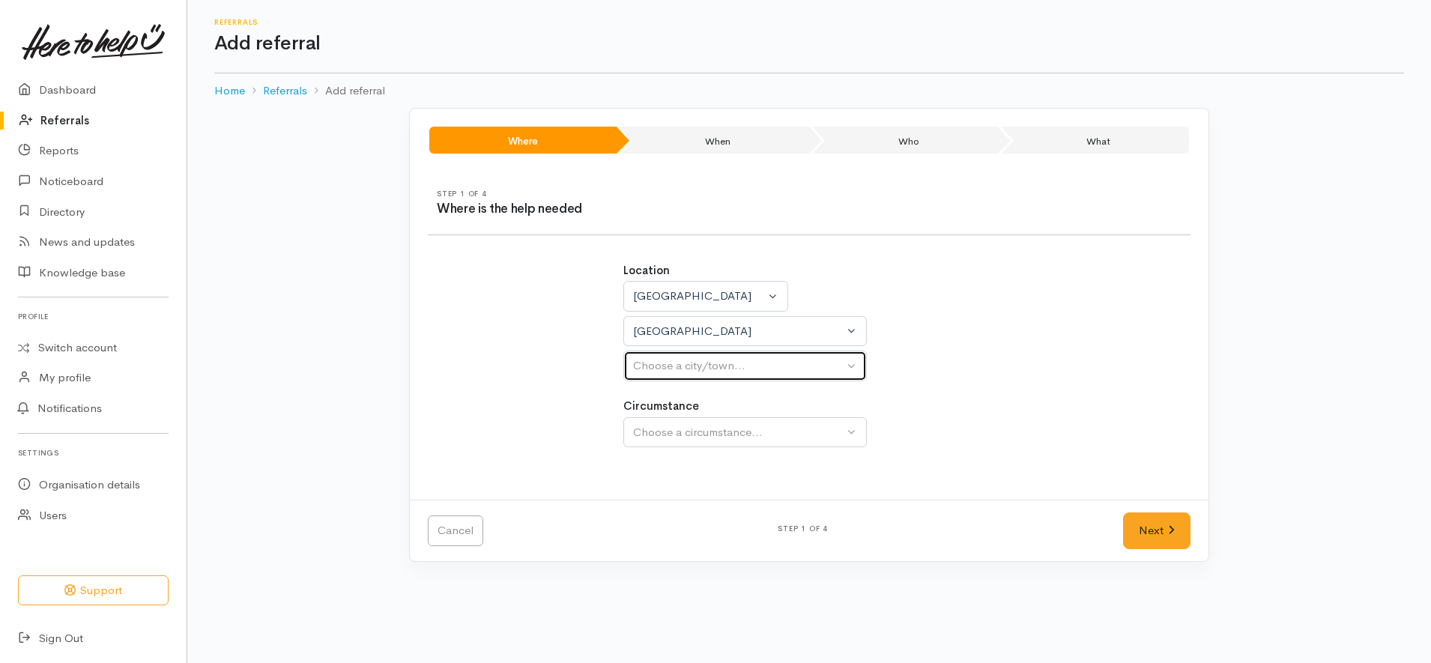
click at [713, 358] on div "Choose a city/town..." at bounding box center [738, 365] width 211 height 17
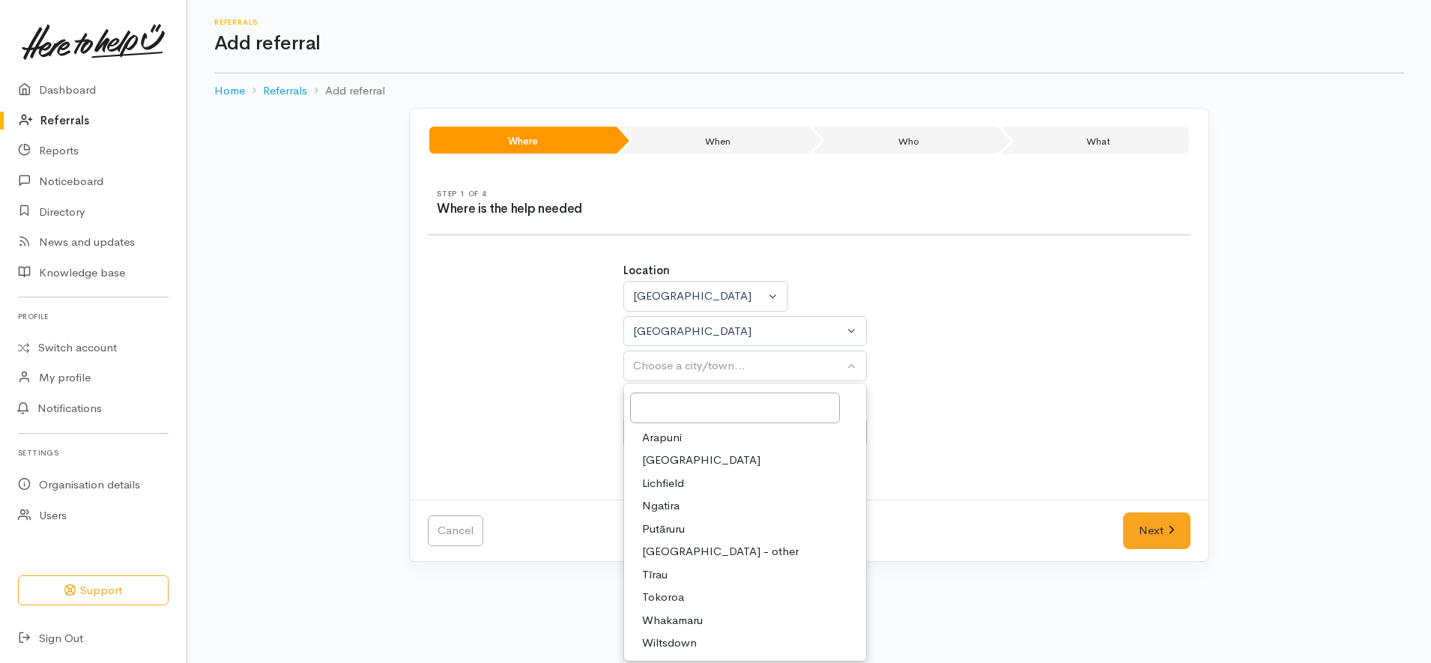
click at [672, 598] on span "Tokoroa" at bounding box center [663, 597] width 42 height 17
select select "3"
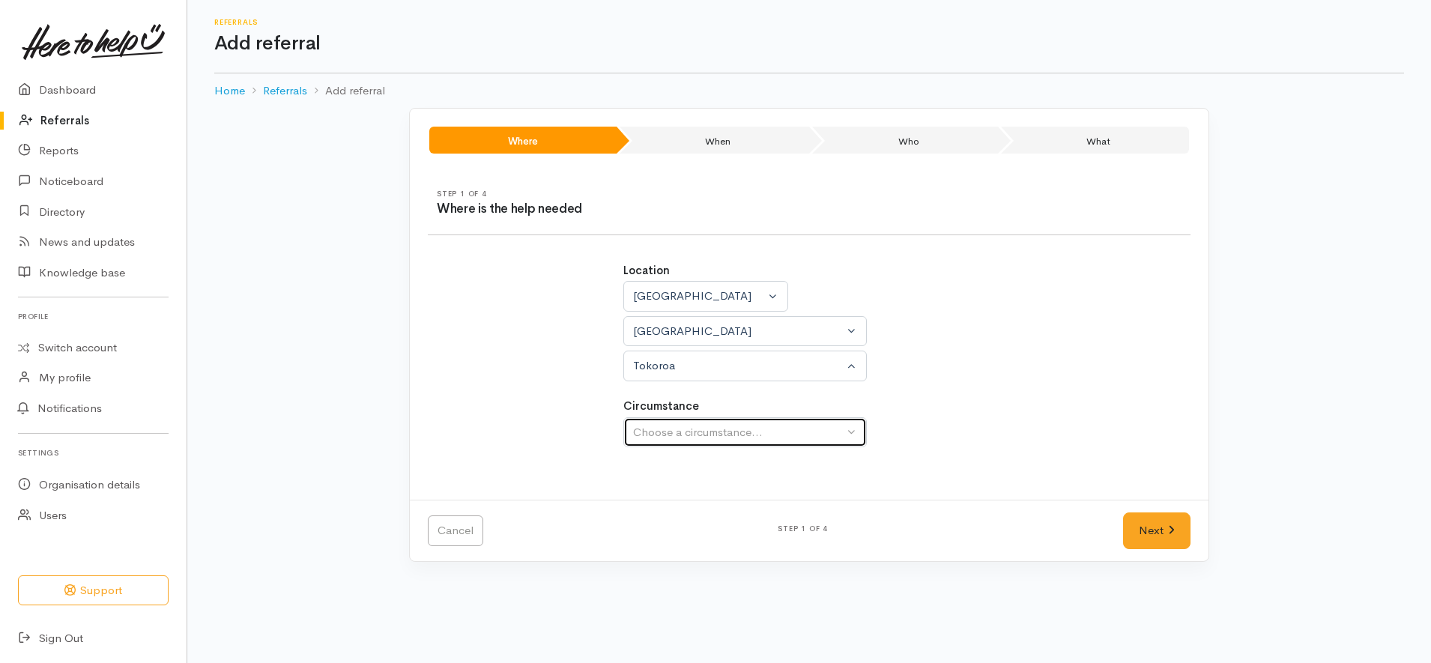
click at [710, 436] on div "Choose a circumstance..." at bounding box center [738, 432] width 211 height 17
click at [680, 500] on span "Community" at bounding box center [670, 503] width 57 height 17
select select "2"
click at [1119, 536] on div "Next" at bounding box center [1156, 530] width 85 height 37
click at [1140, 529] on link "Next" at bounding box center [1156, 530] width 67 height 37
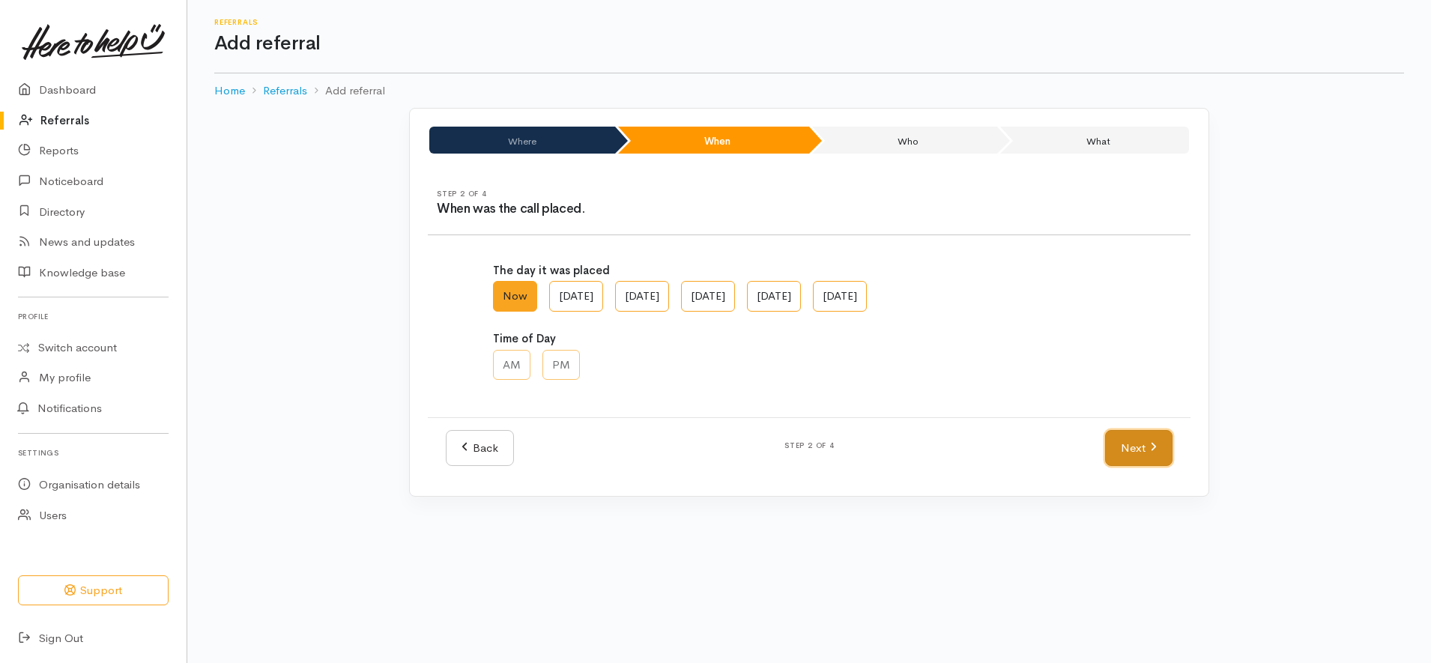
click at [1134, 436] on link "Next" at bounding box center [1138, 448] width 67 height 37
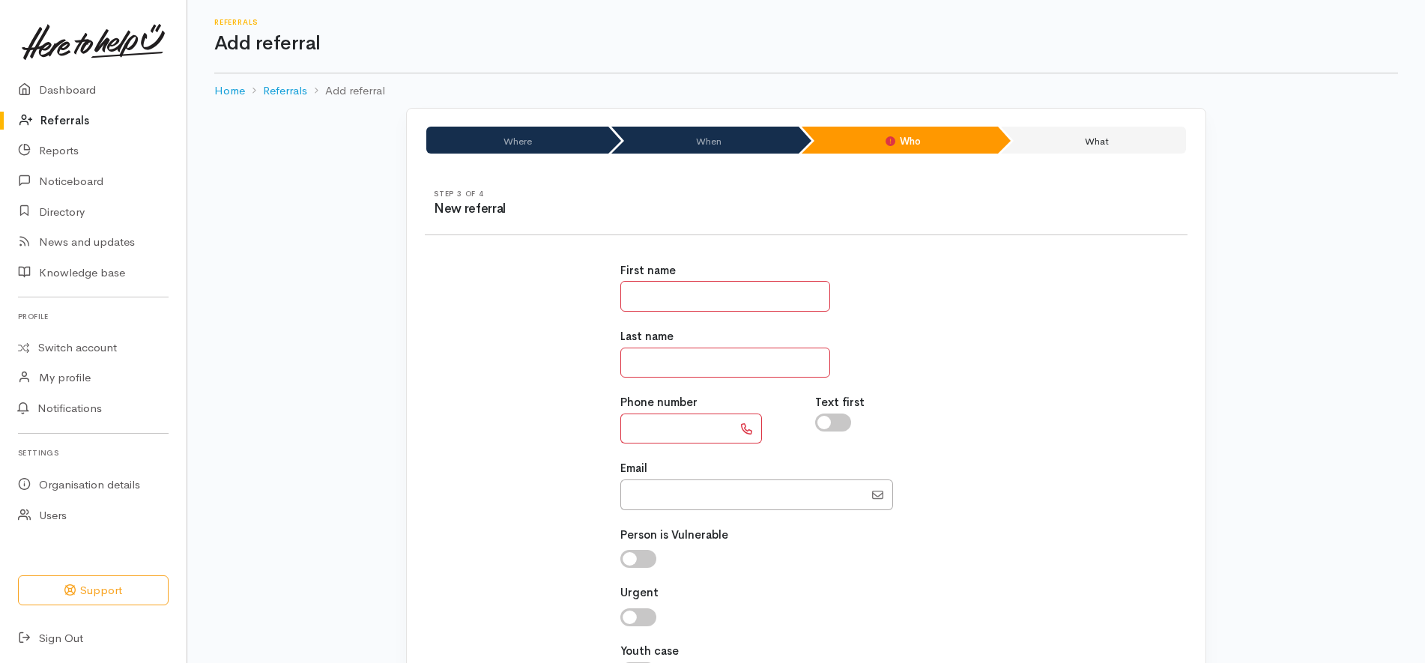
click at [731, 300] on input "text" at bounding box center [725, 296] width 210 height 31
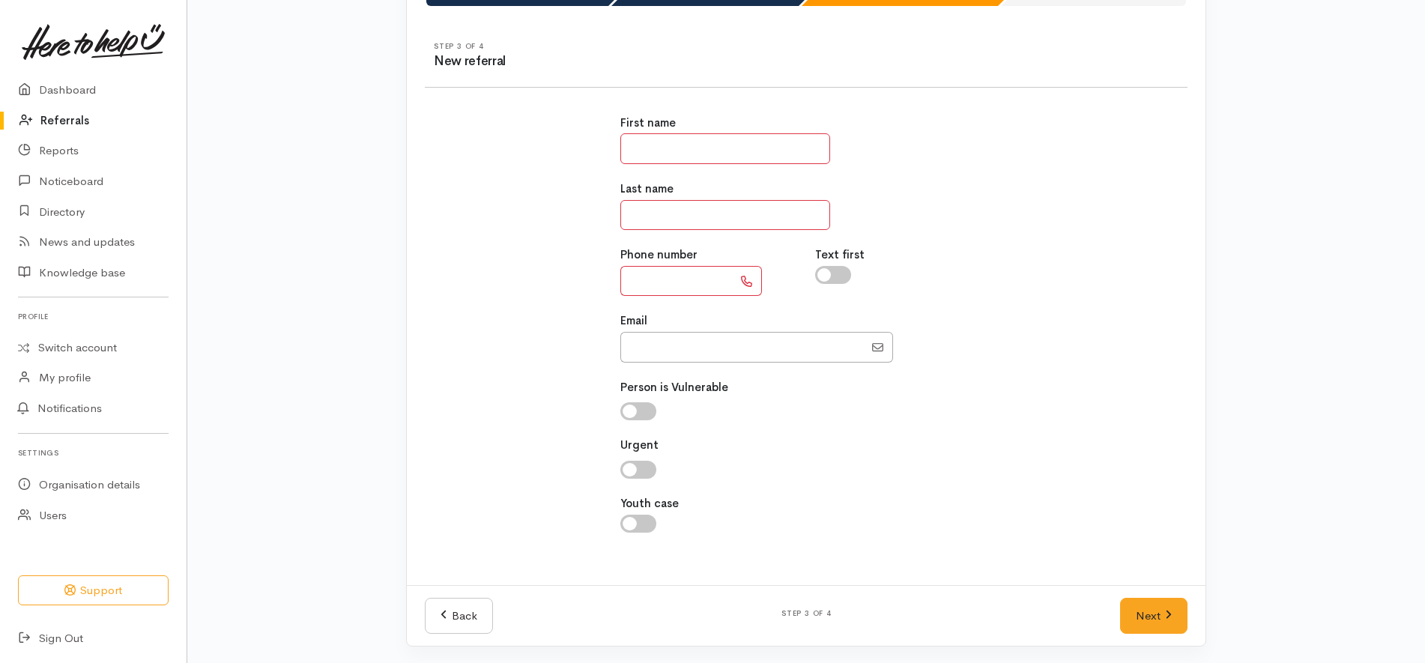
scroll to position [149, 0]
paste input "**********"
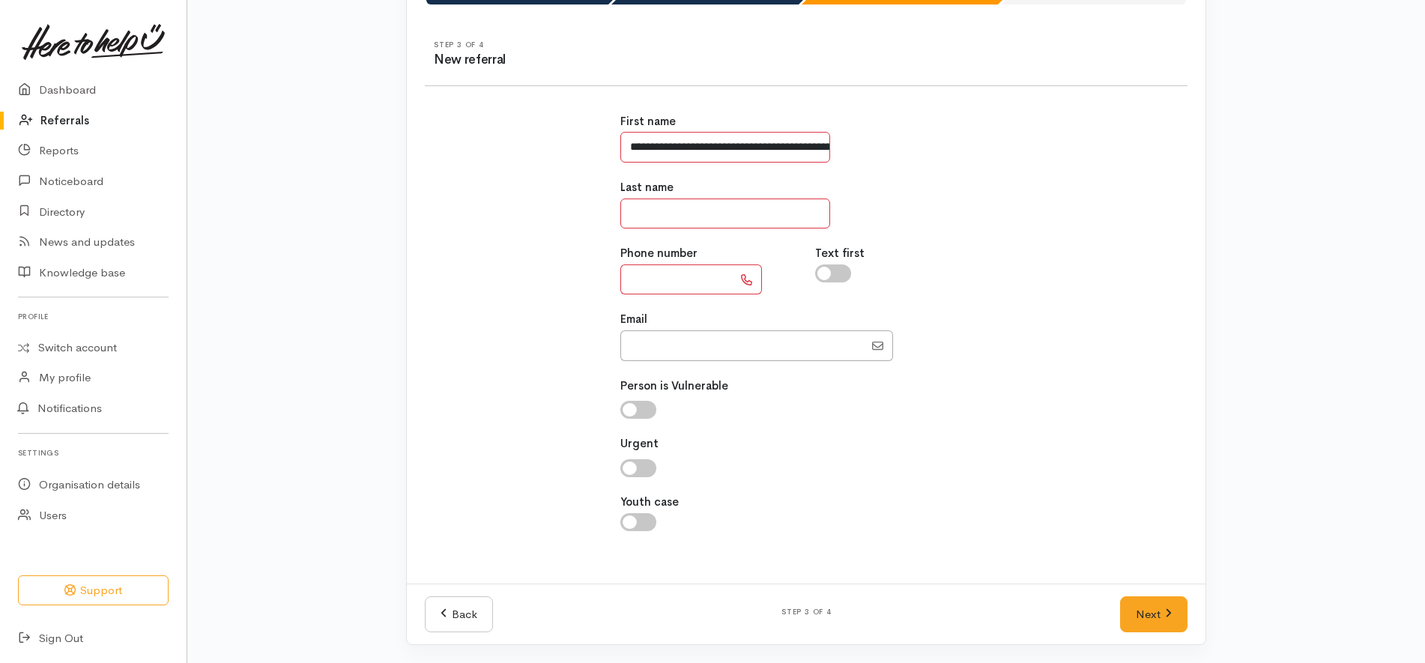
scroll to position [0, 41]
click at [719, 145] on input "**********" at bounding box center [725, 147] width 210 height 31
type input "*********"
type input "******"
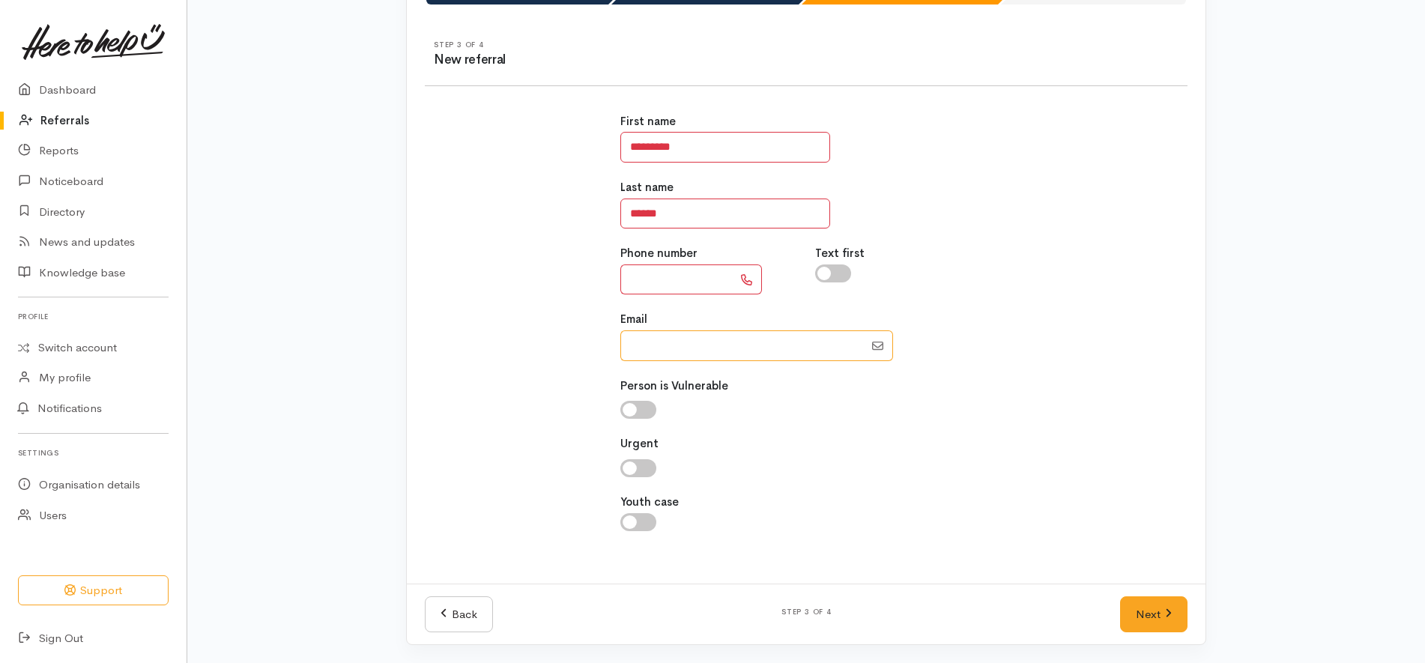
click at [678, 344] on input "Email" at bounding box center [742, 345] width 244 height 31
paste input "hello this is stephanie roke from art counselling services could you please cal…"
drag, startPoint x: 748, startPoint y: 354, endPoint x: 526, endPoint y: 330, distance: 223.8
click at [526, 330] on div "First name ********* Last name ****** Phone number Text first Email" at bounding box center [806, 330] width 781 height 471
drag, startPoint x: 692, startPoint y: 342, endPoint x: 853, endPoint y: 368, distance: 163.2
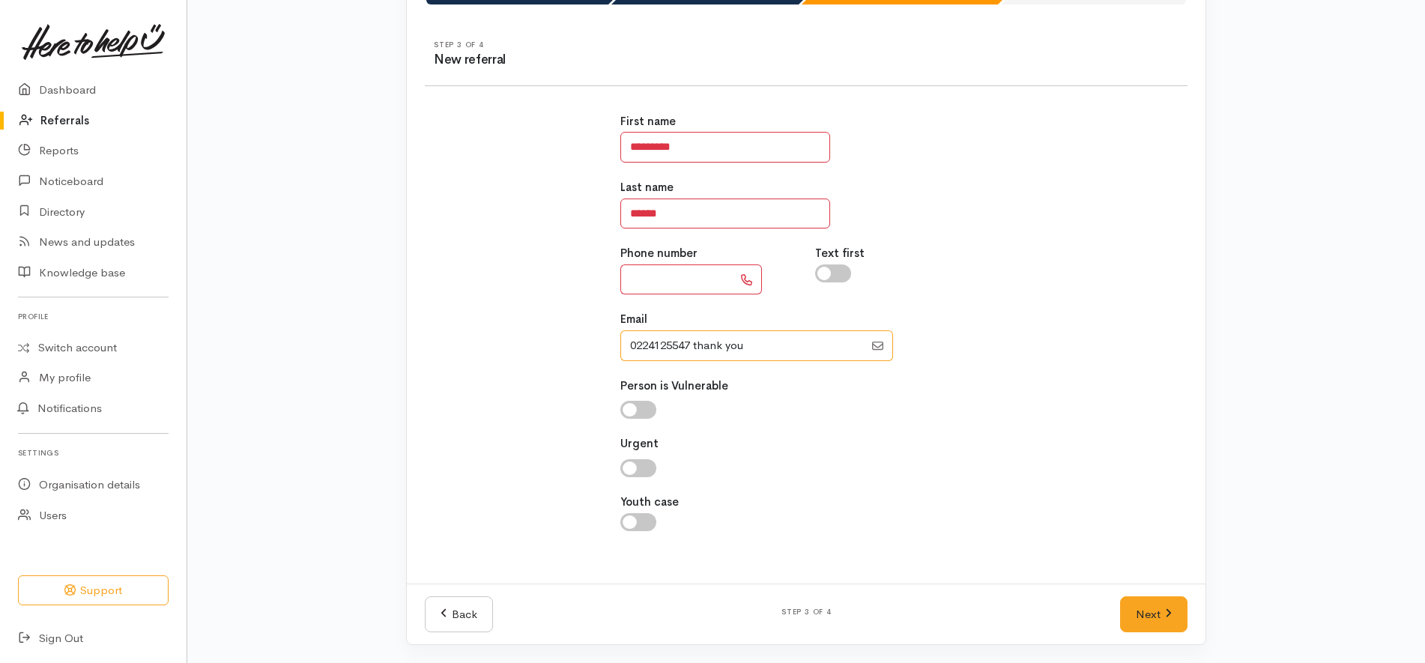
click at [853, 368] on div "First name ********* Last name ****** Phone number Text first Email Person is V…" at bounding box center [806, 330] width 390 height 471
type input "0224125547"
click at [662, 282] on input "text" at bounding box center [676, 279] width 112 height 31
type input "**********"
drag, startPoint x: 686, startPoint y: 340, endPoint x: 333, endPoint y: 338, distance: 352.9
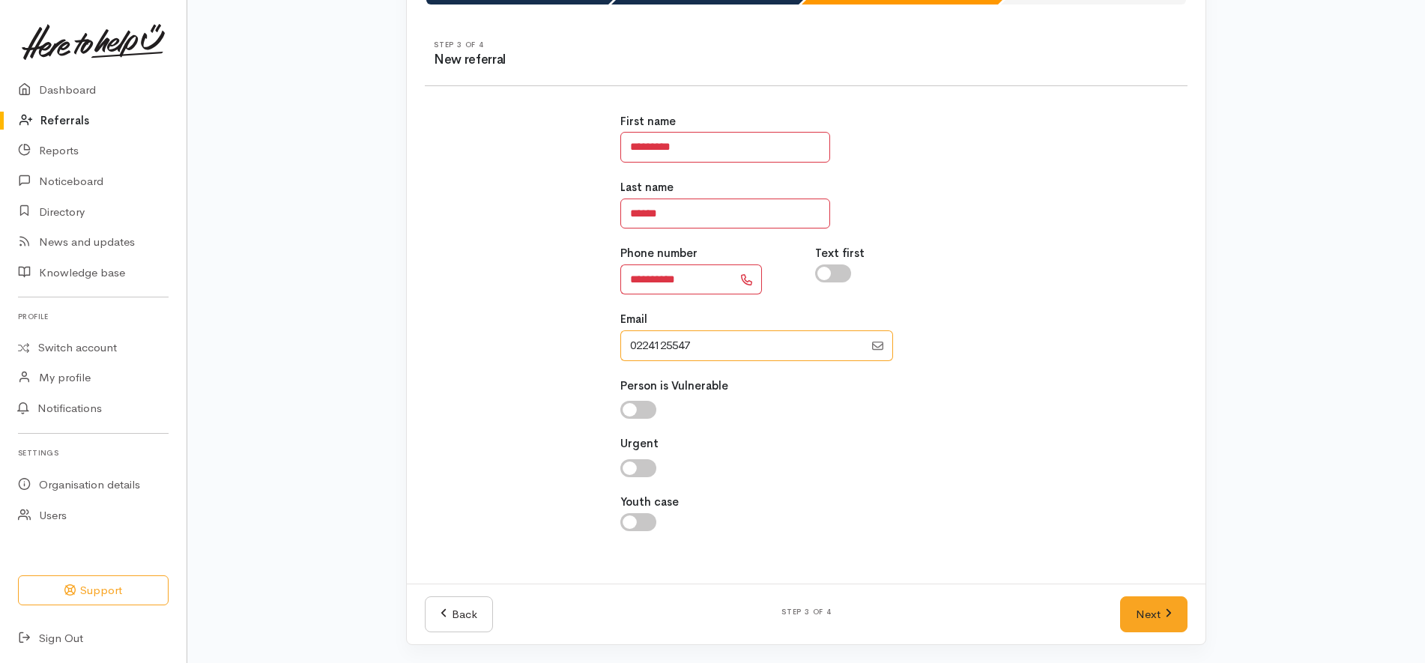
click at [333, 338] on div "Where When Who What Step 1 of 4 Where is the help needed Location Auckland Waik…" at bounding box center [806, 311] width 1238 height 704
click at [1161, 614] on link "Next" at bounding box center [1153, 614] width 67 height 37
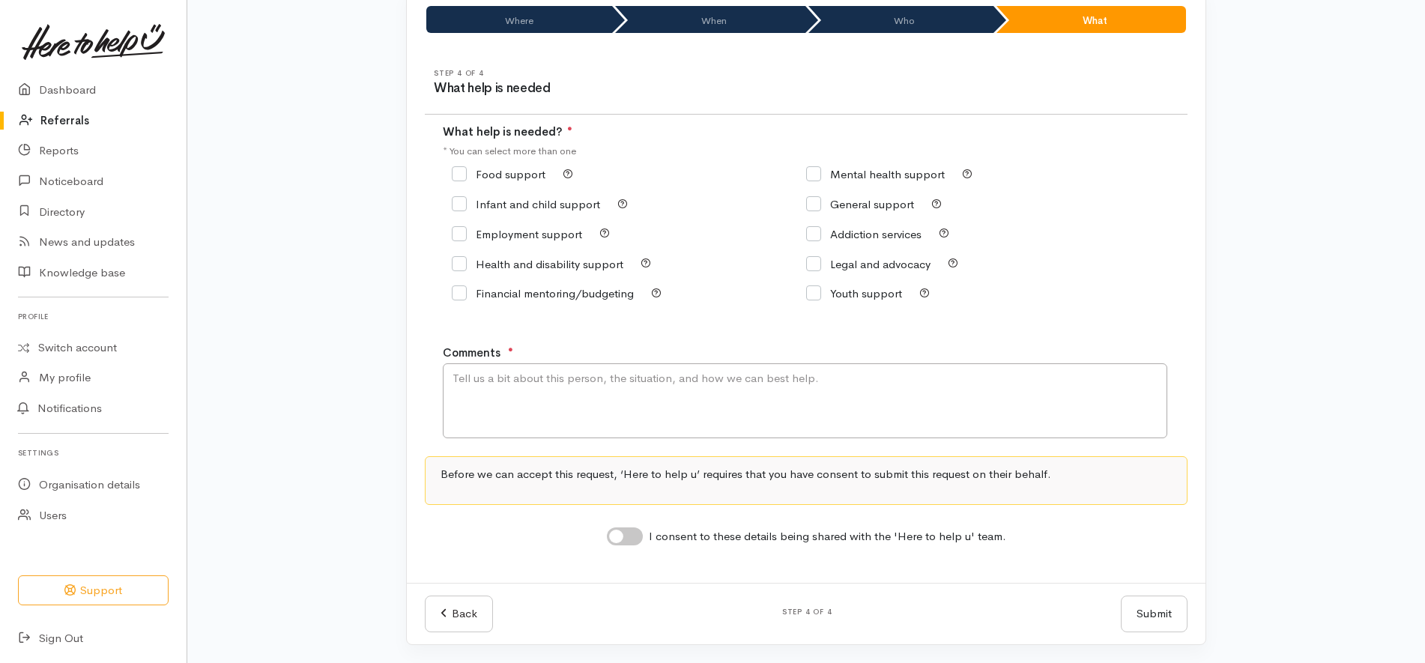
scroll to position [121, 0]
click at [530, 175] on input "Food support" at bounding box center [499, 174] width 94 height 11
checkbox input "true"
click at [647, 394] on textarea "Comments" at bounding box center [805, 400] width 725 height 75
paste textarea "hello this is stephanie roke from art counselling services could you please cal…"
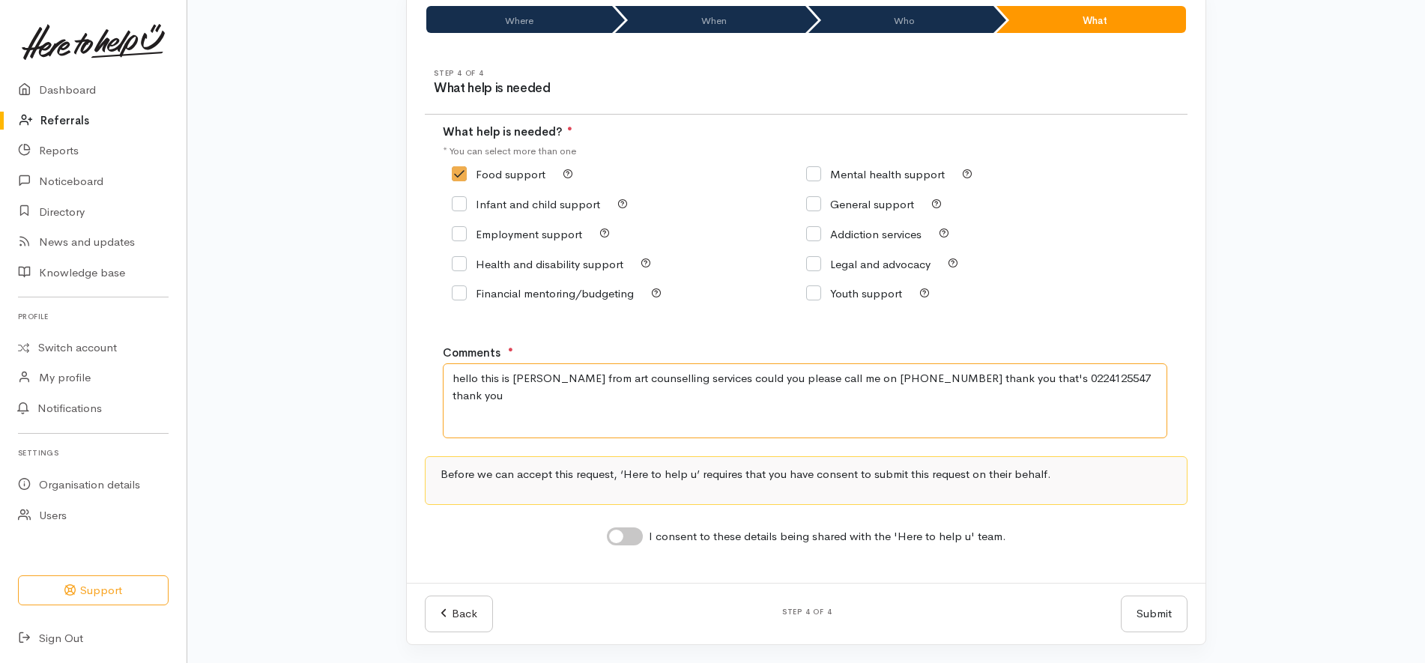
type textarea "hello this is stephanie roke from art counselling services could you please cal…"
click at [508, 172] on input "Food support" at bounding box center [499, 174] width 94 height 11
checkbox input "false"
click at [889, 204] on input "General support" at bounding box center [860, 204] width 108 height 11
checkbox input "true"
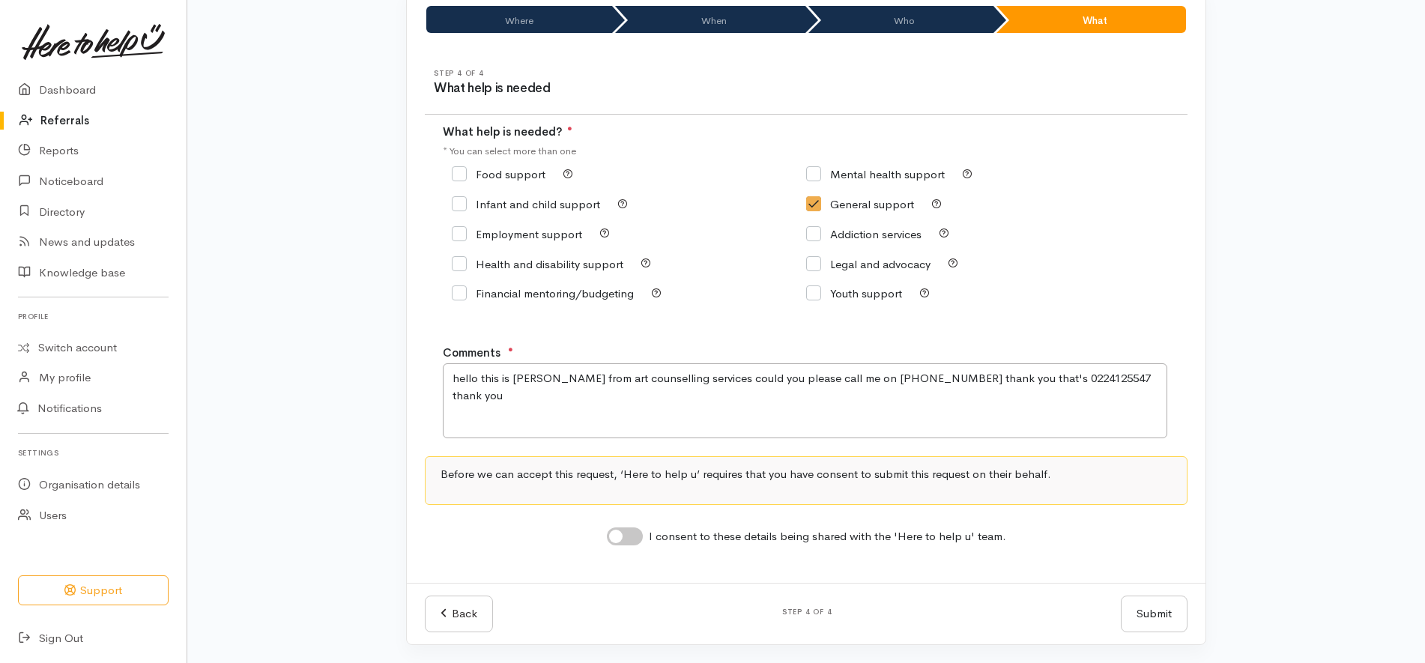
click at [621, 543] on input "I consent to these details being shared with the 'Here to help u' team." at bounding box center [625, 536] width 36 height 18
checkbox input "true"
click at [1252, 521] on div "Where When Who What Step 1 of 4 Where is the help needed Location Auckland Waik…" at bounding box center [806, 325] width 1238 height 676
click at [1132, 606] on button "Submit" at bounding box center [1154, 614] width 67 height 37
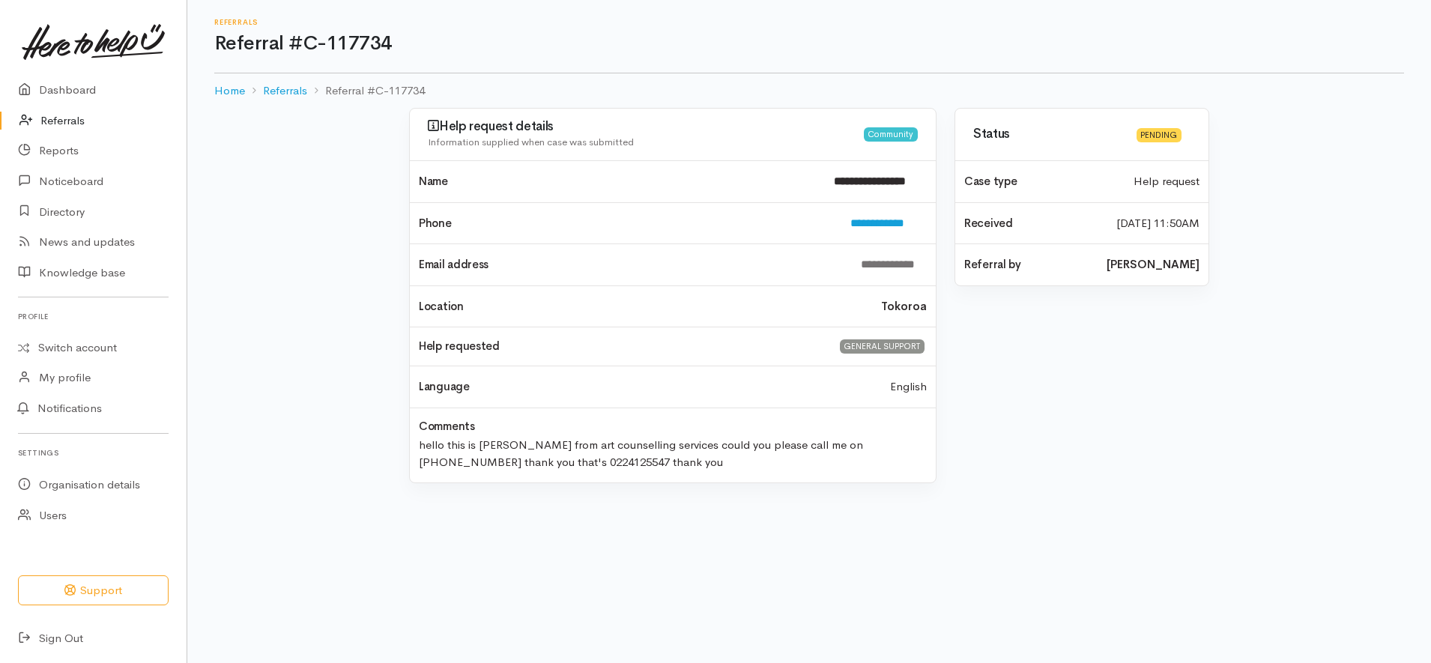
click at [91, 118] on link "Referrals" at bounding box center [93, 121] width 187 height 31
